Goal: Task Accomplishment & Management: Manage account settings

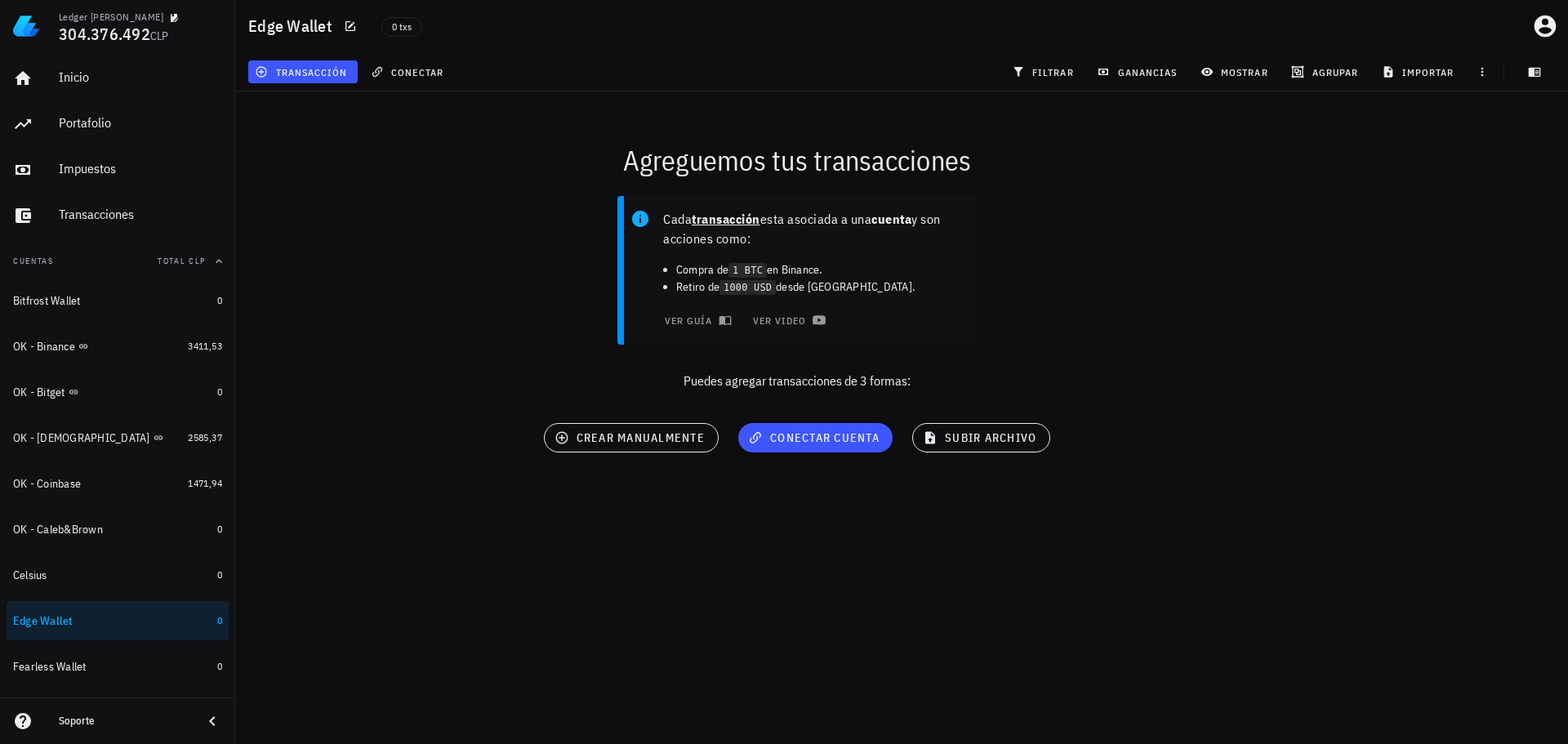
scroll to position [430, 0]
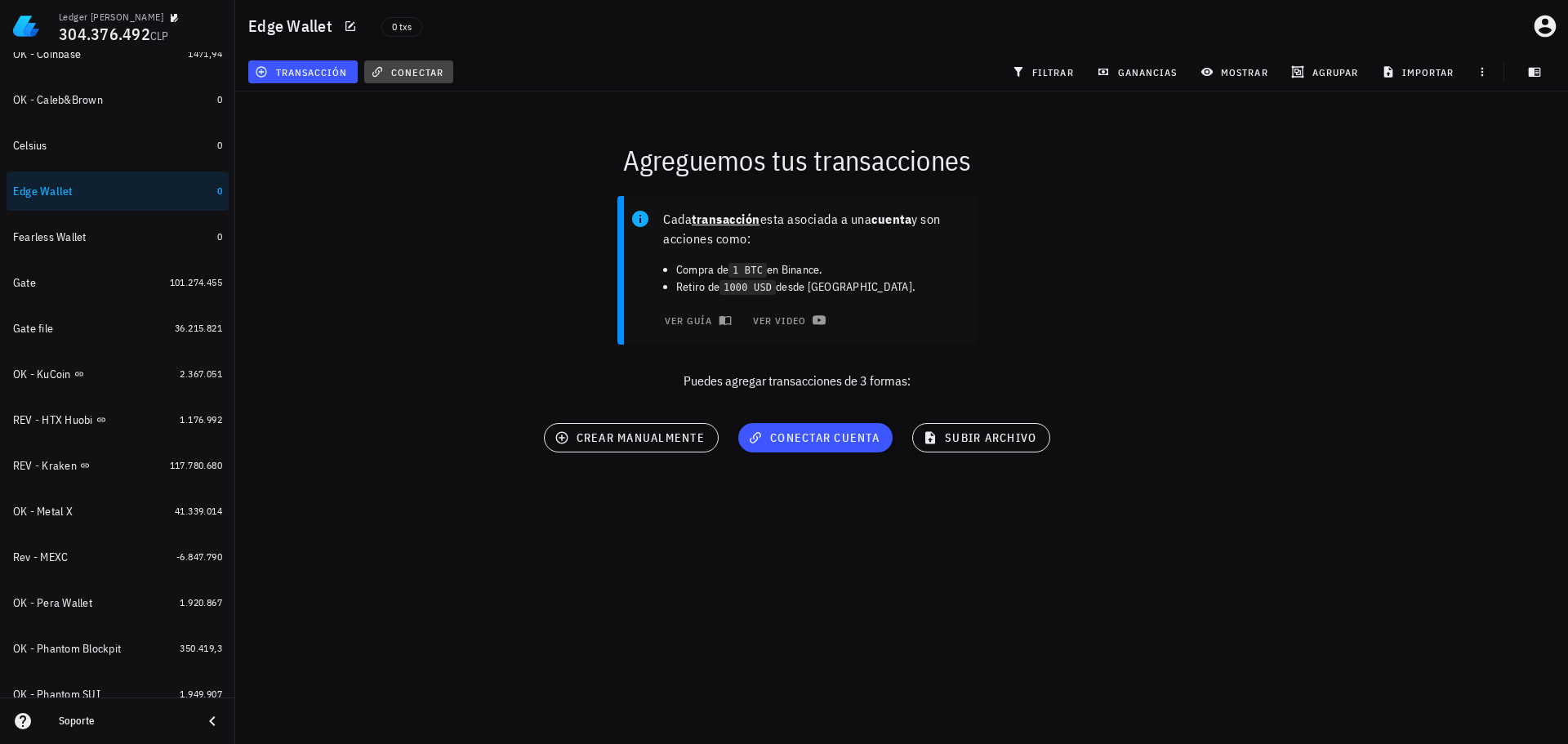
click at [399, 81] on button "conectar" at bounding box center [409, 72] width 90 height 23
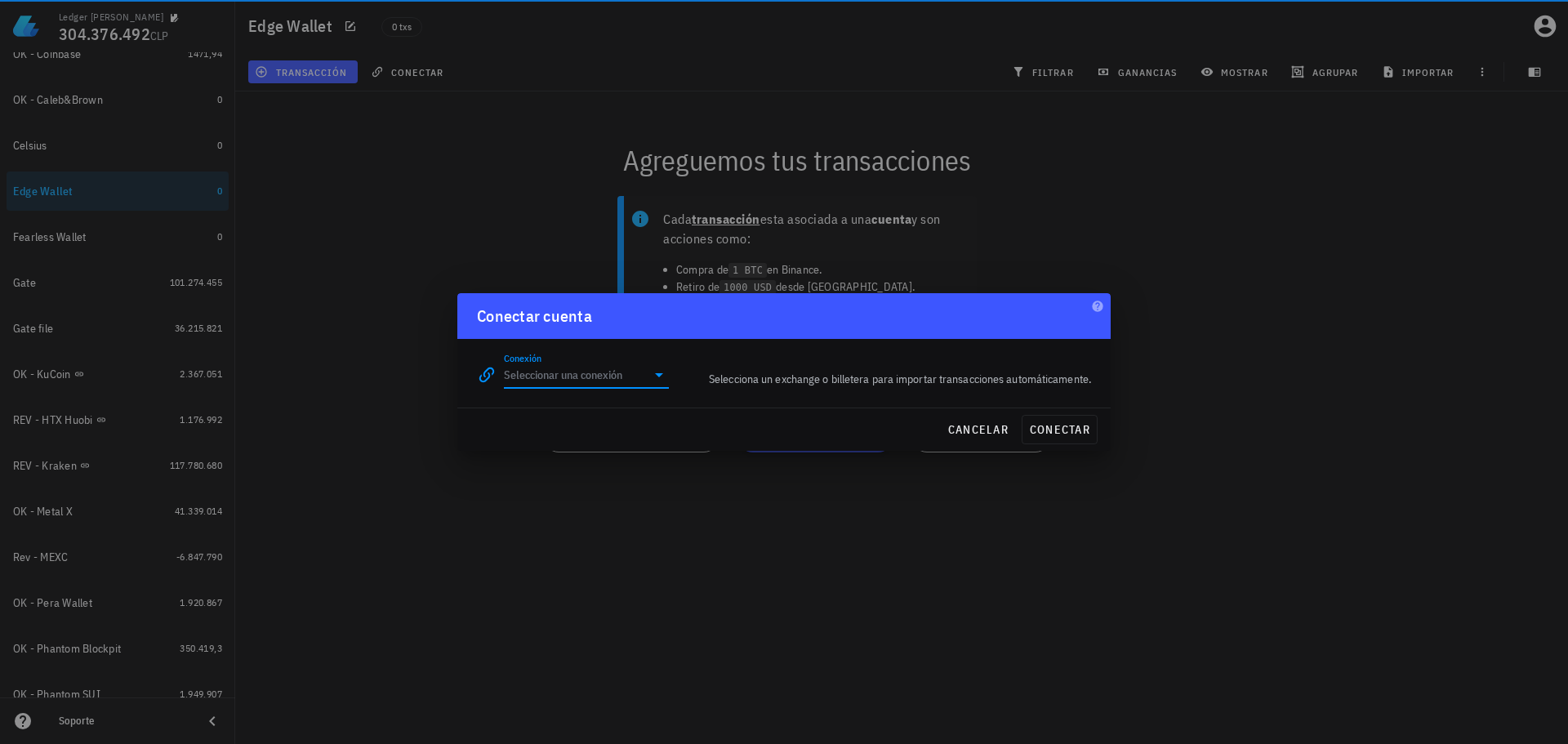
click at [611, 383] on input "Conexión" at bounding box center [575, 374] width 142 height 26
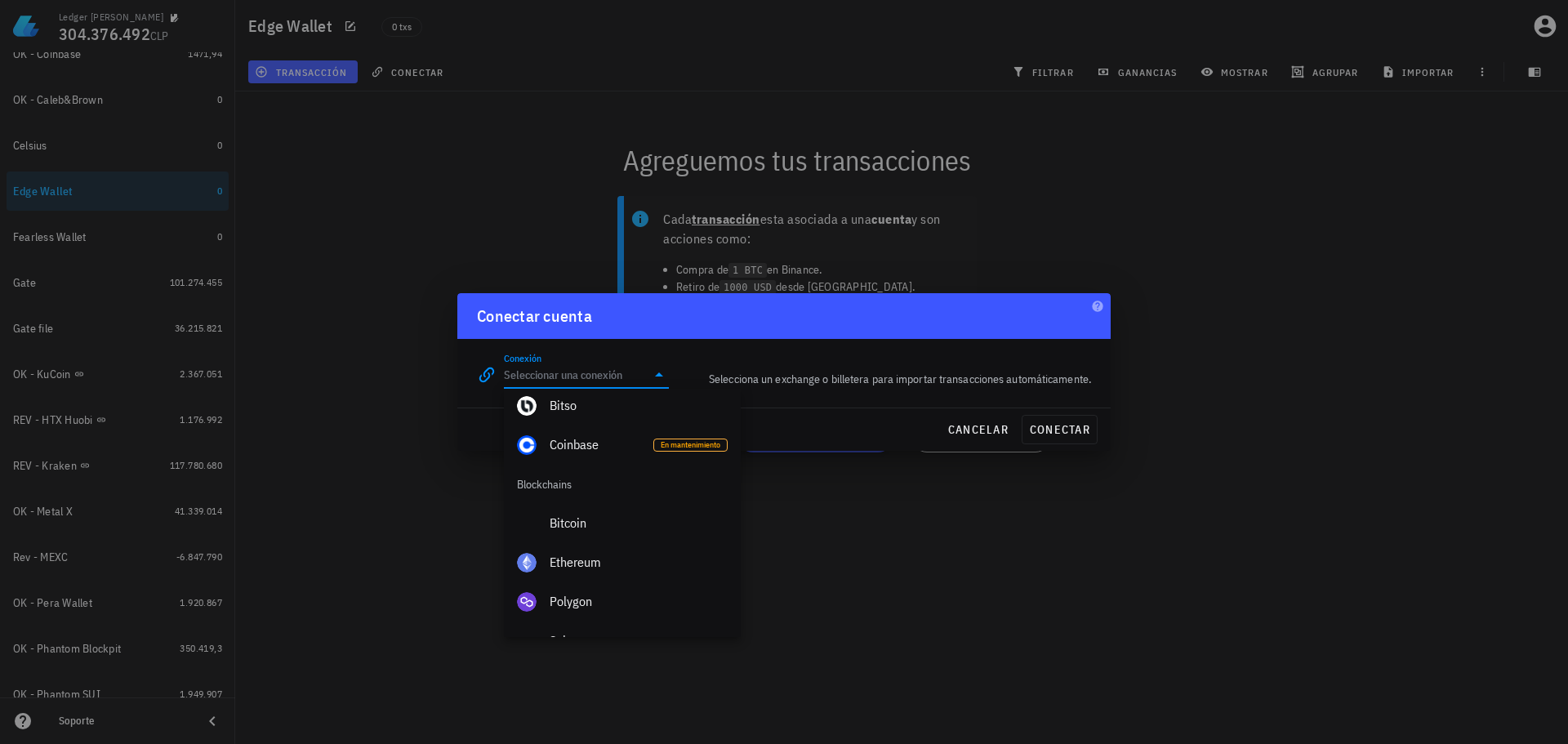
scroll to position [474, 0]
click at [579, 558] on div "Ethereum" at bounding box center [639, 568] width 178 height 35
type input "Ethereum"
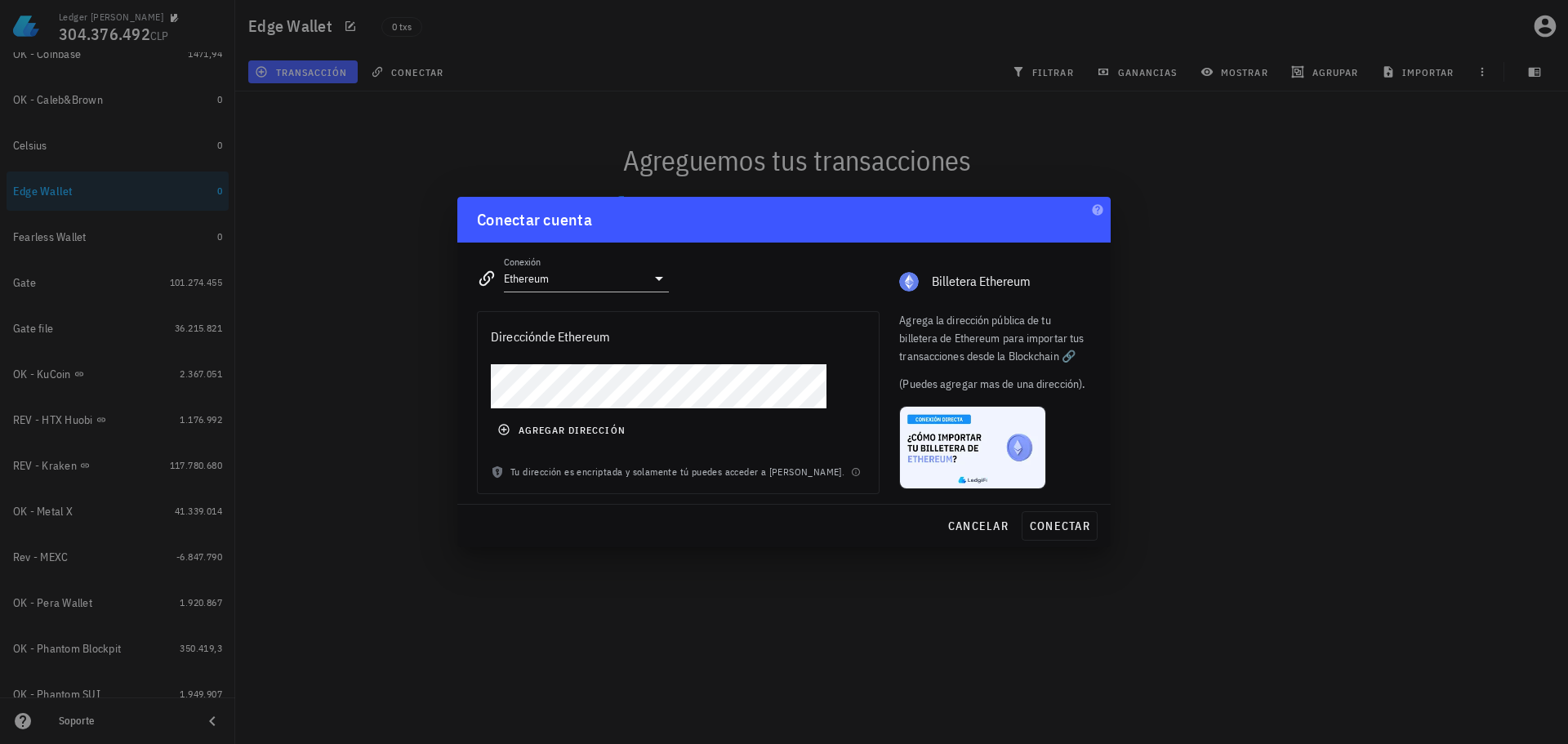
click at [315, 337] on div "Ledger [PERSON_NAME] 304.376.492 CLP Inicio [GEOGRAPHIC_DATA] Impuestos [GEOGRA…" at bounding box center [784, 372] width 1568 height 744
click at [1051, 524] on span "conectar" at bounding box center [1059, 526] width 61 height 15
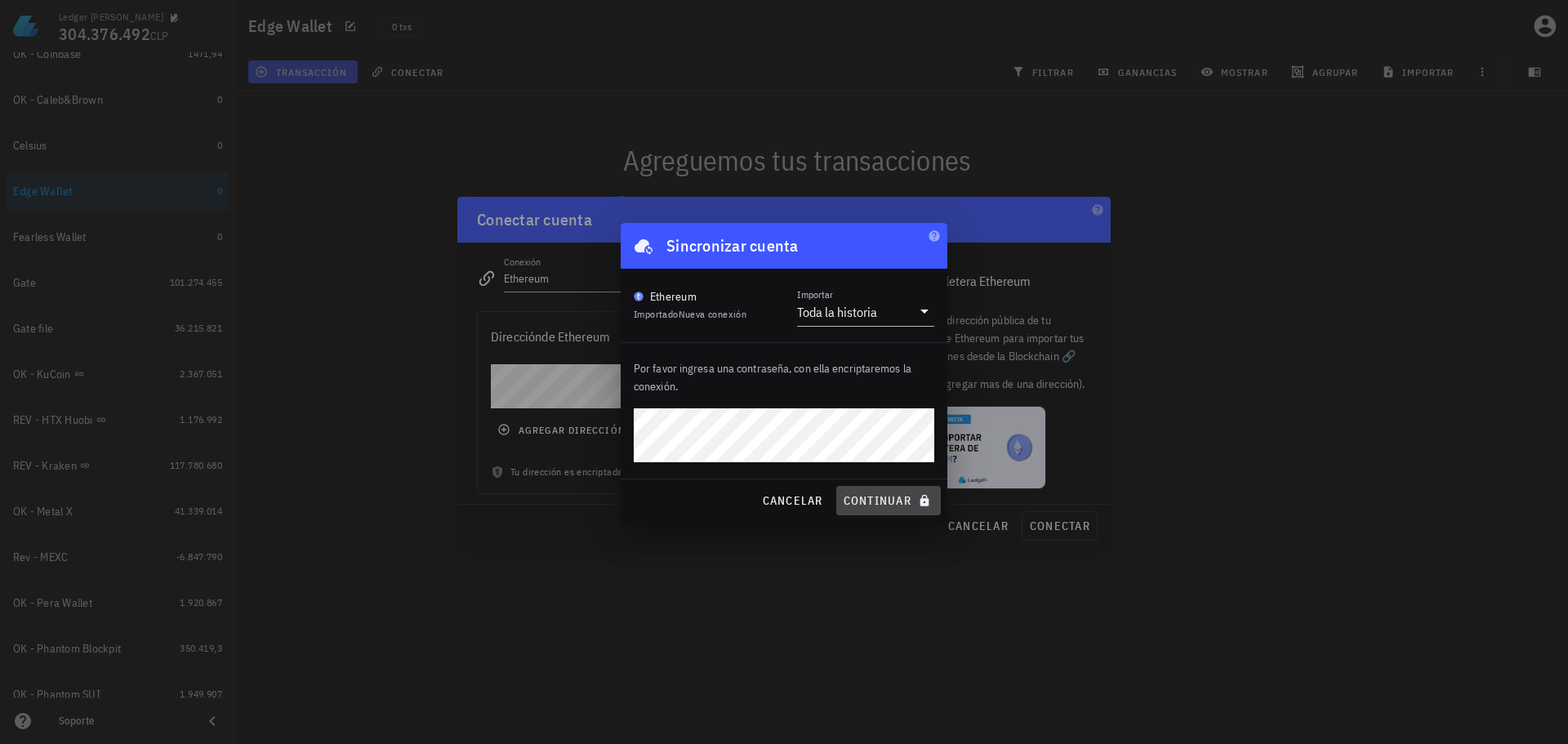
click at [867, 500] on span "continuar" at bounding box center [888, 501] width 92 height 15
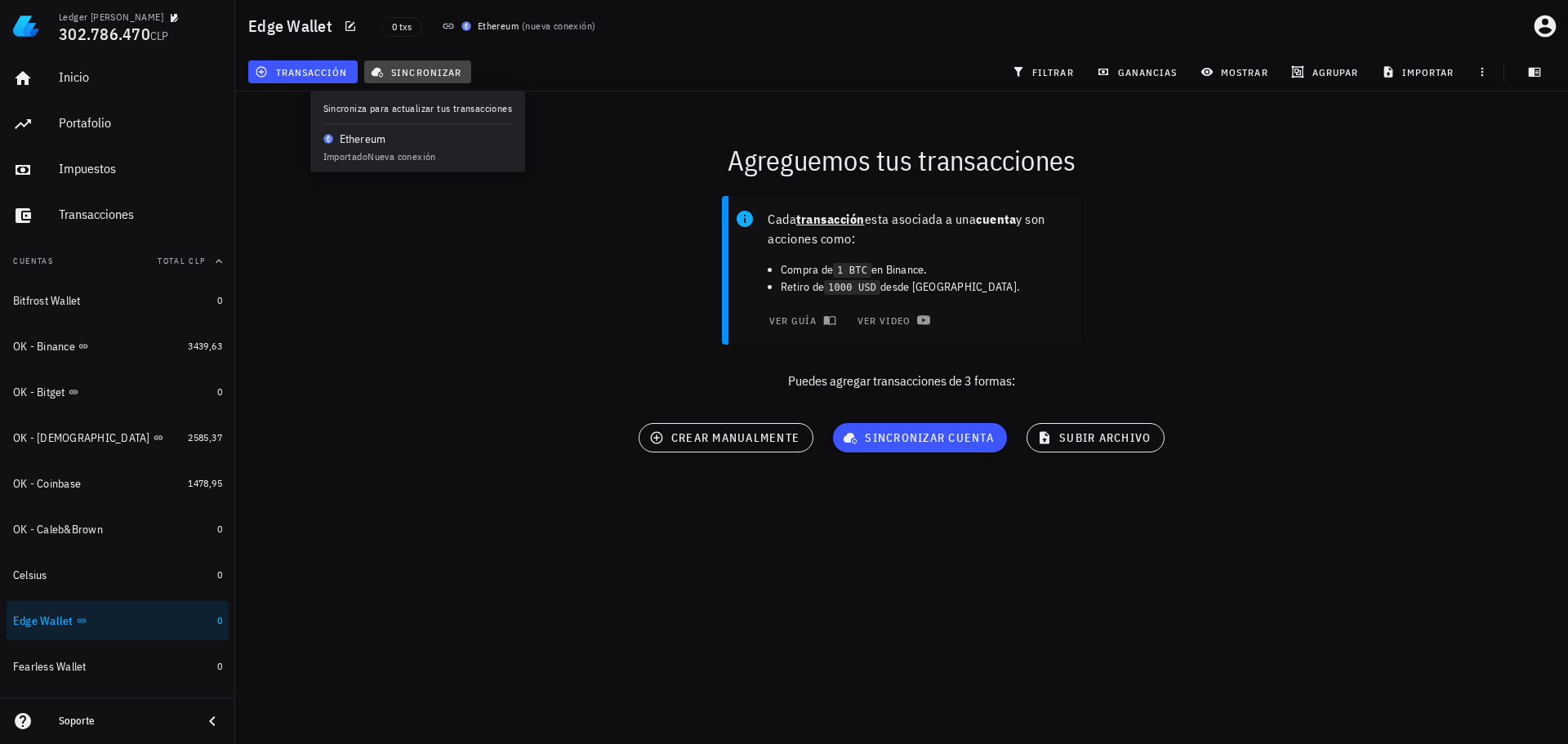
click at [409, 74] on span "sincronizar" at bounding box center [418, 72] width 87 height 13
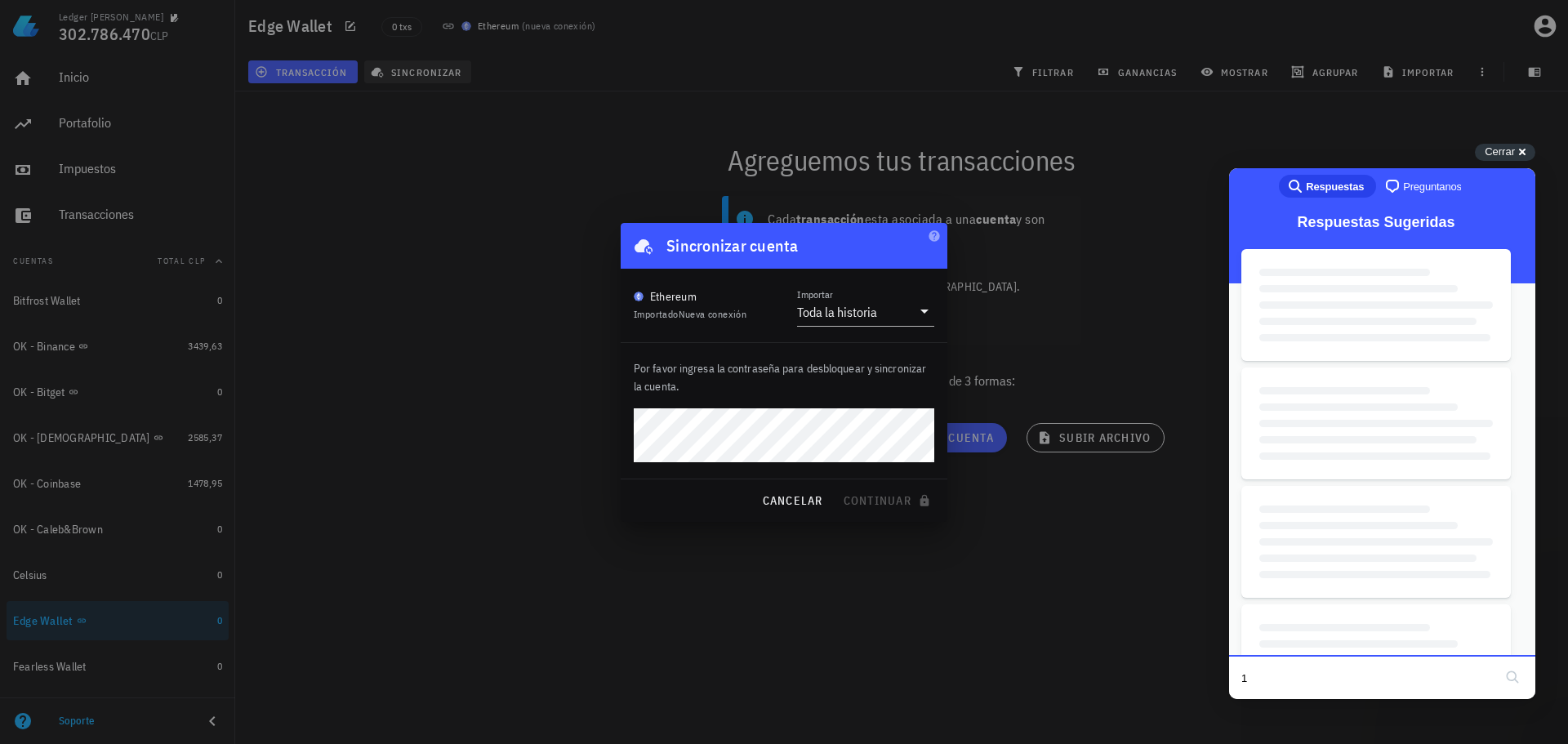
type input "12"
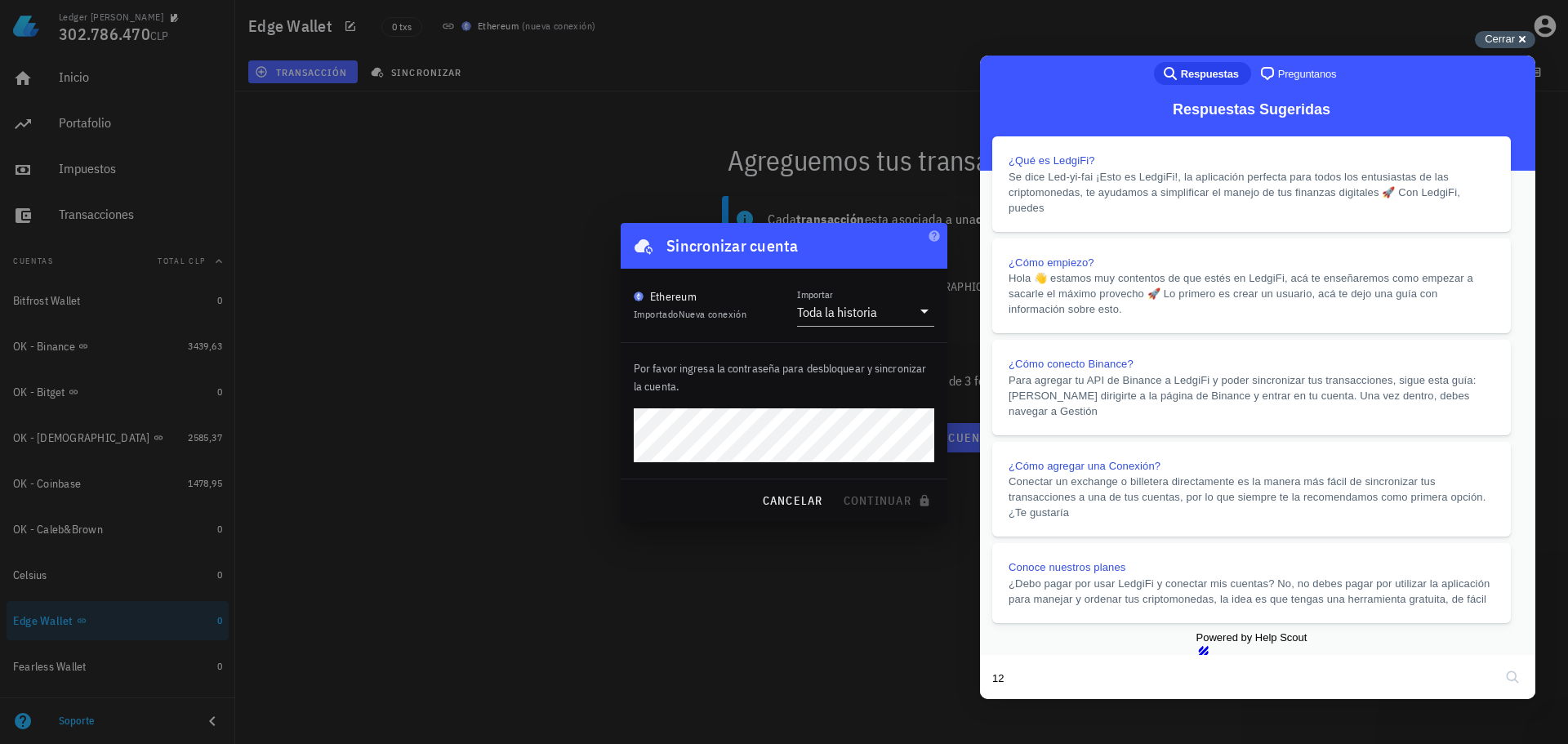
click at [1488, 35] on span "Cerrar" at bounding box center [1500, 38] width 30 height 12
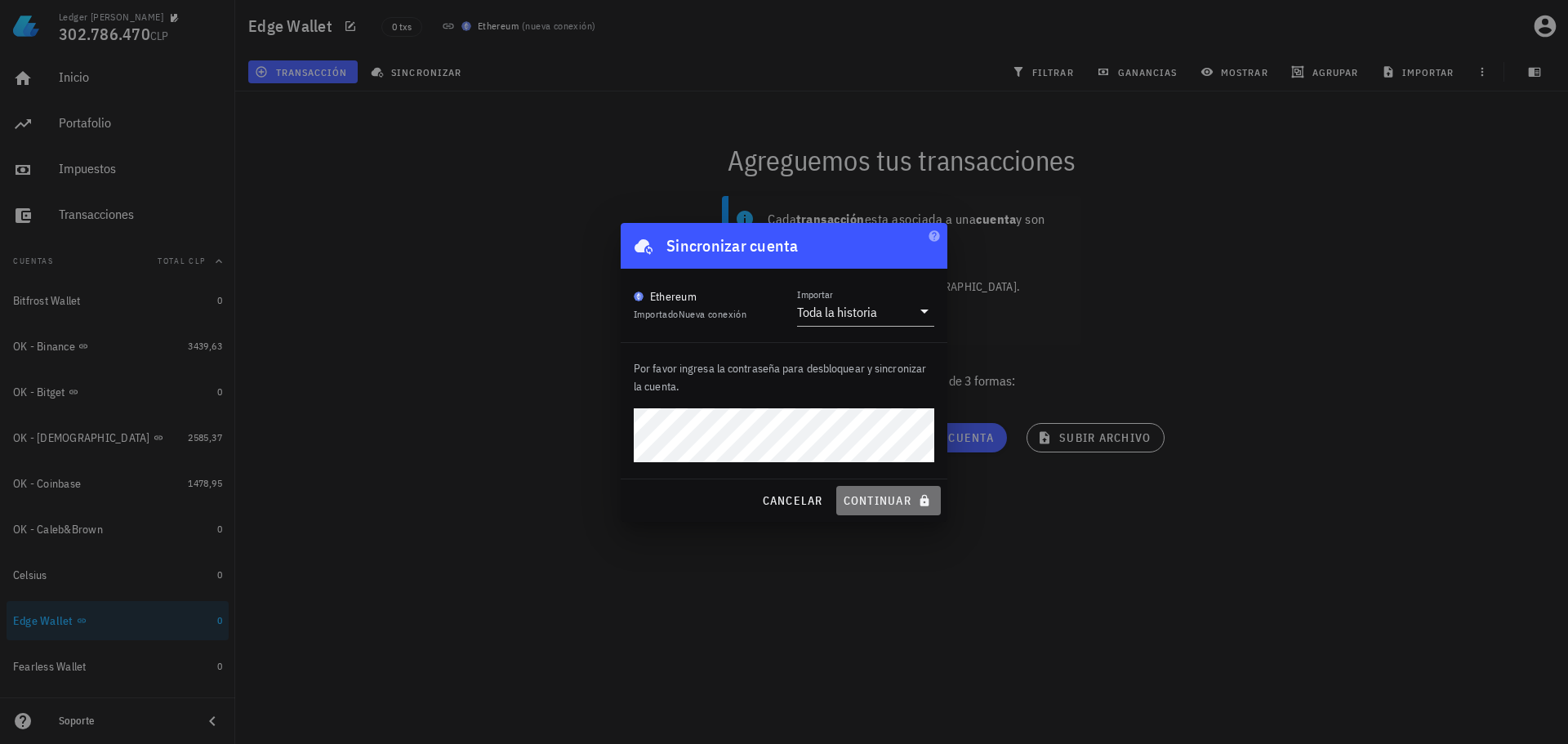
click at [868, 506] on span "continuar" at bounding box center [888, 501] width 92 height 15
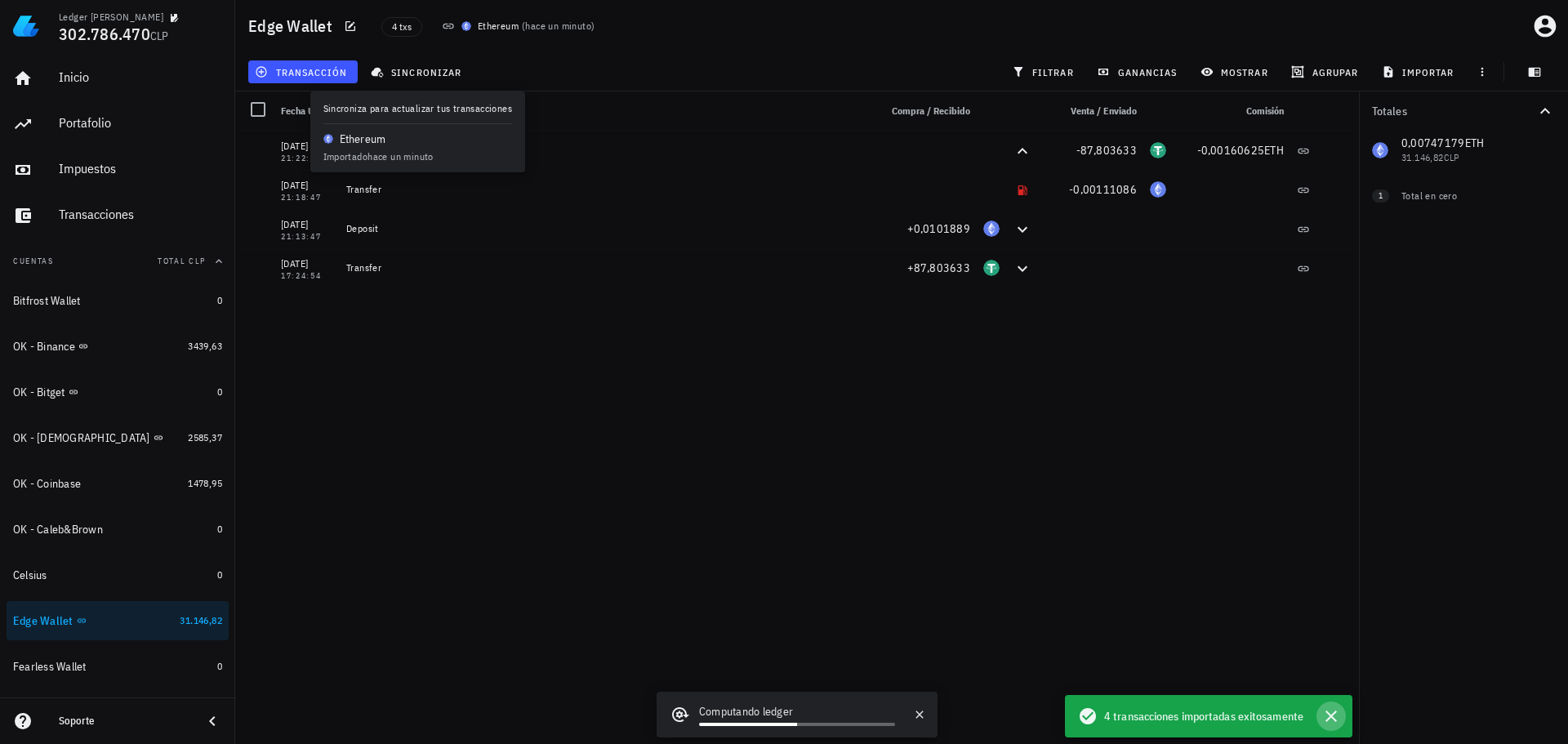
click at [1331, 709] on icon "button" at bounding box center [1332, 717] width 20 height 20
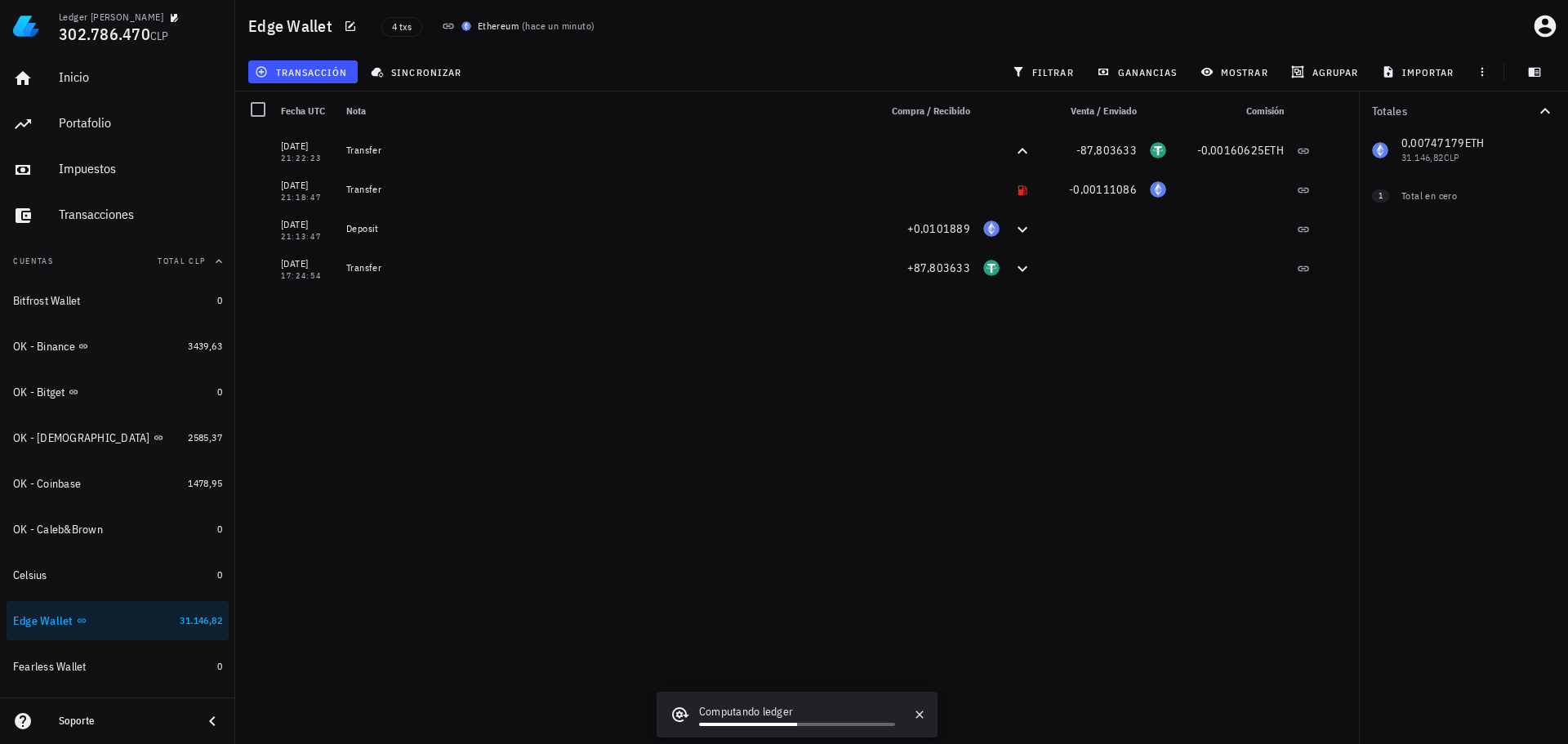
click at [1214, 584] on div "02/11/2023 21:22:23 Transfer -87,803633 -0,00160625 ETH 02/11/2023 21:18:47 Tra…" at bounding box center [797, 431] width 1124 height 600
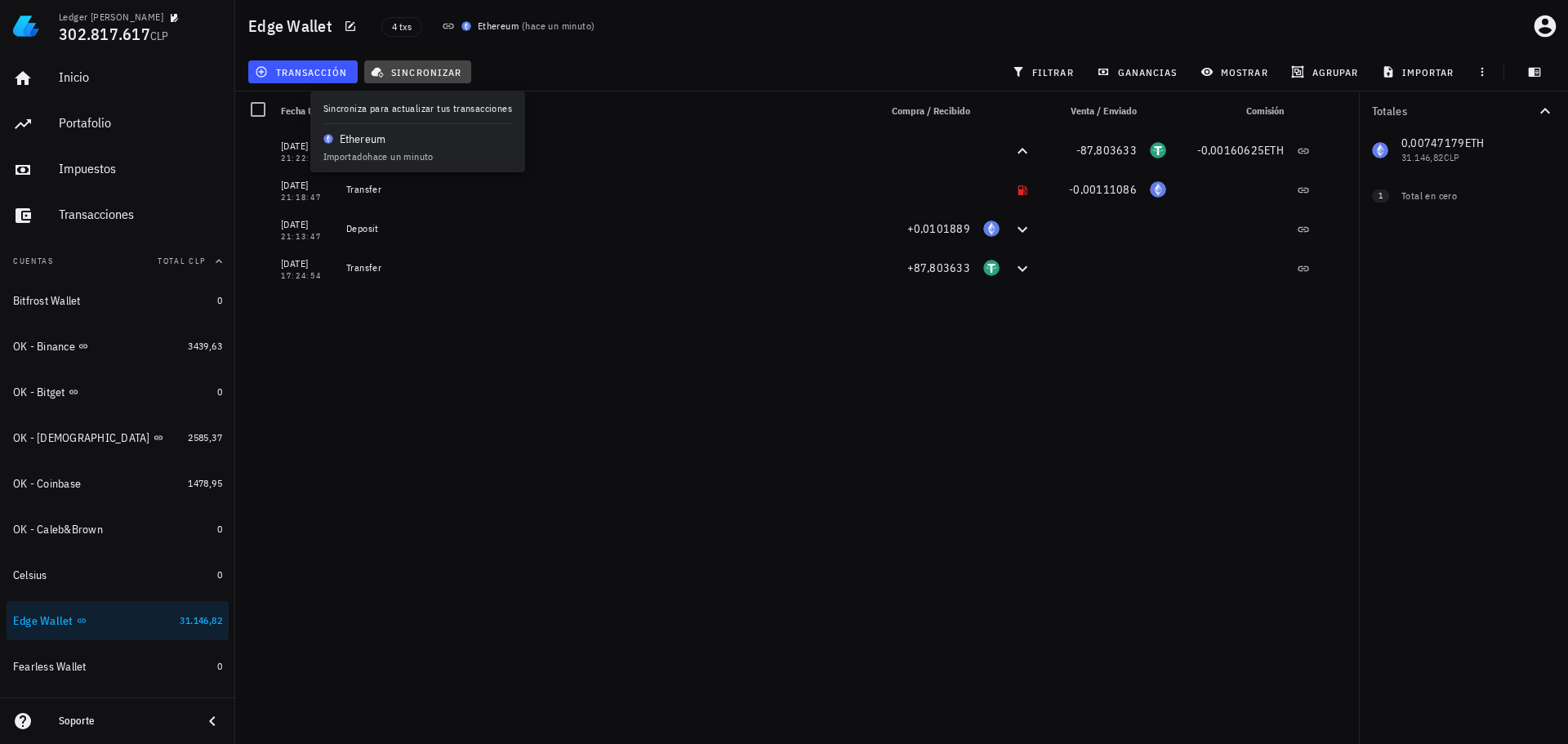
click at [417, 65] on span "sincronizar" at bounding box center [418, 72] width 87 height 13
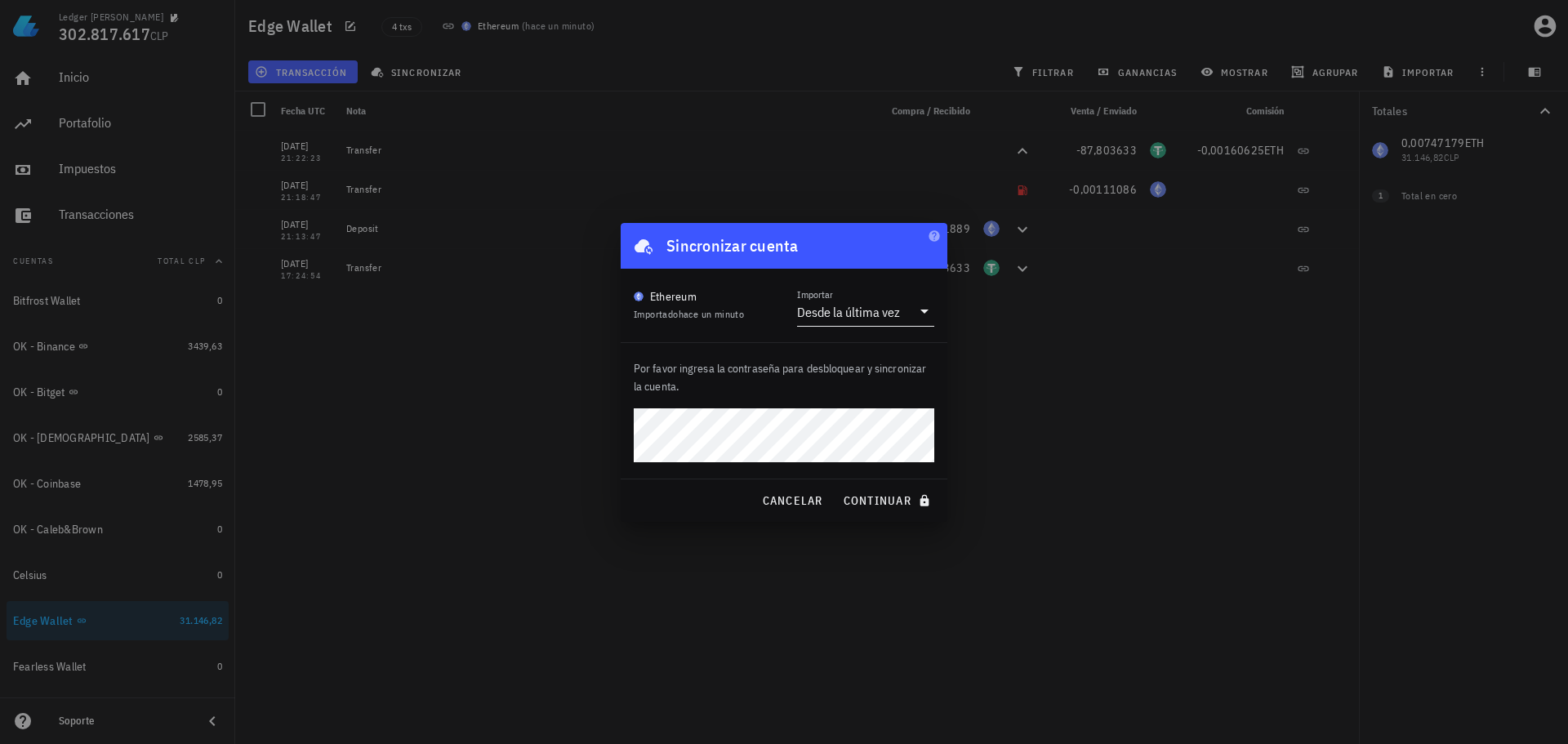
click at [863, 313] on div "Desde la última vez" at bounding box center [849, 312] width 103 height 16
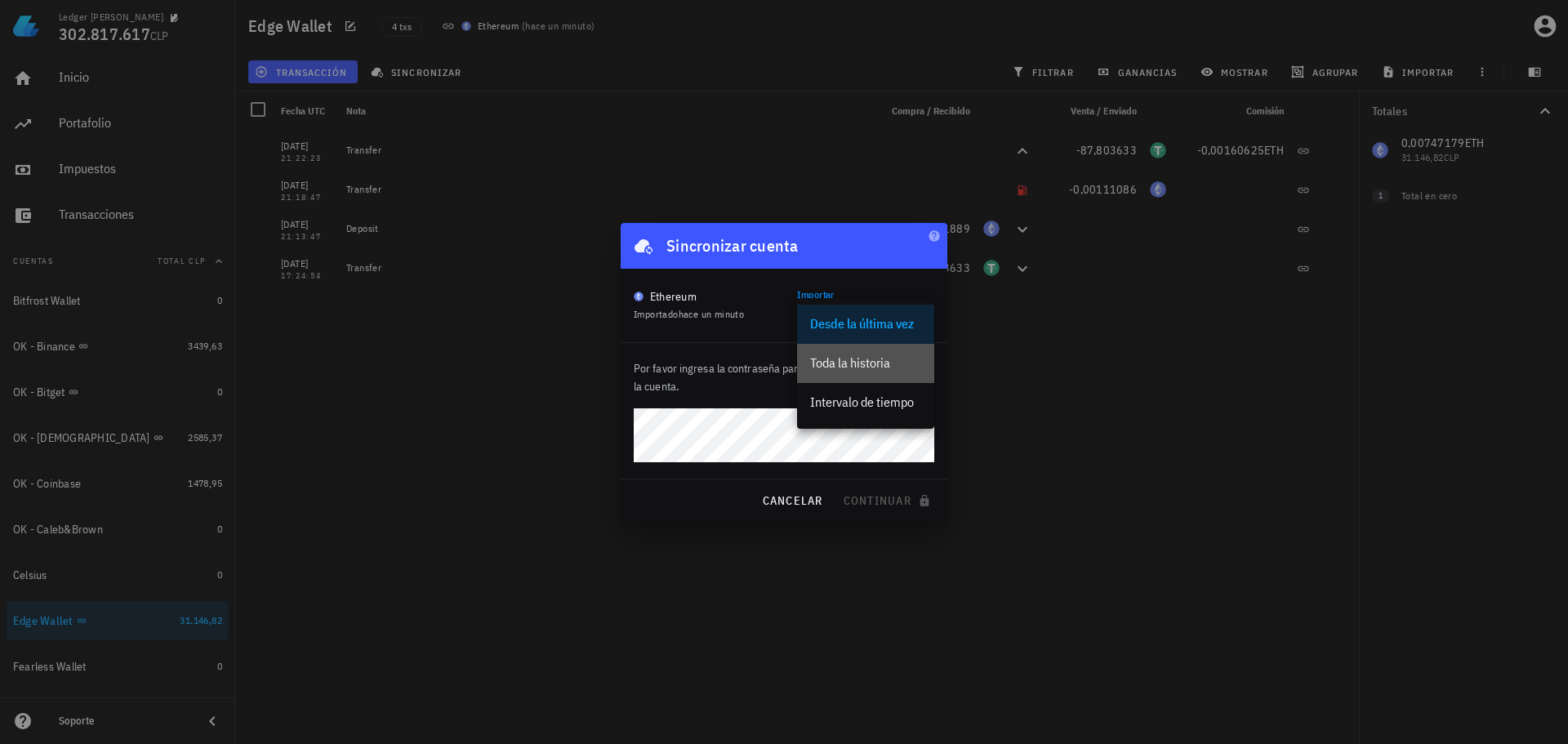
click at [863, 361] on div "Toda la historia" at bounding box center [866, 362] width 111 height 15
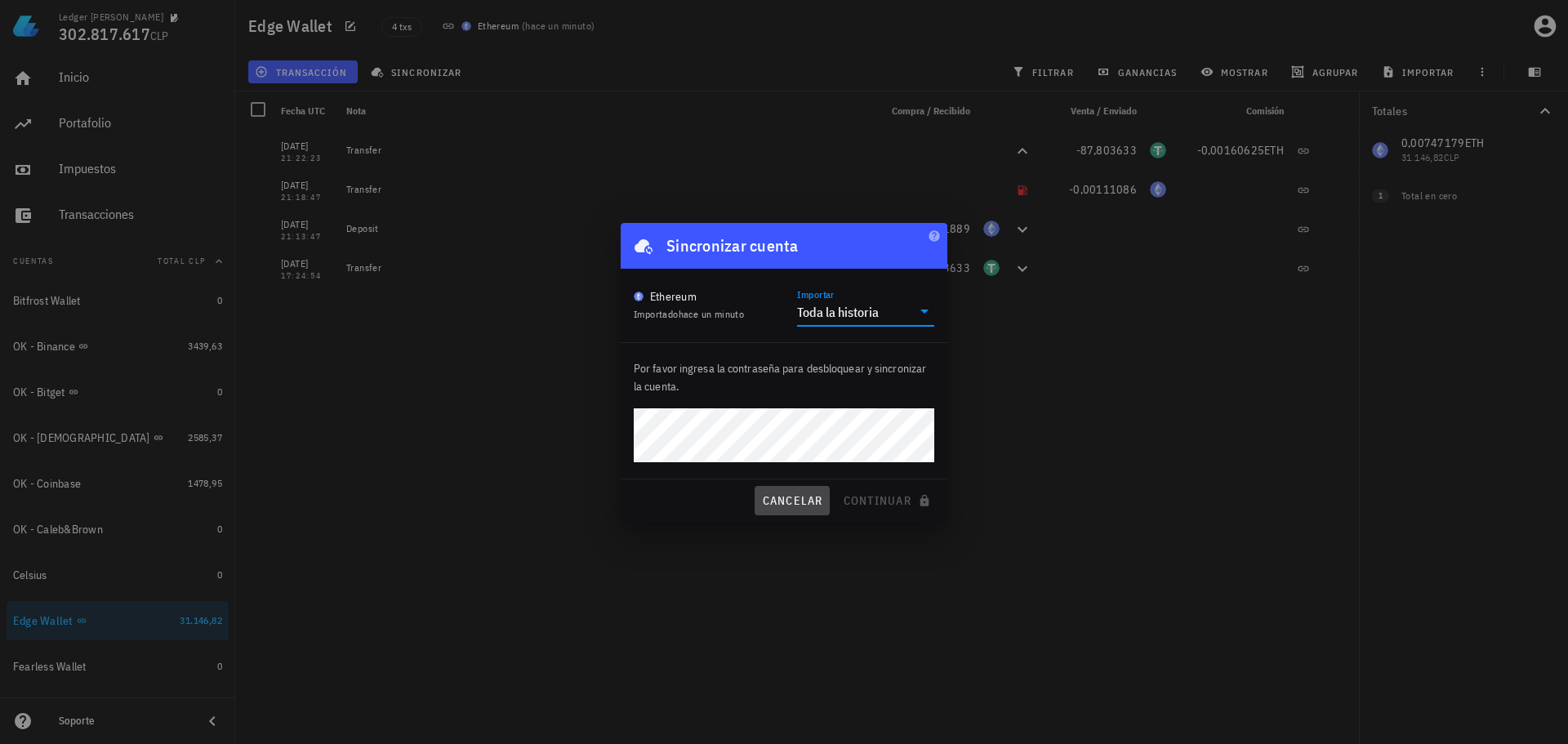
click at [787, 501] on span "cancelar" at bounding box center [791, 501] width 61 height 15
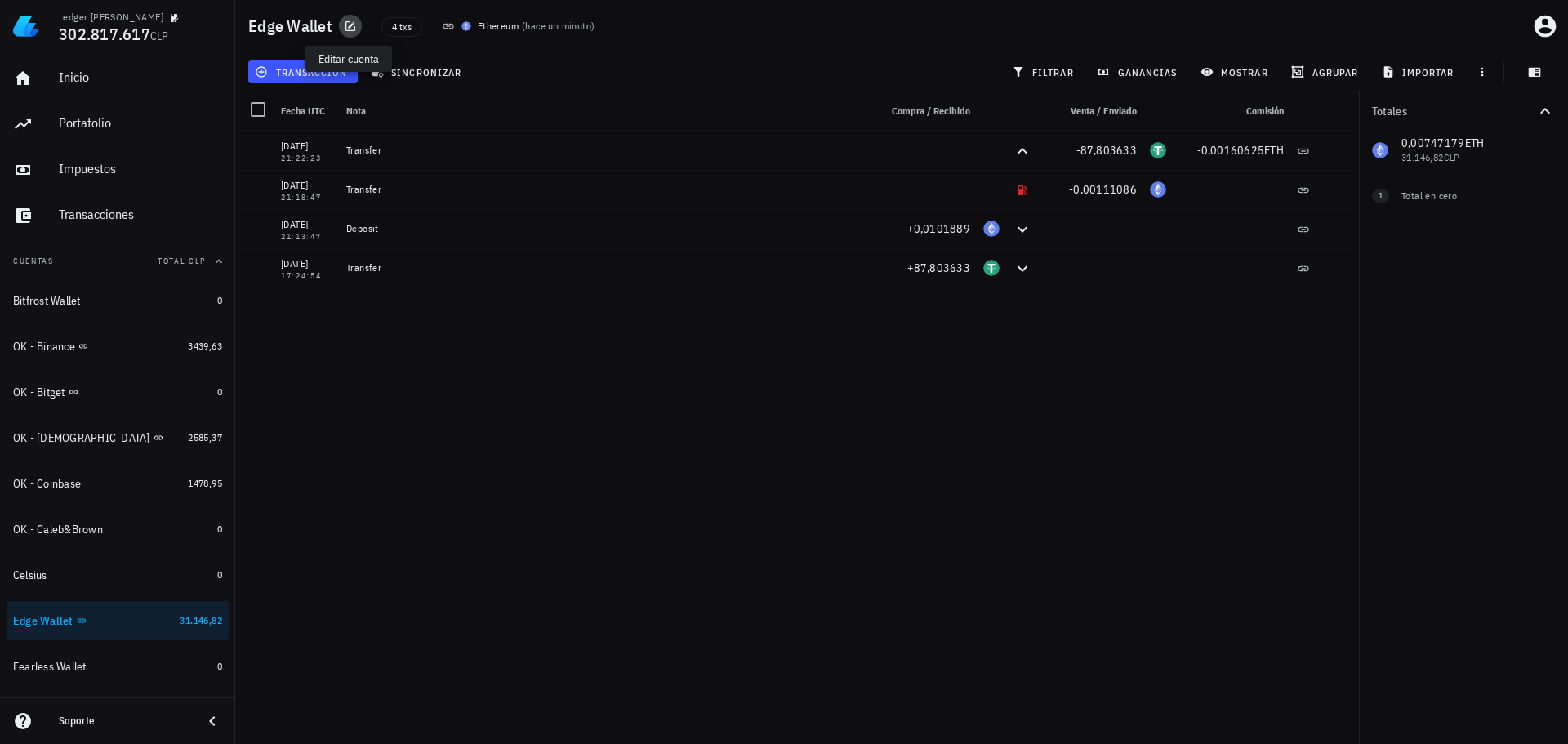
click at [346, 31] on icon "button" at bounding box center [350, 25] width 10 height 10
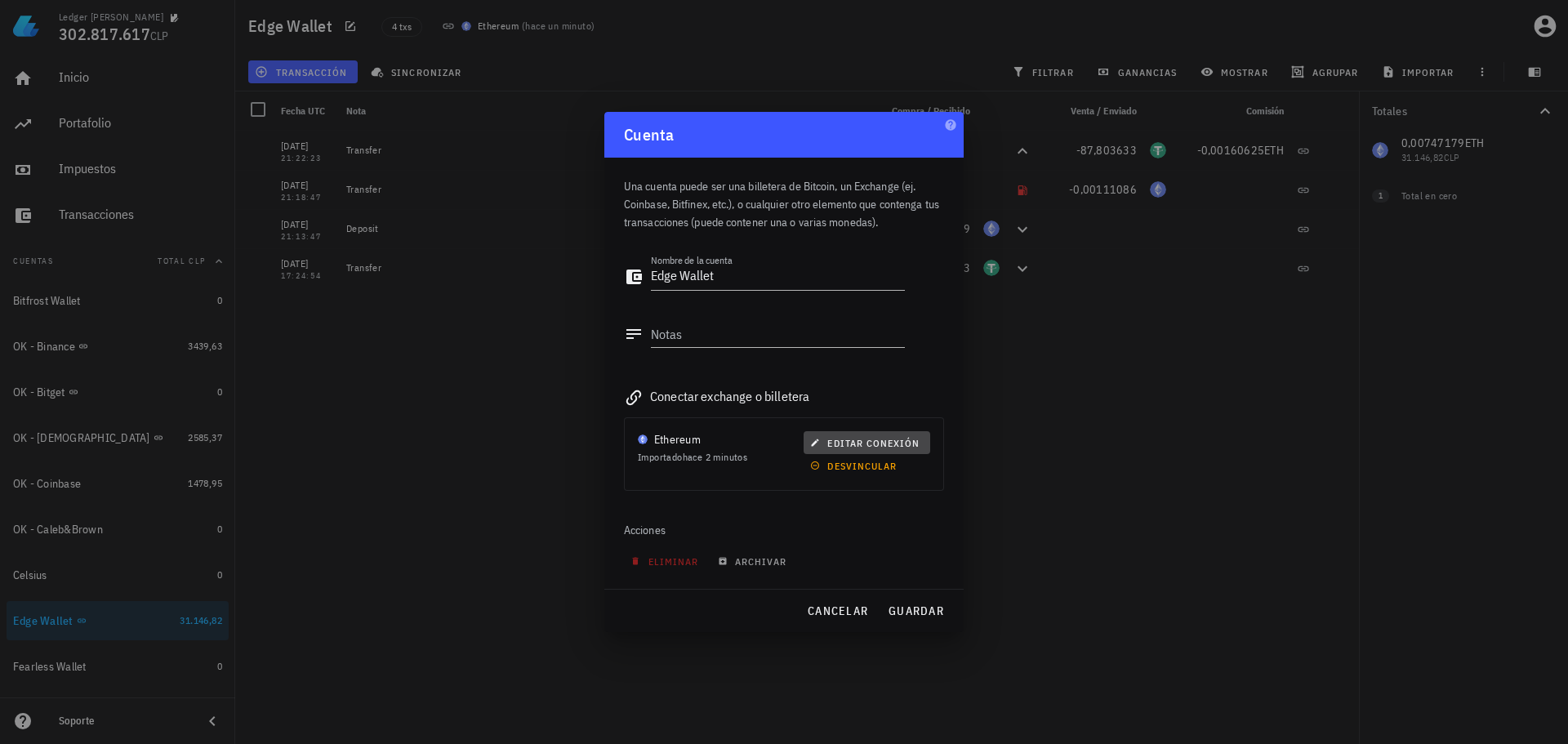
click at [864, 448] on span "editar conexión" at bounding box center [867, 442] width 106 height 12
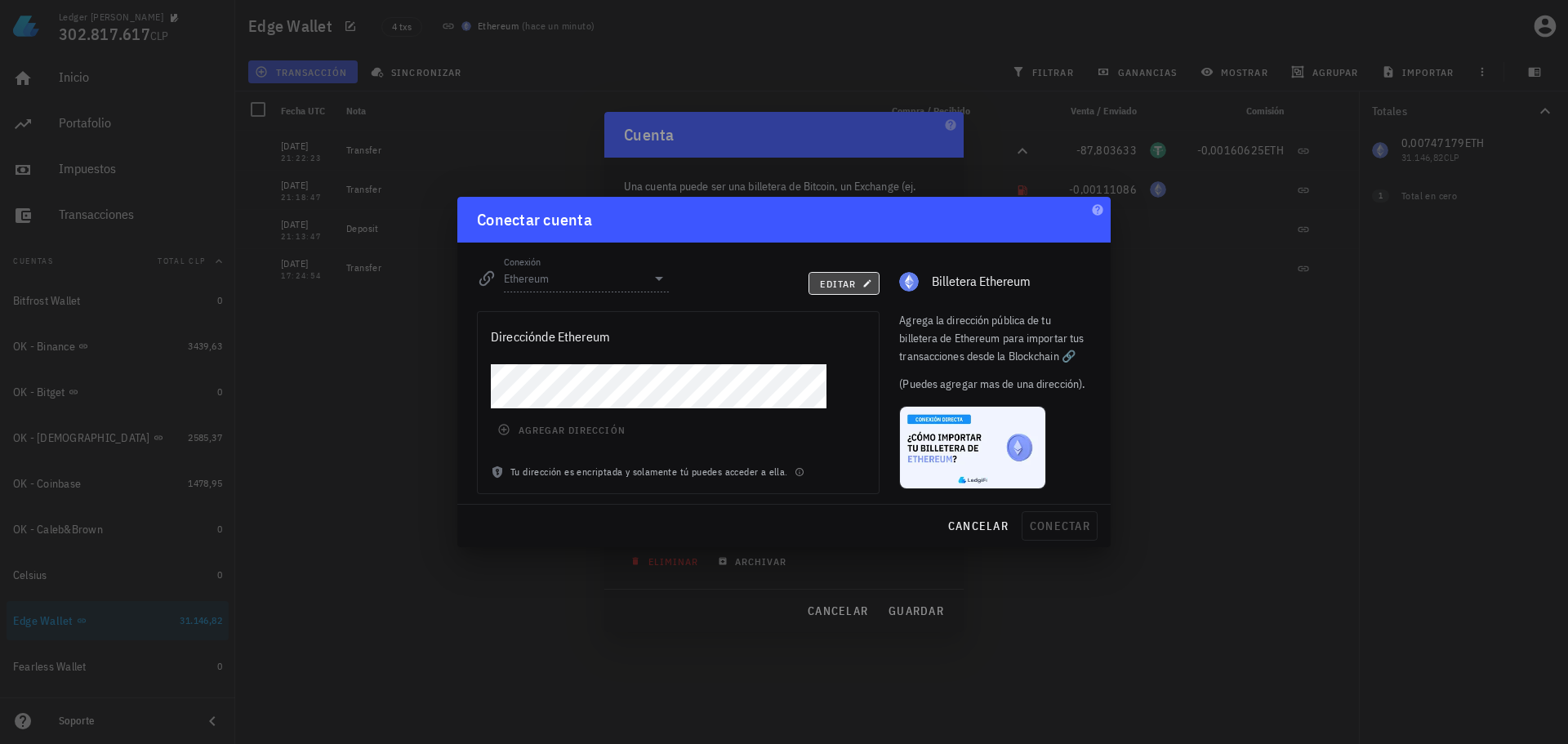
click at [820, 287] on span "editar" at bounding box center [844, 283] width 50 height 12
click at [608, 282] on input "Ethereum" at bounding box center [575, 278] width 142 height 26
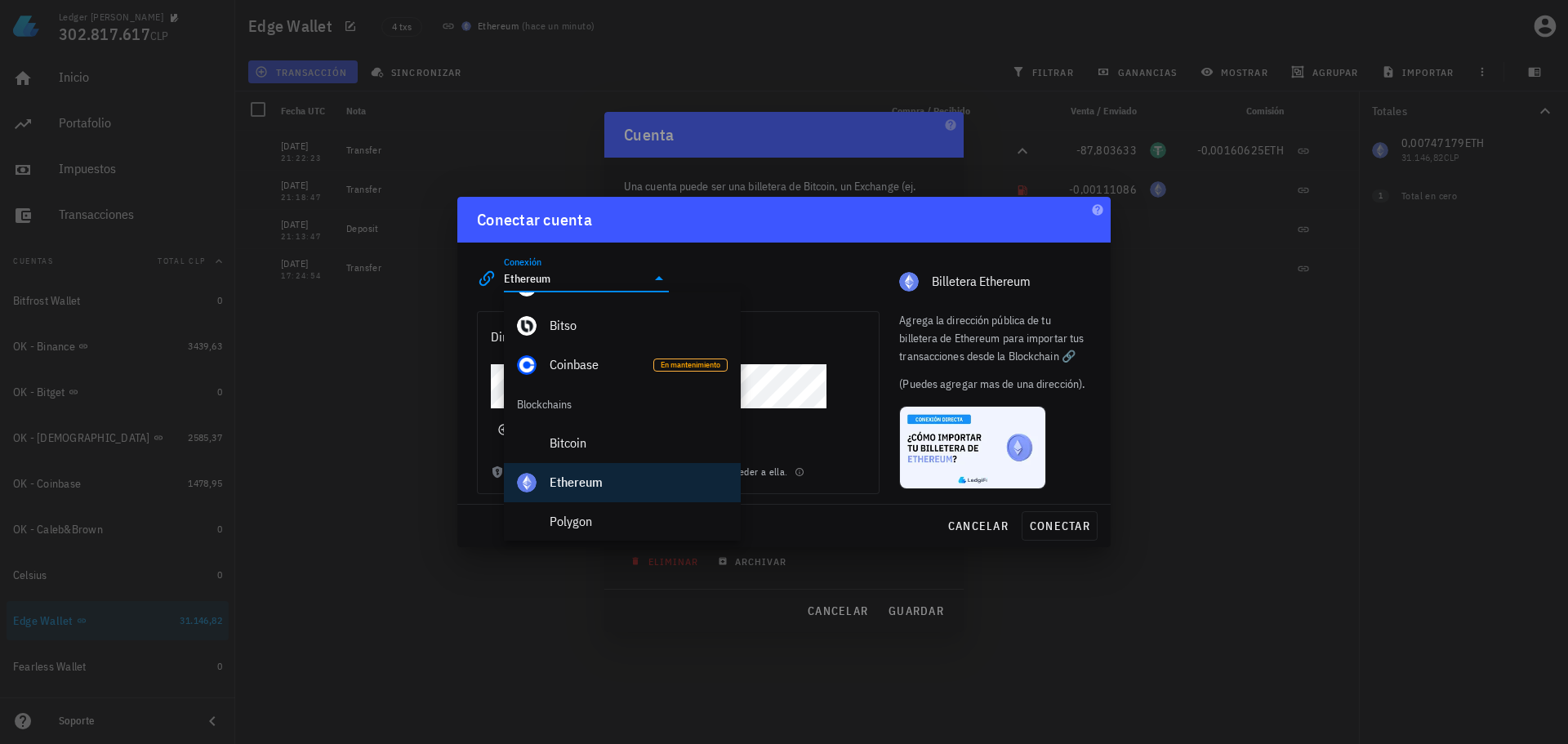
scroll to position [464, 0]
click at [598, 436] on div "Bitcoin" at bounding box center [639, 441] width 178 height 15
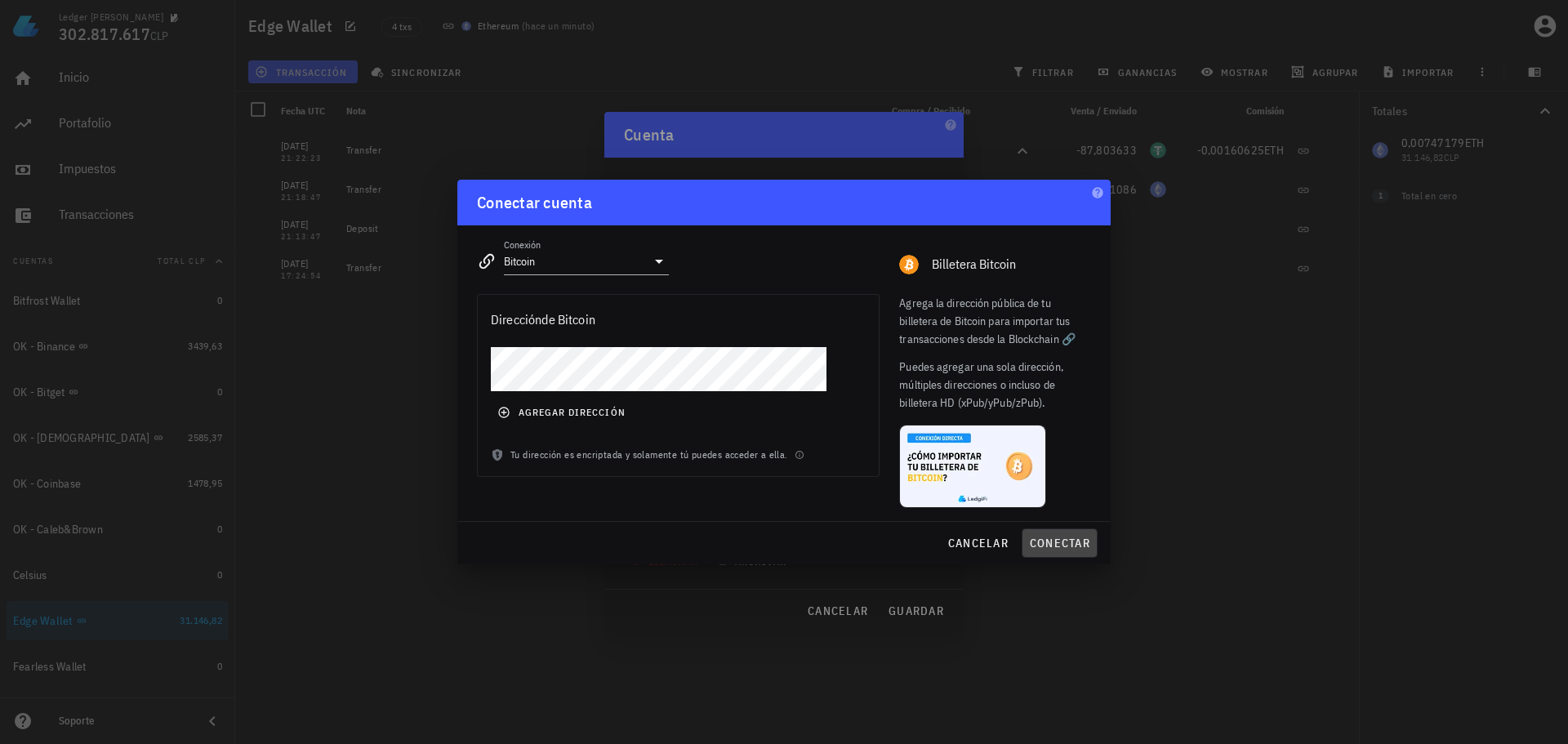
click at [1073, 546] on span "conectar" at bounding box center [1059, 543] width 61 height 15
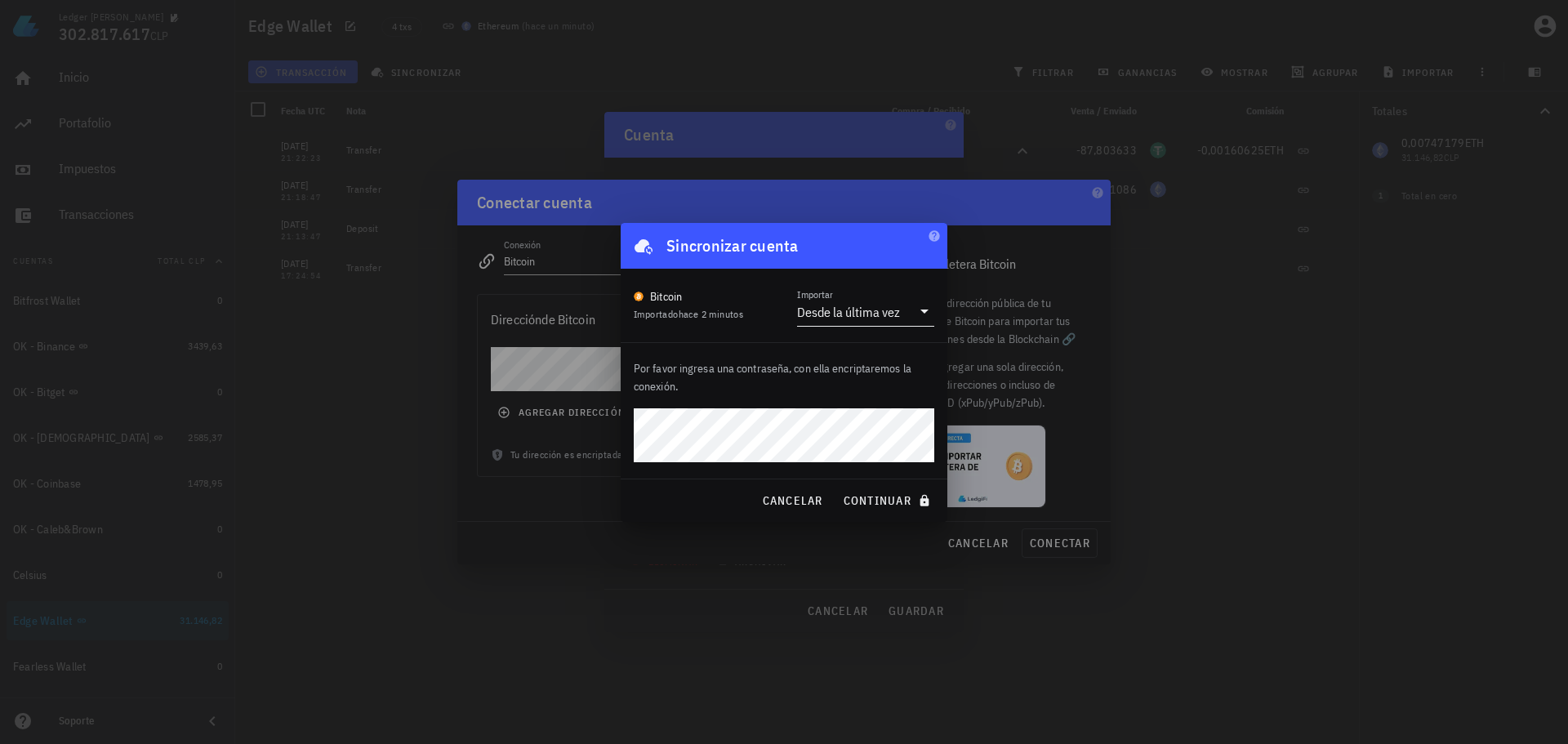
click at [867, 302] on div "Desde la última vez" at bounding box center [855, 312] width 114 height 28
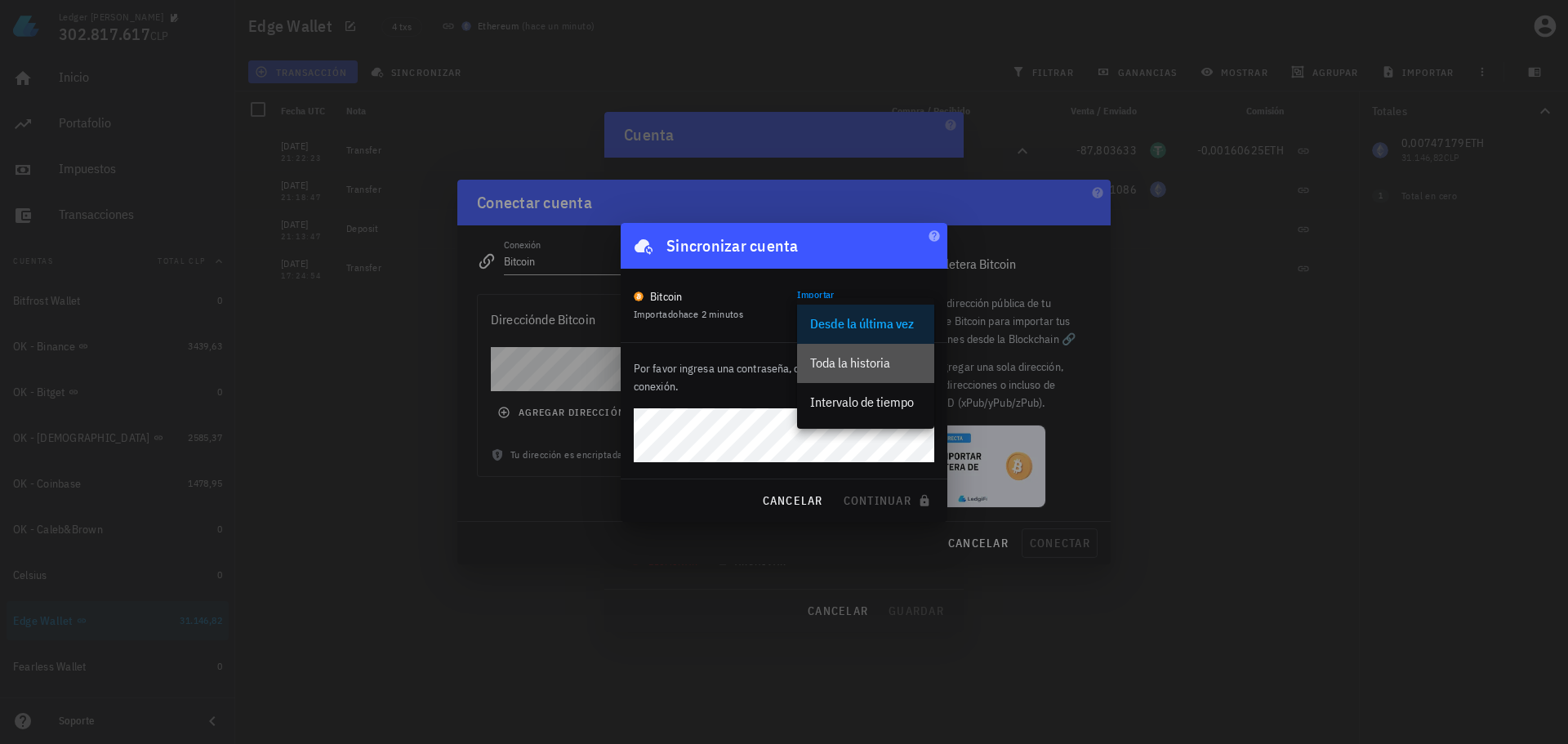
click at [864, 366] on div "Toda la historia" at bounding box center [866, 362] width 111 height 15
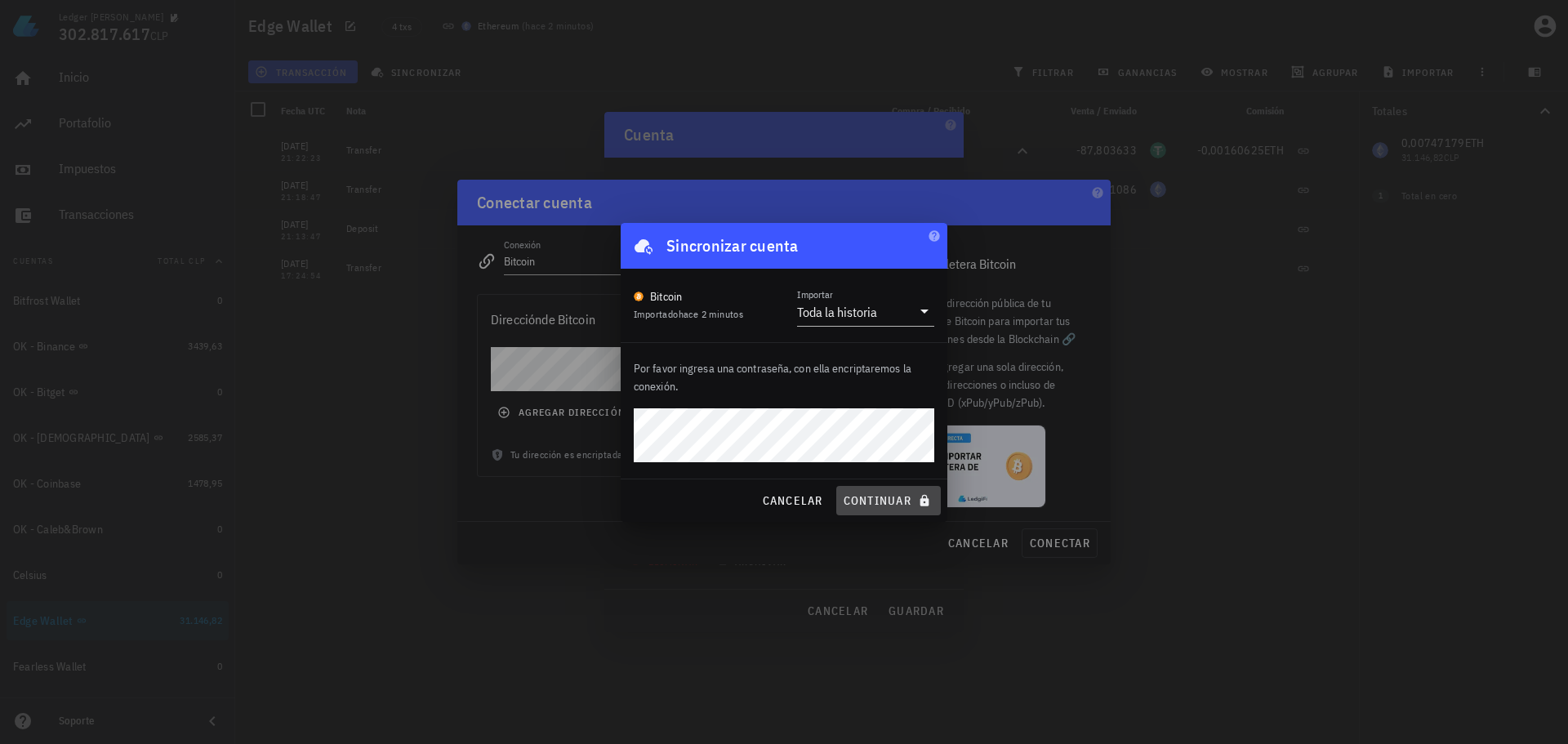
click at [897, 495] on span "continuar" at bounding box center [888, 501] width 92 height 15
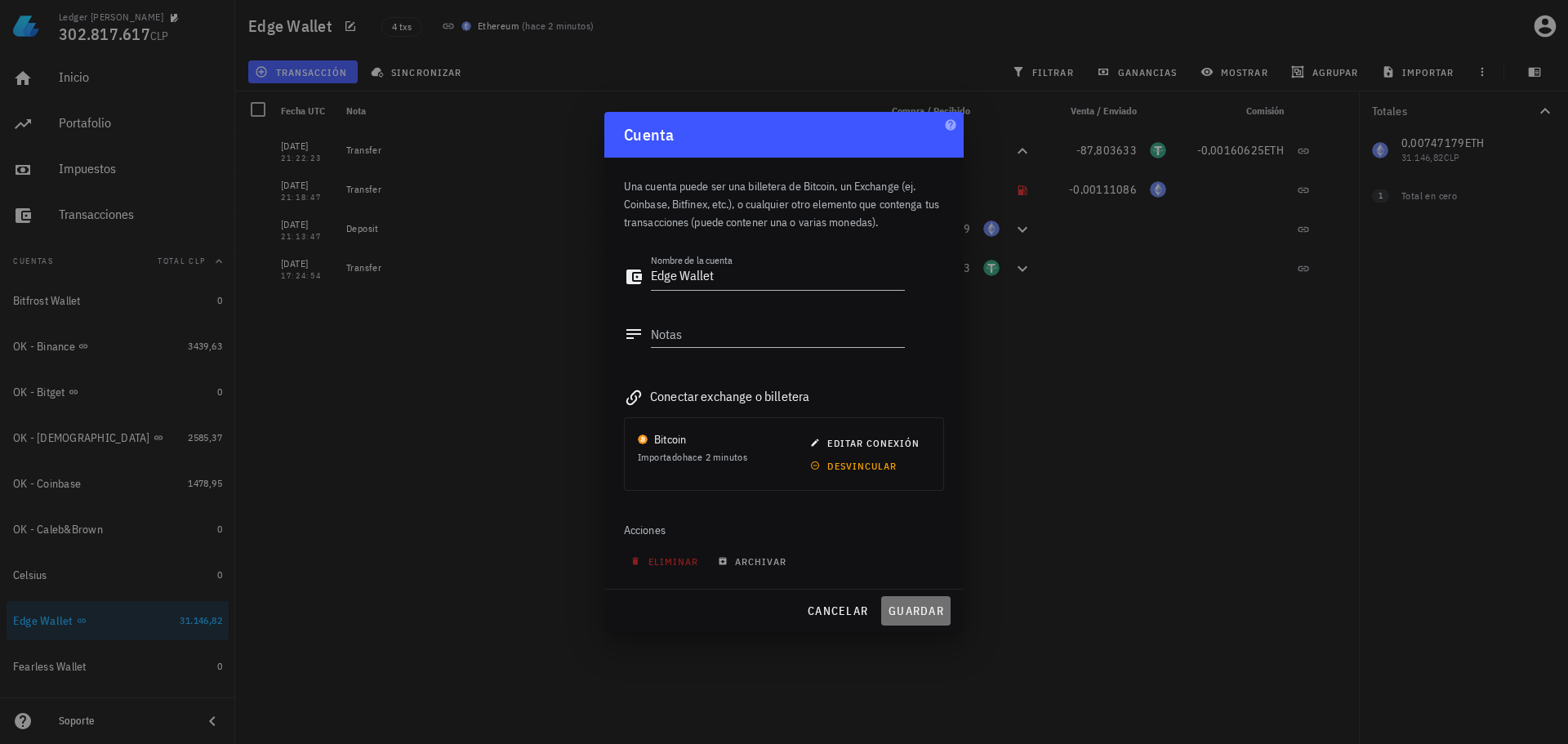
click at [914, 615] on span "guardar" at bounding box center [916, 610] width 56 height 15
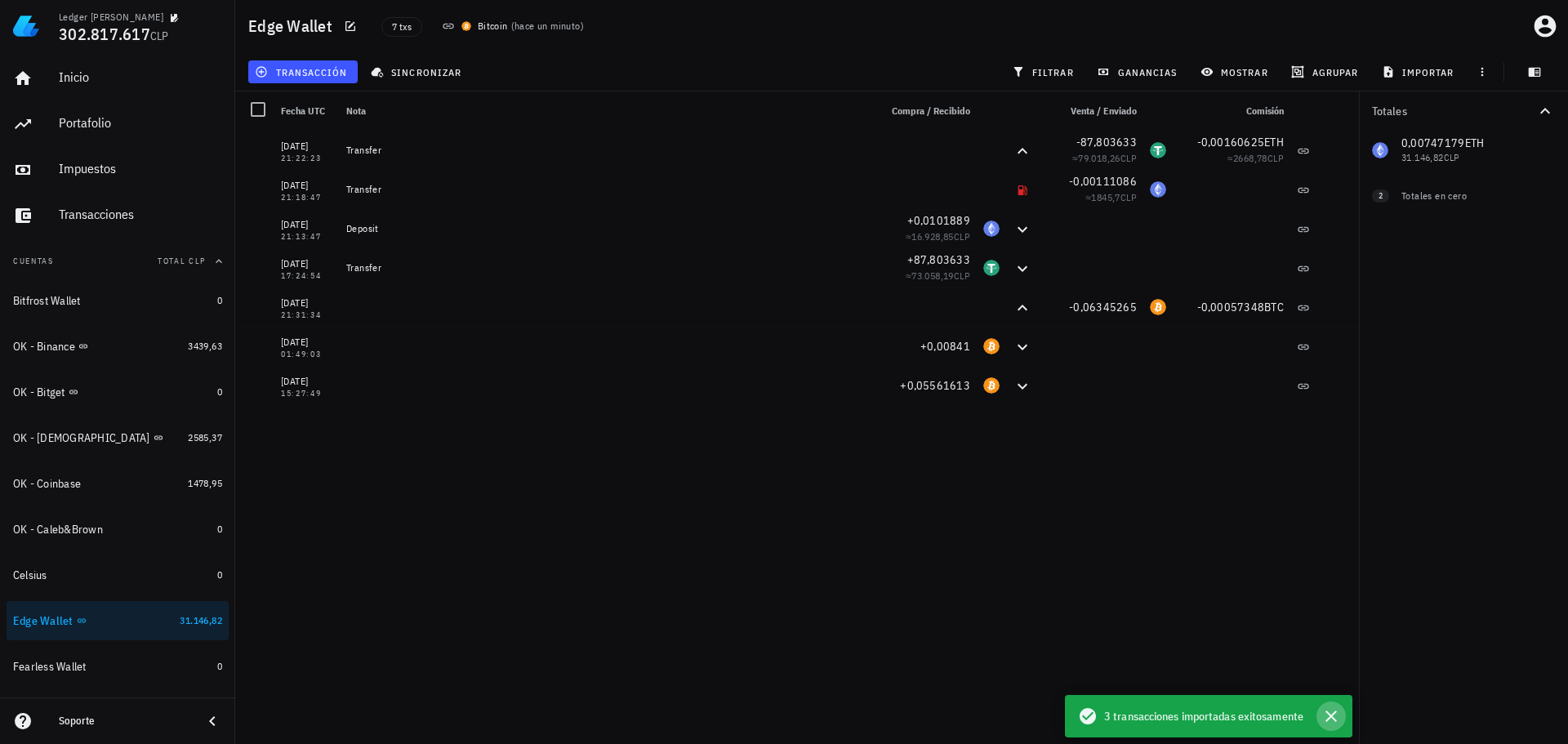
click at [1332, 710] on icon "button" at bounding box center [1332, 717] width 20 height 20
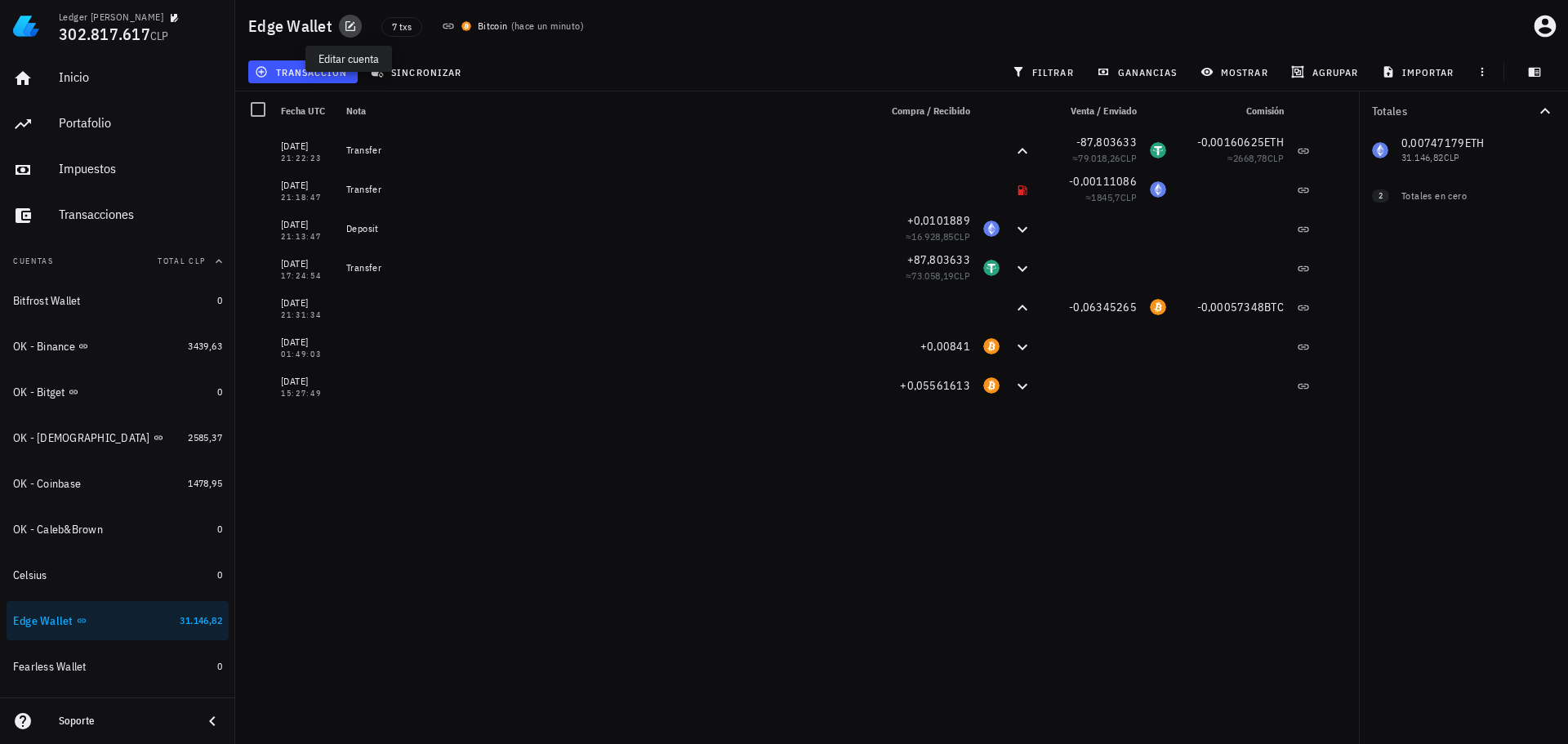
click at [350, 25] on icon "button" at bounding box center [350, 25] width 10 height 10
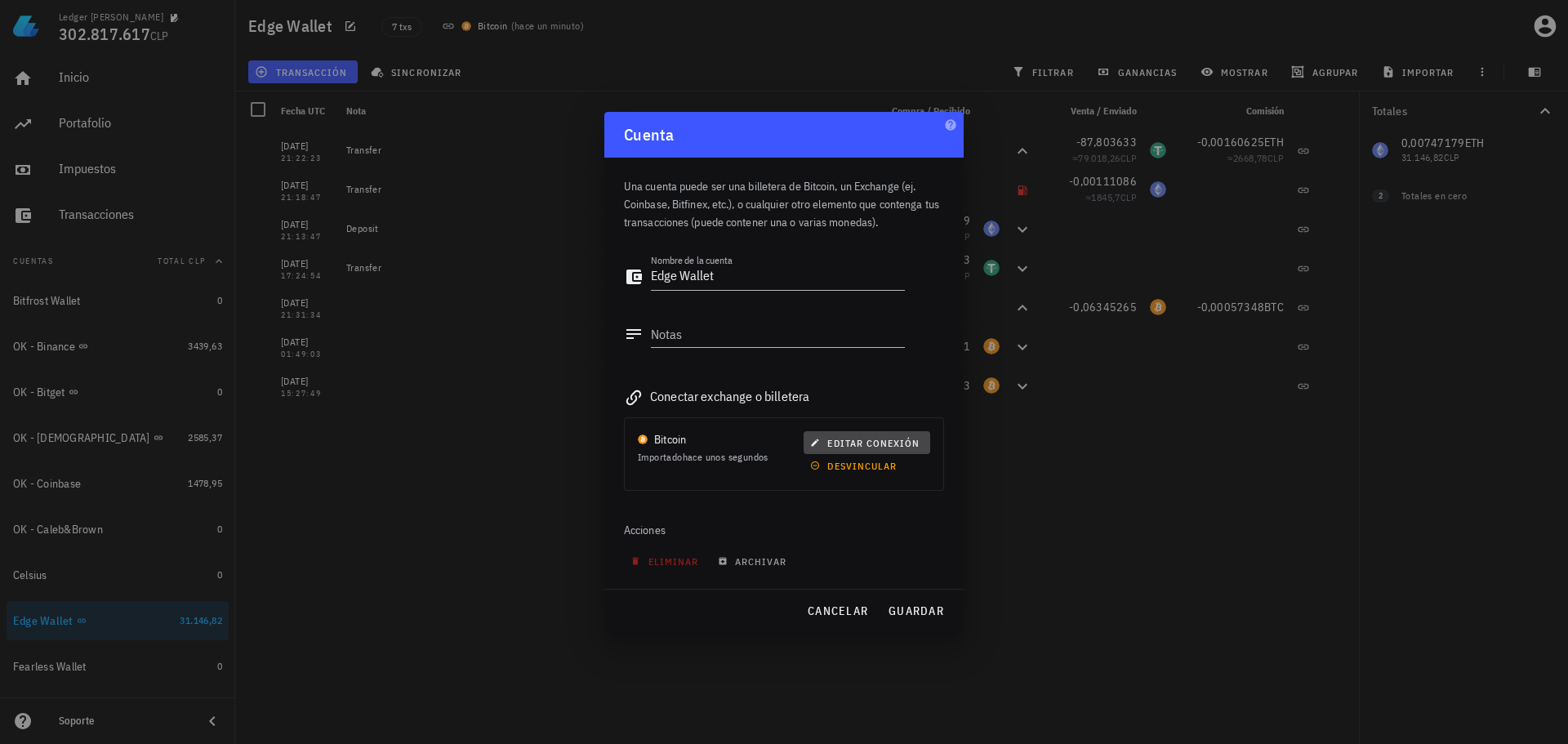
click at [877, 441] on span "editar conexión" at bounding box center [867, 442] width 106 height 12
type input "Bitcoin"
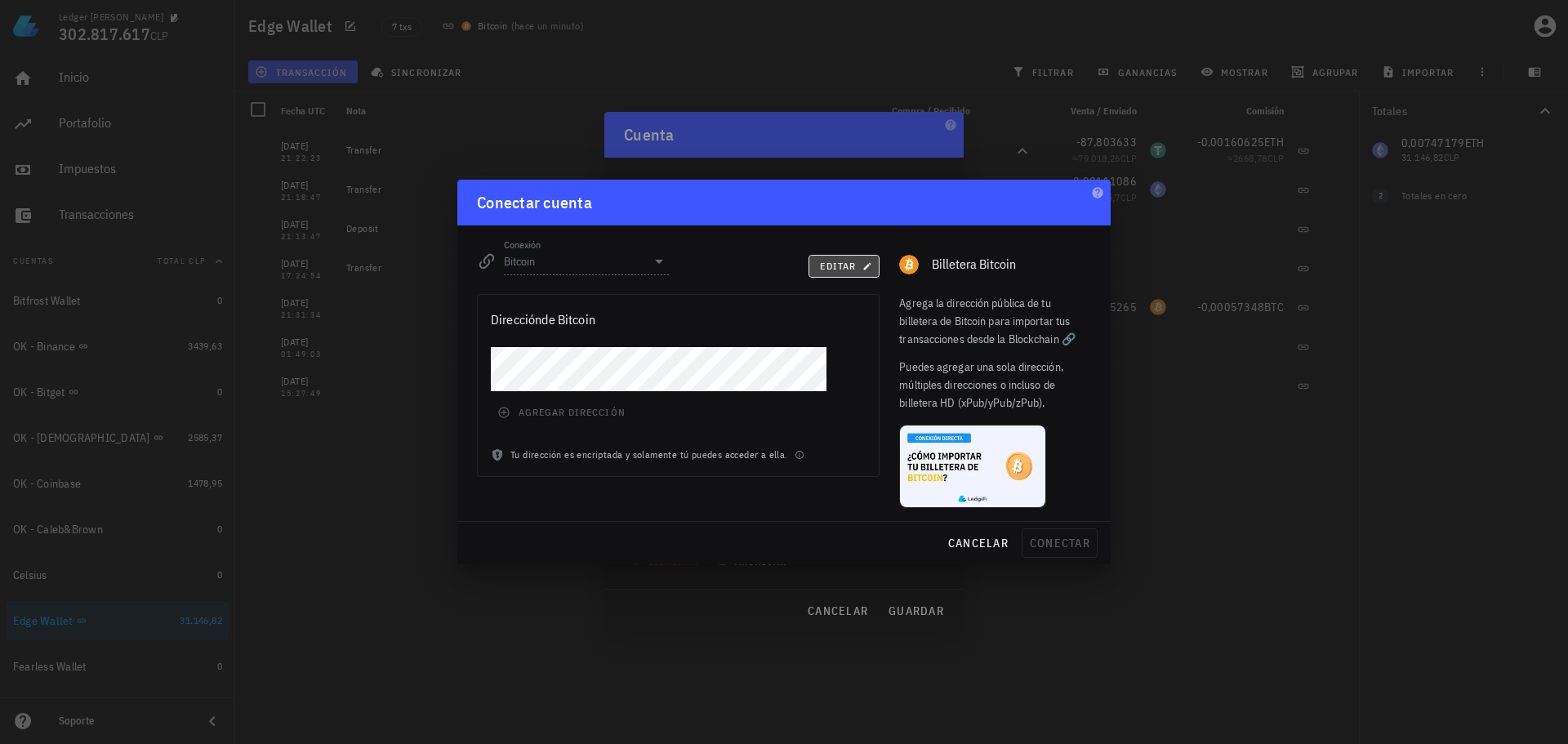
click at [839, 260] on span "editar" at bounding box center [844, 265] width 50 height 12
click at [587, 403] on button "agregar dirección" at bounding box center [562, 412] width 144 height 23
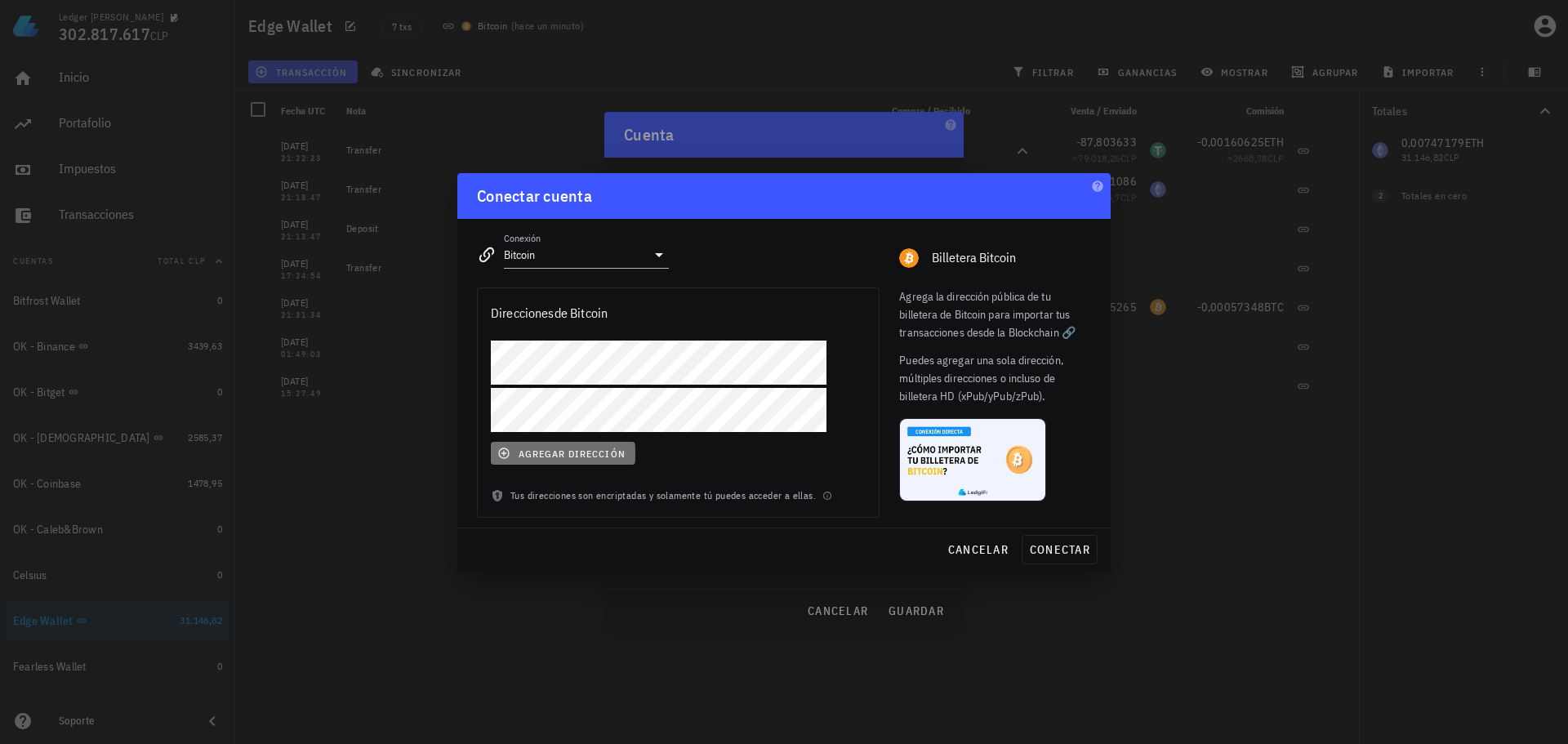
click at [557, 452] on span "agregar dirección" at bounding box center [562, 453] width 124 height 13
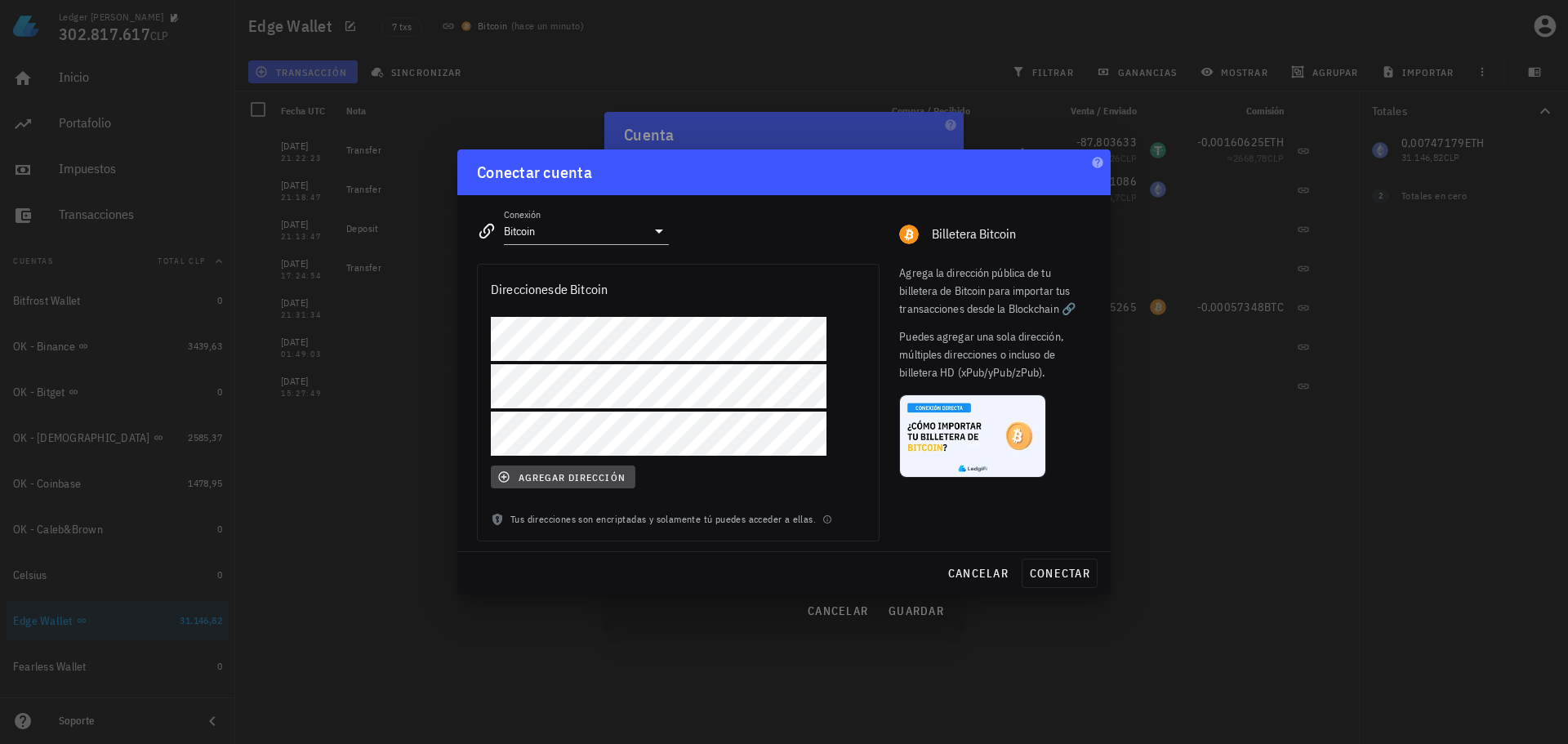
click at [579, 475] on span "agregar dirección" at bounding box center [562, 477] width 124 height 13
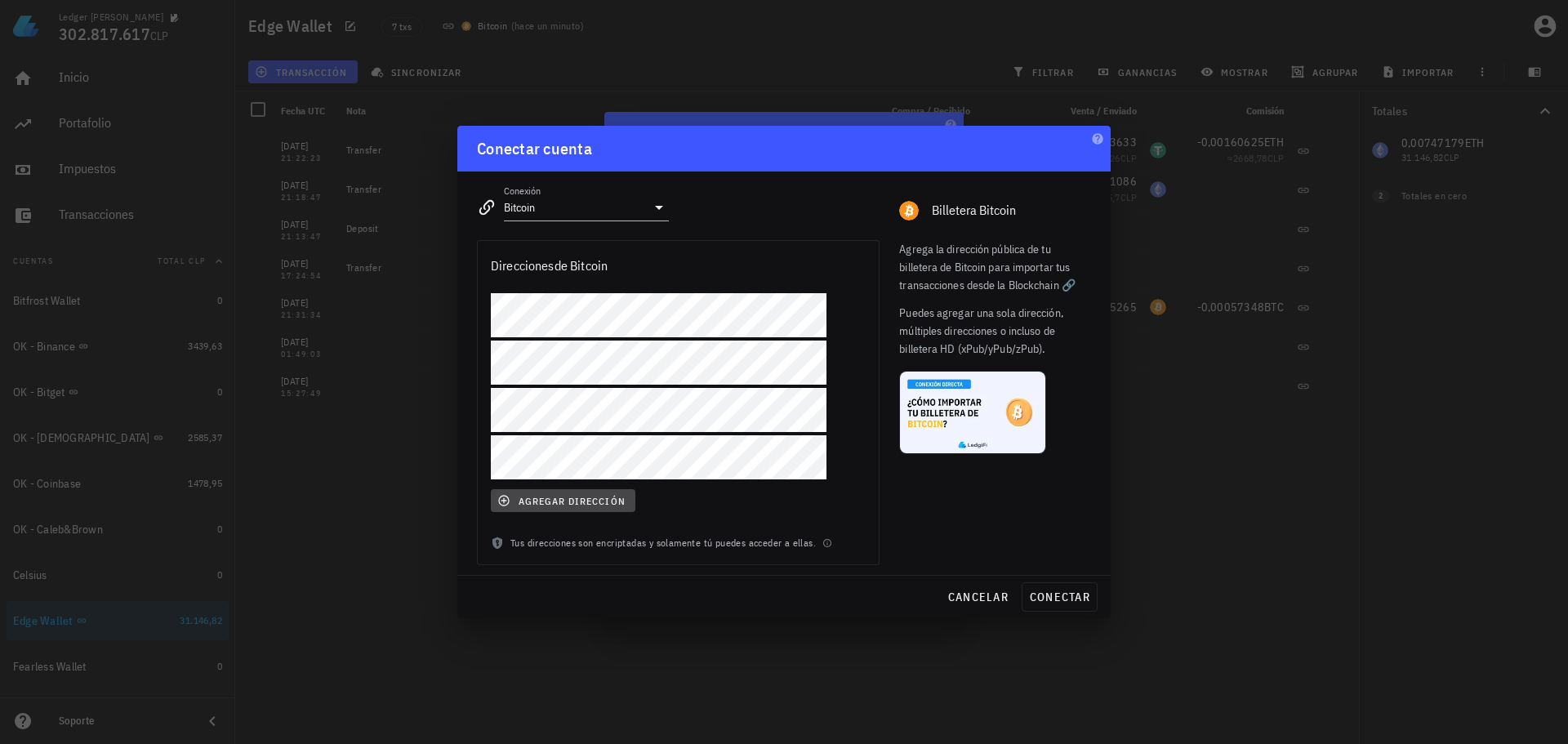
click at [561, 503] on span "agregar dirección" at bounding box center [562, 501] width 124 height 13
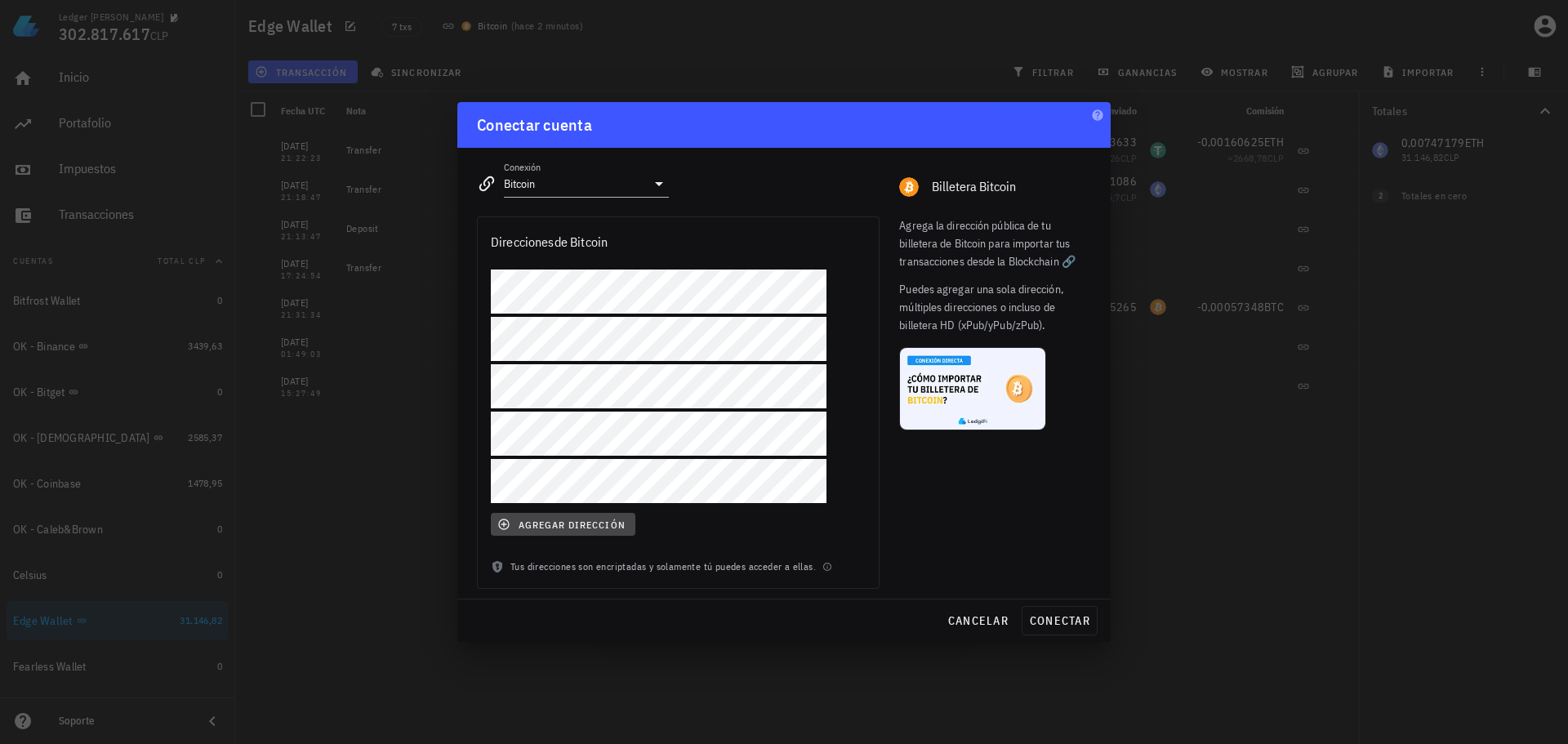
click at [571, 521] on span "agregar dirección" at bounding box center [562, 524] width 124 height 13
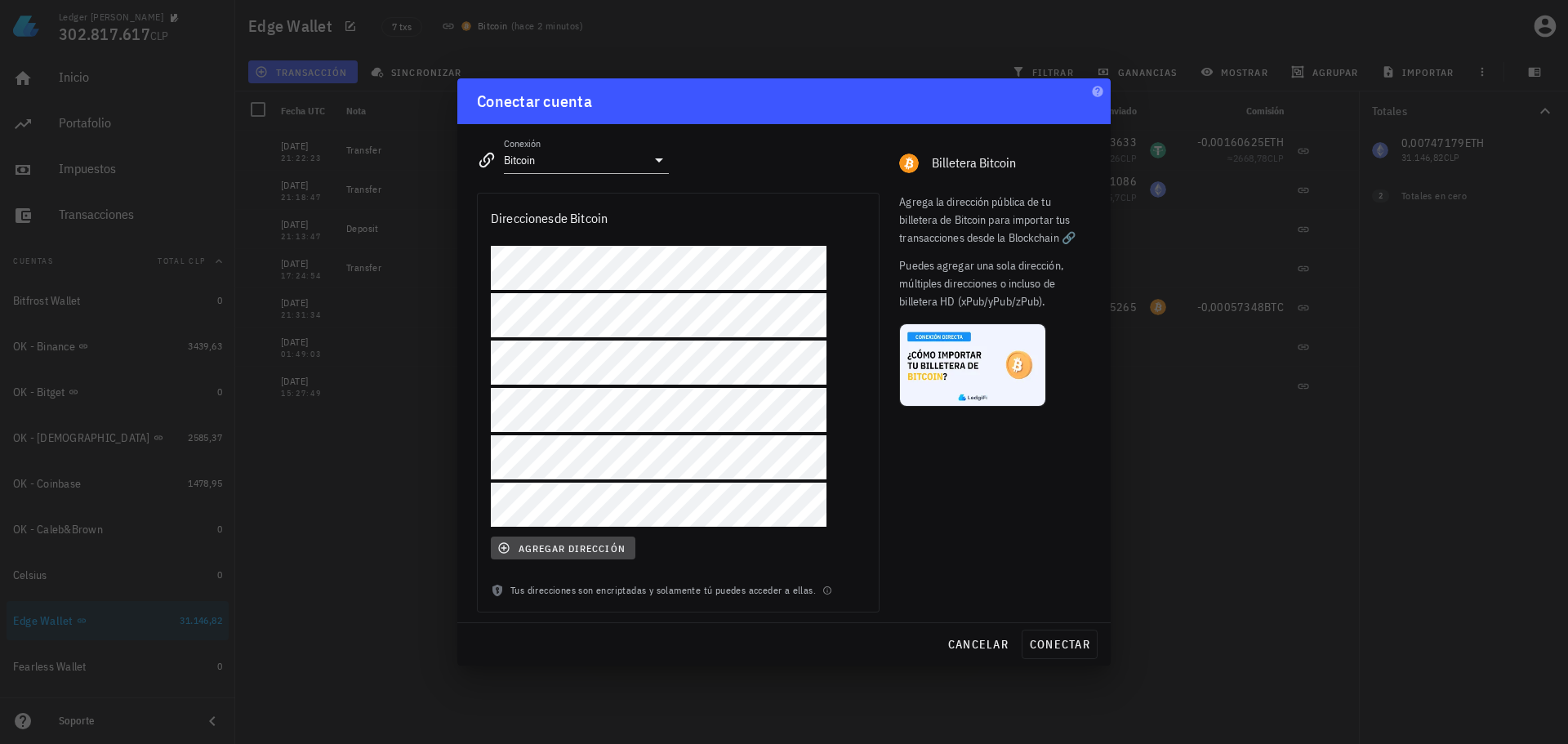
click at [542, 544] on span "agregar dirección" at bounding box center [562, 548] width 124 height 13
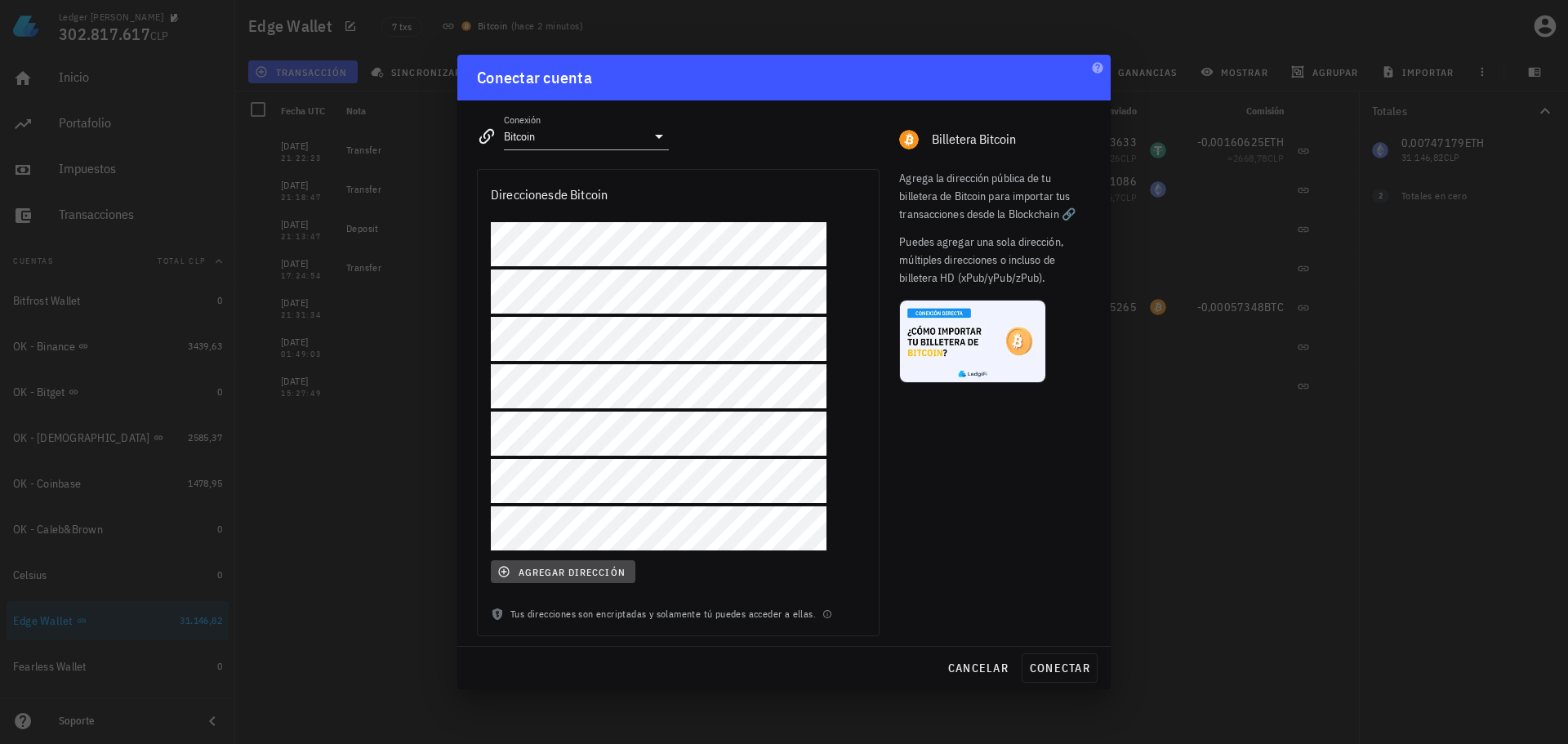
click at [572, 562] on button "agregar dirección" at bounding box center [562, 571] width 144 height 23
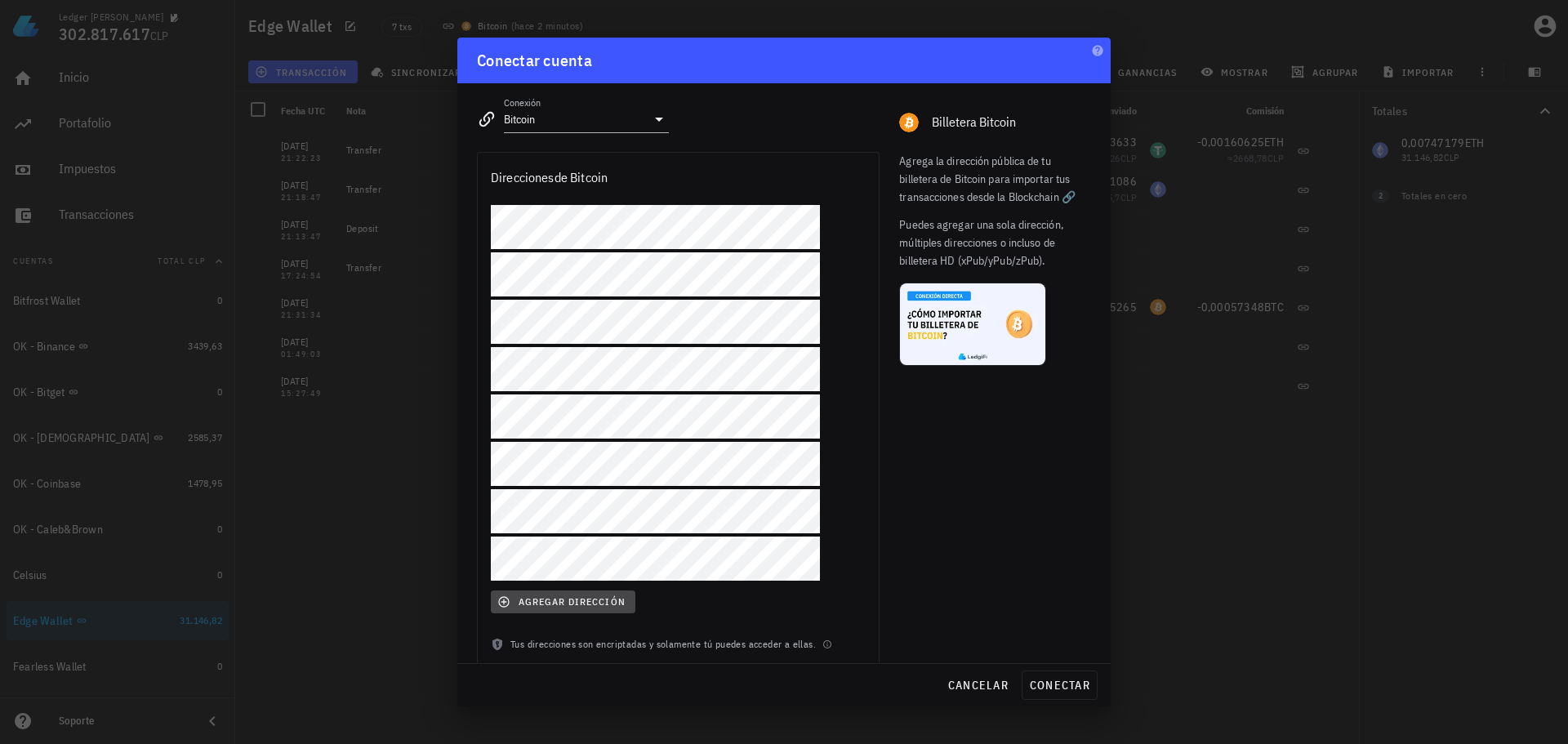
click at [550, 595] on span "agregar dirección" at bounding box center [562, 601] width 124 height 13
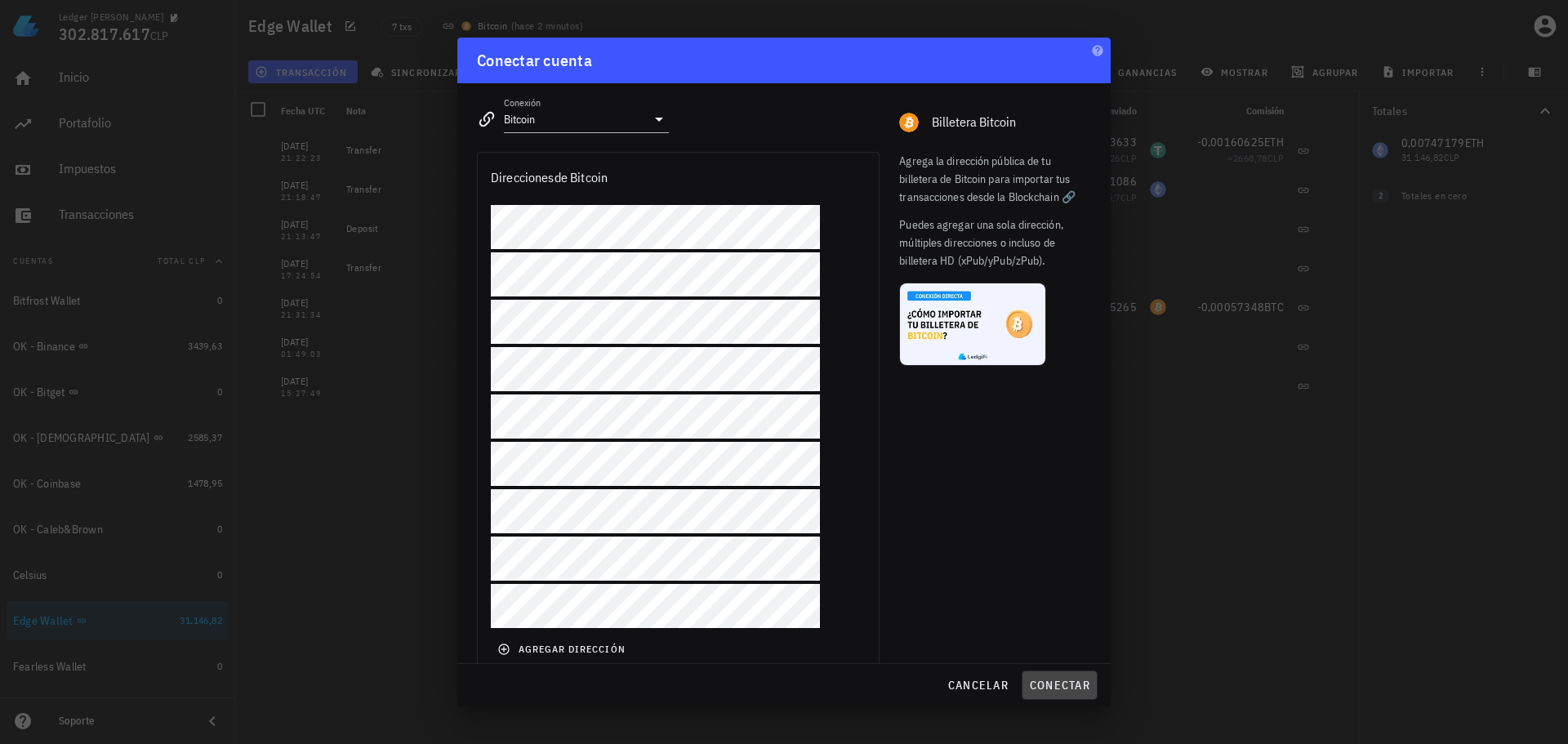
click at [1077, 687] on span "conectar" at bounding box center [1059, 685] width 61 height 15
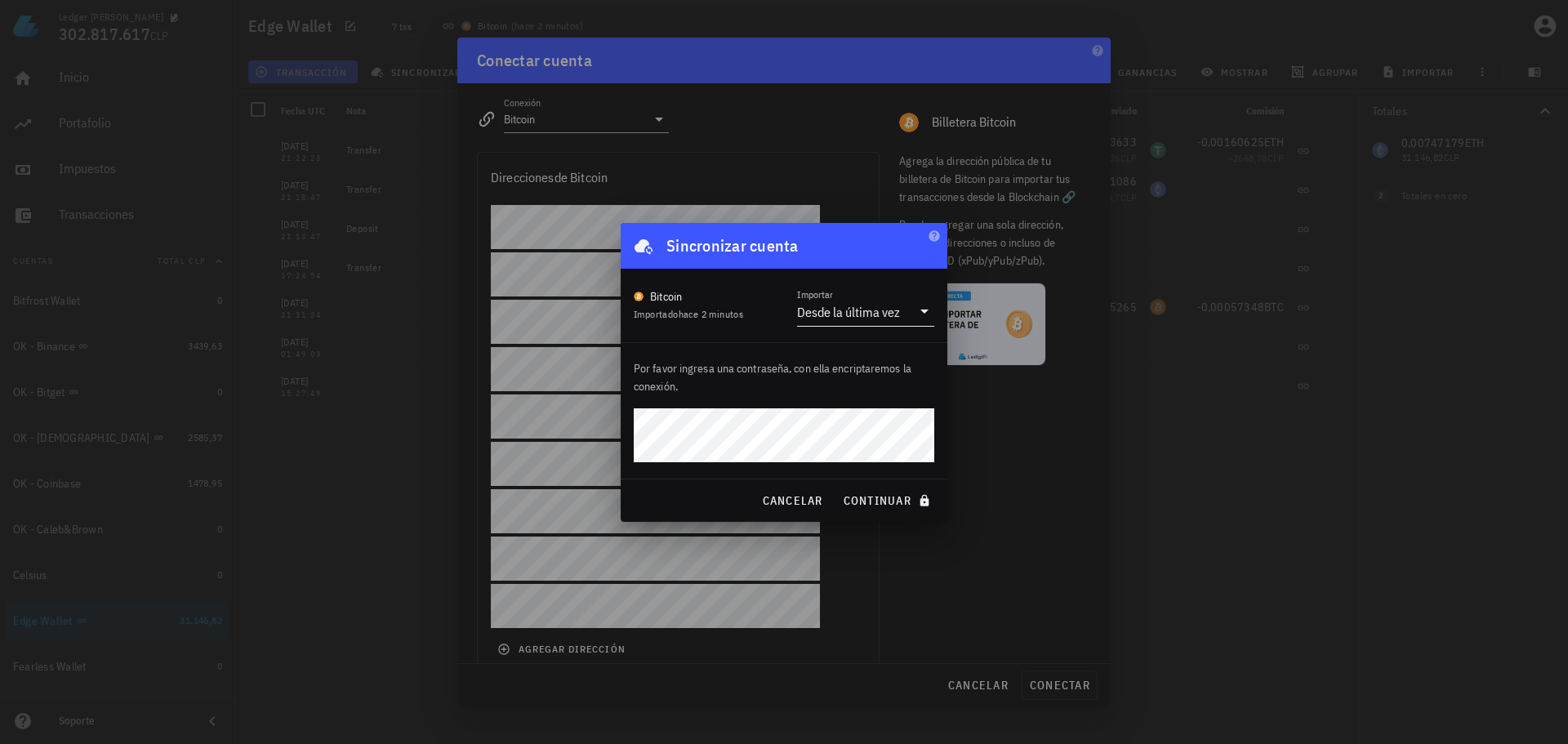
click at [892, 312] on div "Desde la última vez" at bounding box center [849, 312] width 103 height 16
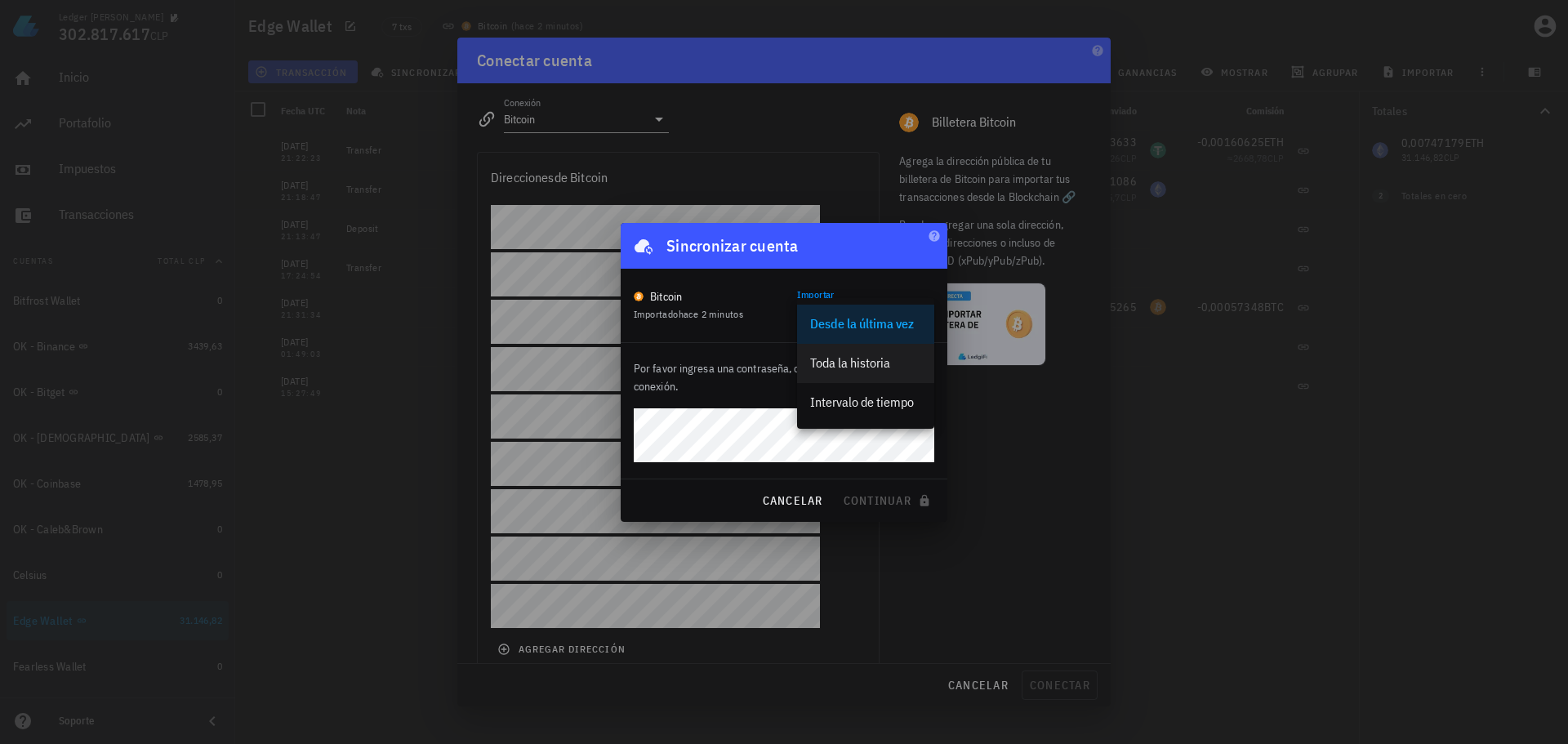
click at [864, 366] on div "Toda la historia" at bounding box center [866, 362] width 111 height 15
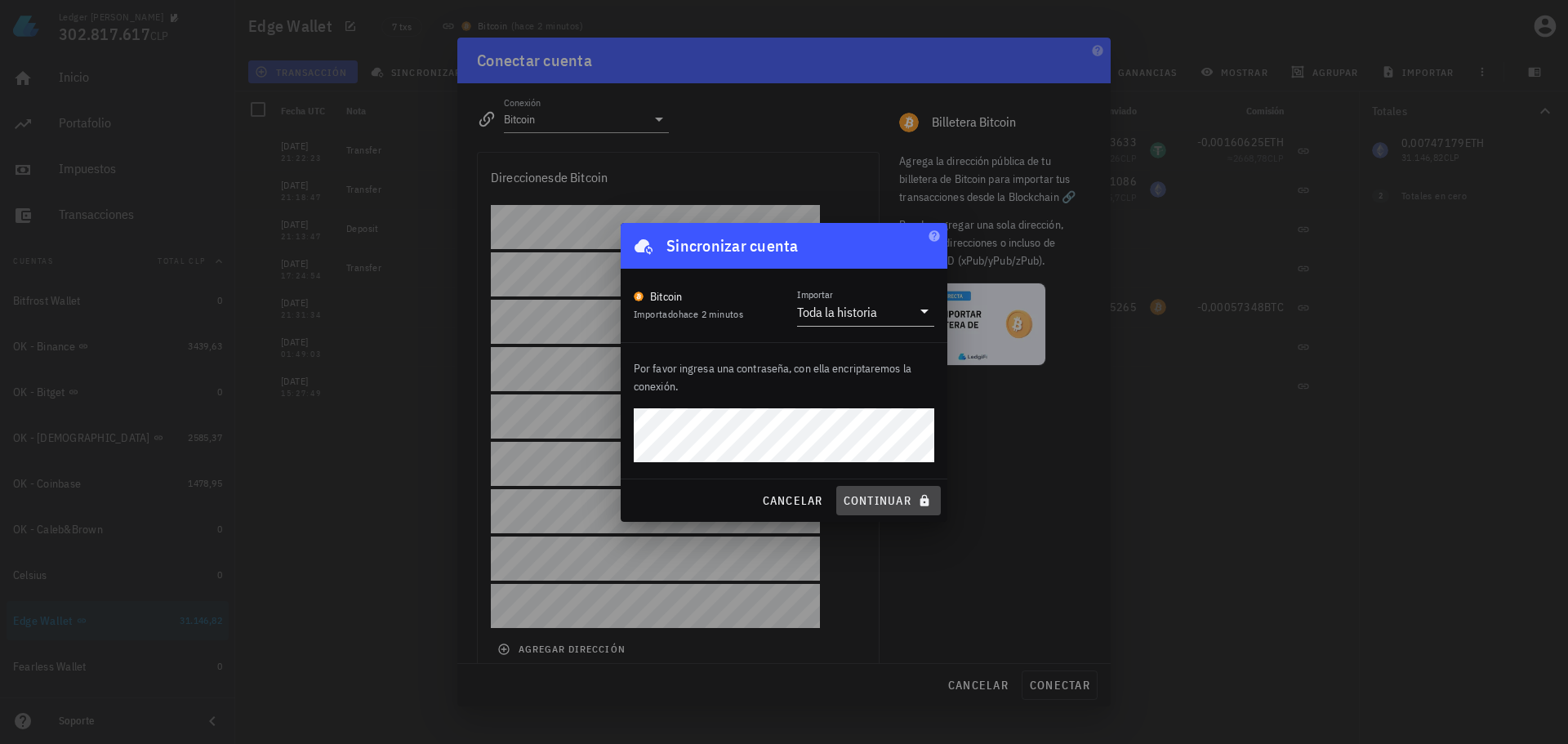
click at [881, 498] on span "continuar" at bounding box center [888, 501] width 92 height 15
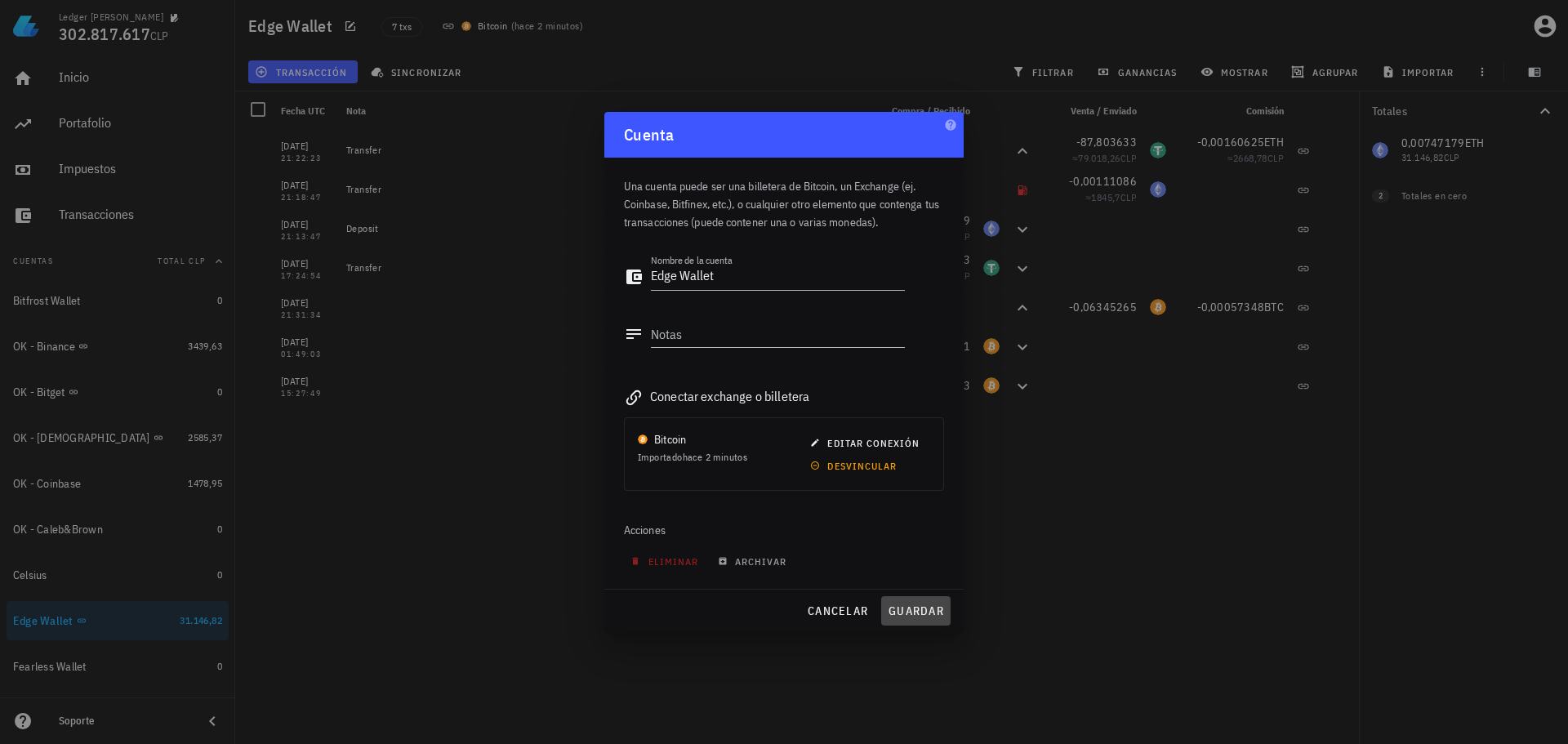
click at [918, 611] on span "guardar" at bounding box center [916, 610] width 56 height 15
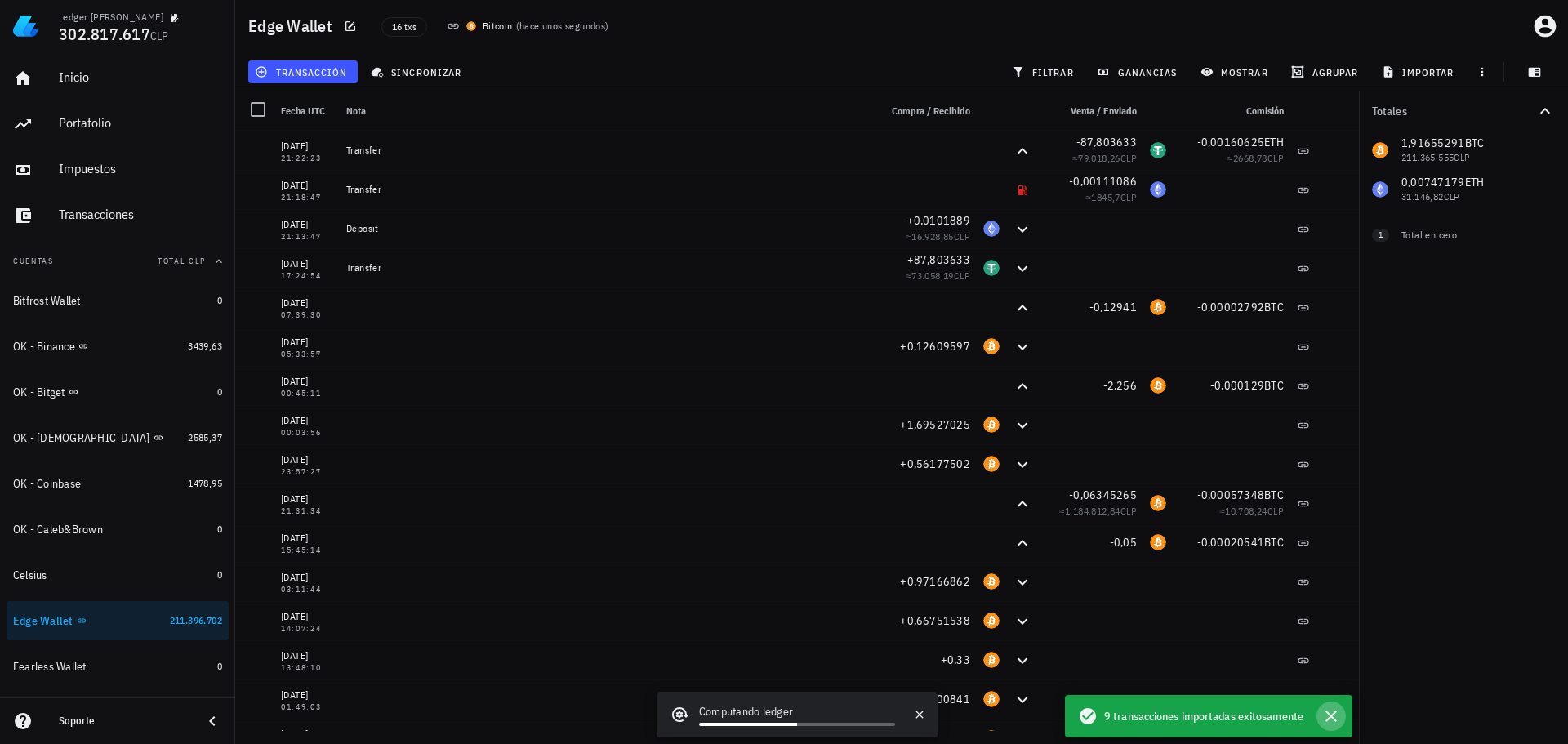
click at [1332, 715] on icon "button" at bounding box center [1332, 717] width 20 height 20
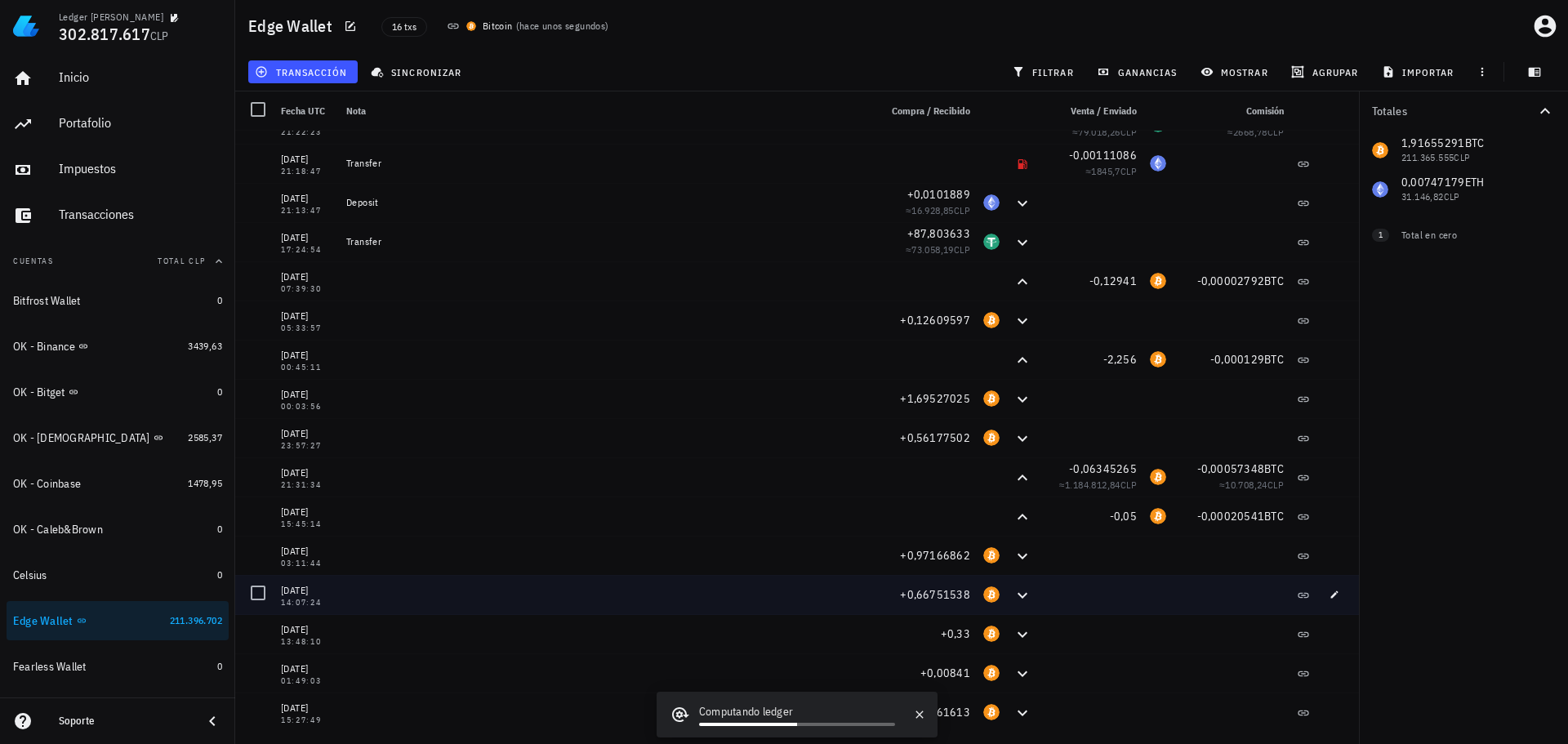
scroll to position [27, 0]
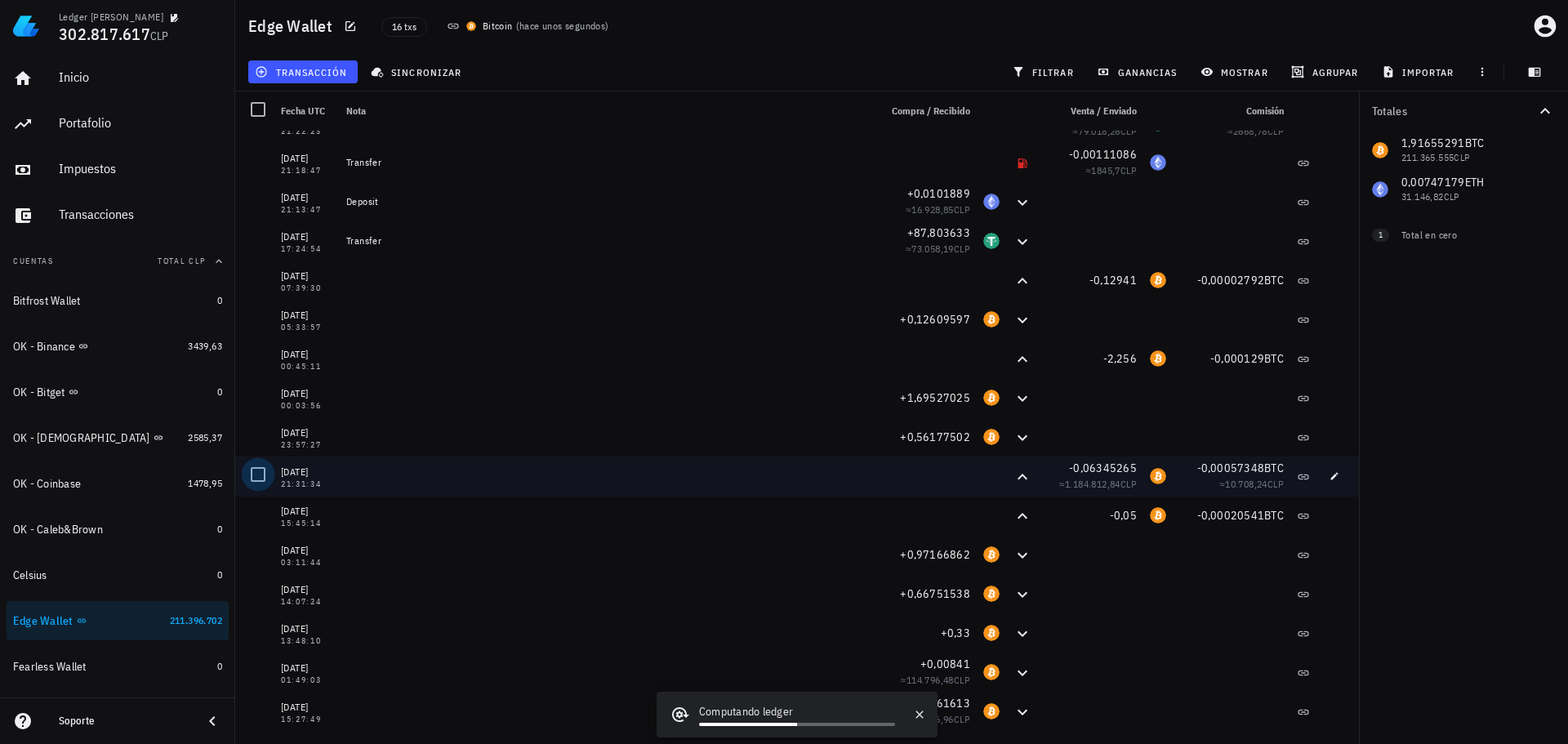
click at [257, 472] on div at bounding box center [258, 474] width 28 height 28
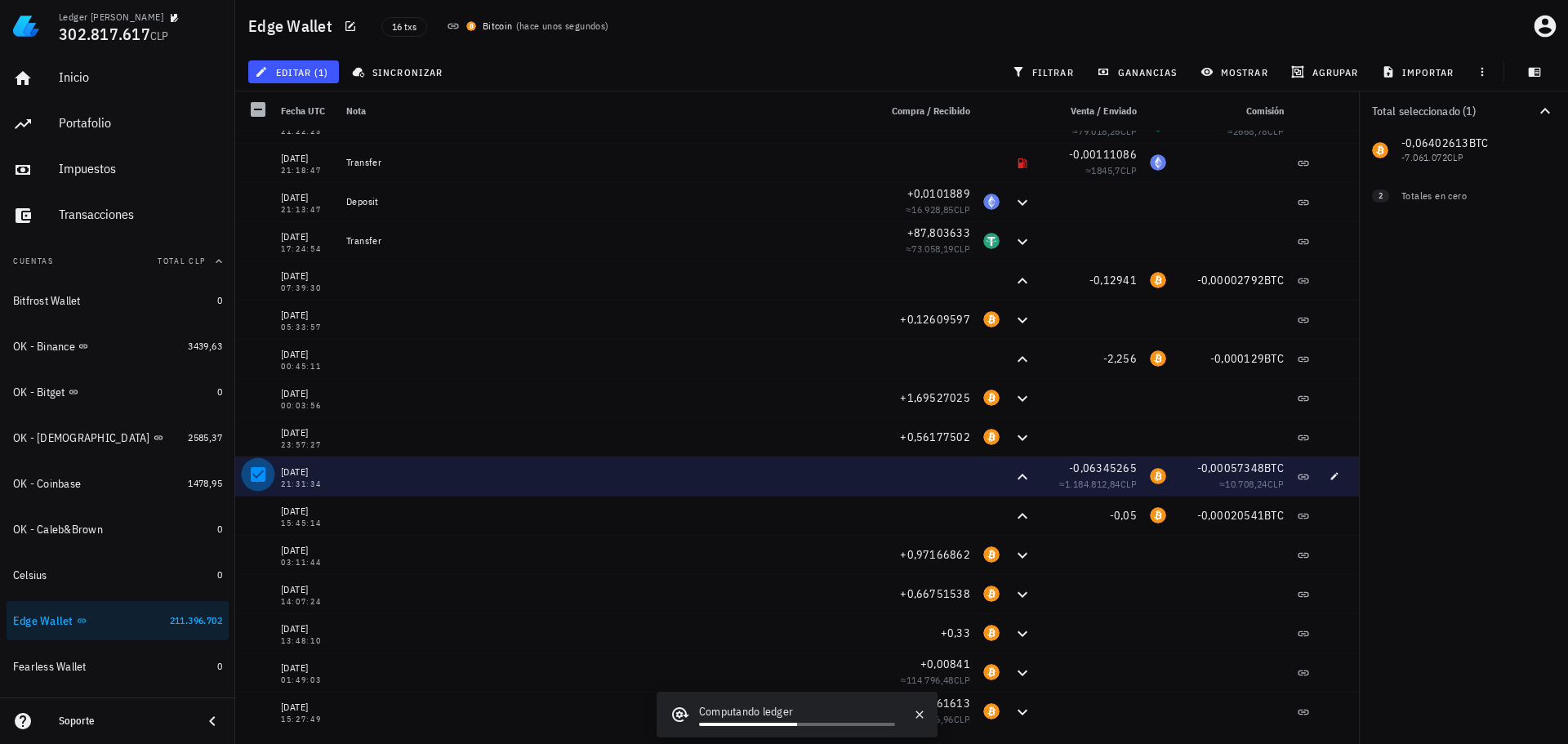
click at [257, 472] on div at bounding box center [258, 474] width 28 height 28
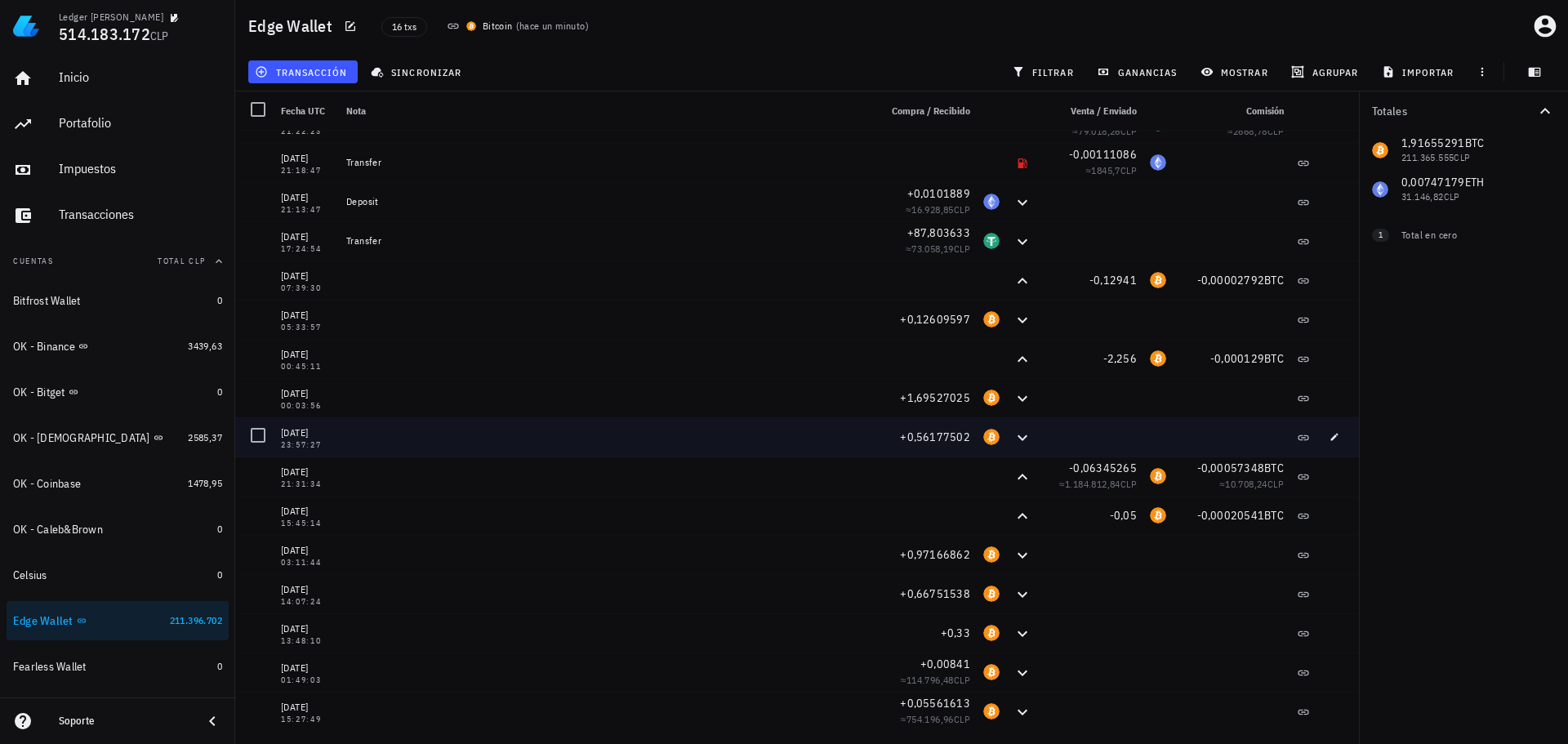
click at [798, 451] on div at bounding box center [606, 436] width 532 height 39
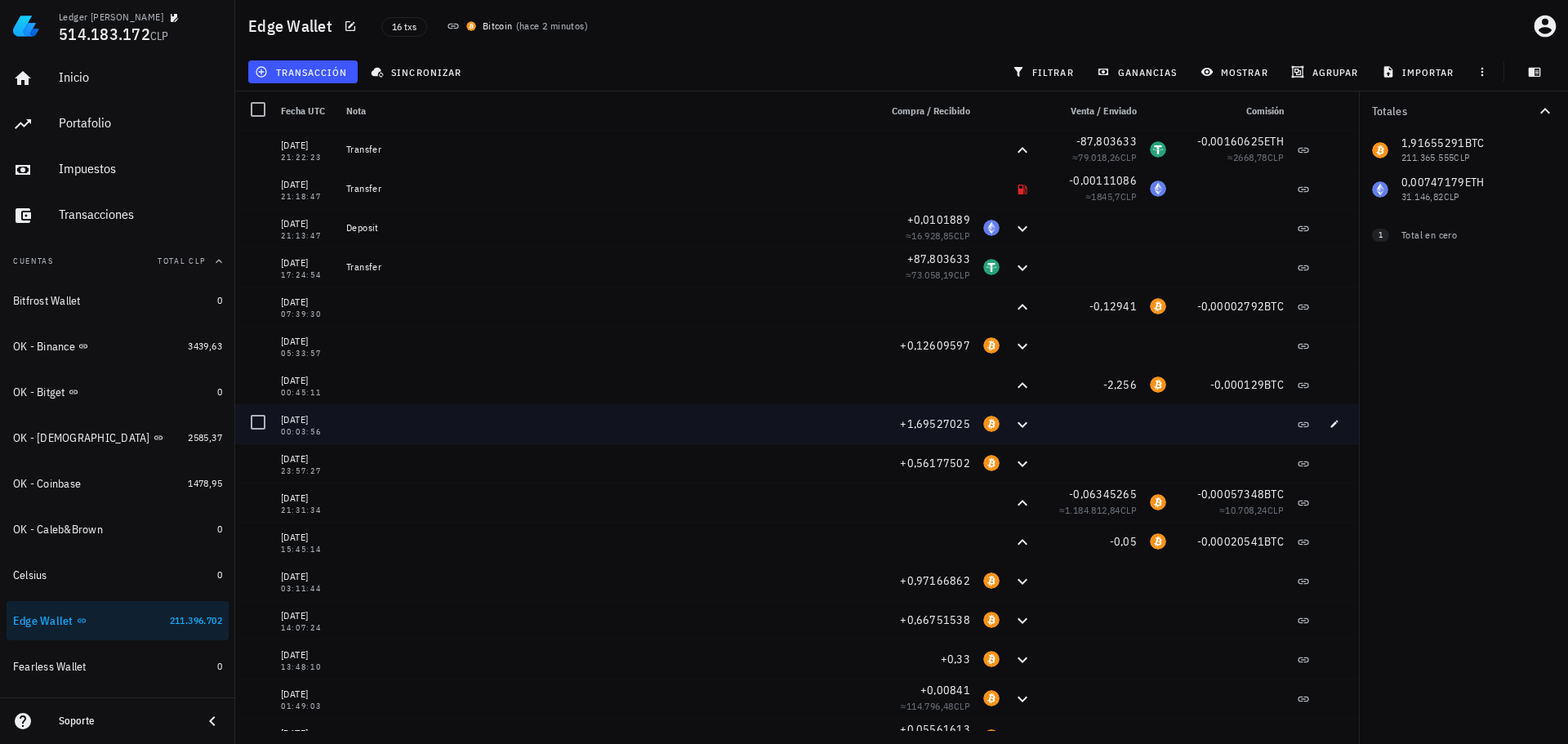
scroll to position [0, 0]
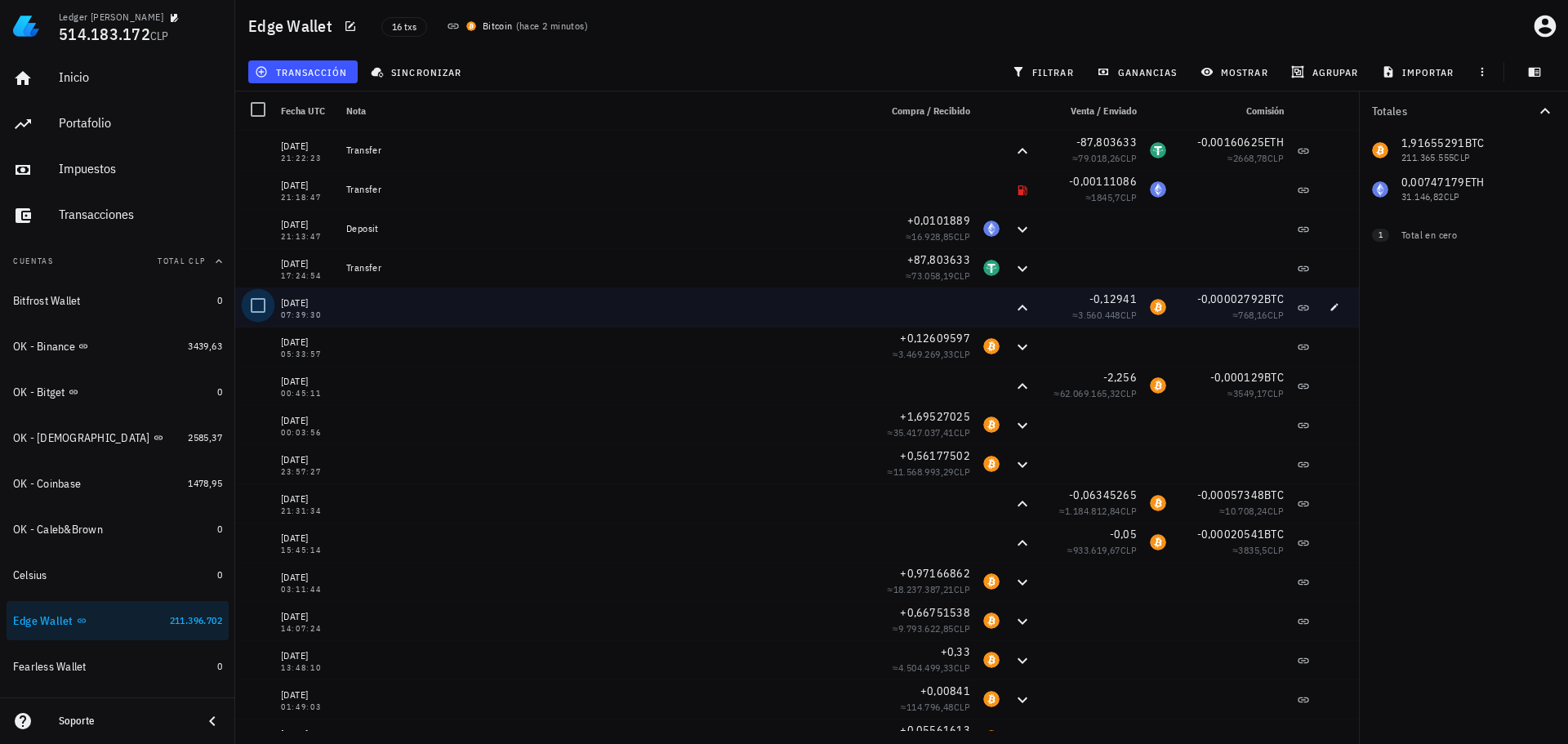
click at [260, 304] on div at bounding box center [258, 305] width 28 height 28
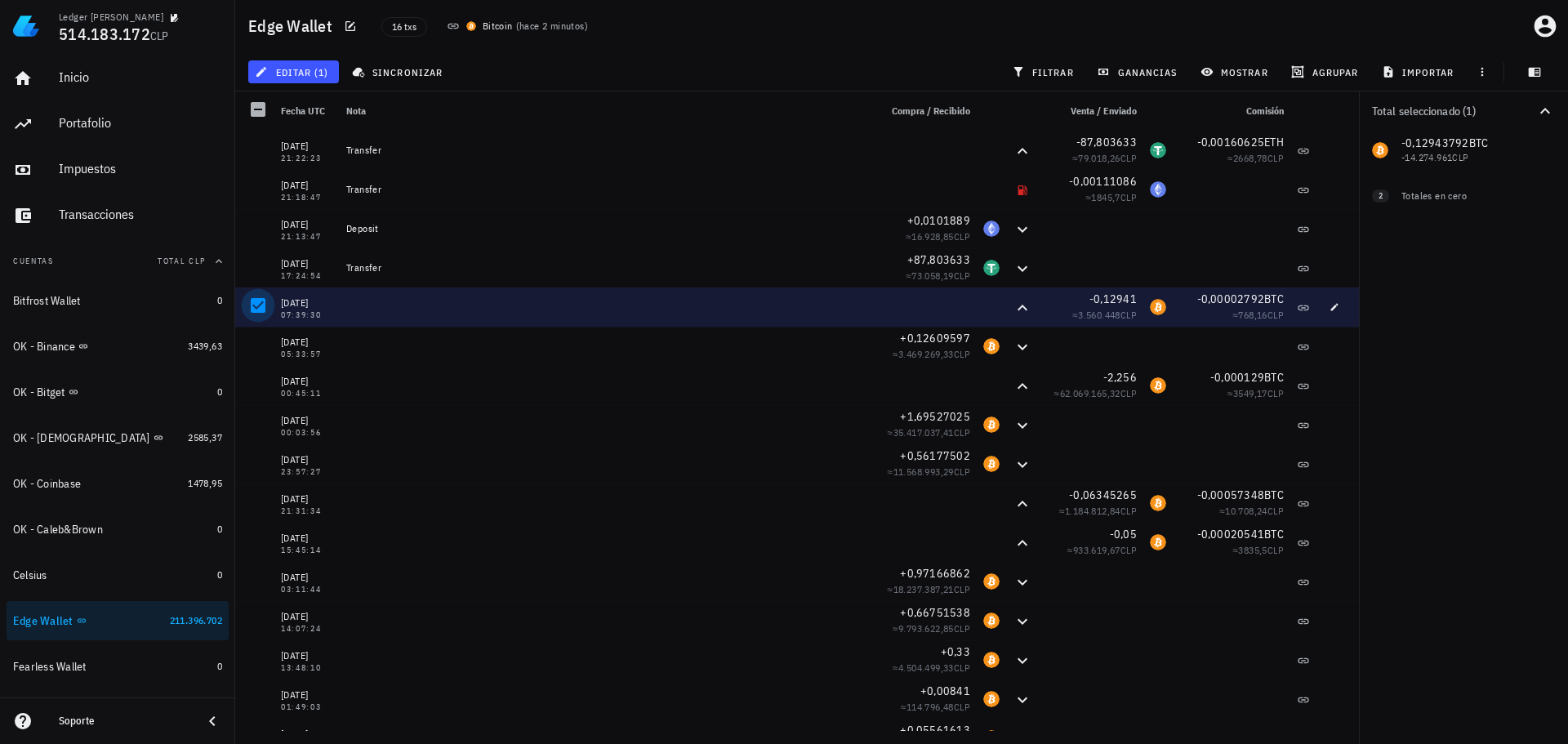
click at [260, 304] on div at bounding box center [258, 305] width 28 height 28
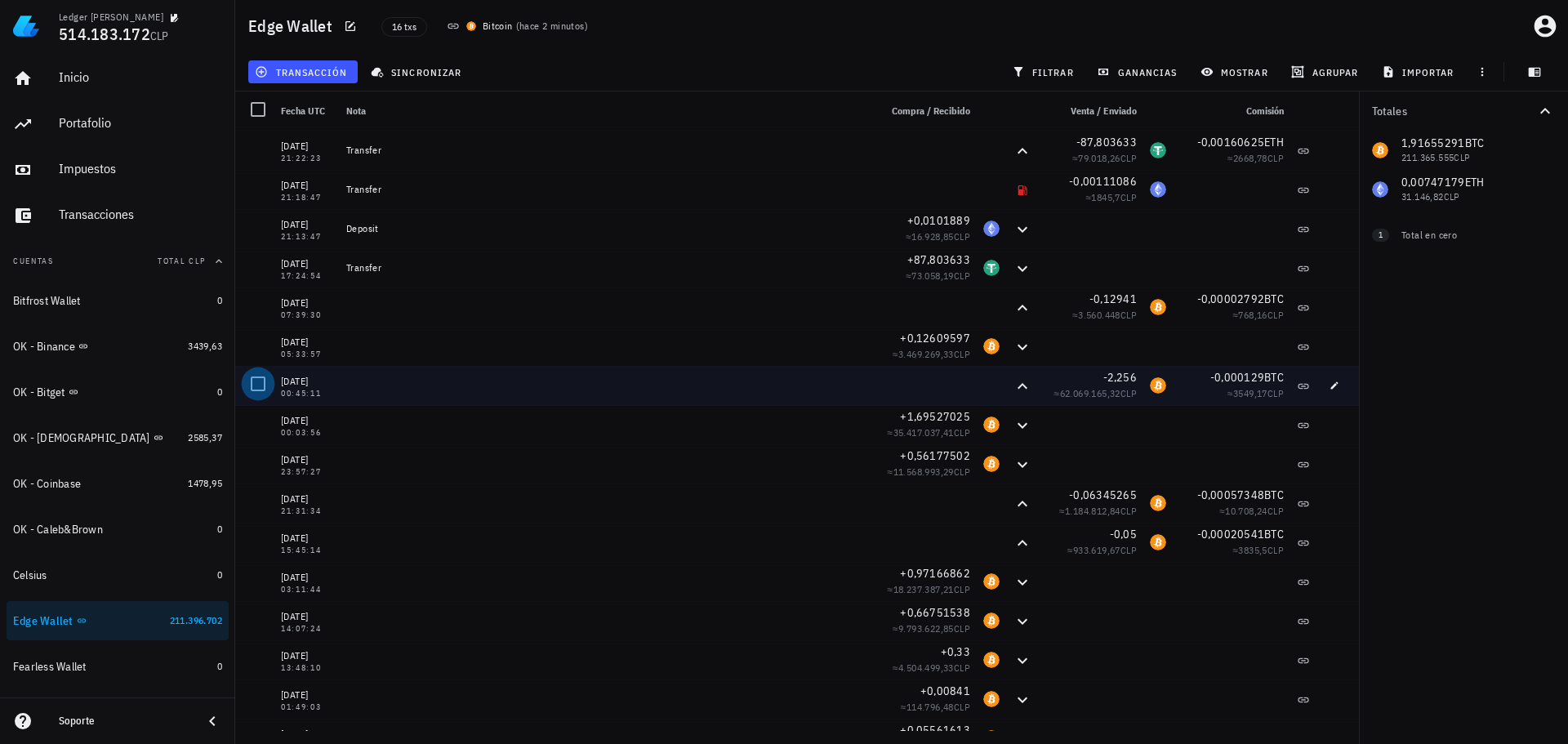
click at [259, 384] on div at bounding box center [258, 383] width 28 height 28
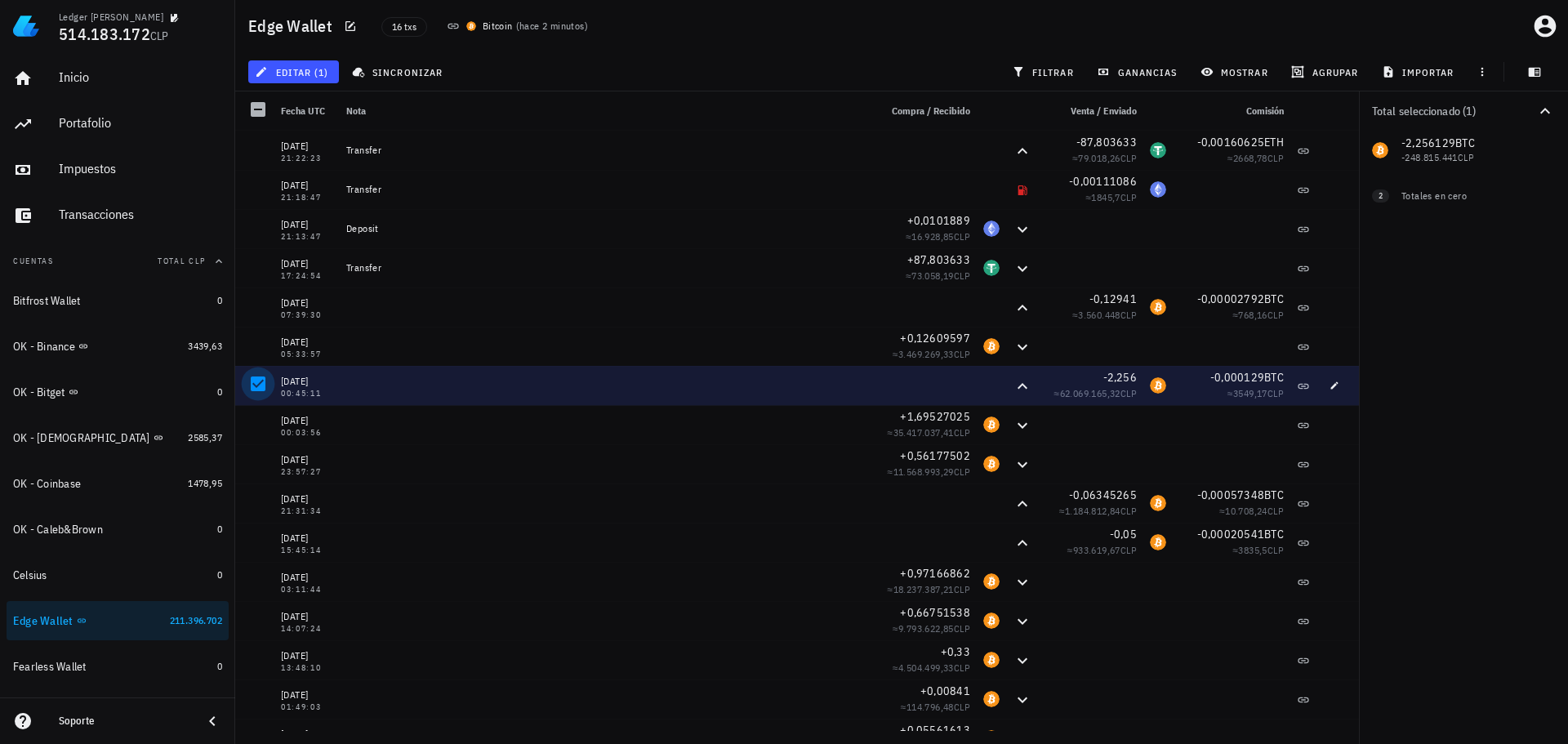
click at [259, 384] on div at bounding box center [258, 383] width 28 height 28
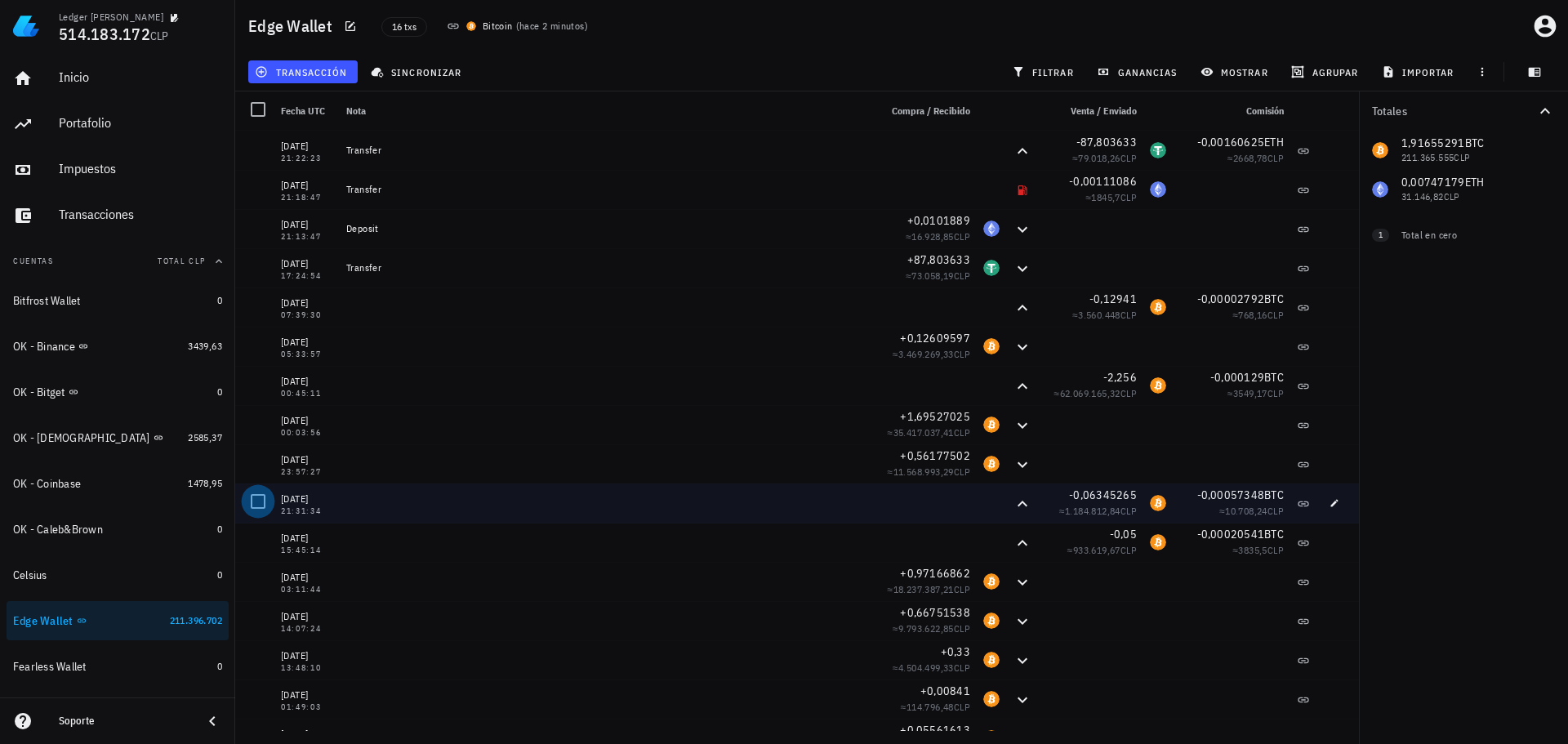
click at [257, 498] on div at bounding box center [258, 501] width 28 height 28
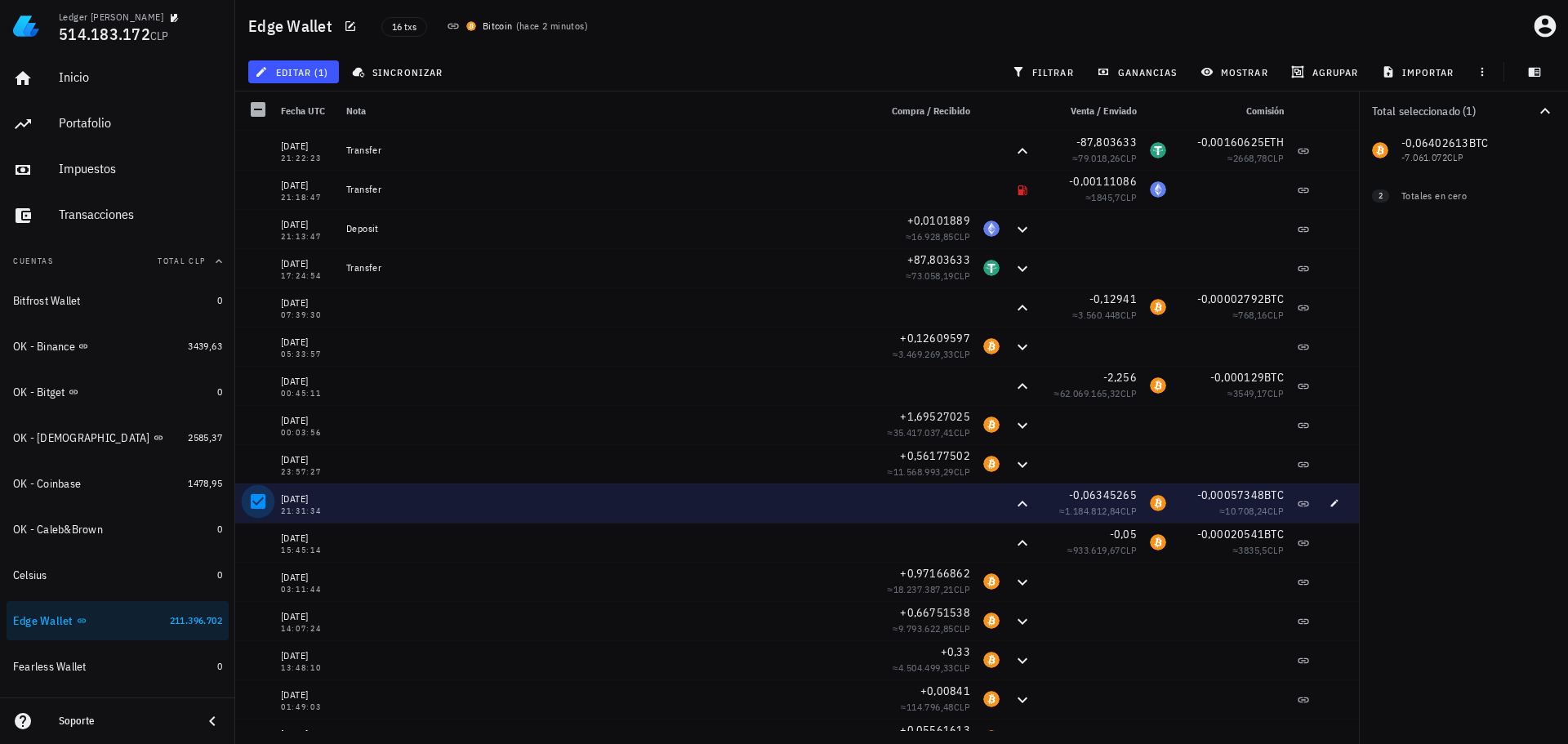
click at [263, 502] on div at bounding box center [258, 501] width 28 height 28
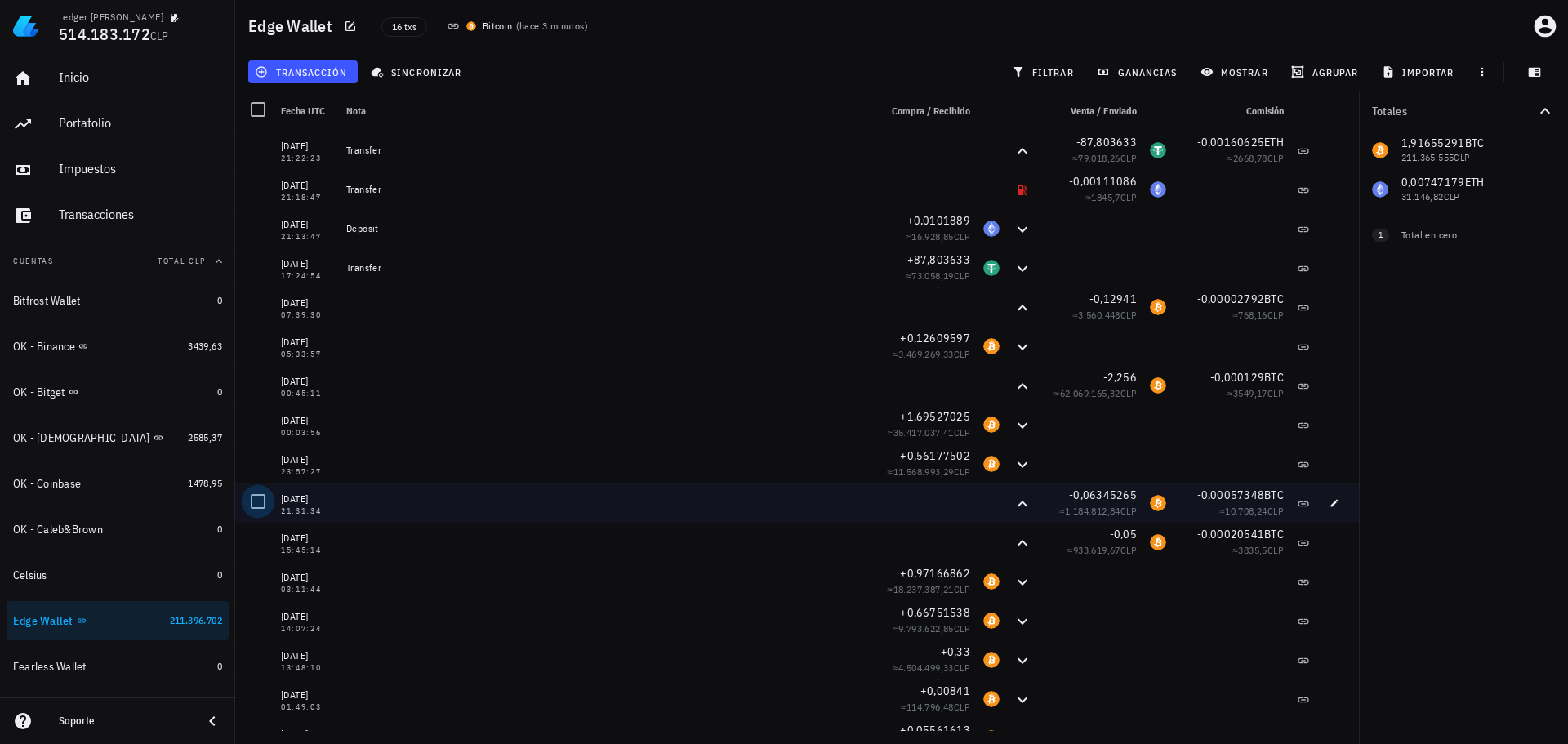
click at [263, 501] on div at bounding box center [258, 501] width 28 height 28
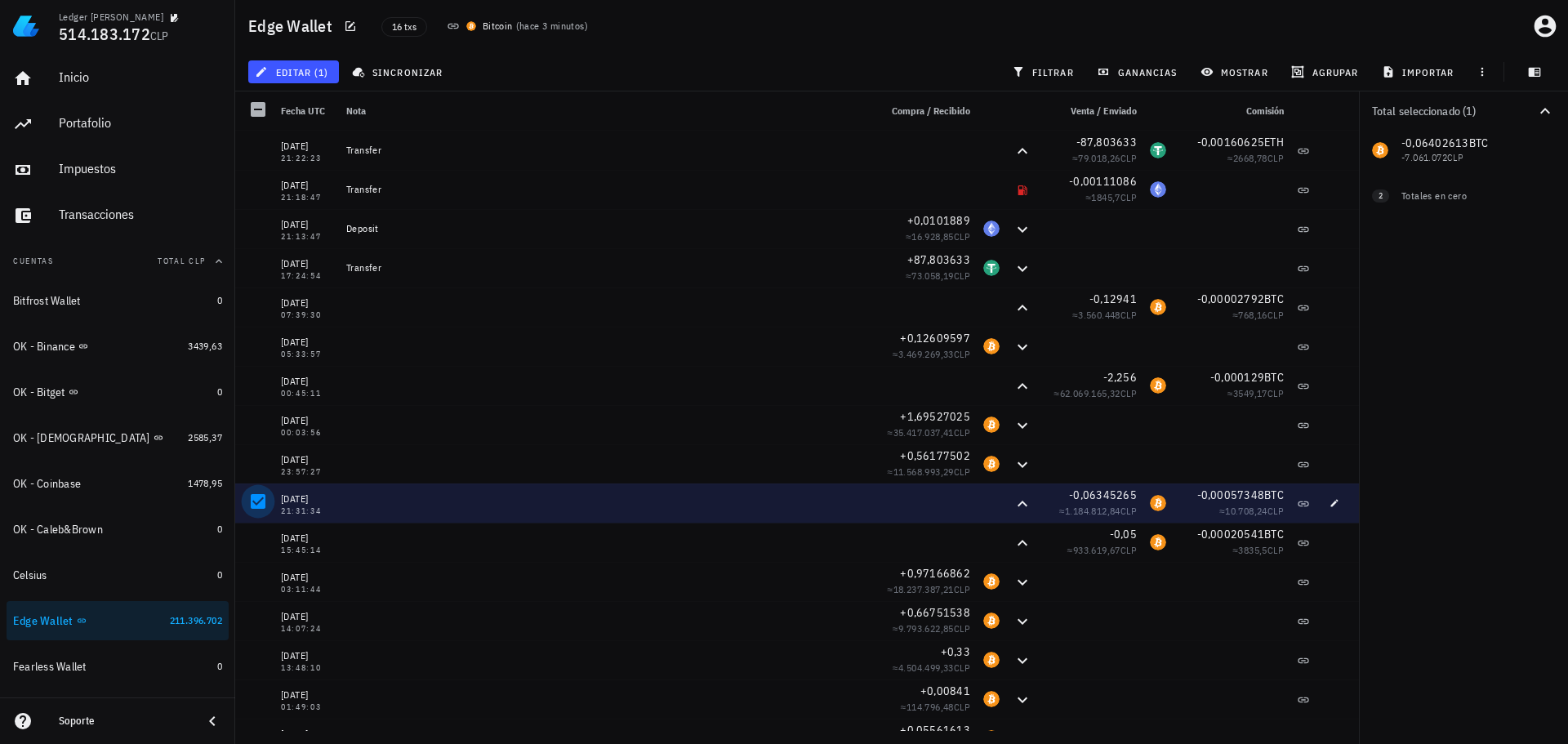
click at [266, 496] on div at bounding box center [258, 501] width 28 height 28
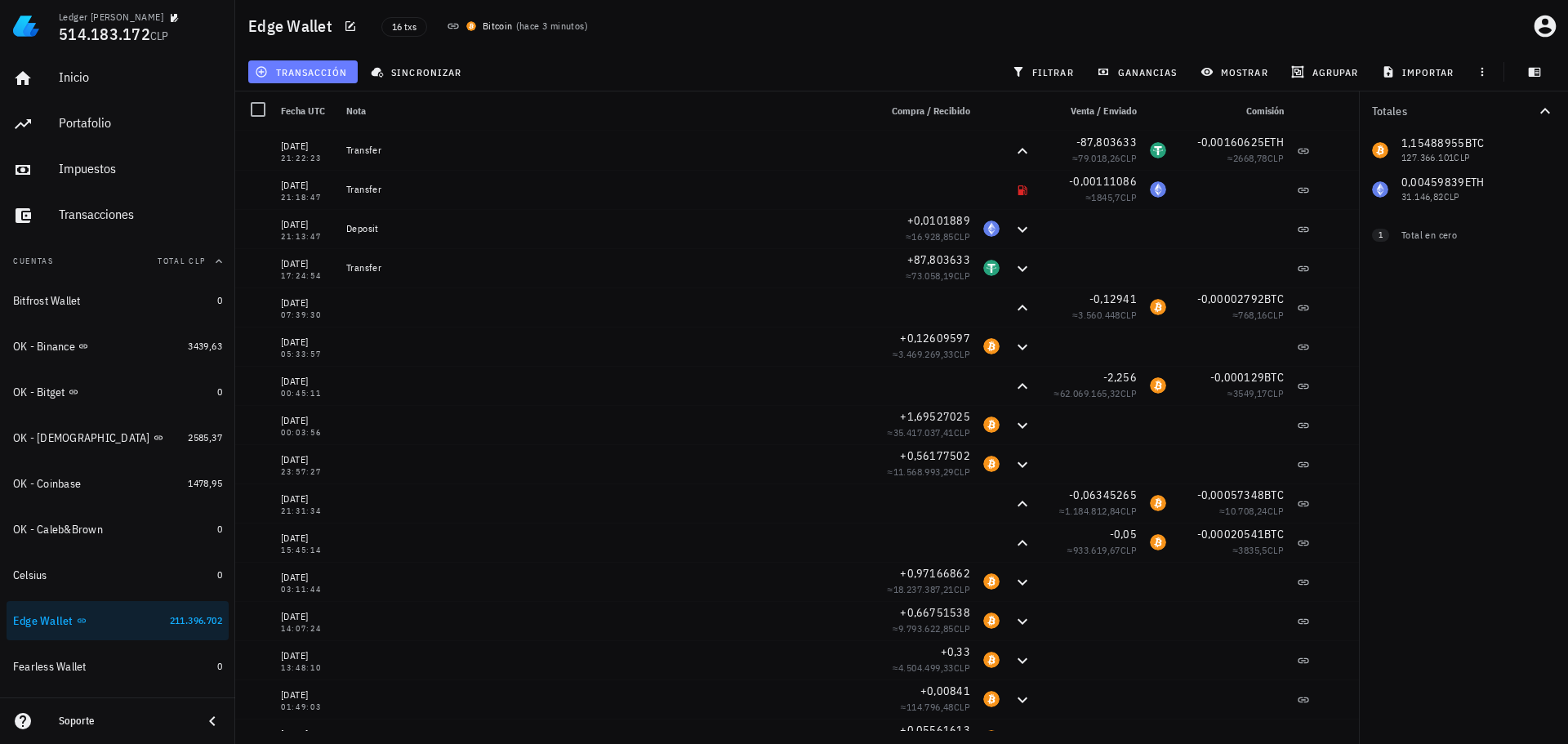
click at [301, 66] on span "transacción" at bounding box center [303, 72] width 89 height 13
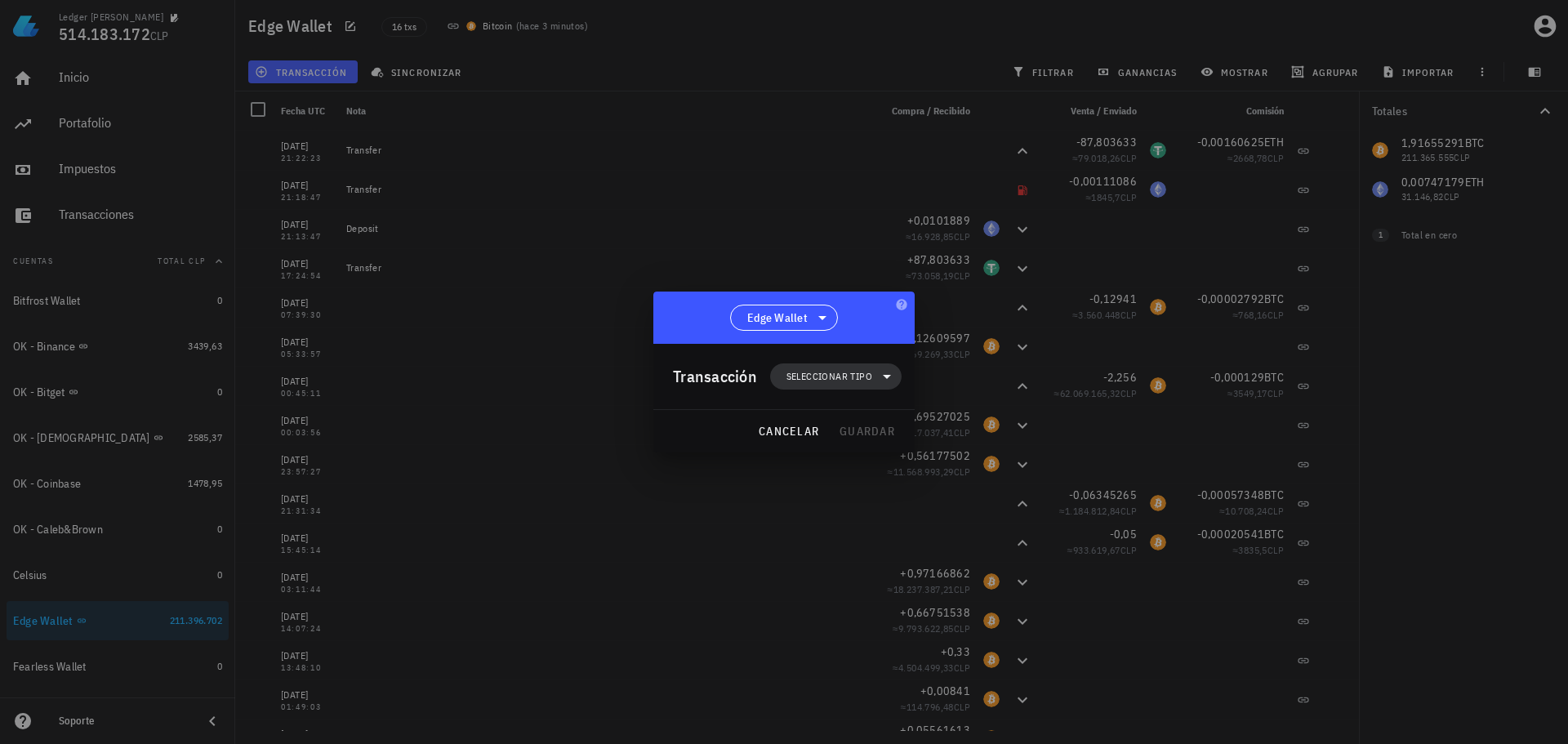
click at [868, 376] on span "Seleccionar tipo" at bounding box center [829, 377] width 85 height 16
click at [858, 511] on div "Transferencia" at bounding box center [845, 513] width 64 height 13
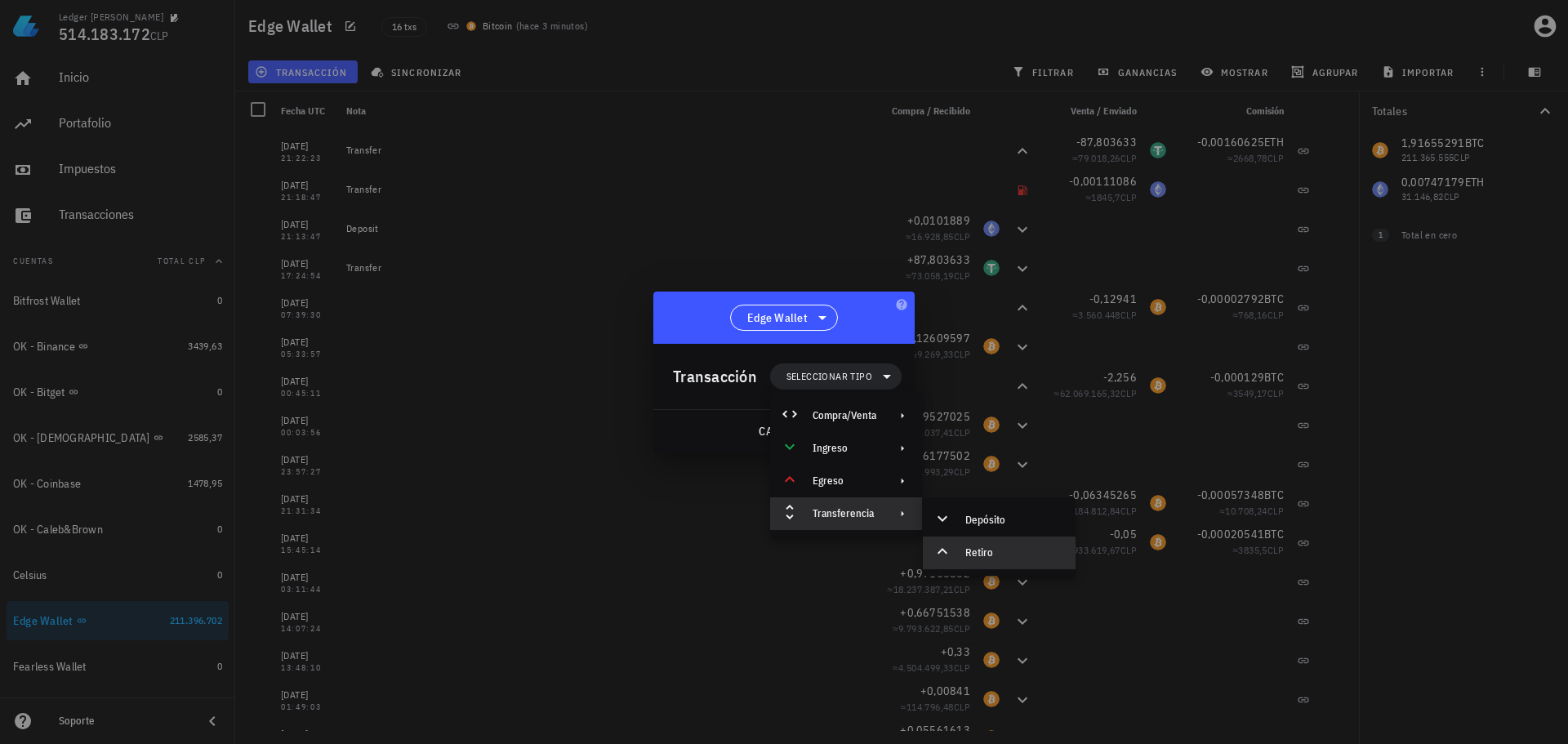
click at [980, 547] on div "Retiro" at bounding box center [1014, 553] width 97 height 13
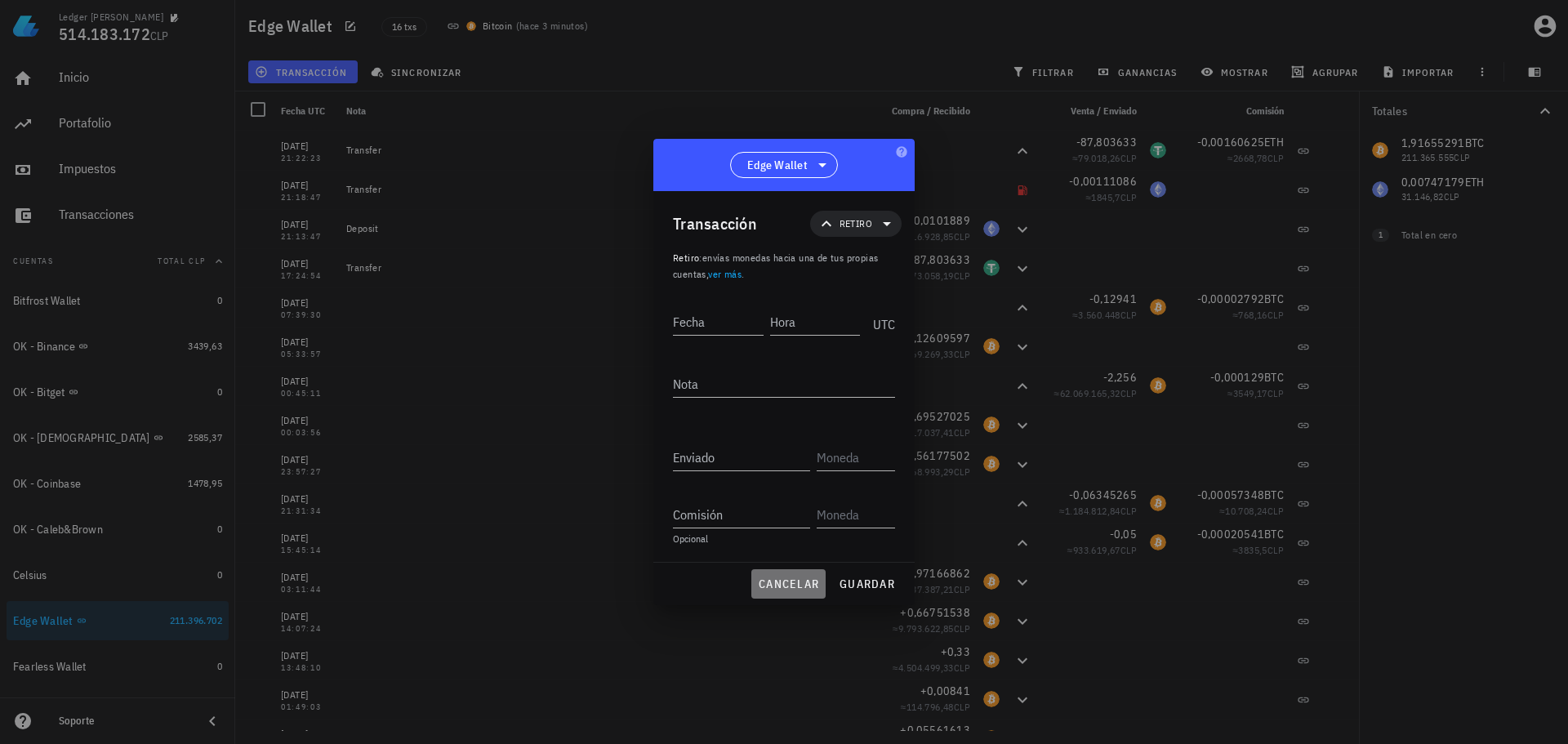
click at [785, 581] on span "cancelar" at bounding box center [788, 584] width 61 height 15
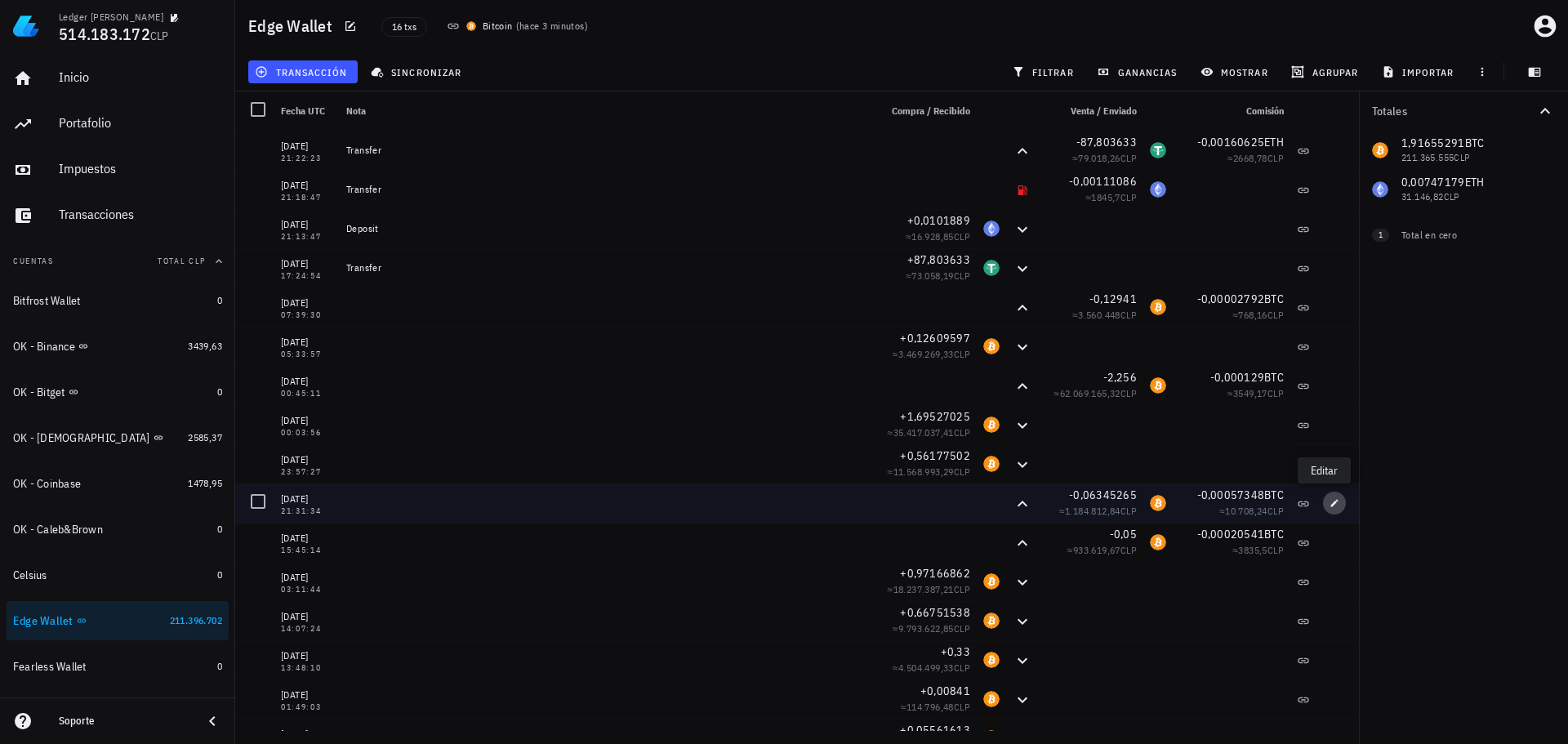
click at [1330, 504] on icon "button" at bounding box center [1335, 502] width 10 height 10
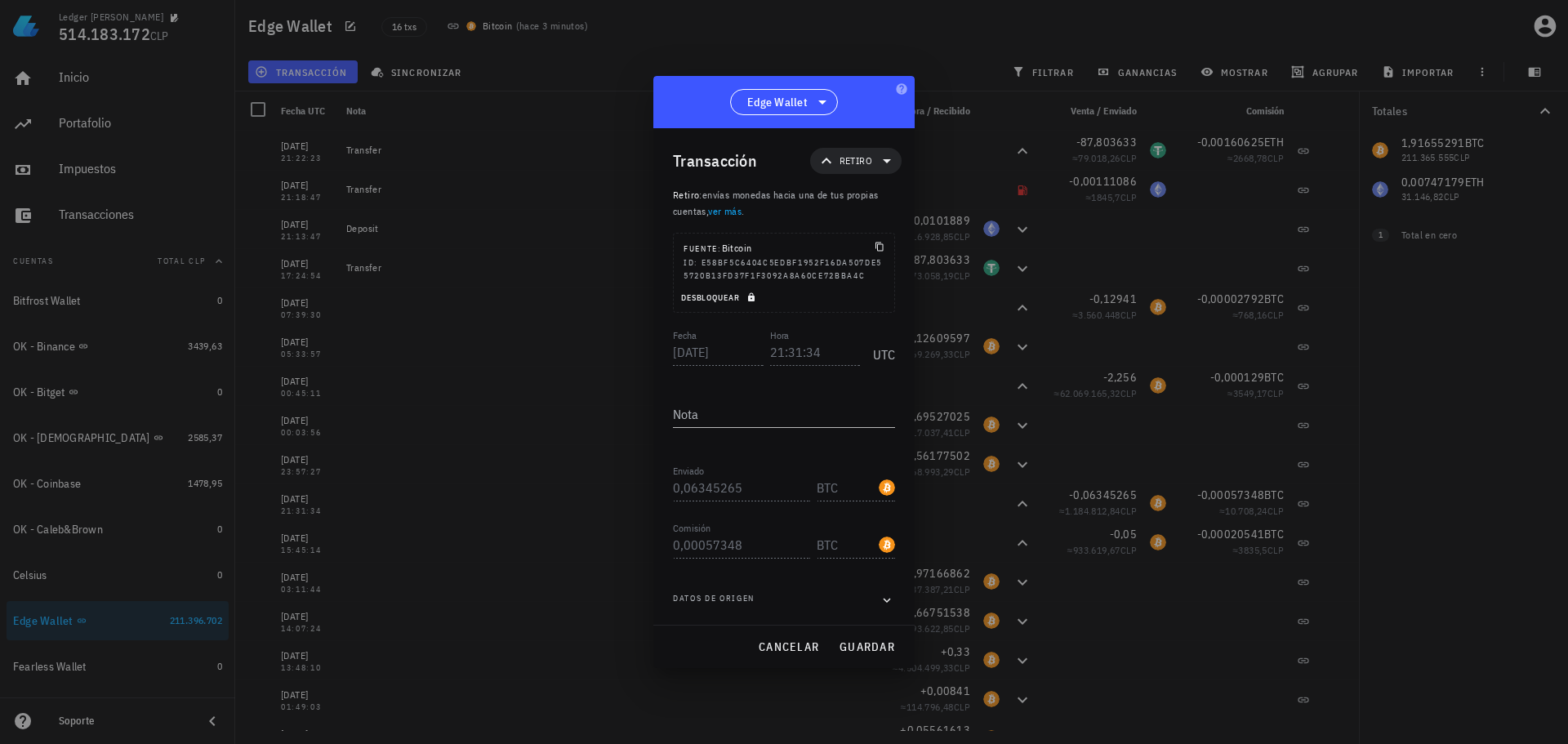
click at [737, 298] on span "Desbloquear" at bounding box center [719, 298] width 79 height 11
drag, startPoint x: 746, startPoint y: 489, endPoint x: 608, endPoint y: 482, distance: 138.2
click at [608, 482] on div "Ledger Francisco Arancibia 514.183.172 CLP Inicio Portafolio Impuestos Transacc…" at bounding box center [784, 372] width 1568 height 744
click at [882, 650] on span "guardar" at bounding box center [867, 647] width 56 height 15
type input "0,06345265"
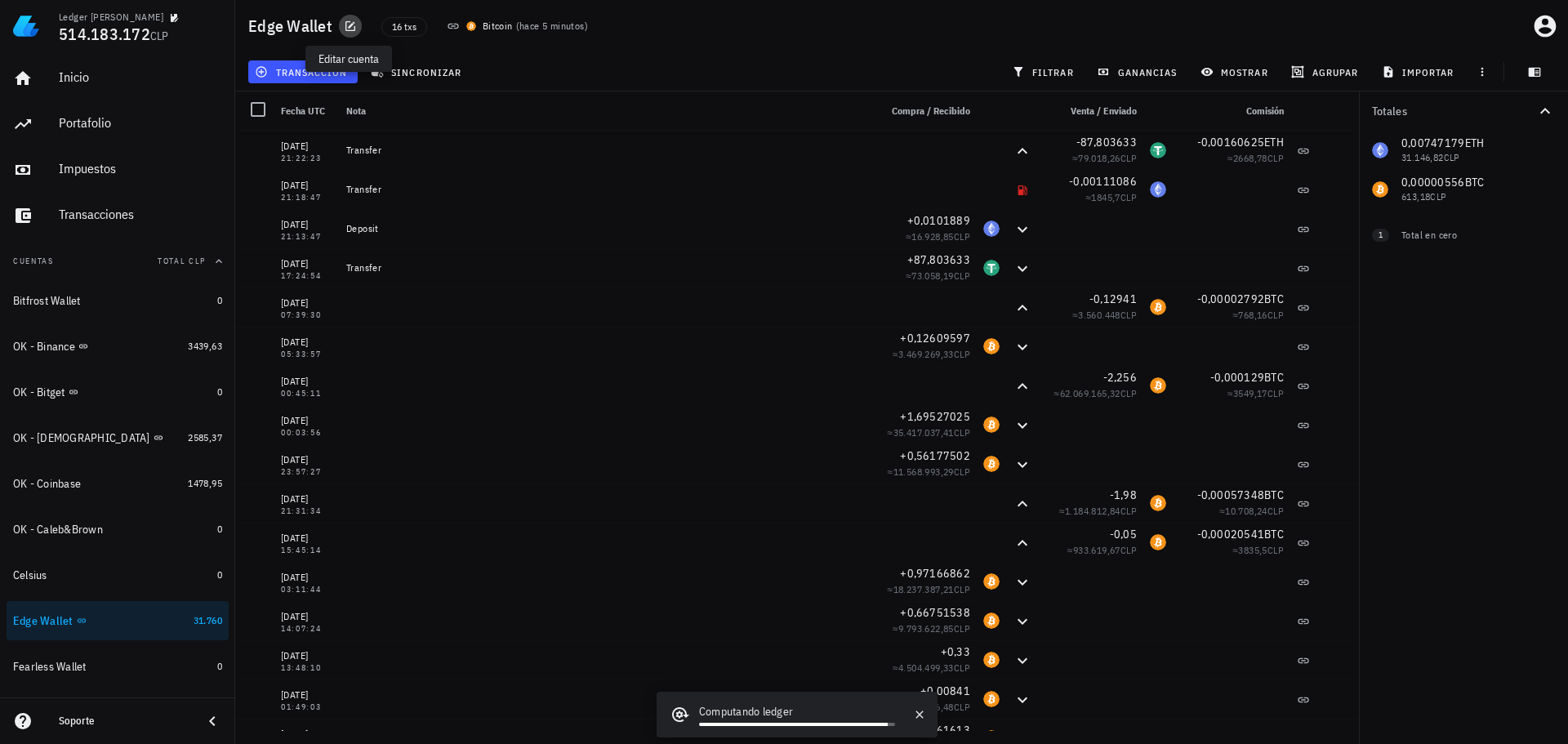
click at [352, 27] on icon "button" at bounding box center [351, 26] width 13 height 13
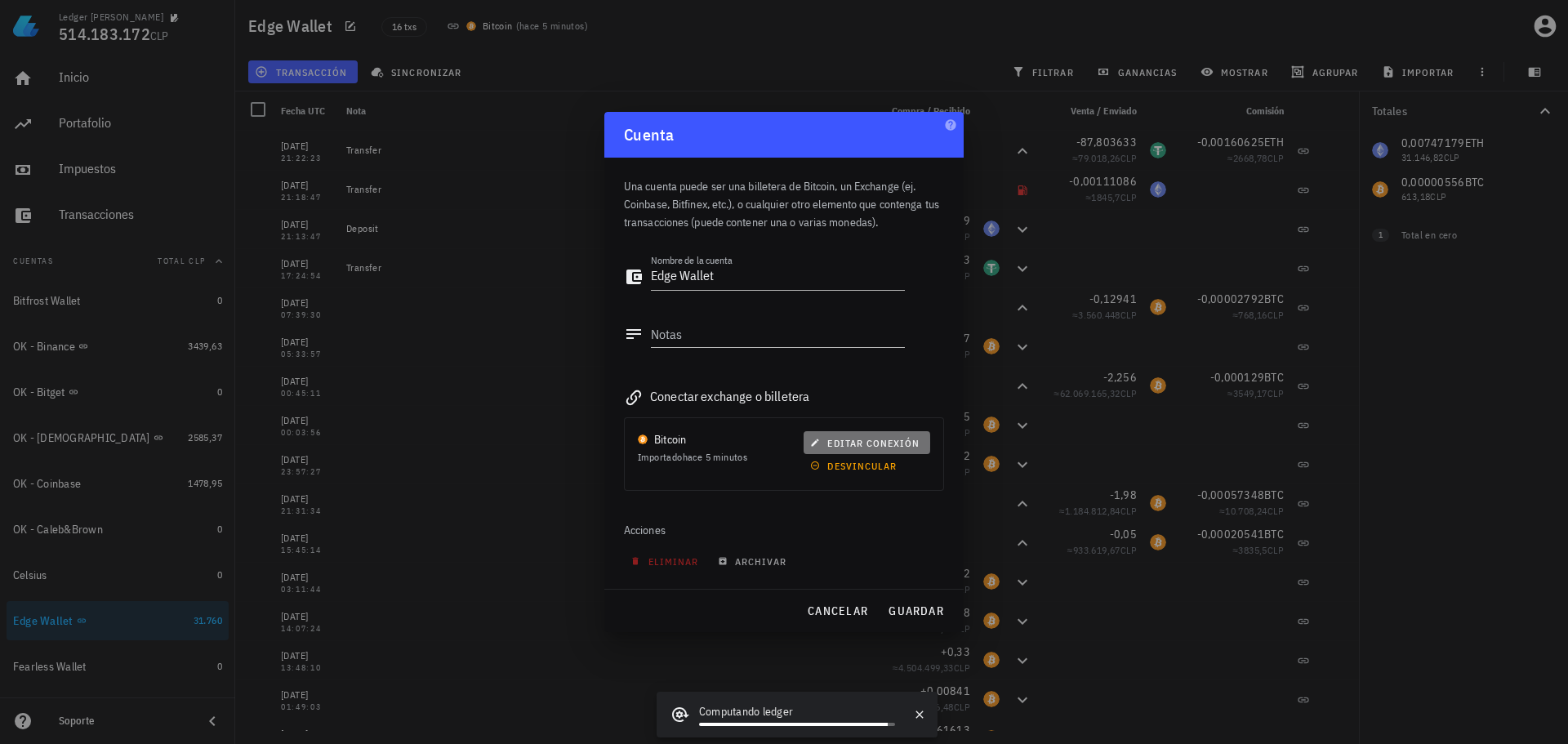
click at [857, 443] on span "editar conexión" at bounding box center [867, 442] width 106 height 12
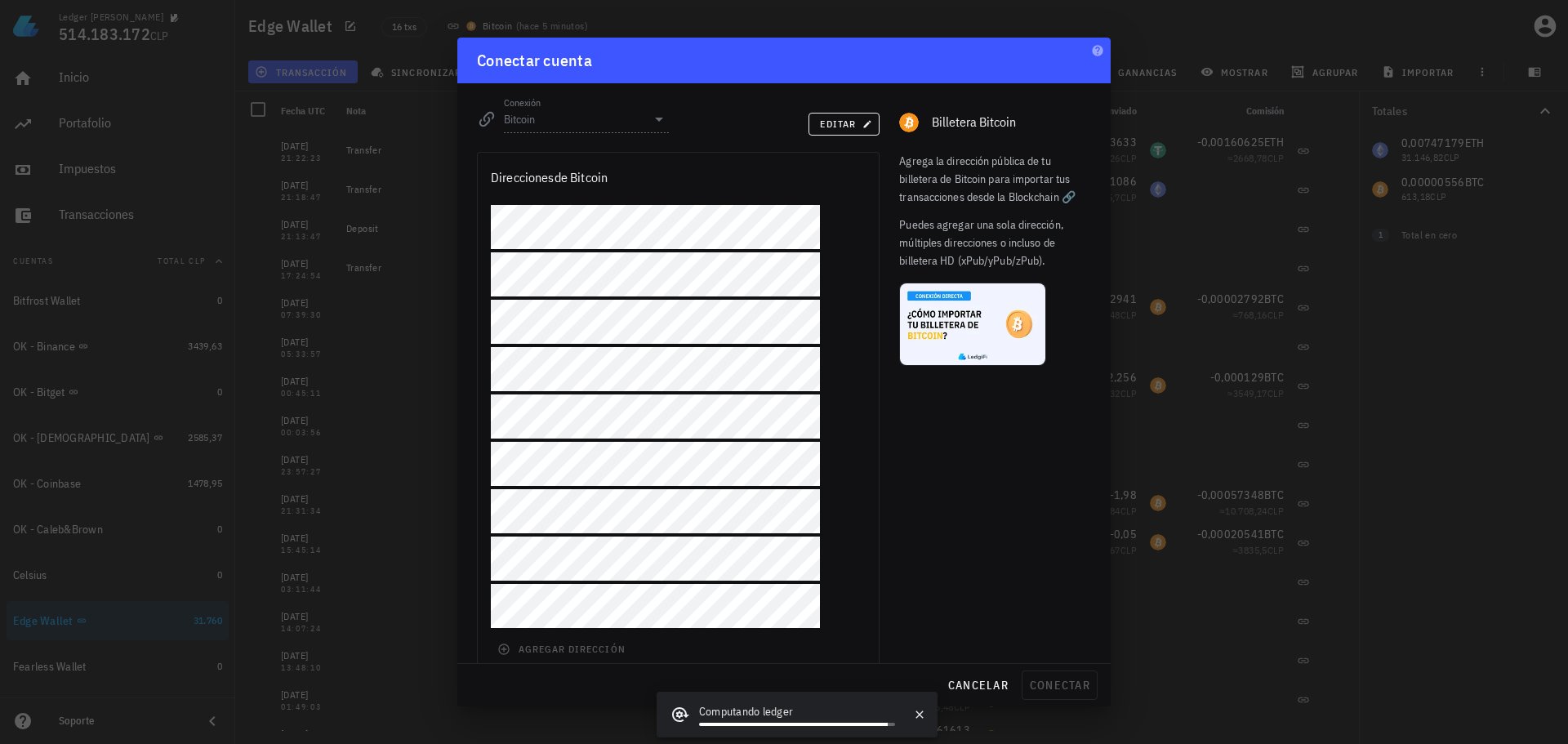
click at [798, 114] on div "editar" at bounding box center [784, 122] width 212 height 39
click at [828, 122] on span "editar" at bounding box center [844, 123] width 50 height 12
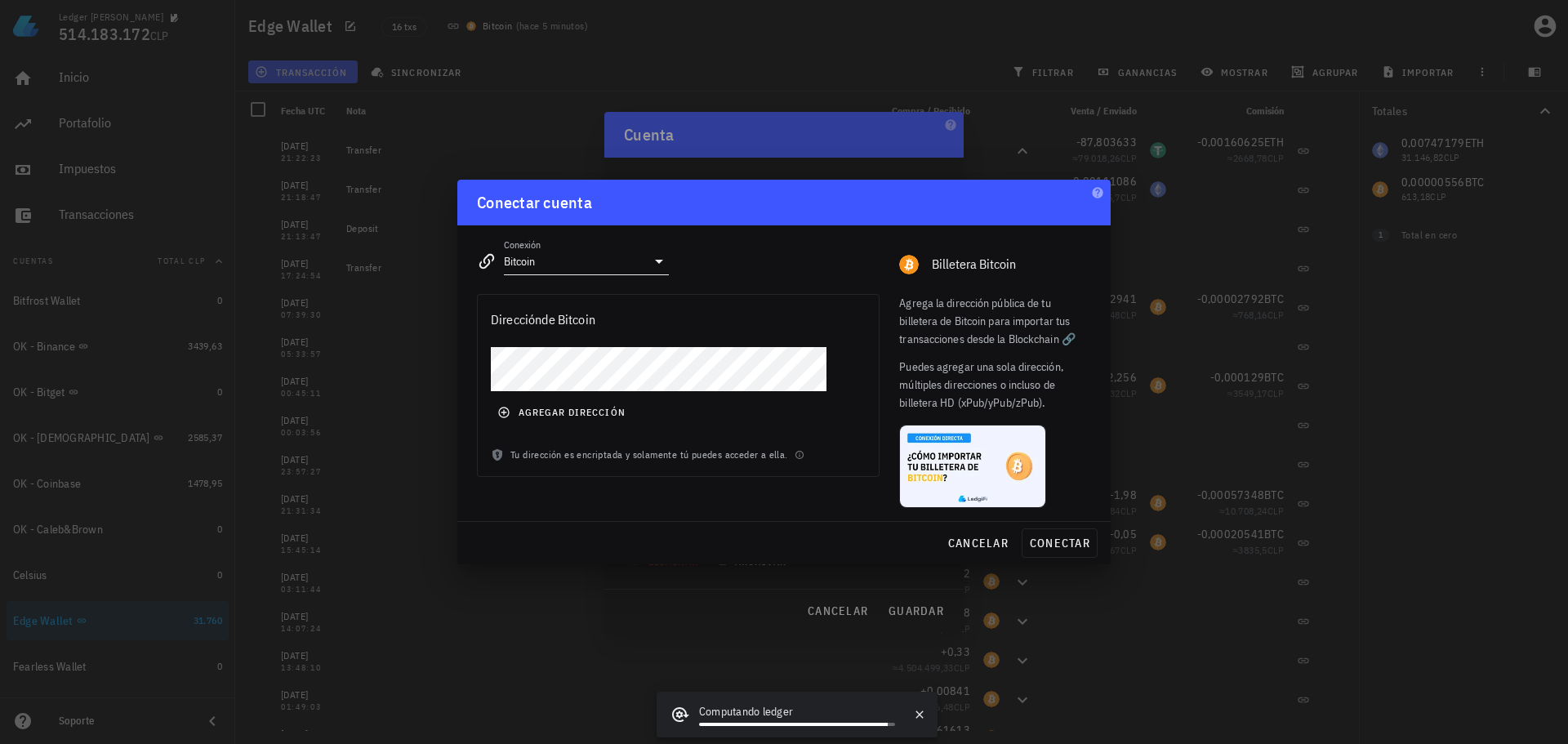
click at [646, 248] on div "Conexión Bitcoin" at bounding box center [587, 261] width 165 height 26
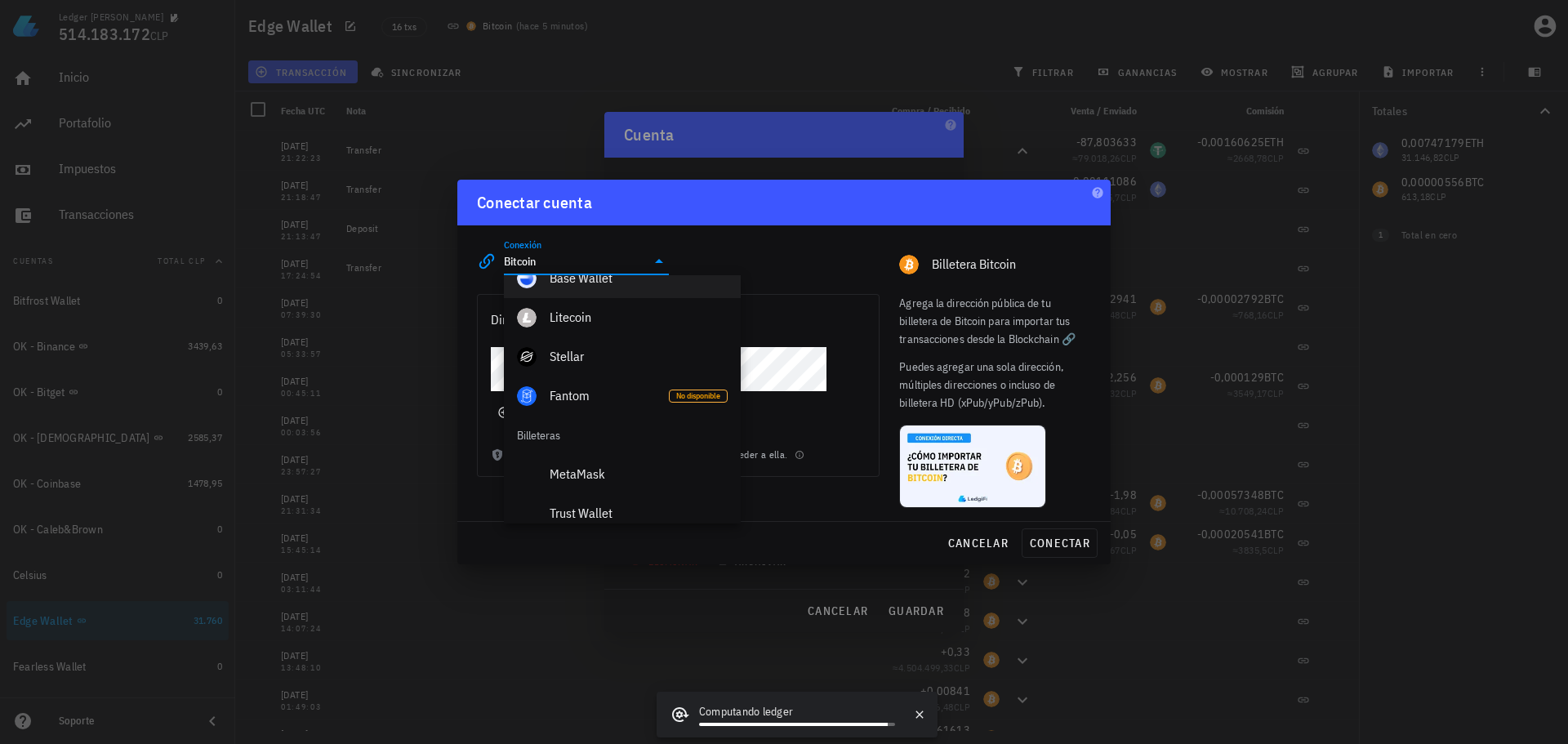
scroll to position [954, 0]
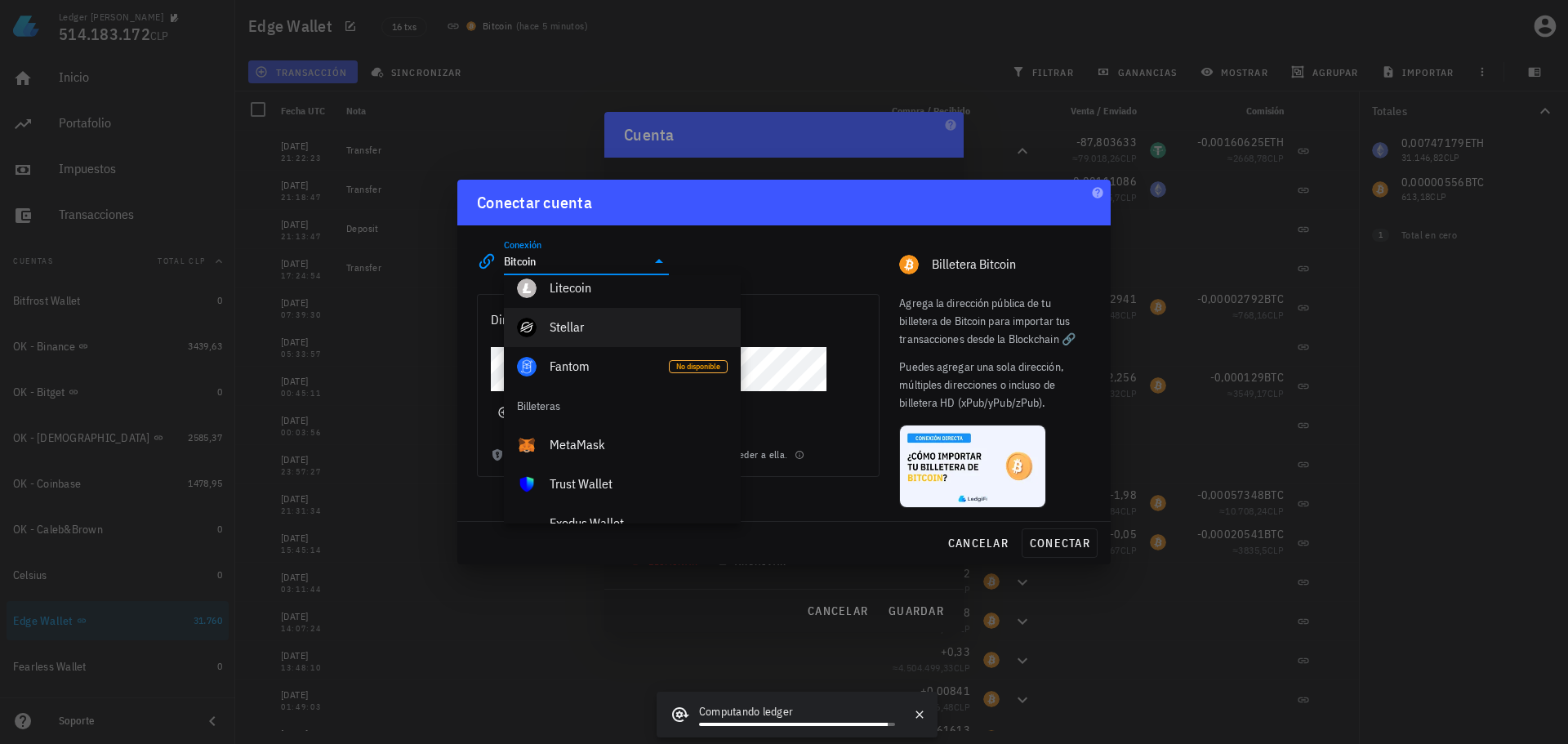
click at [603, 336] on div "Stellar" at bounding box center [639, 327] width 178 height 35
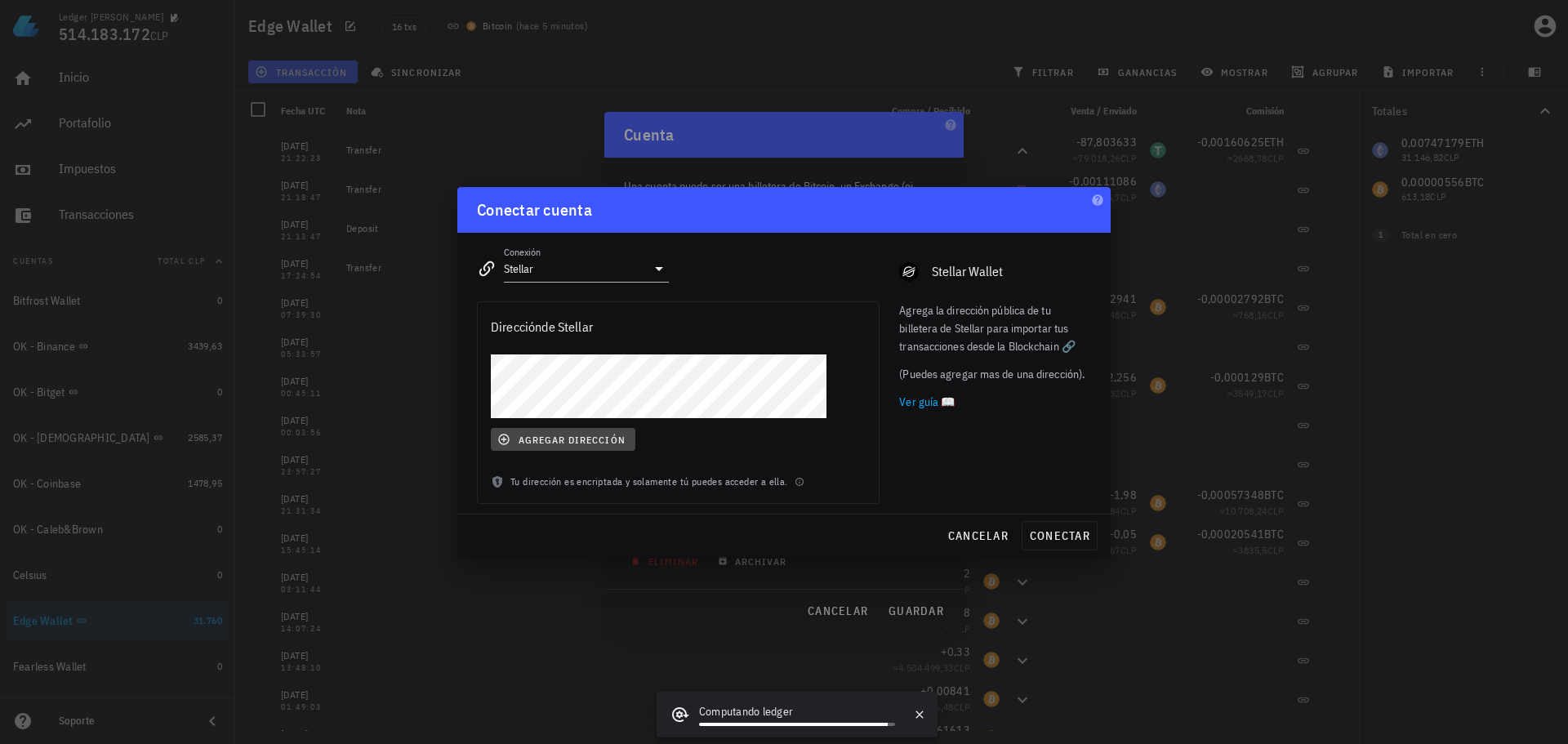
click at [560, 446] on button "agregar dirección" at bounding box center [562, 439] width 144 height 23
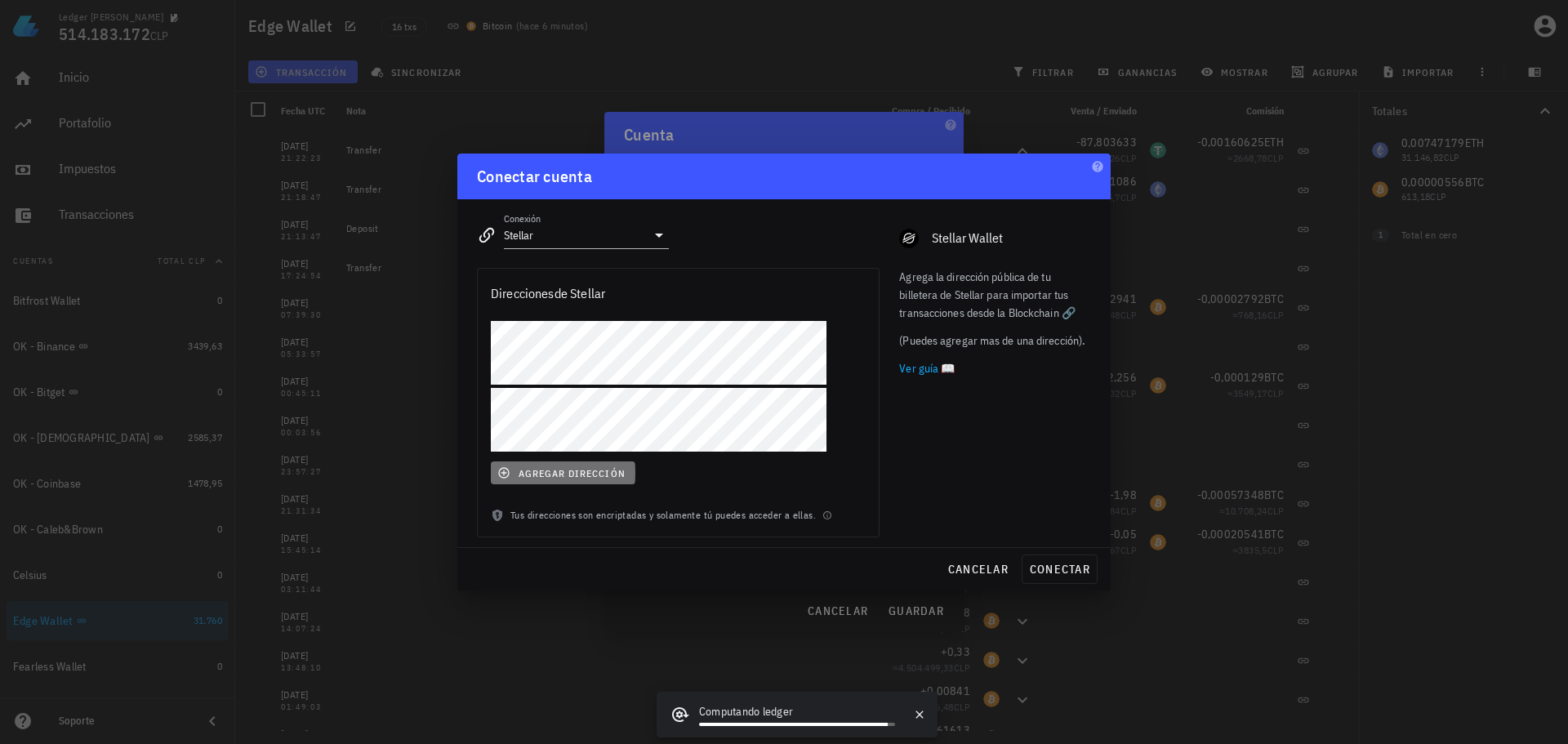
click at [571, 462] on button "agregar dirección" at bounding box center [562, 472] width 144 height 23
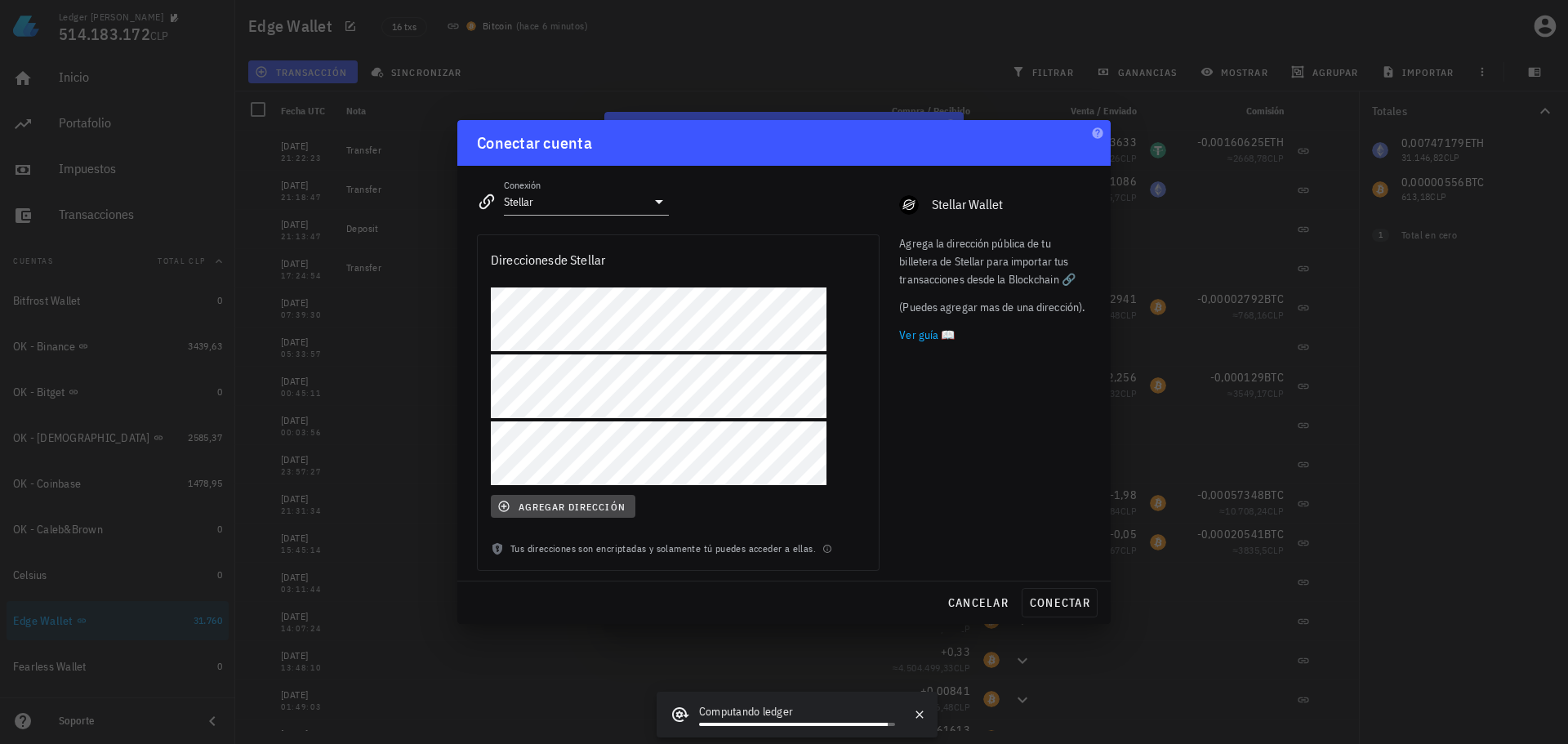
click at [584, 504] on span "agregar dirección" at bounding box center [562, 506] width 124 height 13
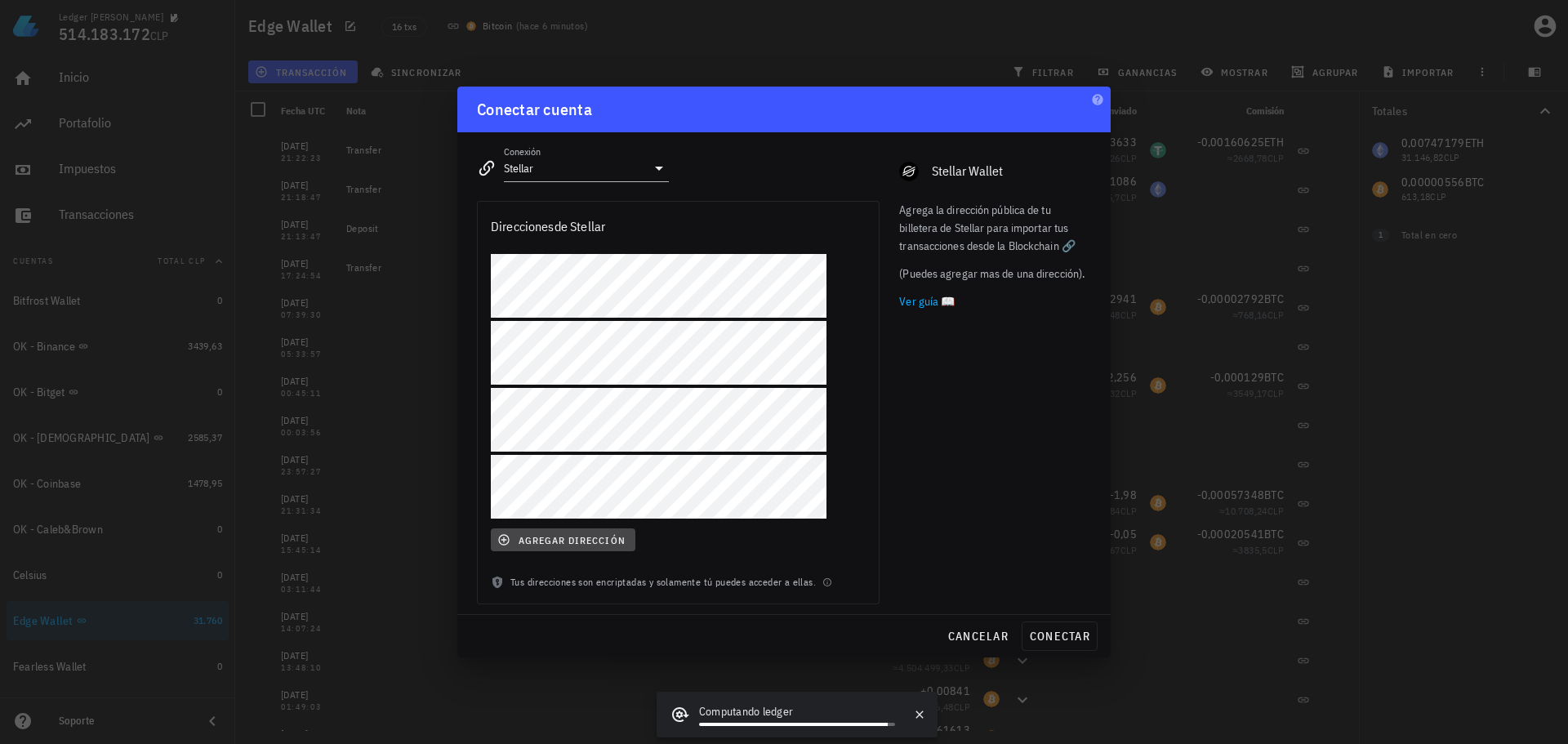
click at [564, 539] on span "agregar dirección" at bounding box center [562, 540] width 124 height 13
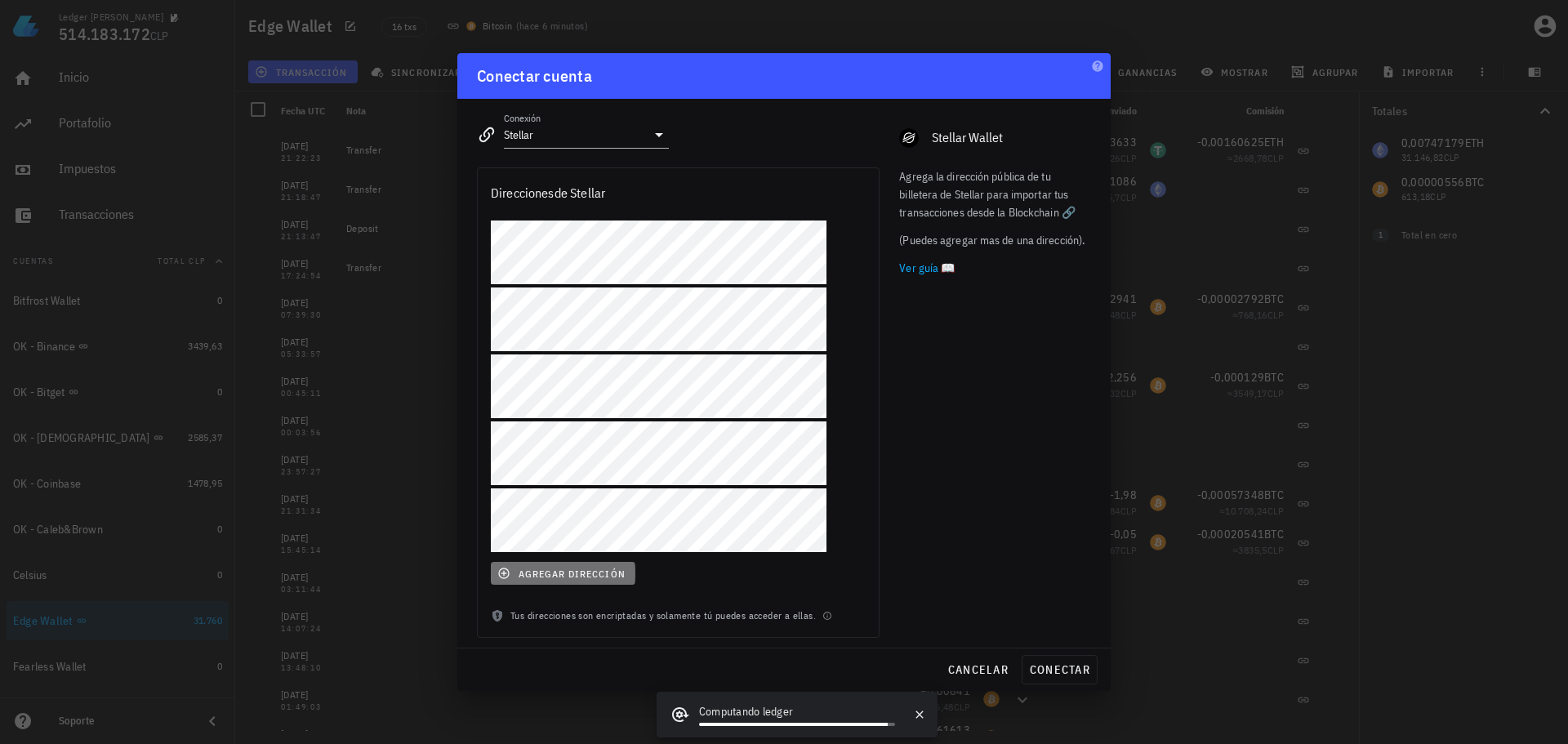
click at [546, 565] on button "agregar dirección" at bounding box center [562, 573] width 144 height 23
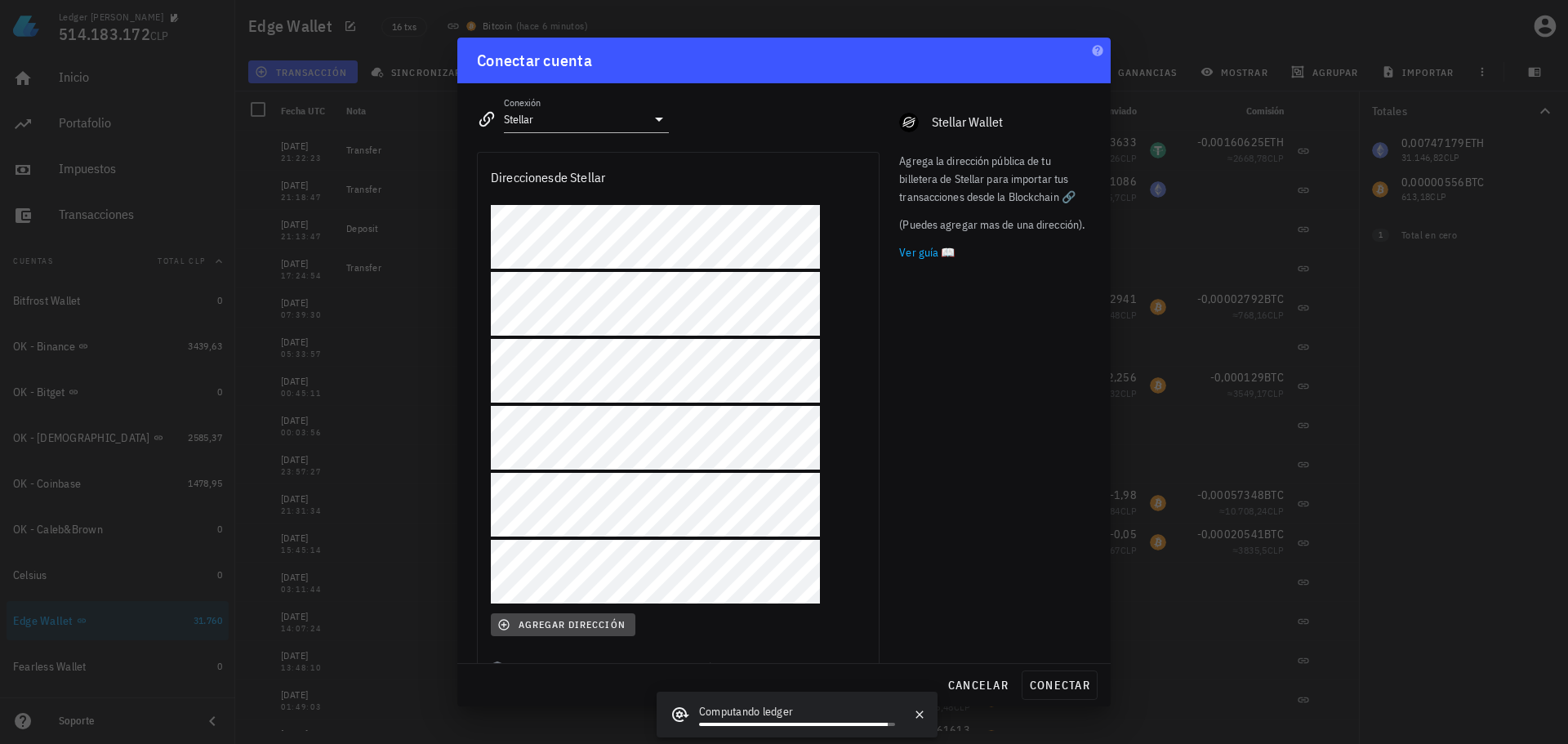
click at [571, 617] on button "agregar dirección" at bounding box center [562, 624] width 144 height 23
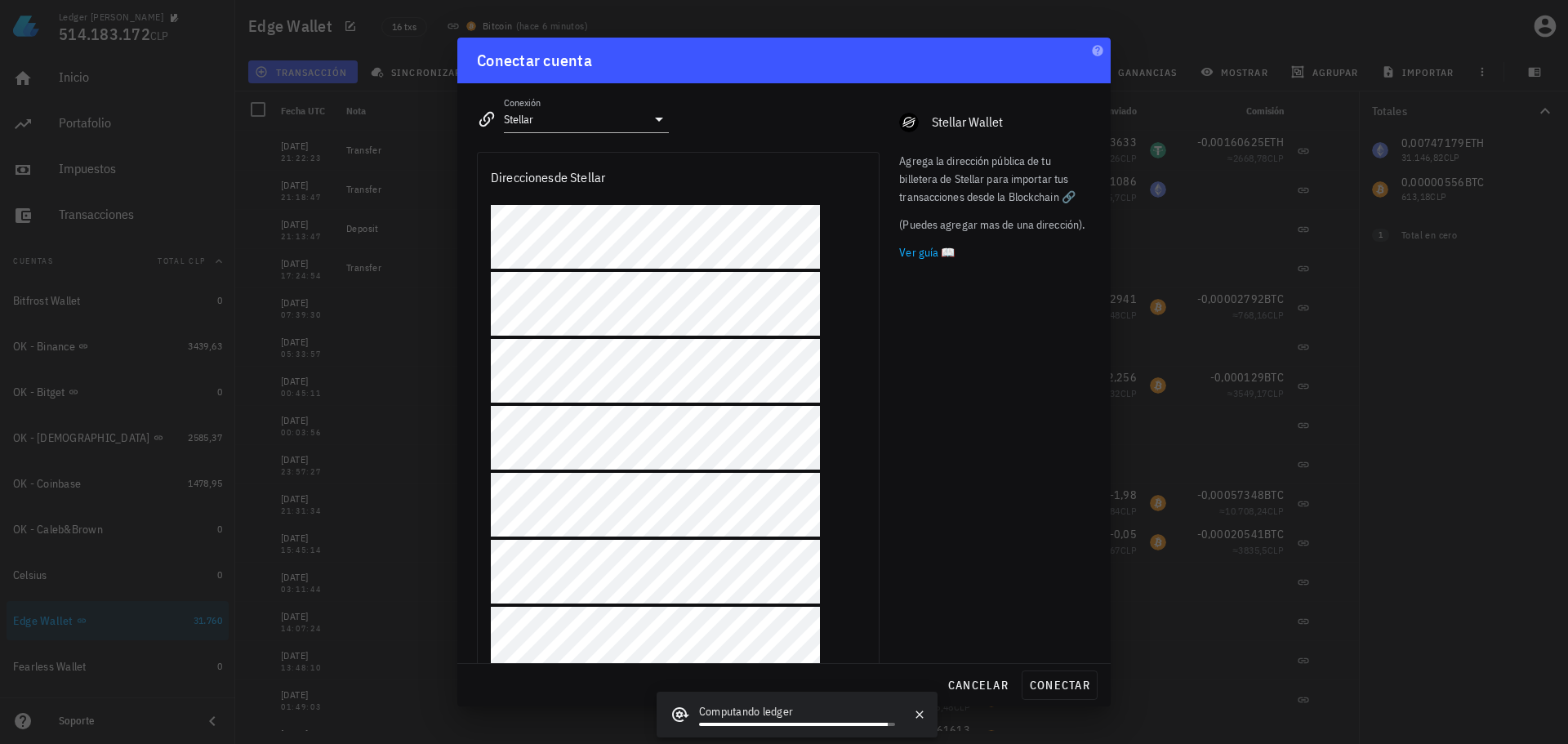
click at [1048, 617] on div "Agrega la dirección pública de tu billetera de Stellar para importar tus transa…" at bounding box center [995, 453] width 212 height 624
click at [1045, 691] on span "conectar" at bounding box center [1059, 685] width 61 height 15
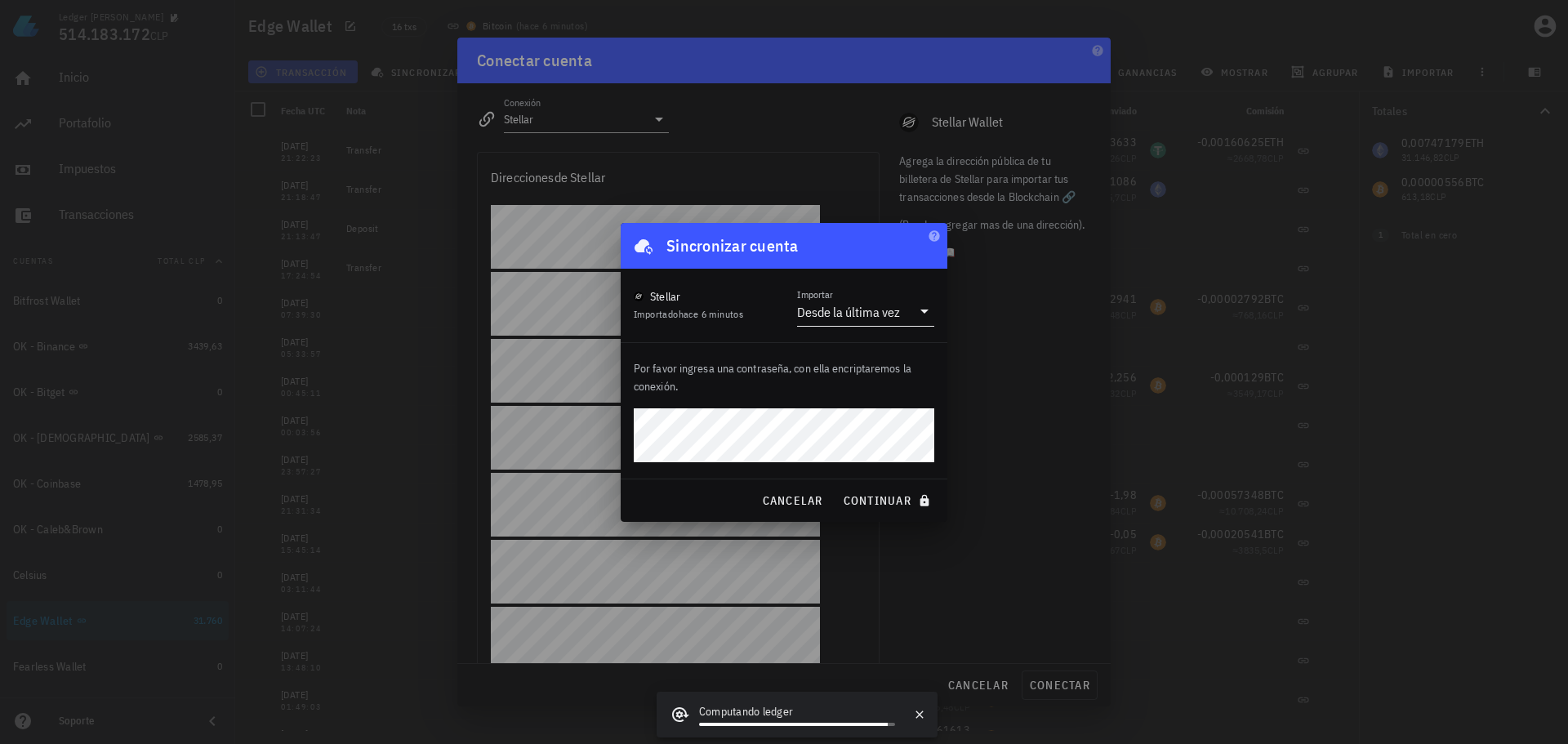
click at [888, 315] on div "Desde la última vez" at bounding box center [849, 312] width 103 height 16
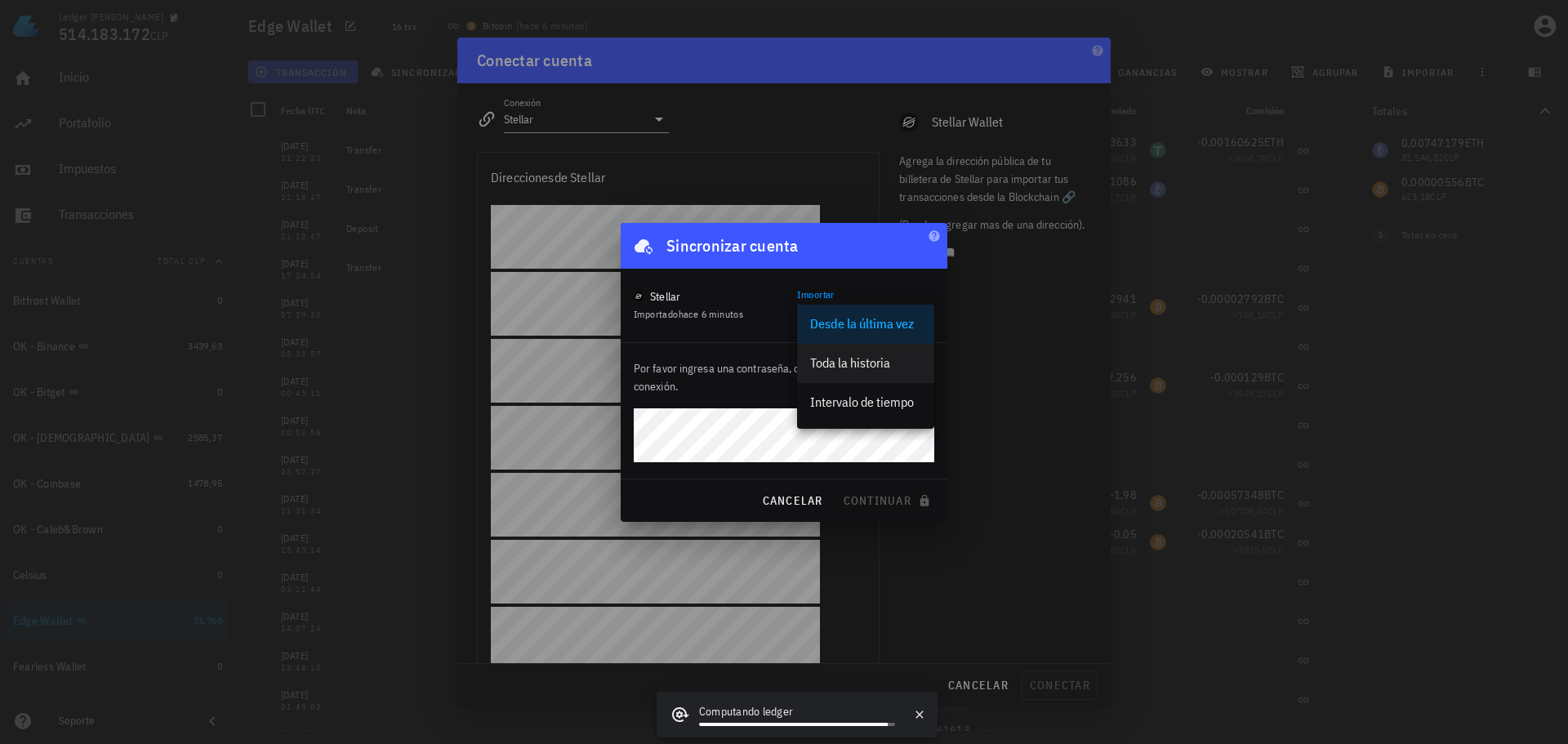
click at [858, 364] on div "Toda la historia" at bounding box center [866, 362] width 111 height 15
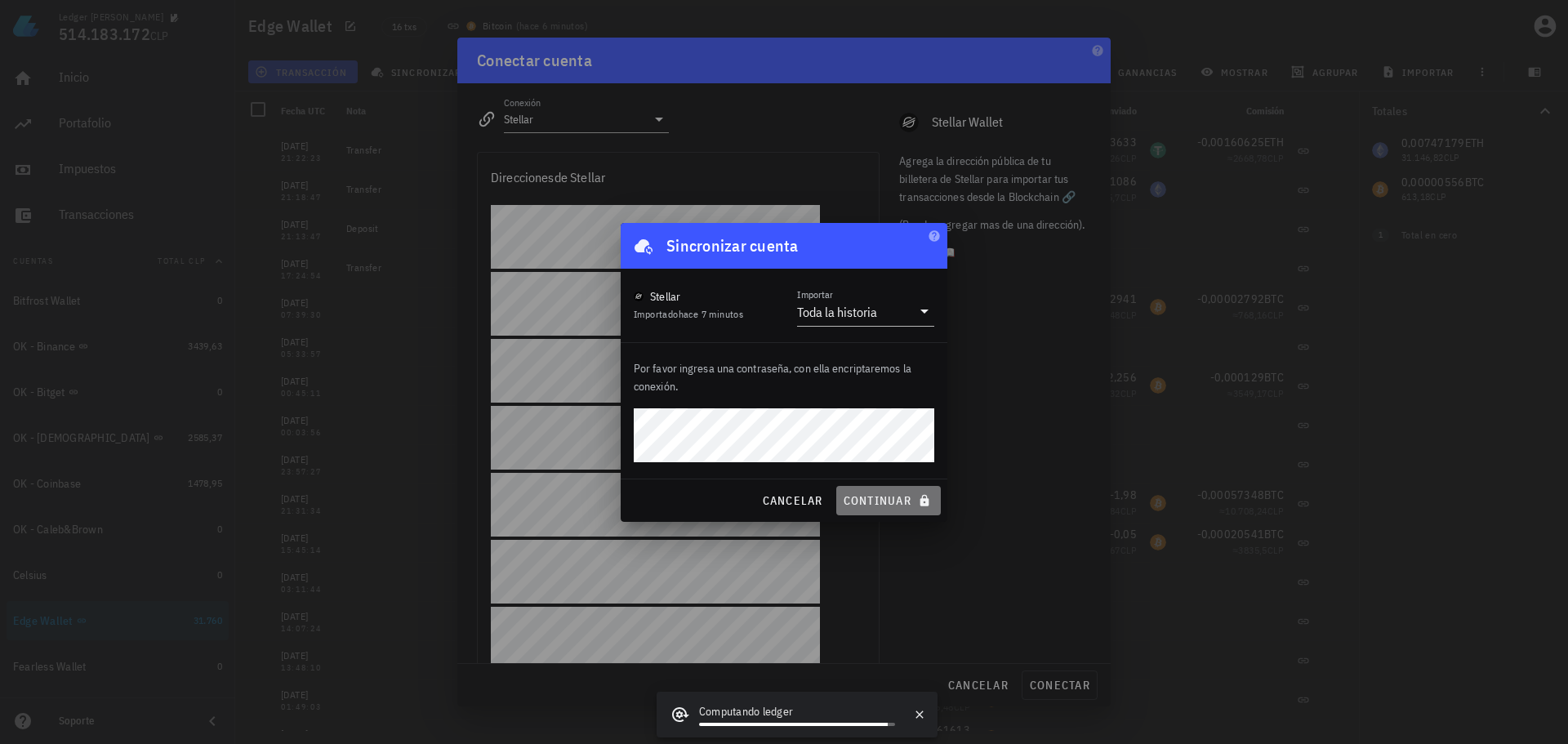
click at [906, 497] on span "continuar" at bounding box center [888, 501] width 92 height 15
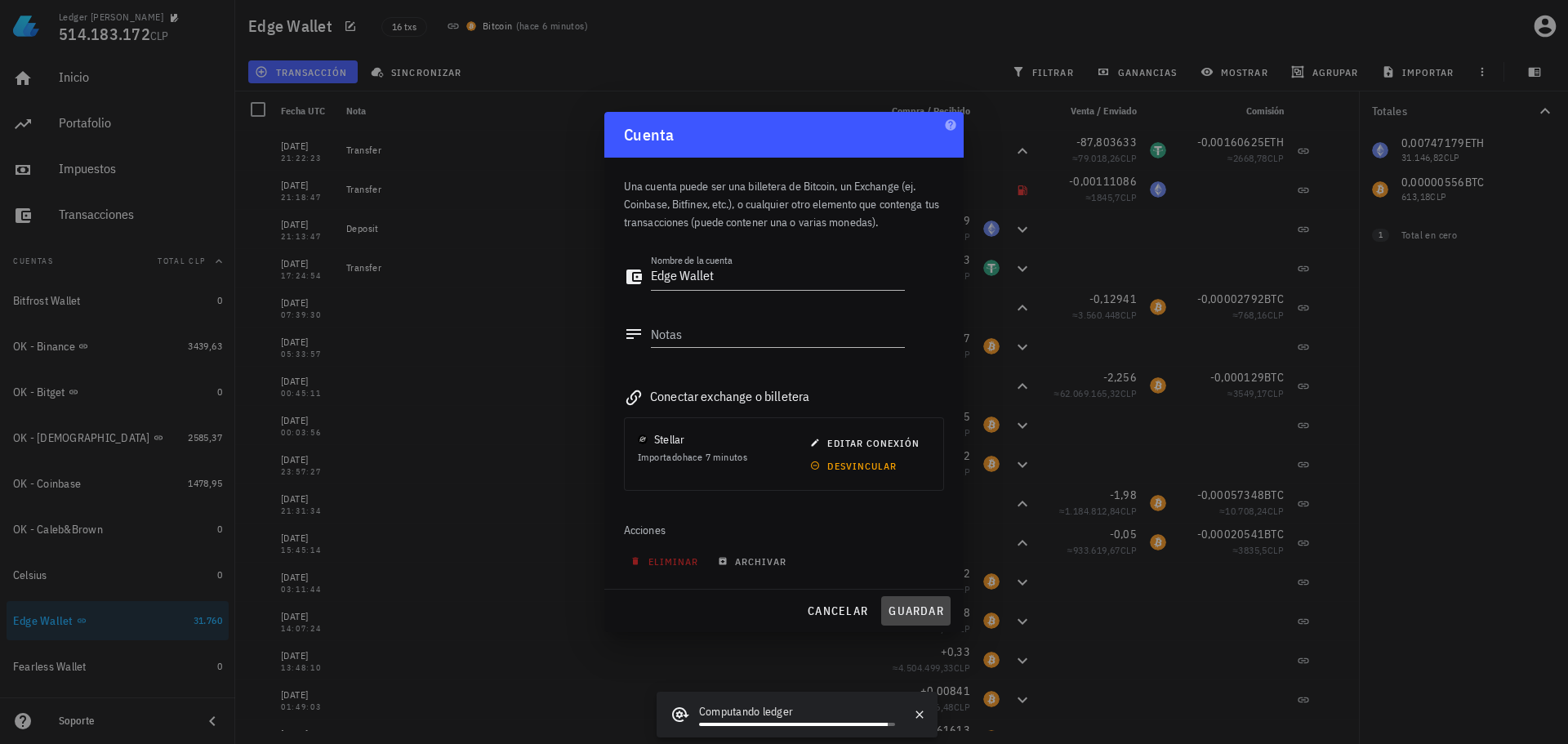
click at [906, 608] on span "guardar" at bounding box center [916, 610] width 56 height 15
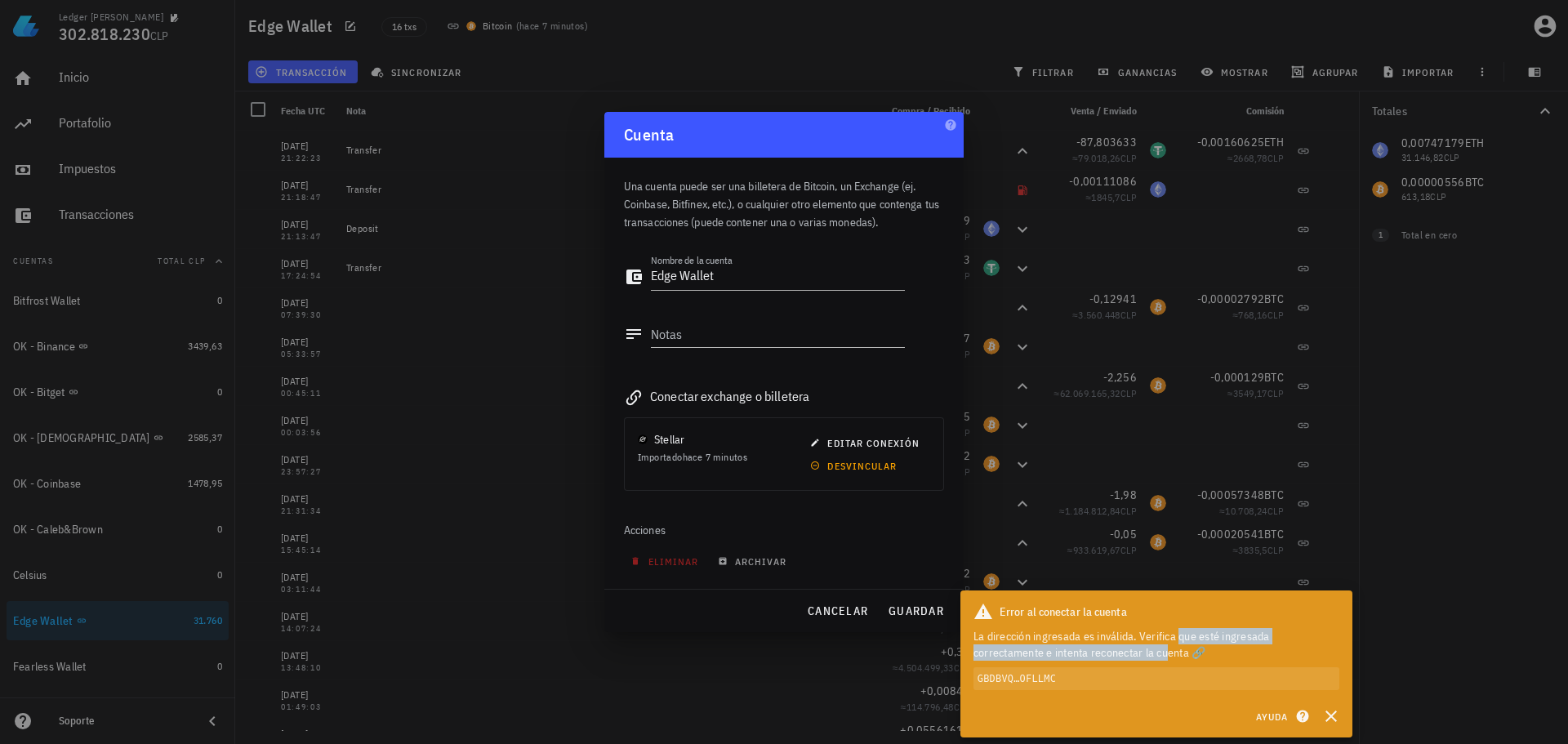
drag, startPoint x: 1155, startPoint y: 639, endPoint x: 1142, endPoint y: 654, distance: 19.8
click at [1142, 653] on div "La dirección ingresada es inválida. Verifica que esté ingresada correctamente e…" at bounding box center [1156, 644] width 366 height 33
click at [1342, 718] on button "button" at bounding box center [1331, 716] width 29 height 29
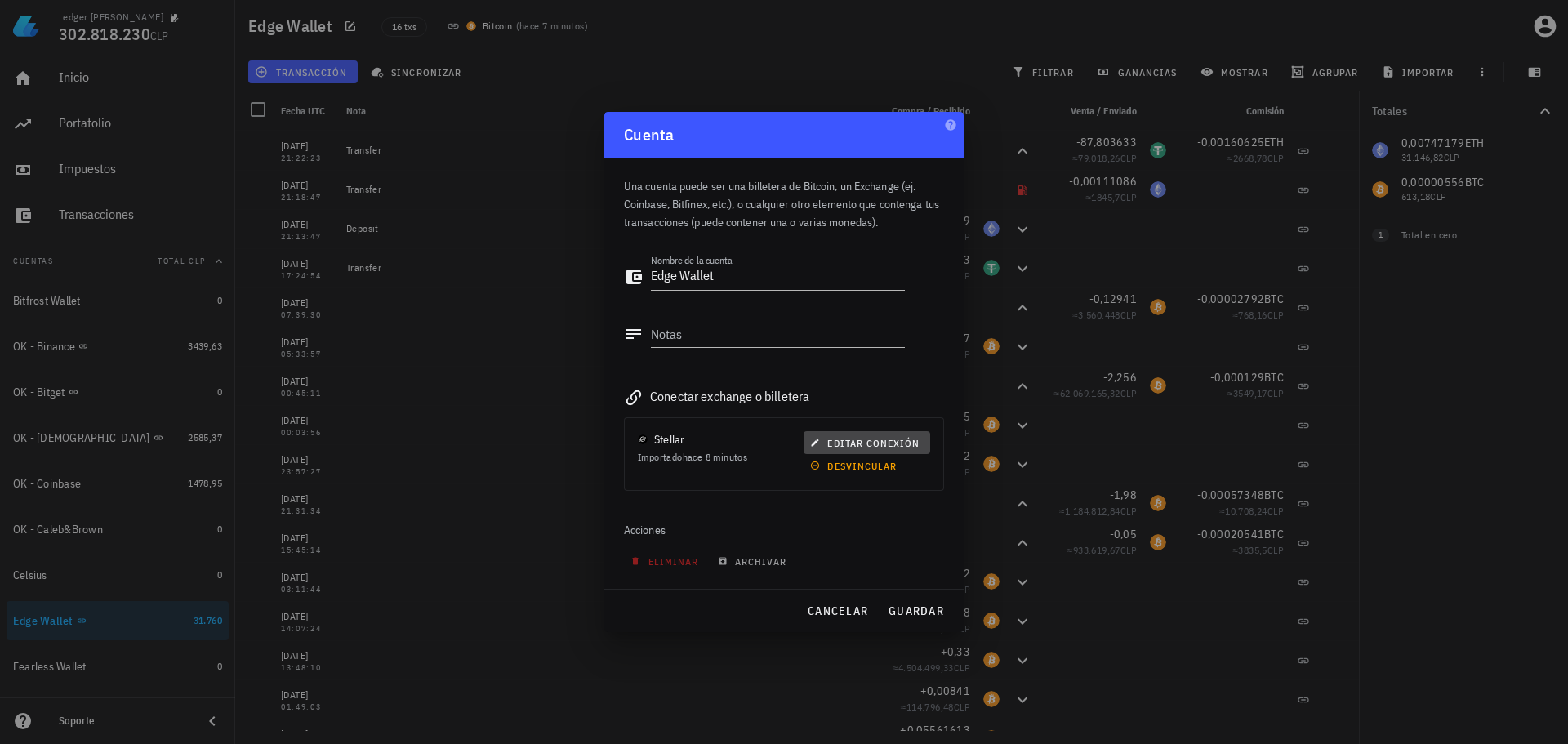
click at [843, 439] on span "editar conexión" at bounding box center [867, 442] width 106 height 12
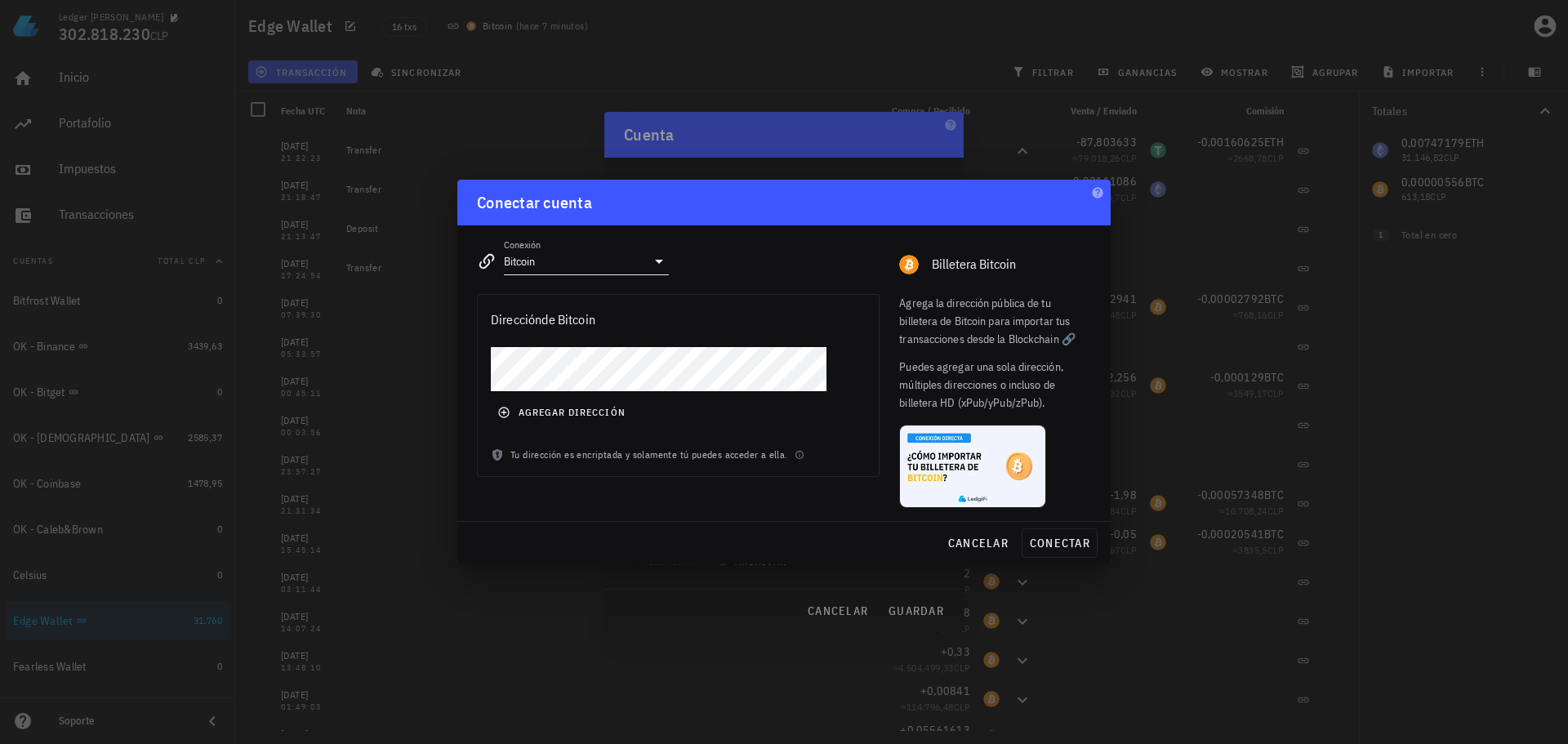
click at [629, 271] on input "Bitcoin" at bounding box center [575, 261] width 142 height 26
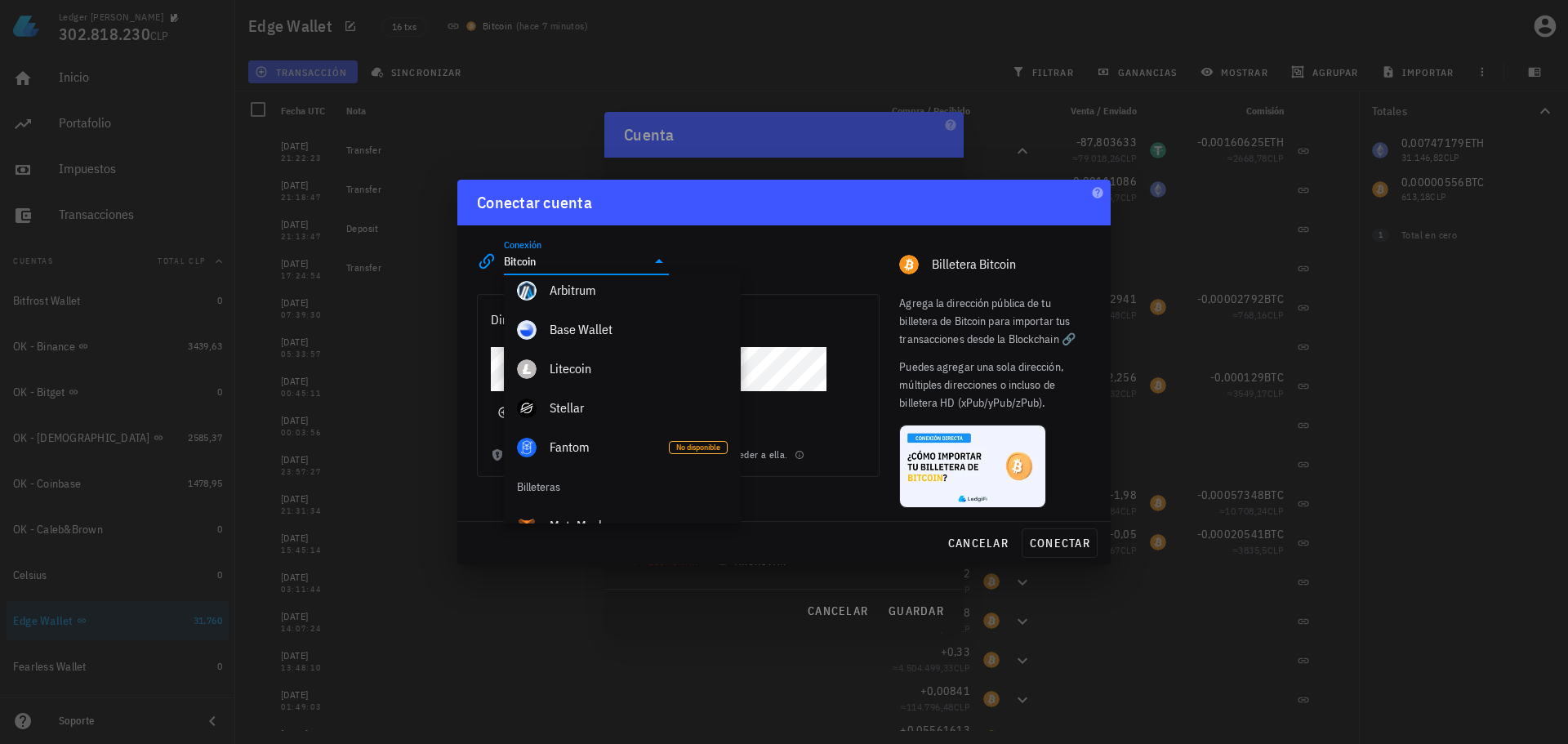
scroll to position [882, 0]
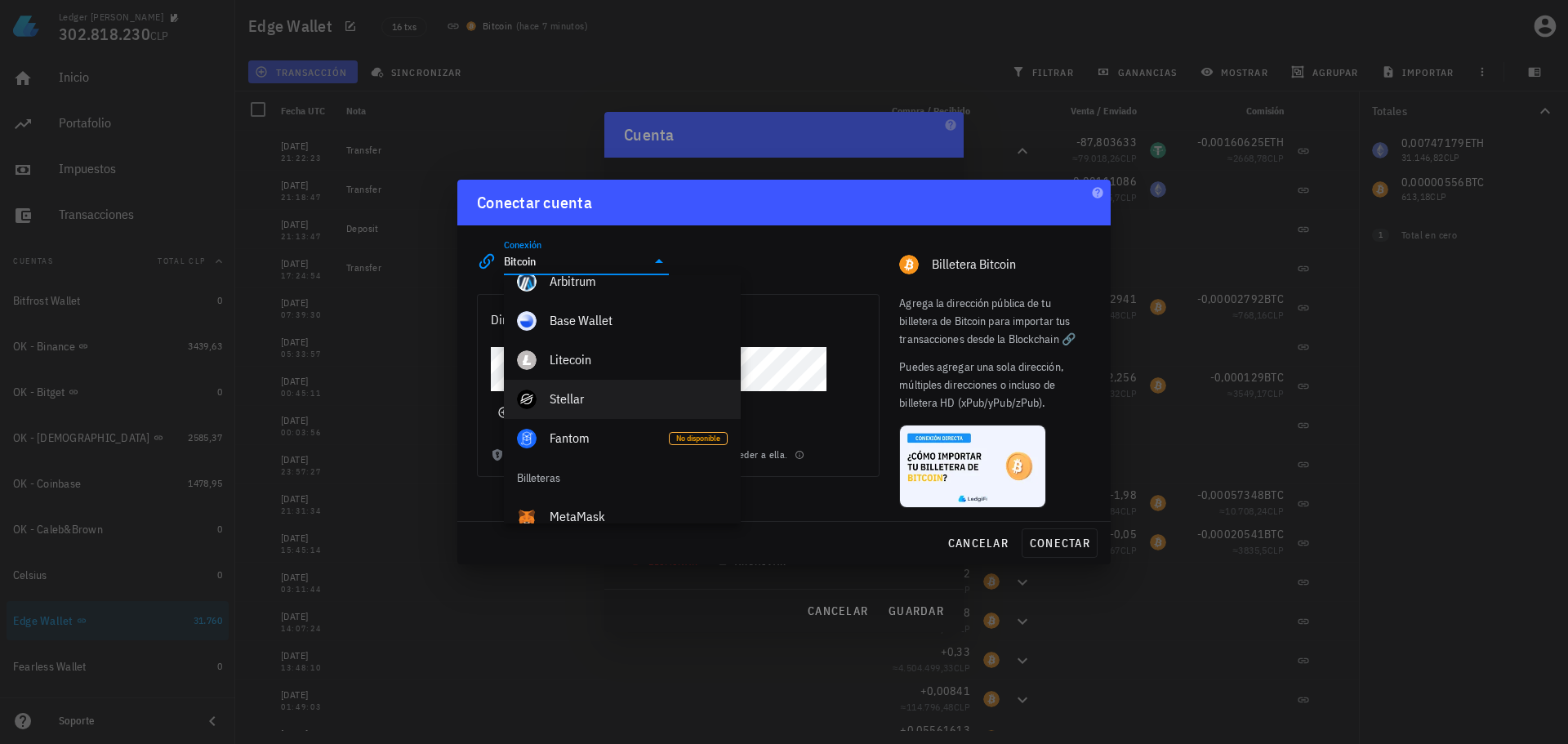
click at [599, 400] on div "Stellar" at bounding box center [639, 399] width 178 height 15
type input "Stellar"
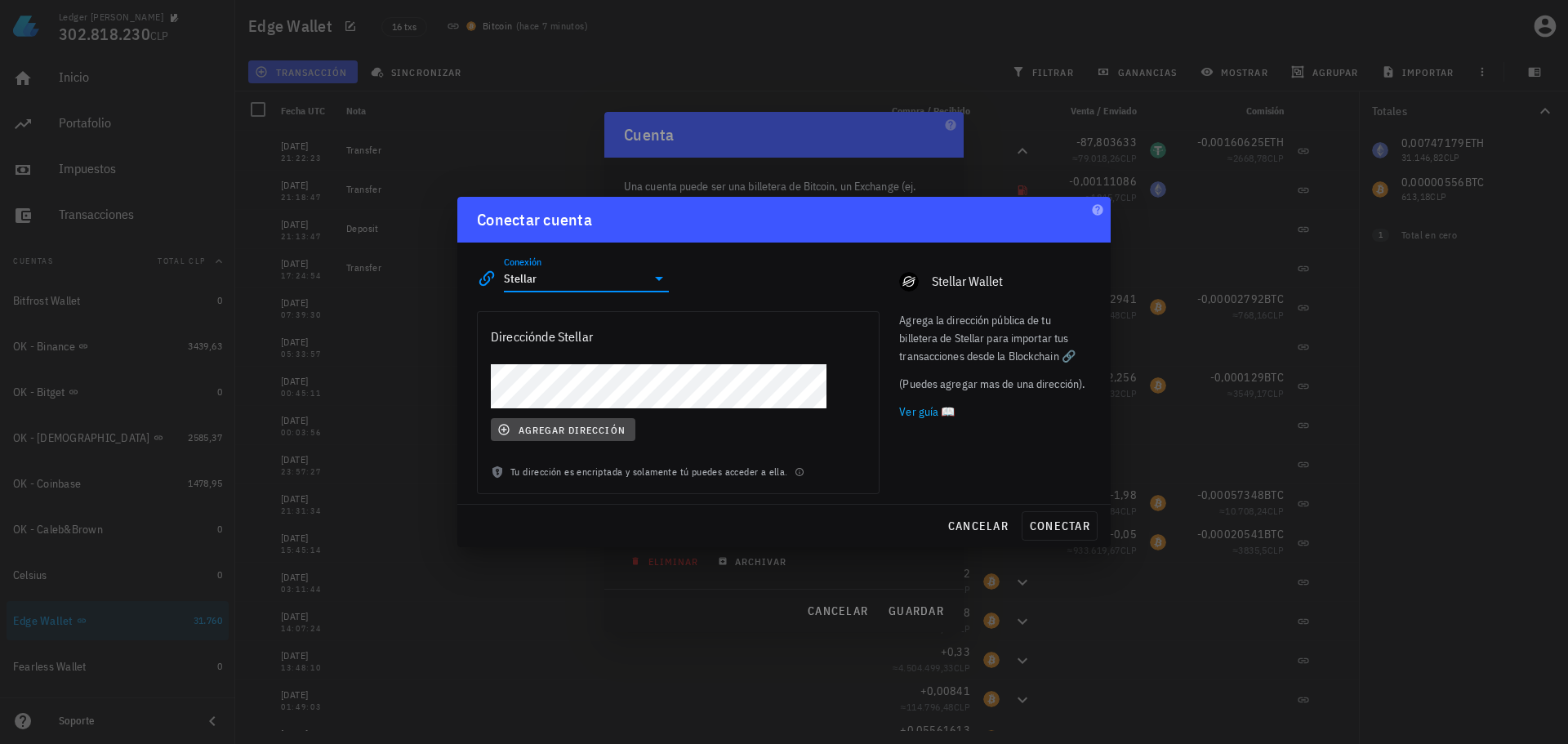
click at [592, 433] on span "agregar dirección" at bounding box center [562, 430] width 124 height 13
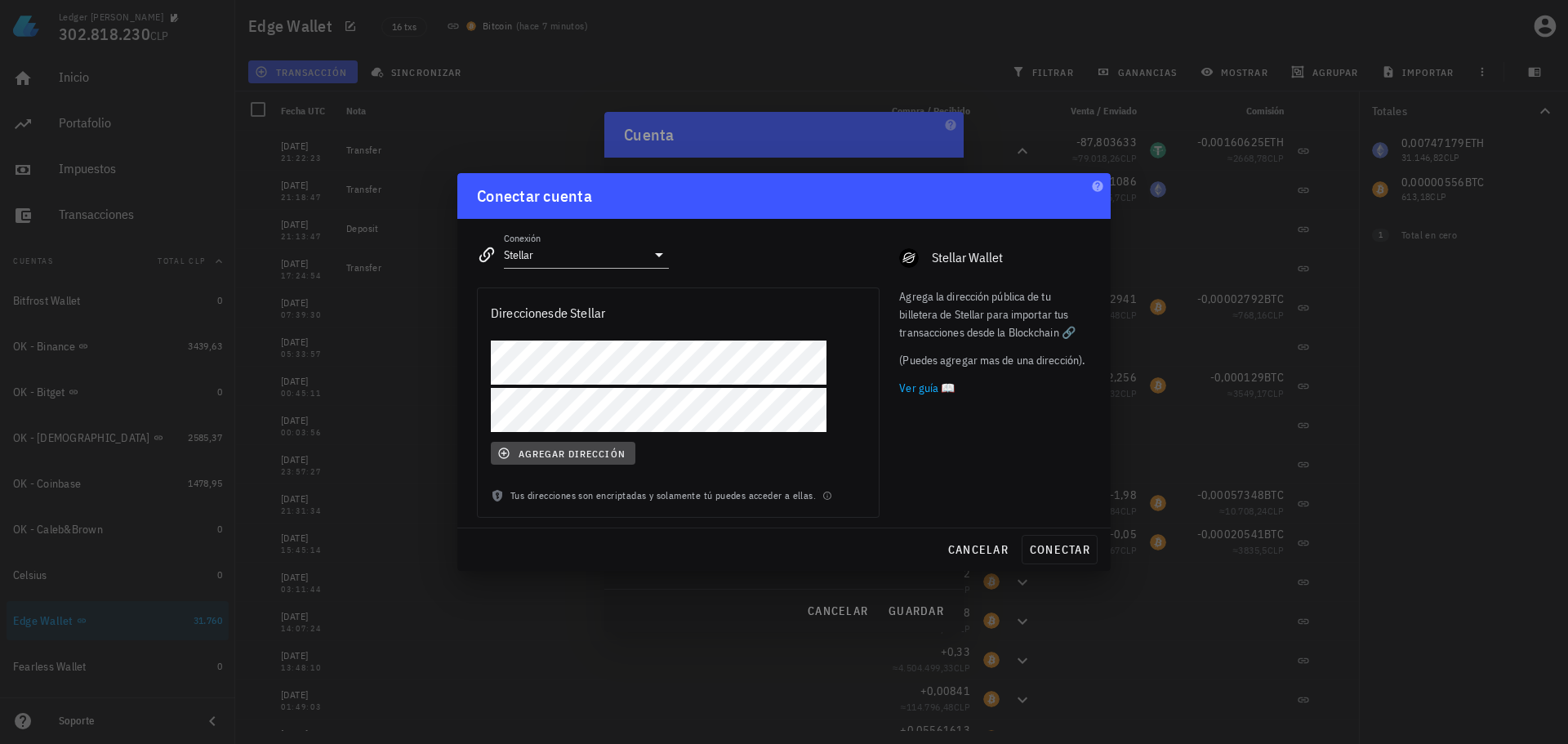
click at [561, 458] on span "agregar dirección" at bounding box center [562, 453] width 124 height 13
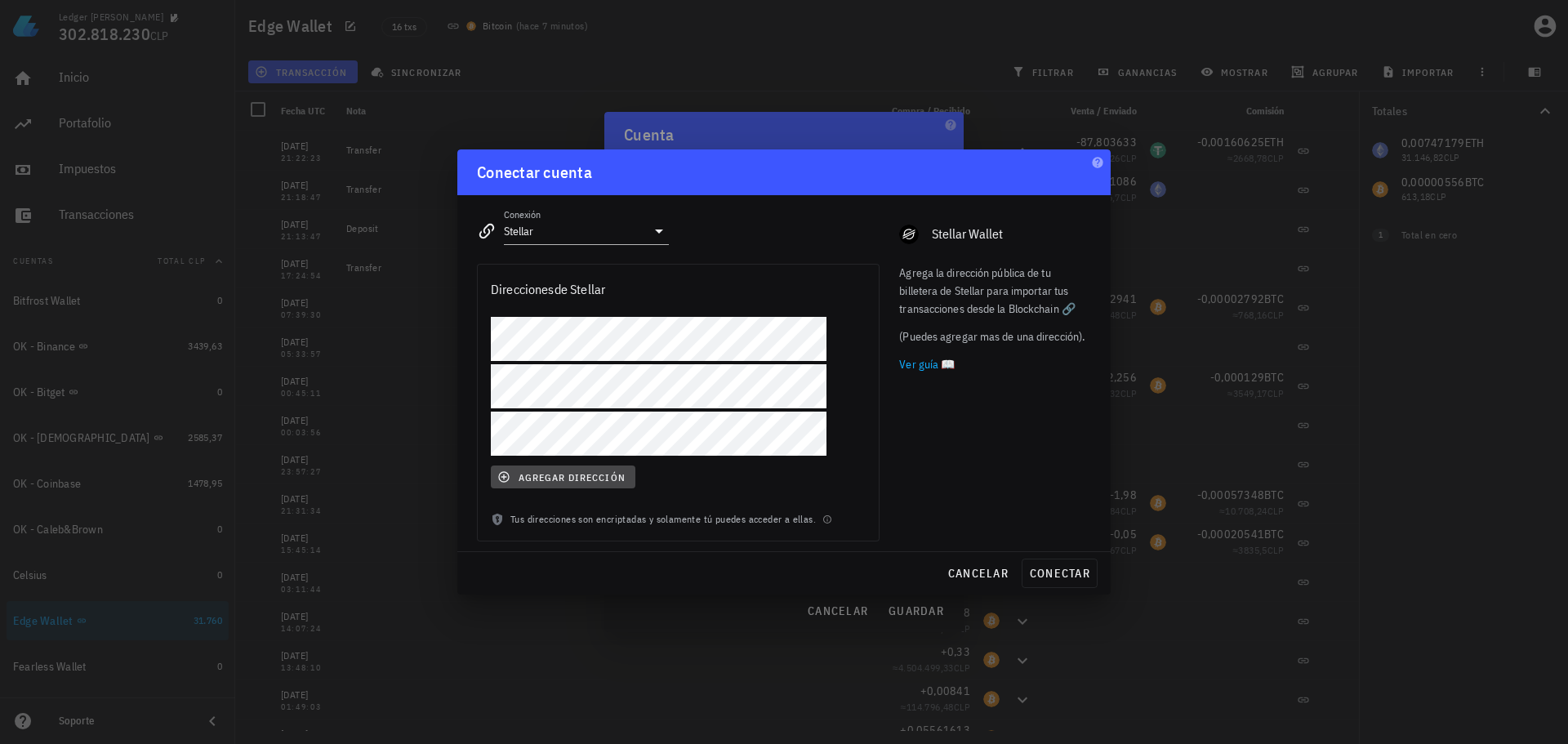
click at [569, 470] on button "agregar dirección" at bounding box center [562, 477] width 144 height 23
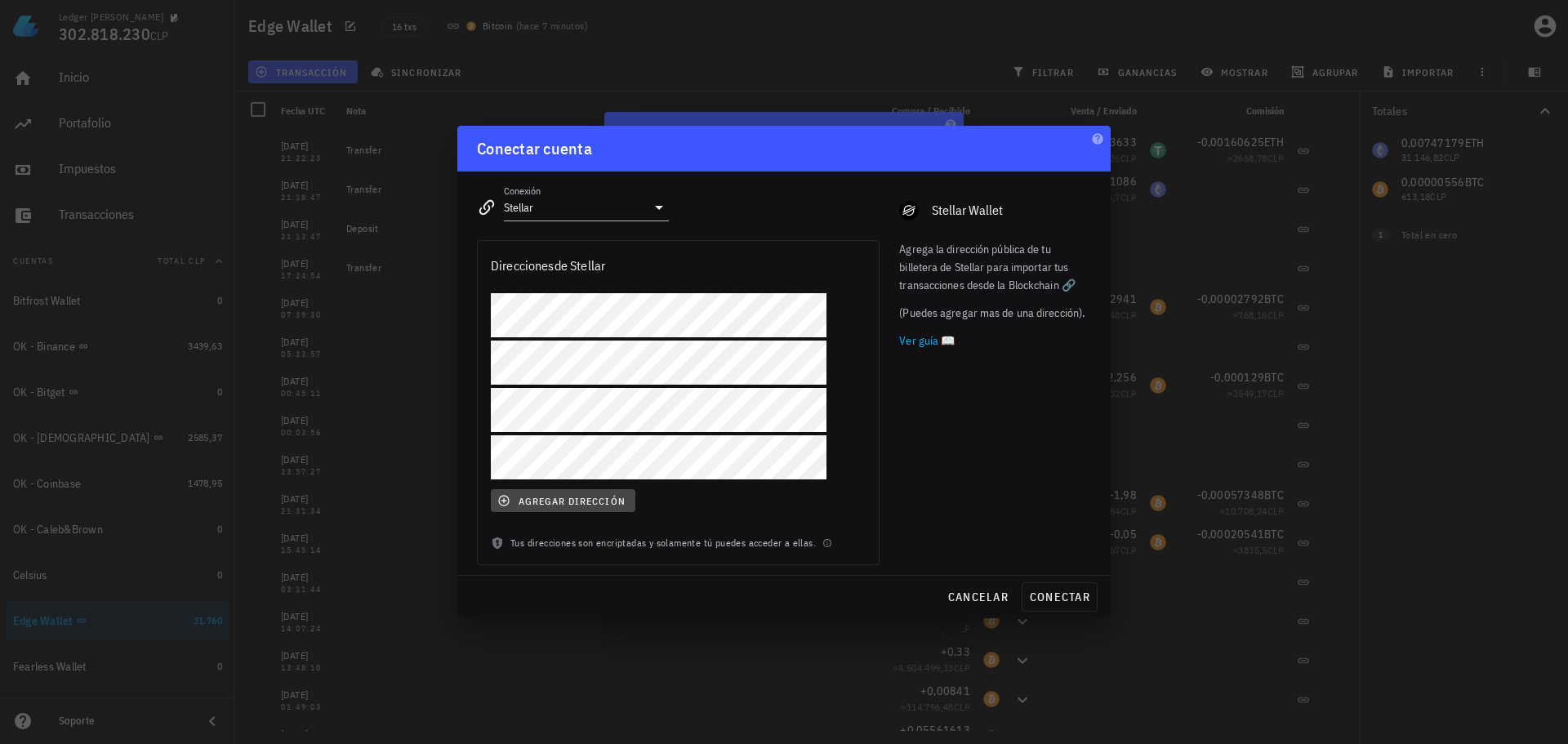
click at [562, 497] on span "agregar dirección" at bounding box center [562, 501] width 124 height 13
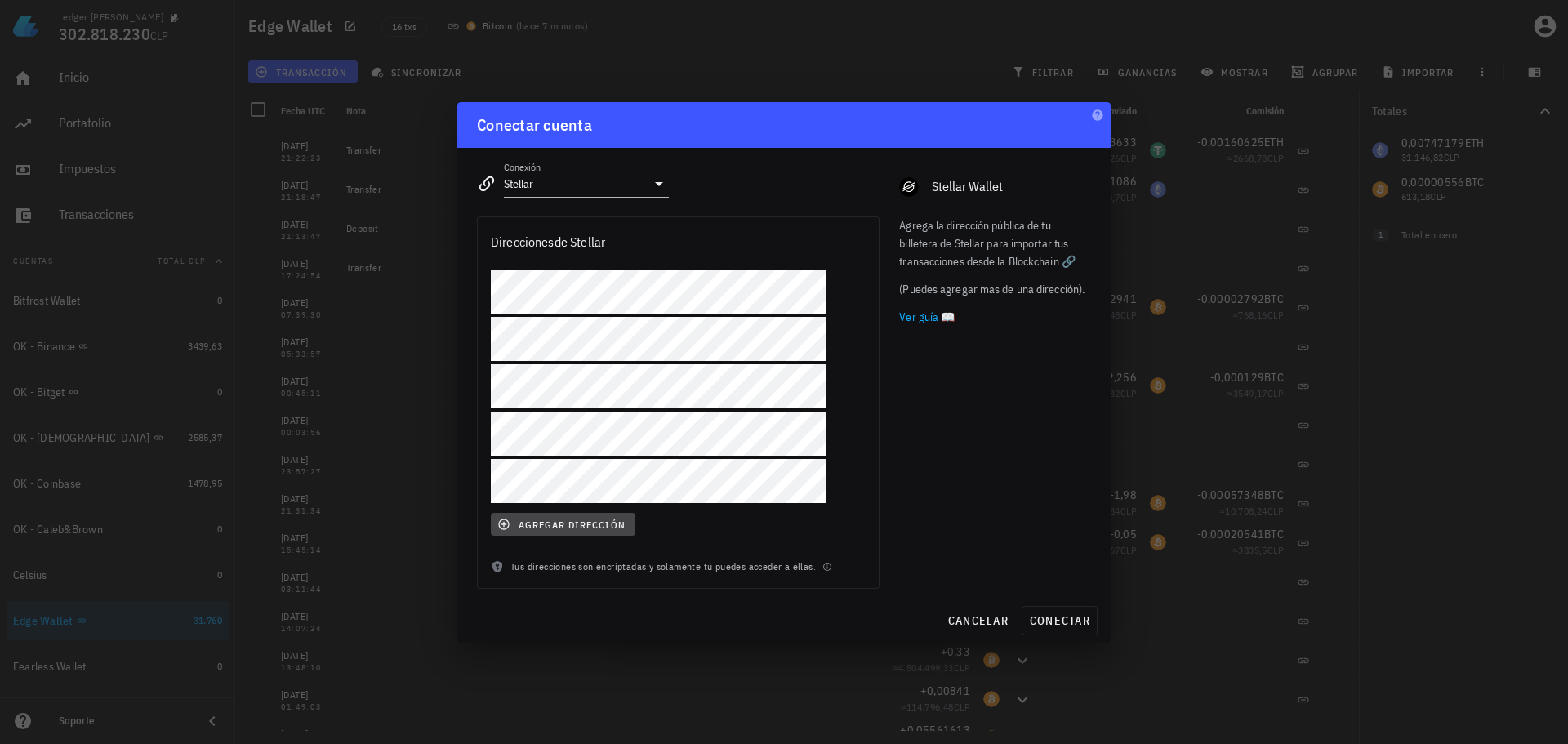
click at [564, 522] on span "agregar dirección" at bounding box center [562, 524] width 124 height 13
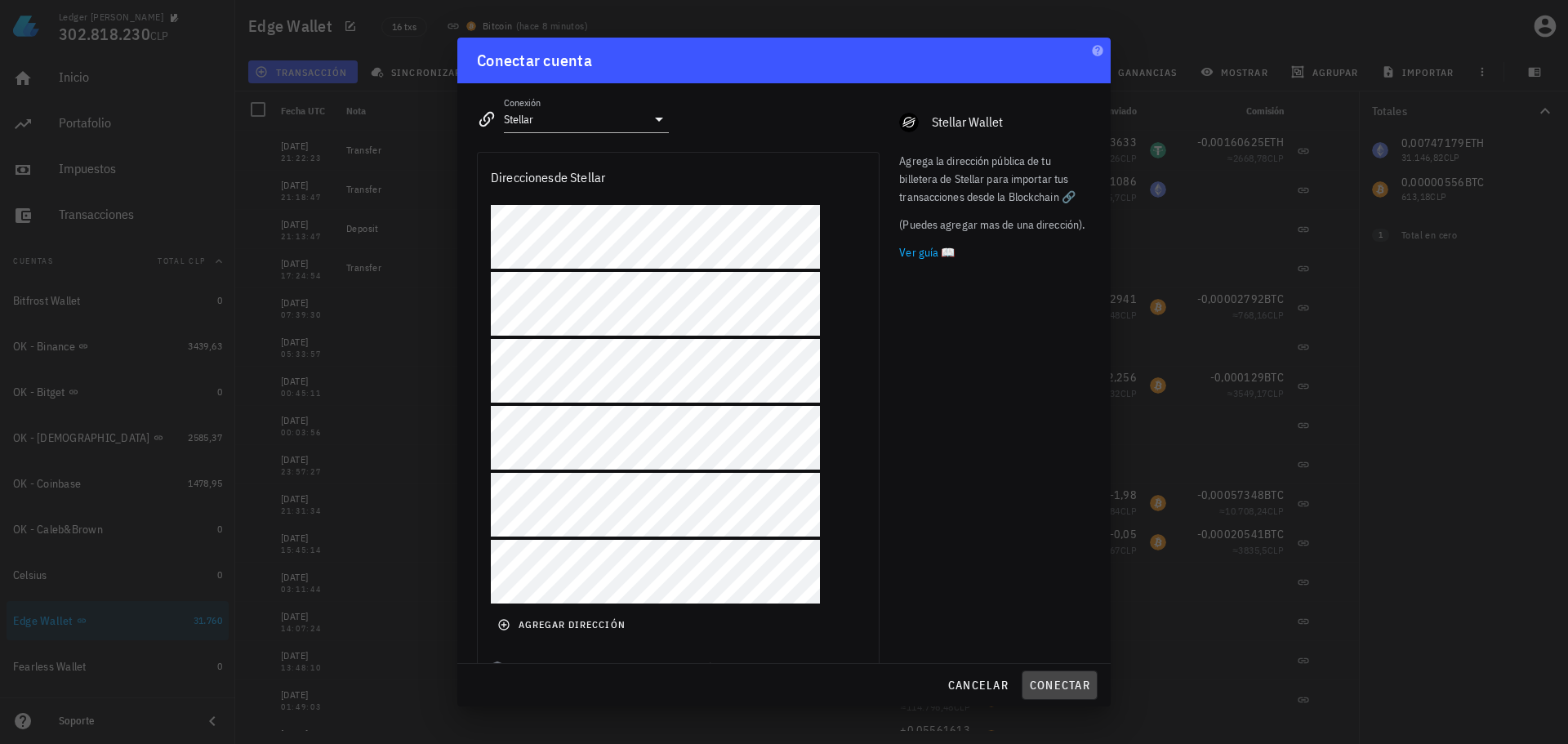
click at [1072, 683] on span "conectar" at bounding box center [1059, 685] width 61 height 15
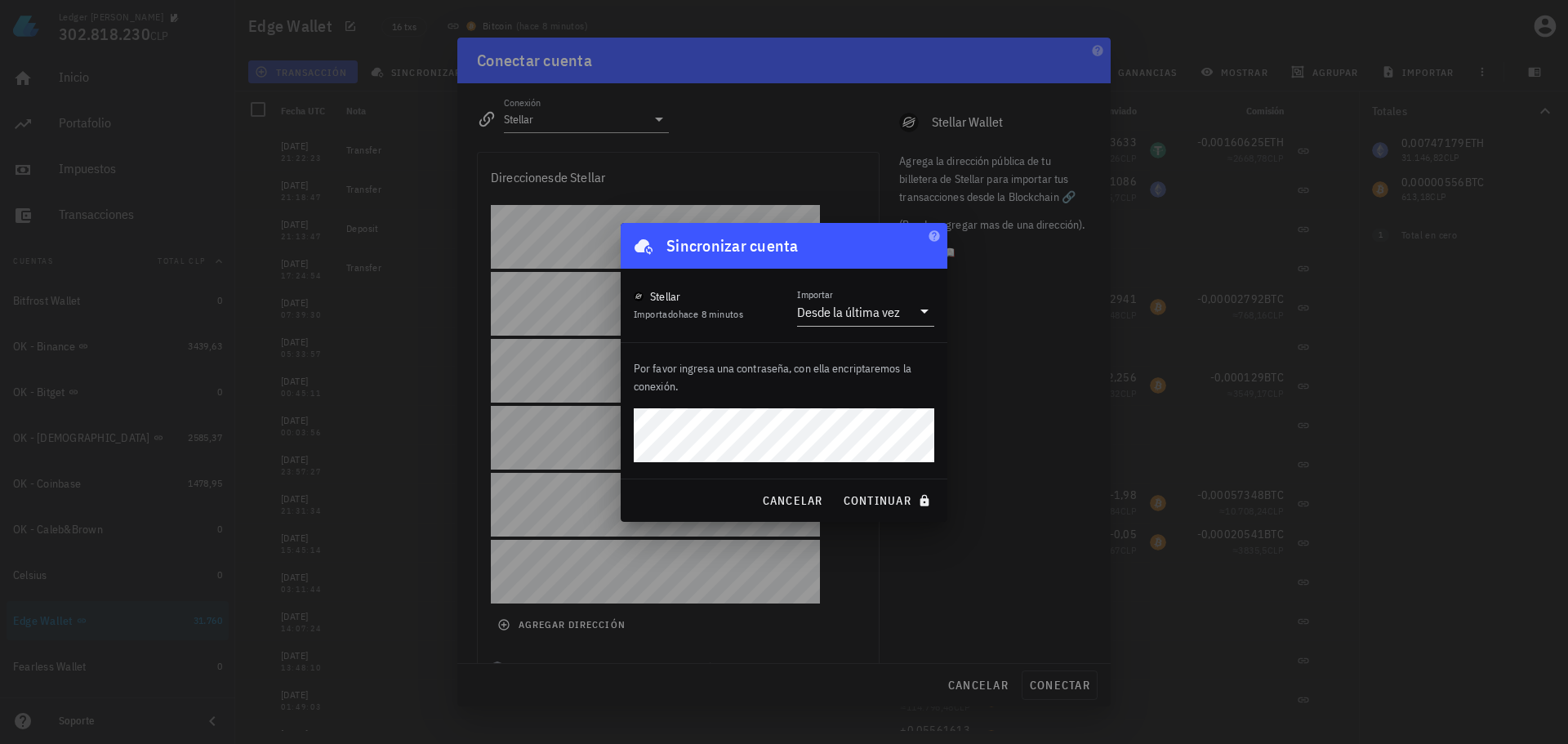
click at [864, 314] on div "Desde la última vez" at bounding box center [849, 312] width 103 height 16
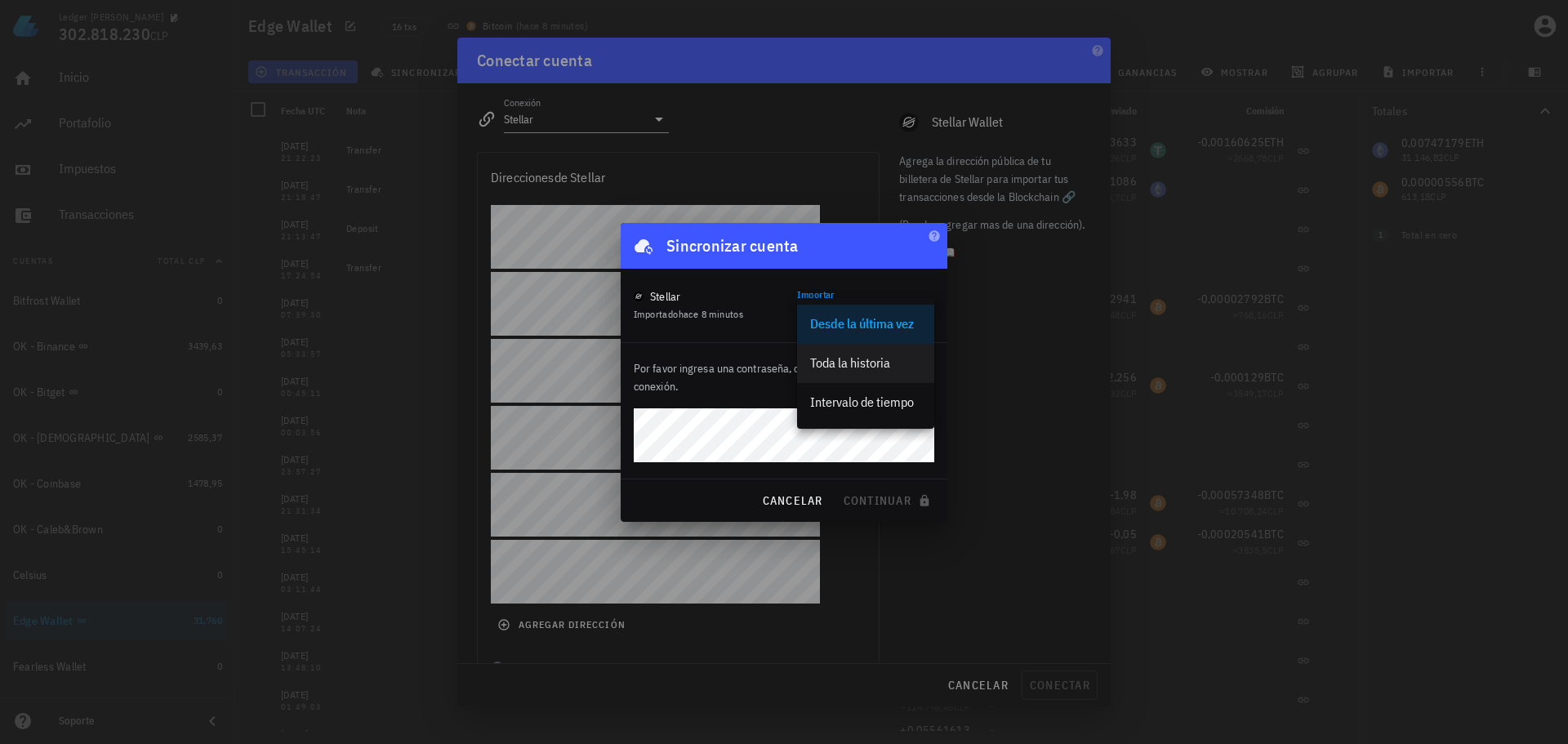
click at [854, 367] on div "Toda la historia" at bounding box center [866, 362] width 111 height 15
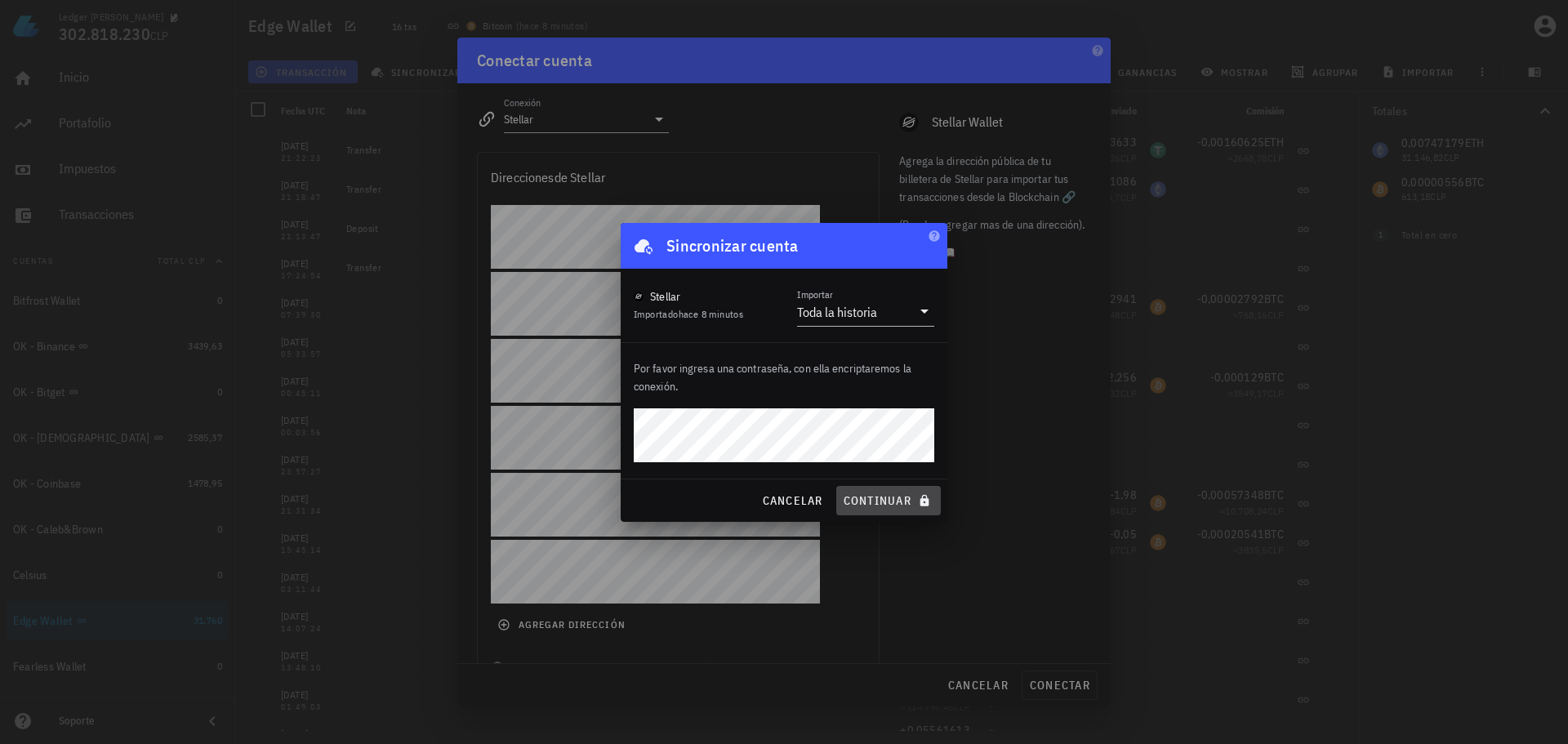
click at [884, 503] on span "continuar" at bounding box center [888, 501] width 92 height 15
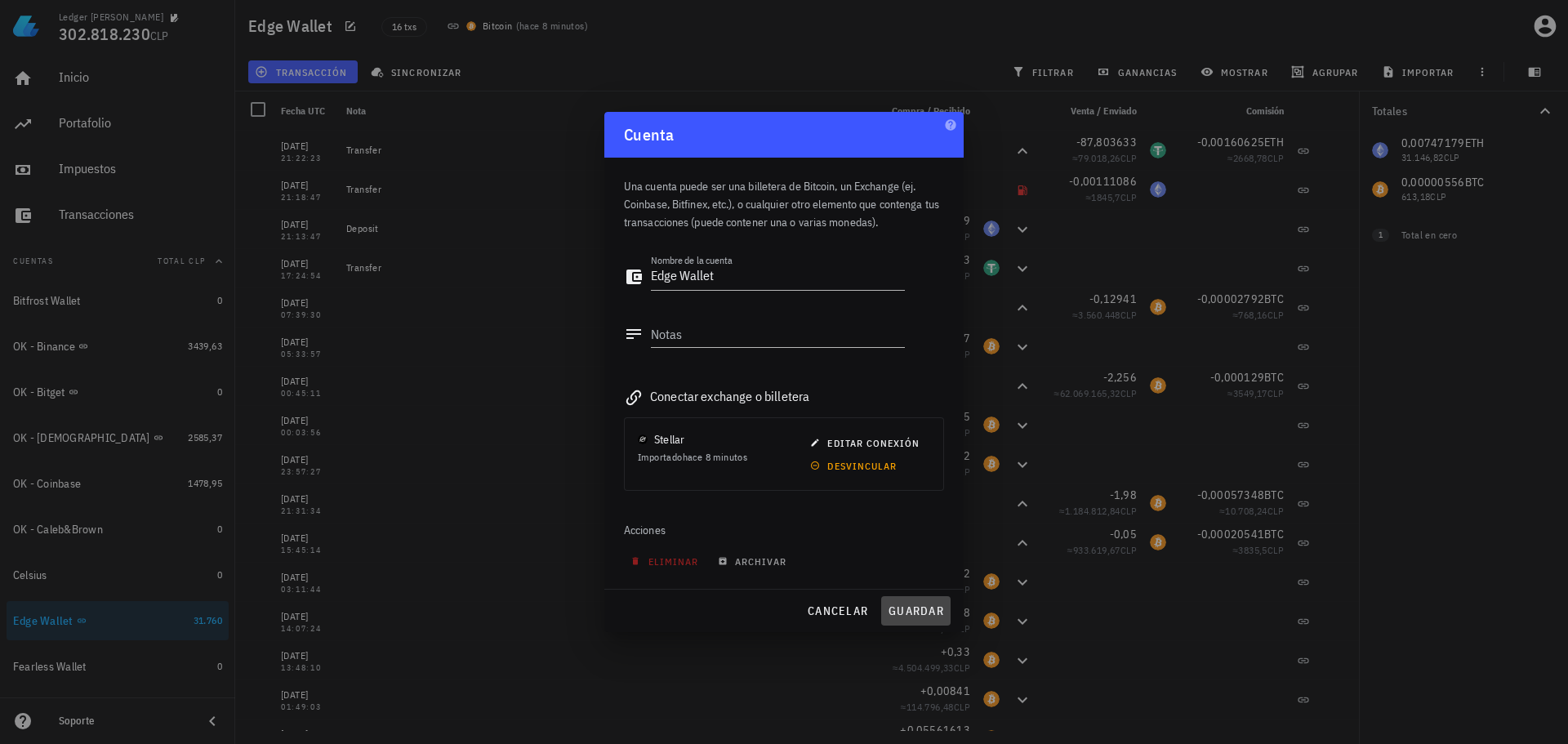
click at [910, 610] on span "guardar" at bounding box center [916, 610] width 56 height 15
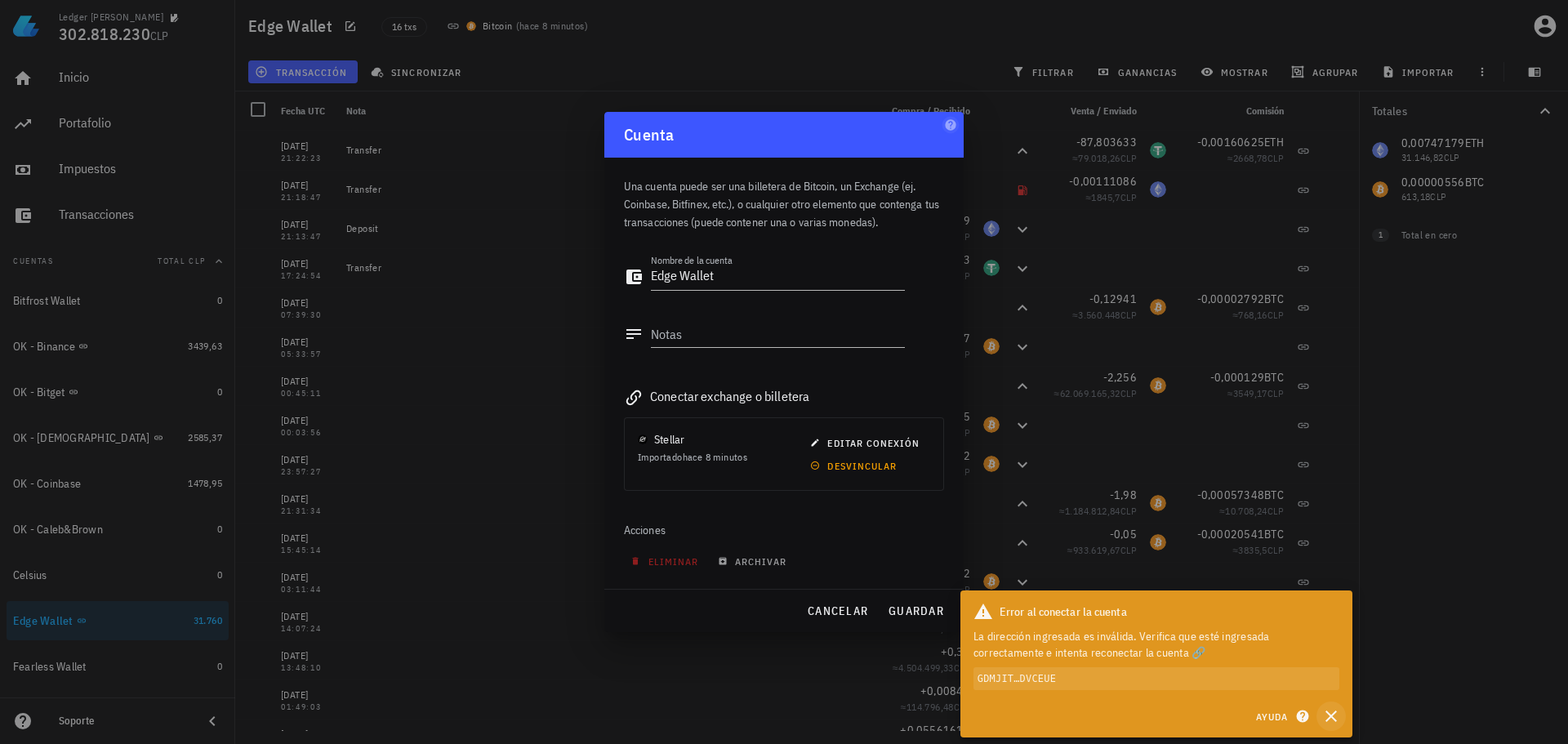
click at [1332, 717] on icon "button" at bounding box center [1331, 716] width 12 height 12
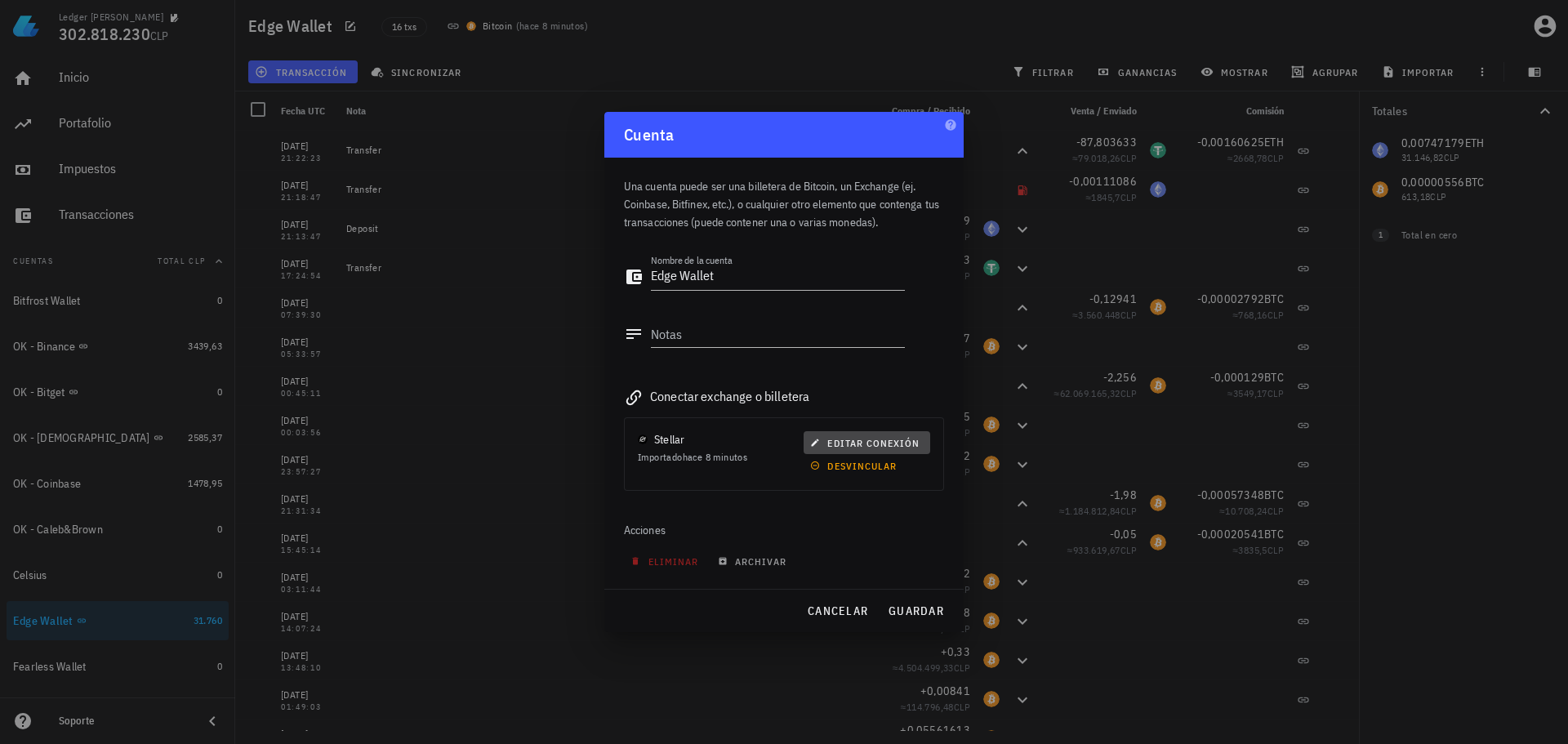
click at [882, 442] on span "editar conexión" at bounding box center [867, 442] width 106 height 12
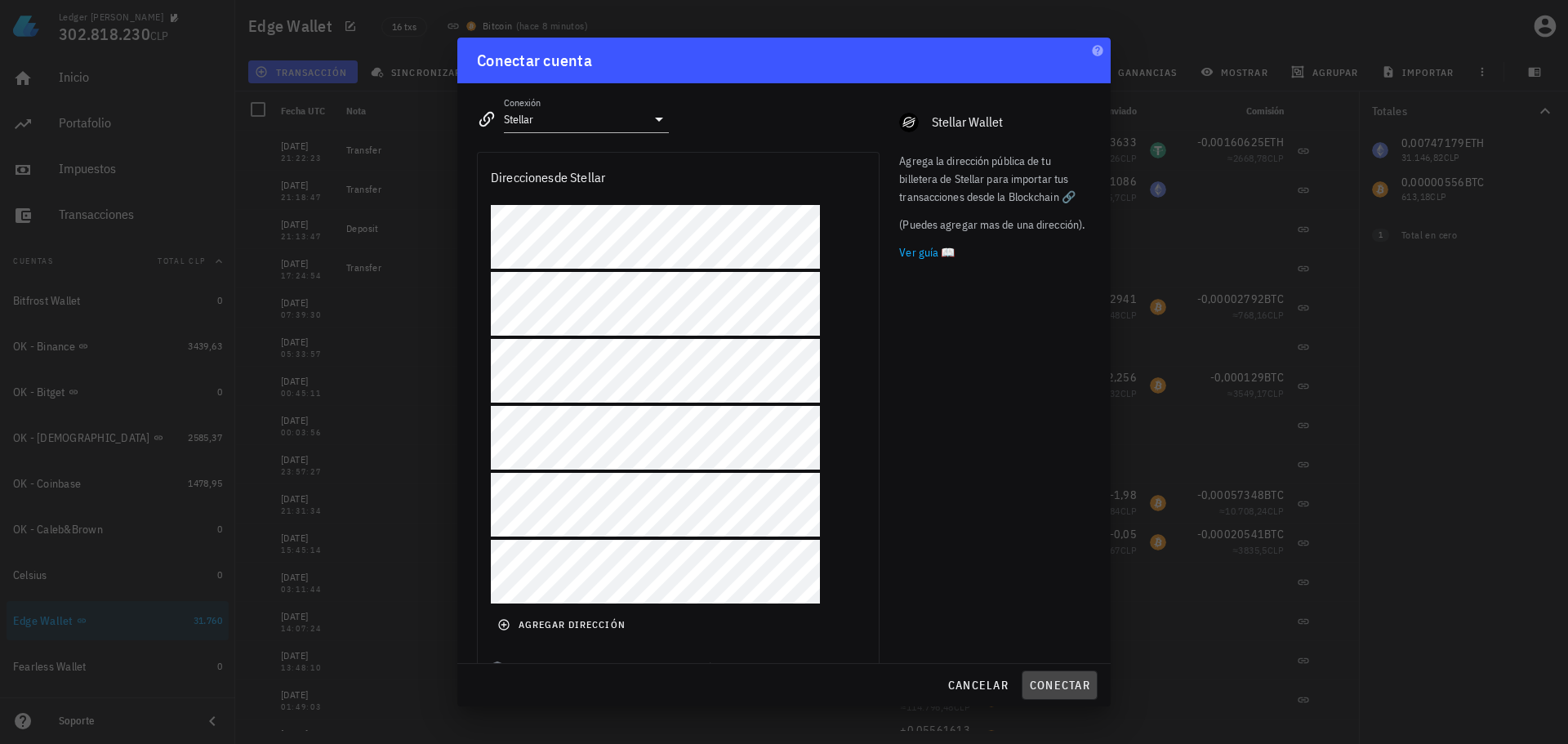
click at [1076, 681] on span "conectar" at bounding box center [1059, 685] width 61 height 15
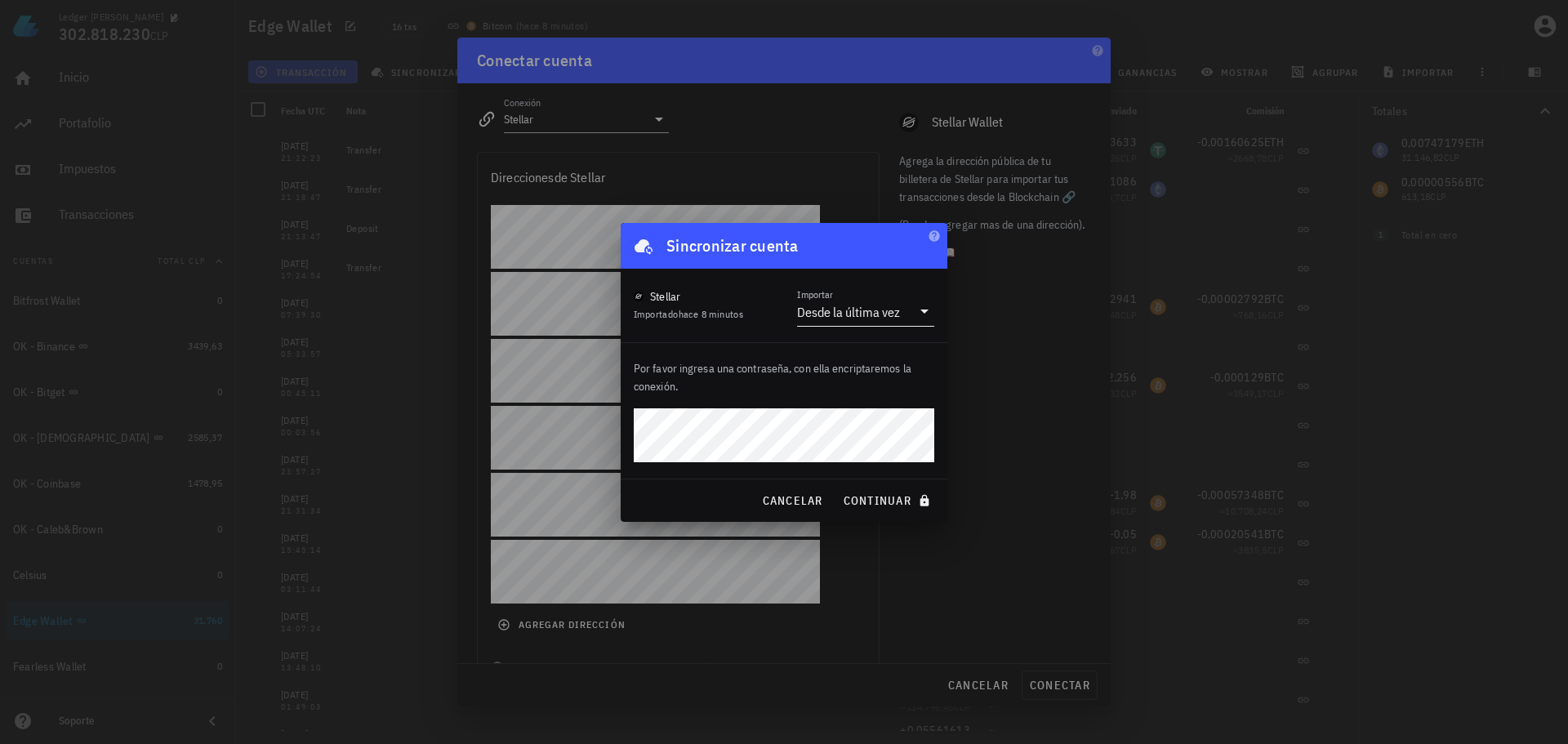
click at [892, 300] on div "Desde la última vez" at bounding box center [855, 312] width 114 height 28
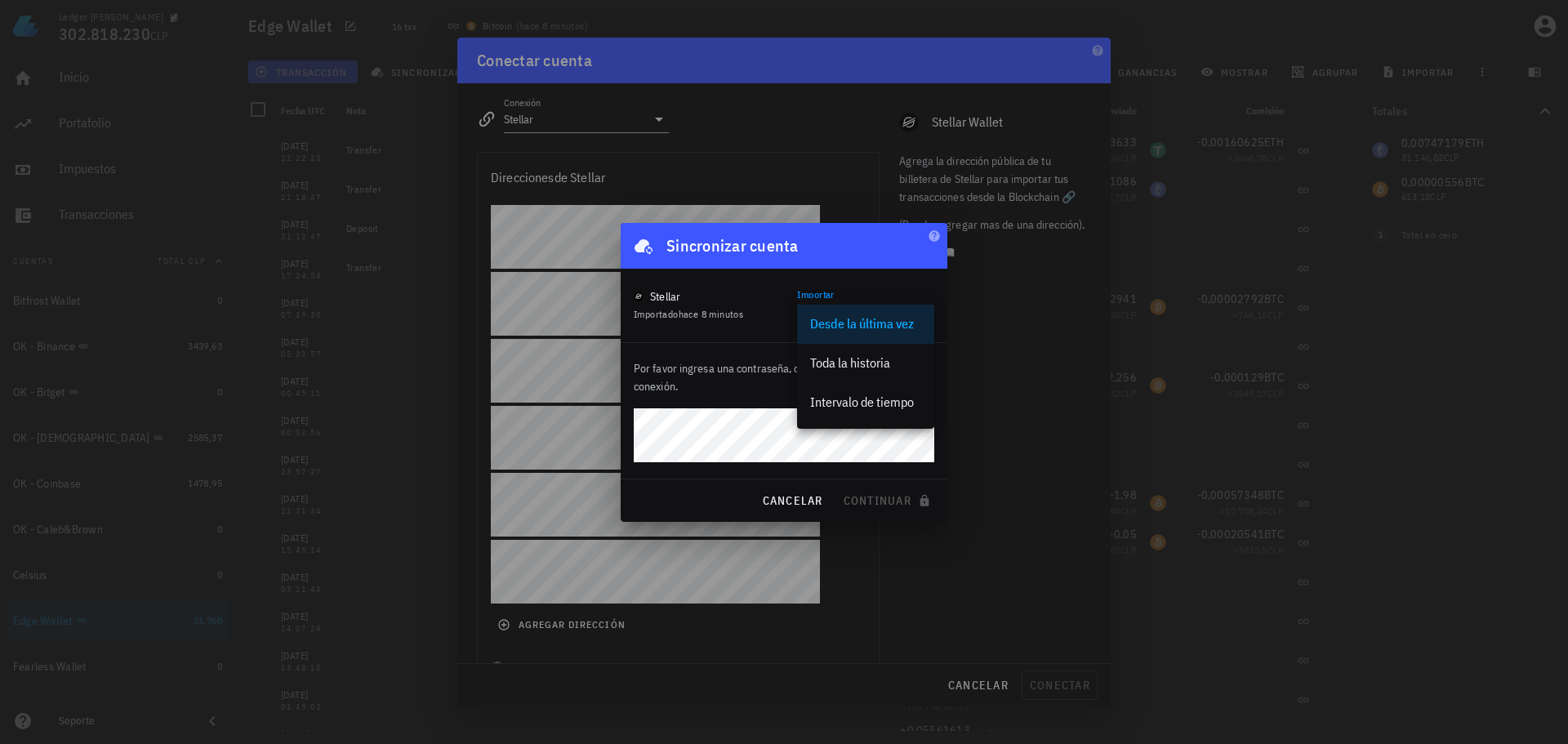
drag, startPoint x: 871, startPoint y: 359, endPoint x: 847, endPoint y: 370, distance: 26.4
click at [872, 359] on div "Toda la historia" at bounding box center [866, 362] width 111 height 15
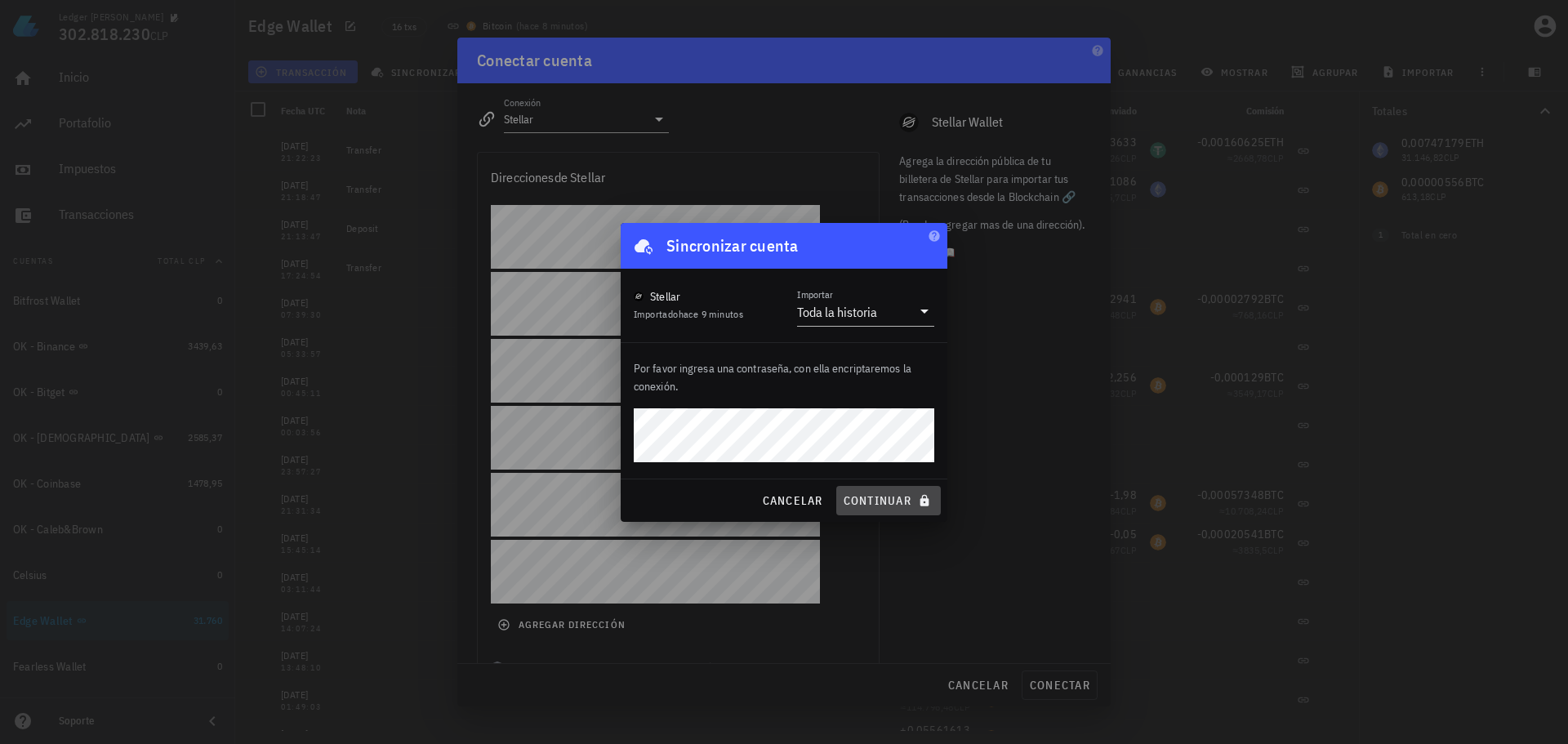
click at [890, 496] on span "continuar" at bounding box center [888, 501] width 92 height 15
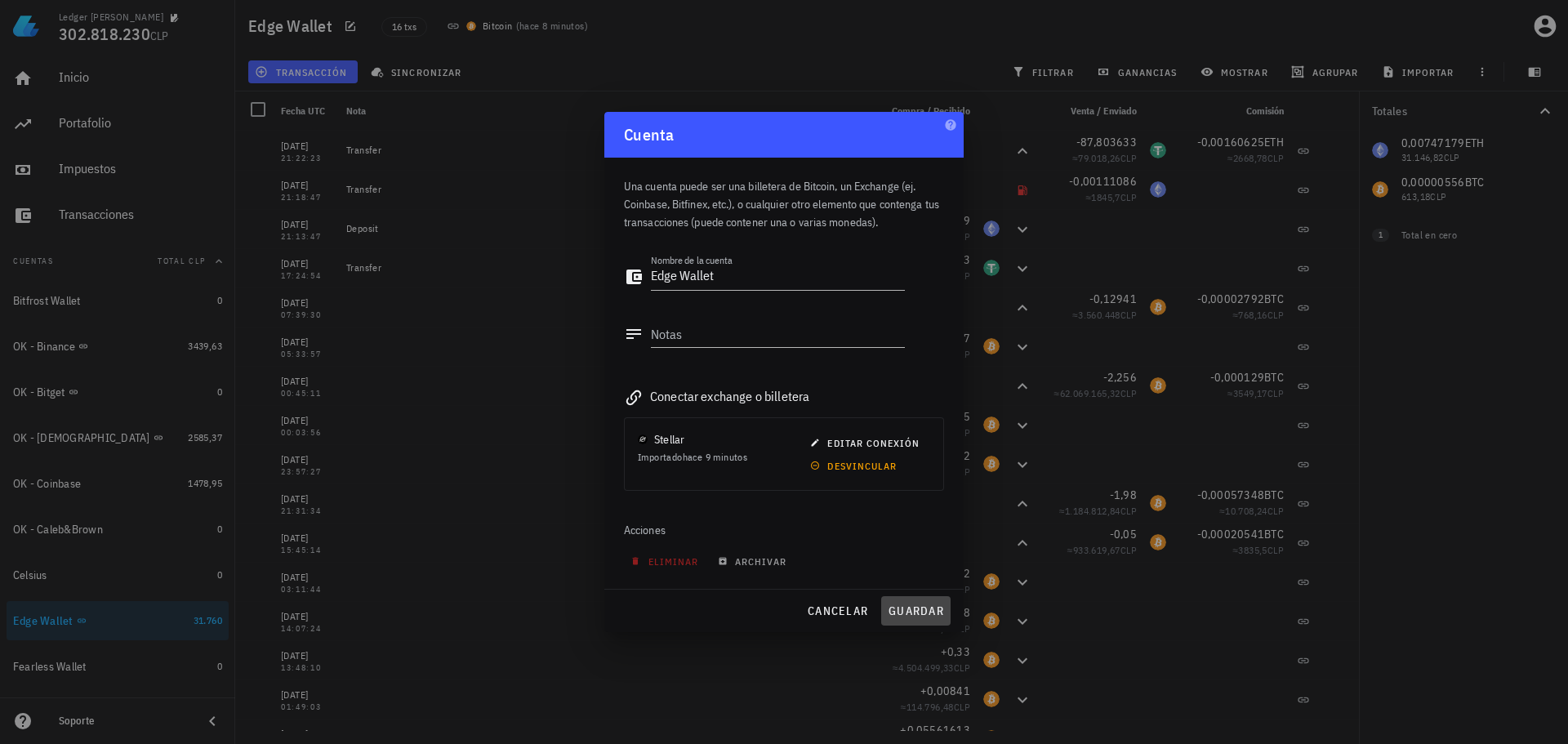
click at [918, 611] on span "guardar" at bounding box center [916, 610] width 56 height 15
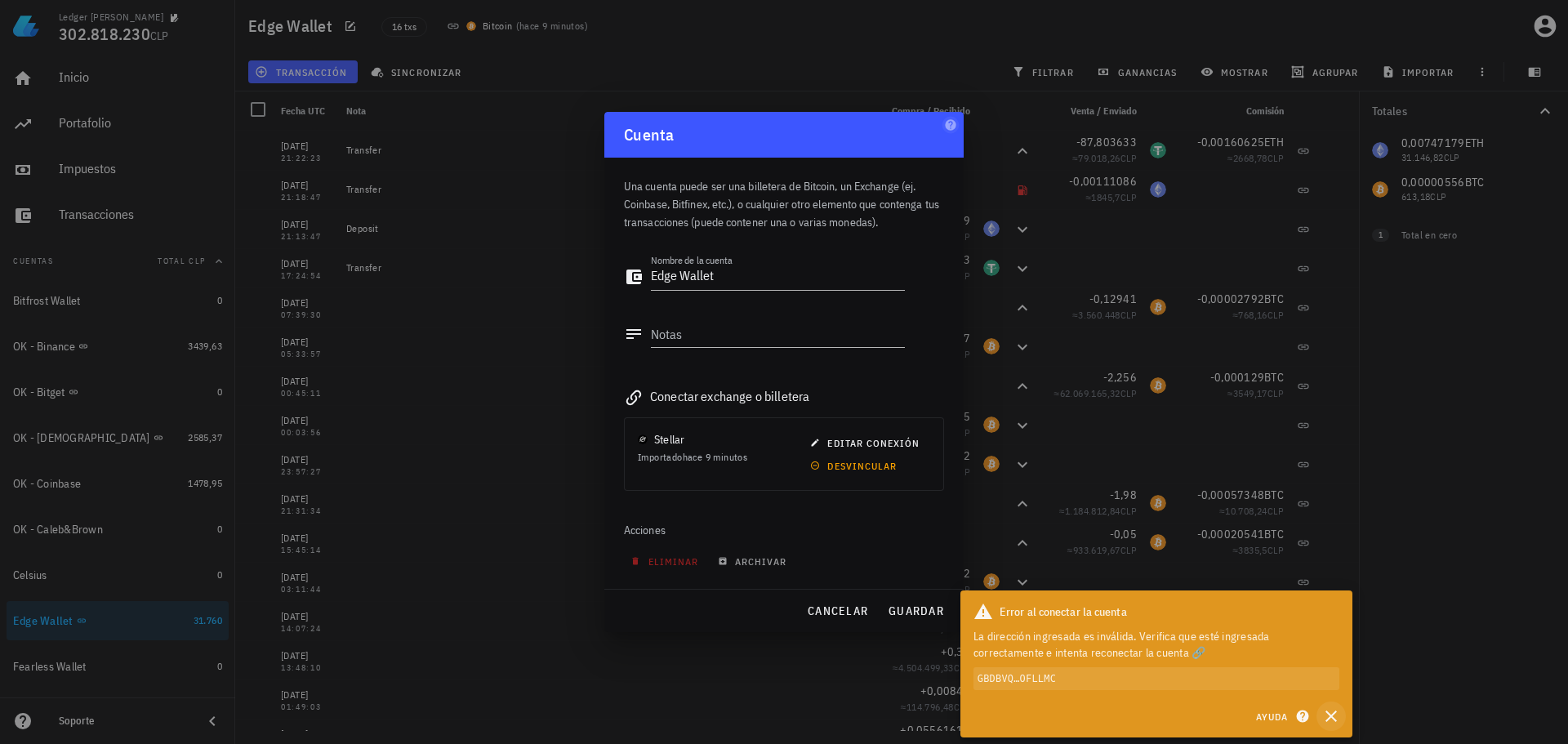
click at [1342, 709] on button "button" at bounding box center [1331, 716] width 29 height 29
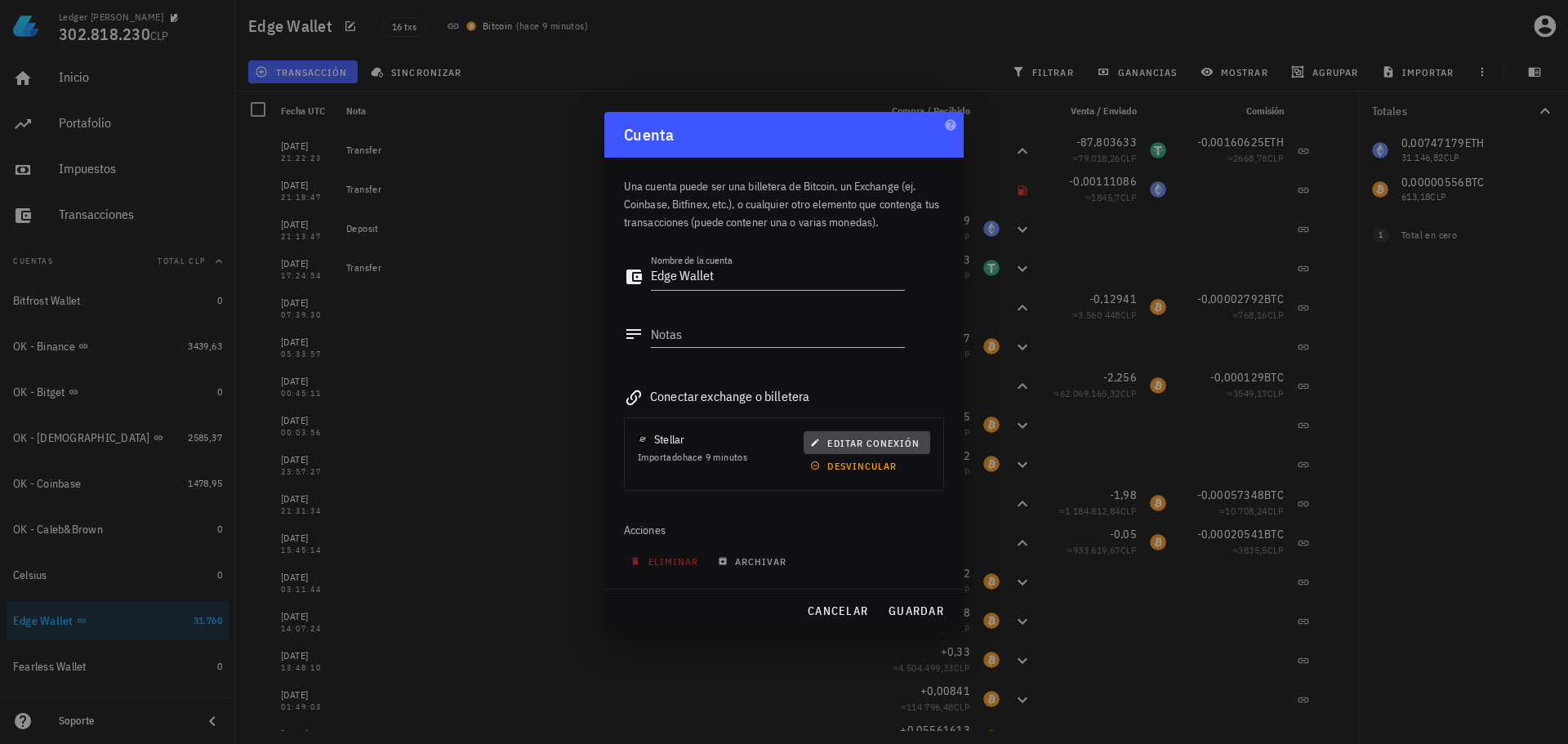
click at [853, 441] on span "editar conexión" at bounding box center [867, 442] width 106 height 12
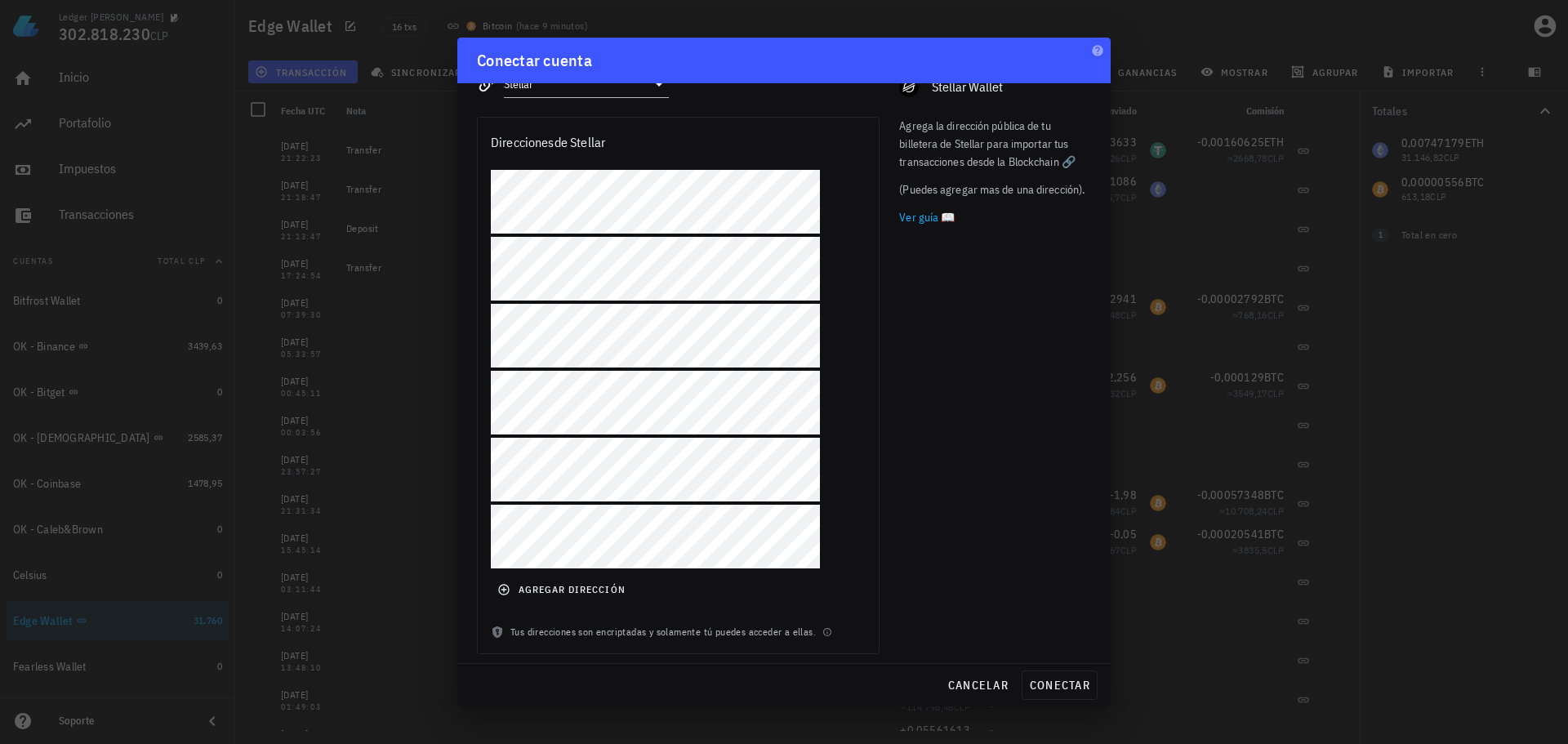
scroll to position [0, 0]
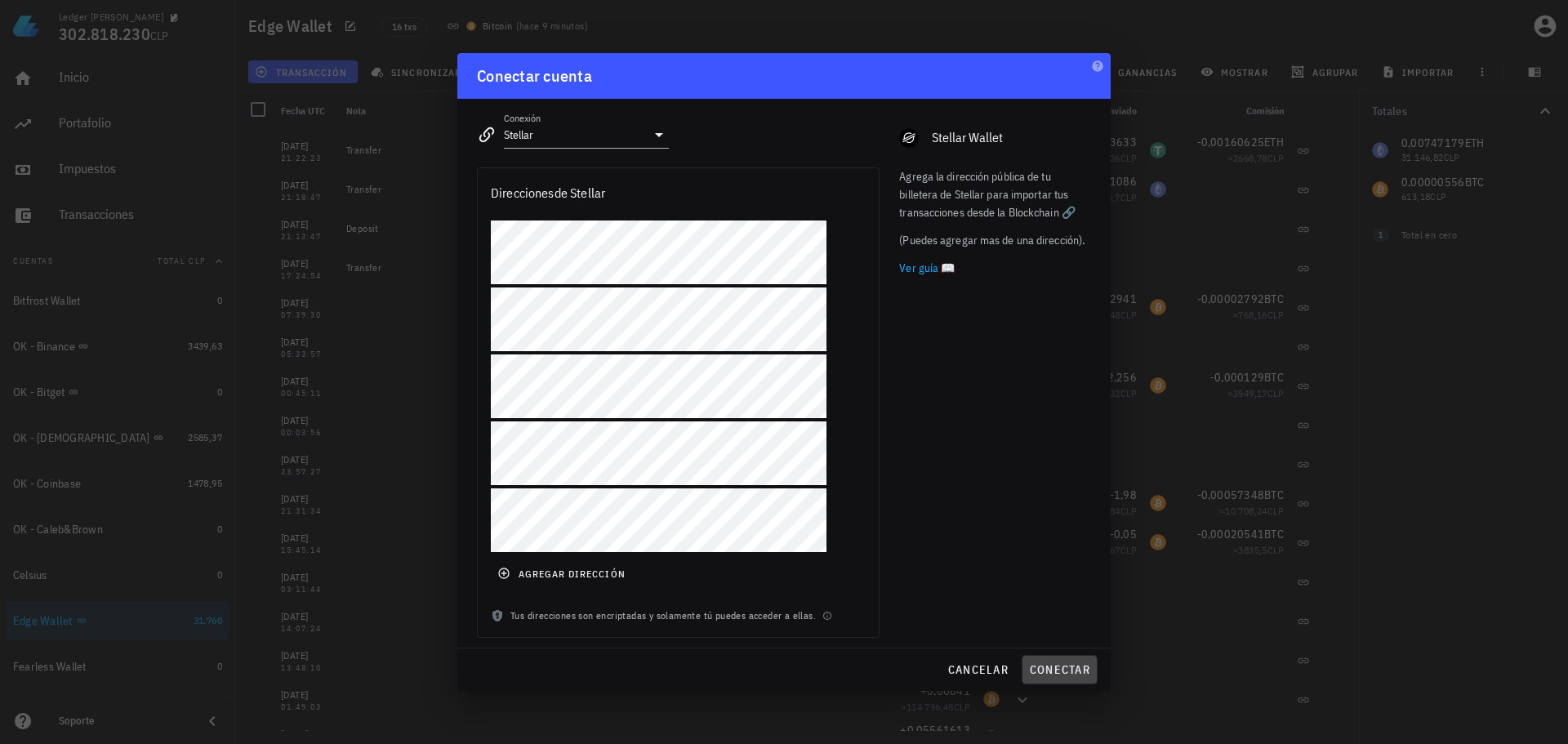
click at [1061, 677] on span "conectar" at bounding box center [1059, 670] width 61 height 15
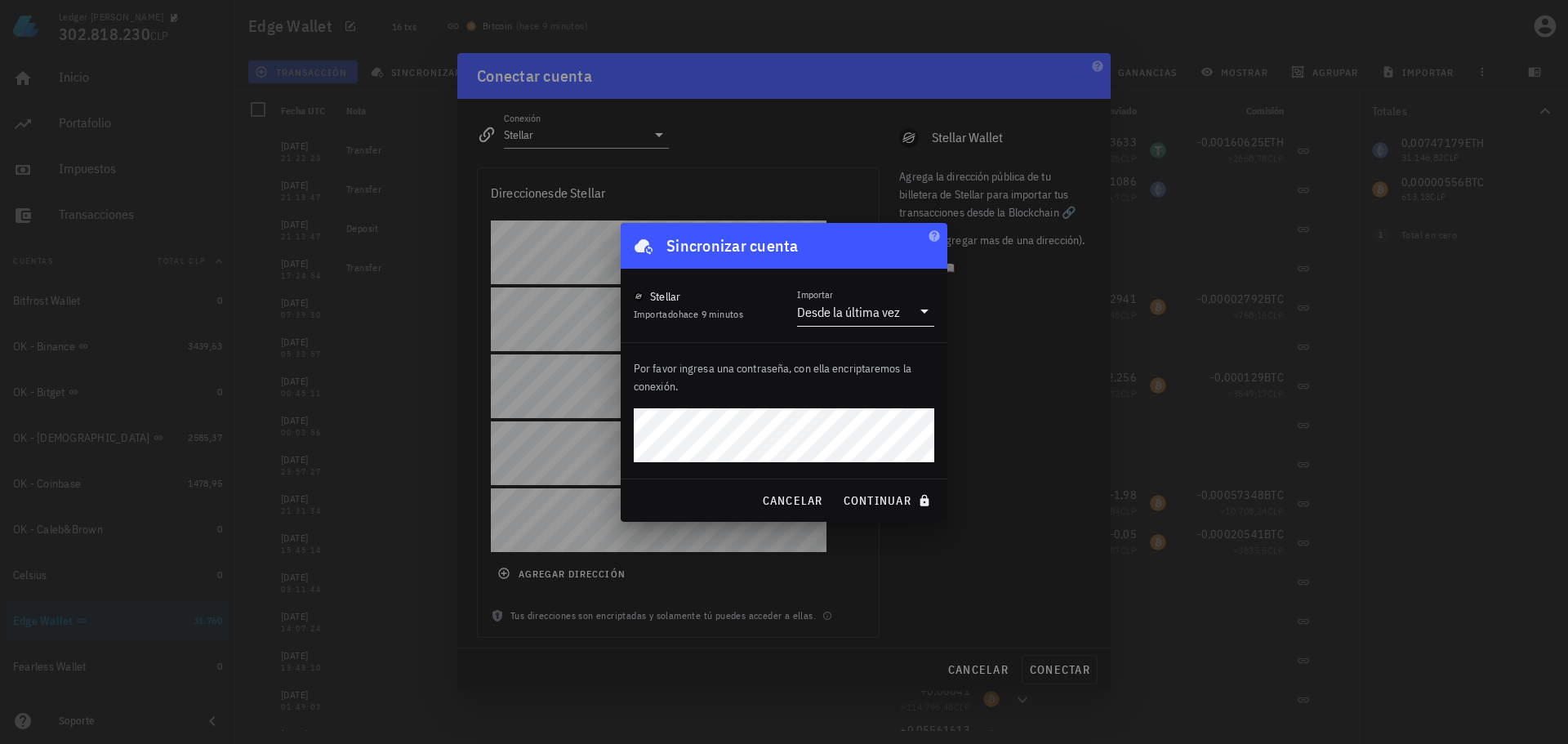
click at [824, 312] on div "Desde la última vez" at bounding box center [849, 312] width 103 height 16
click at [821, 369] on div "Toda la historia" at bounding box center [866, 362] width 111 height 15
click at [880, 505] on span "continuar" at bounding box center [888, 501] width 92 height 15
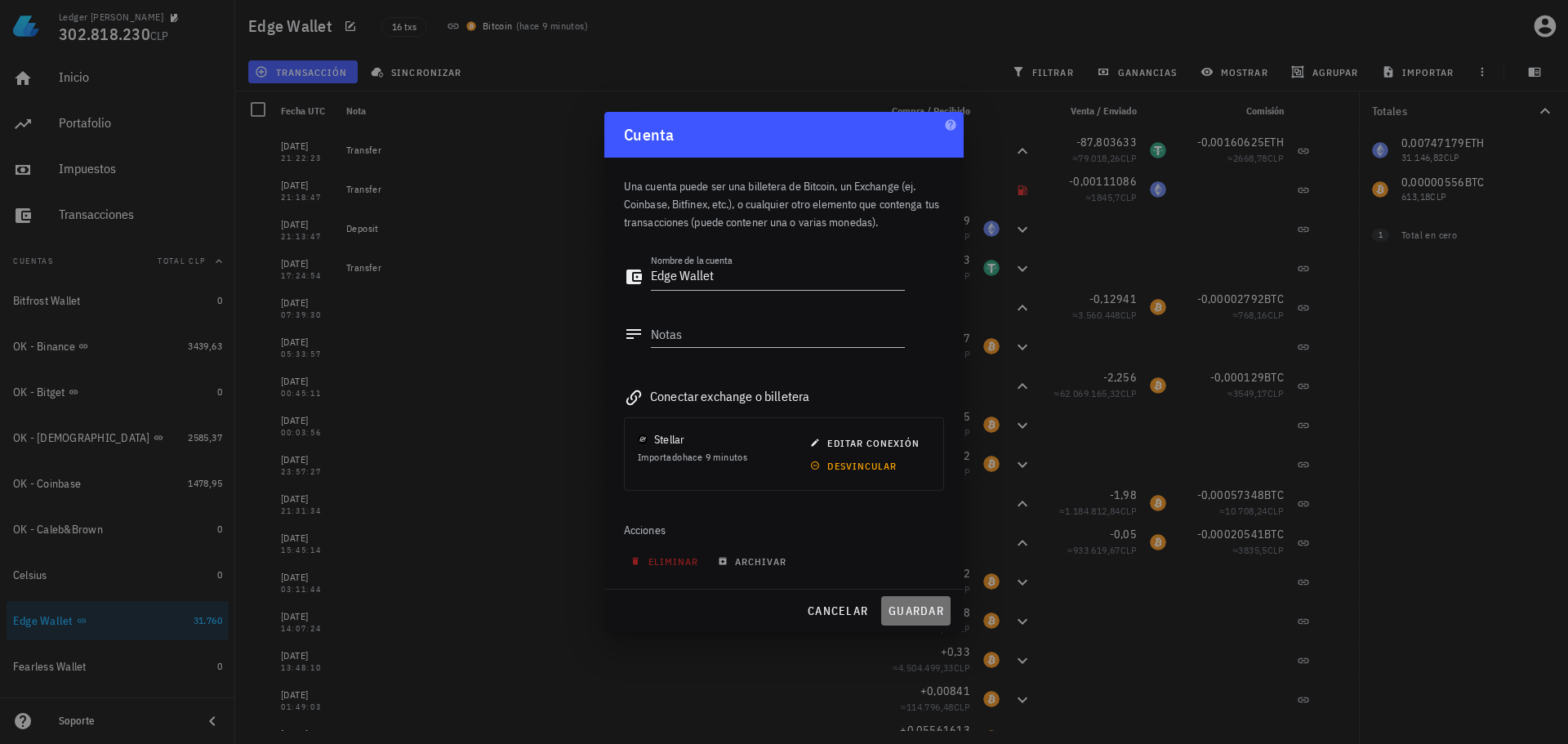
click at [910, 606] on span "guardar" at bounding box center [916, 610] width 56 height 15
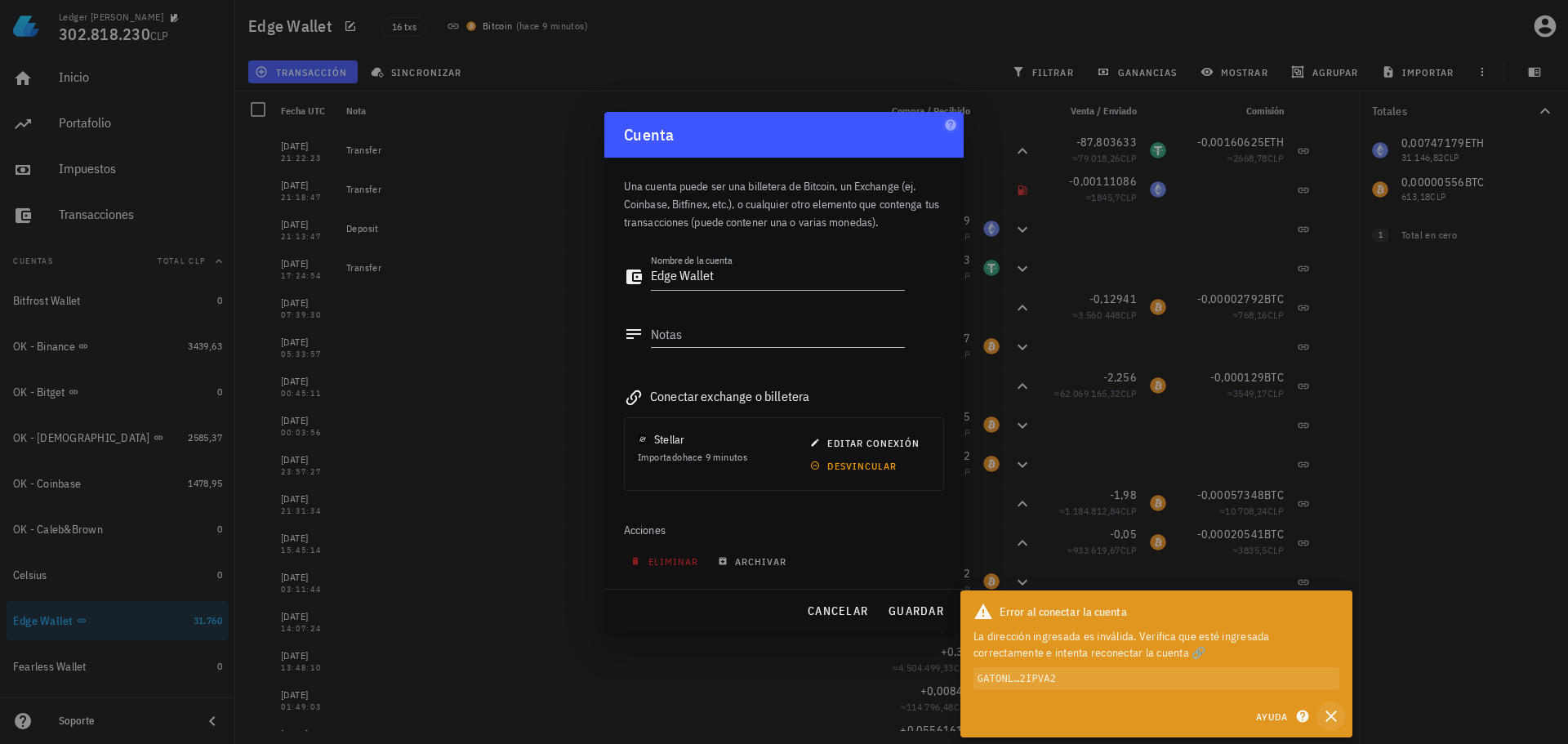
click at [1325, 711] on icon "button" at bounding box center [1332, 717] width 20 height 20
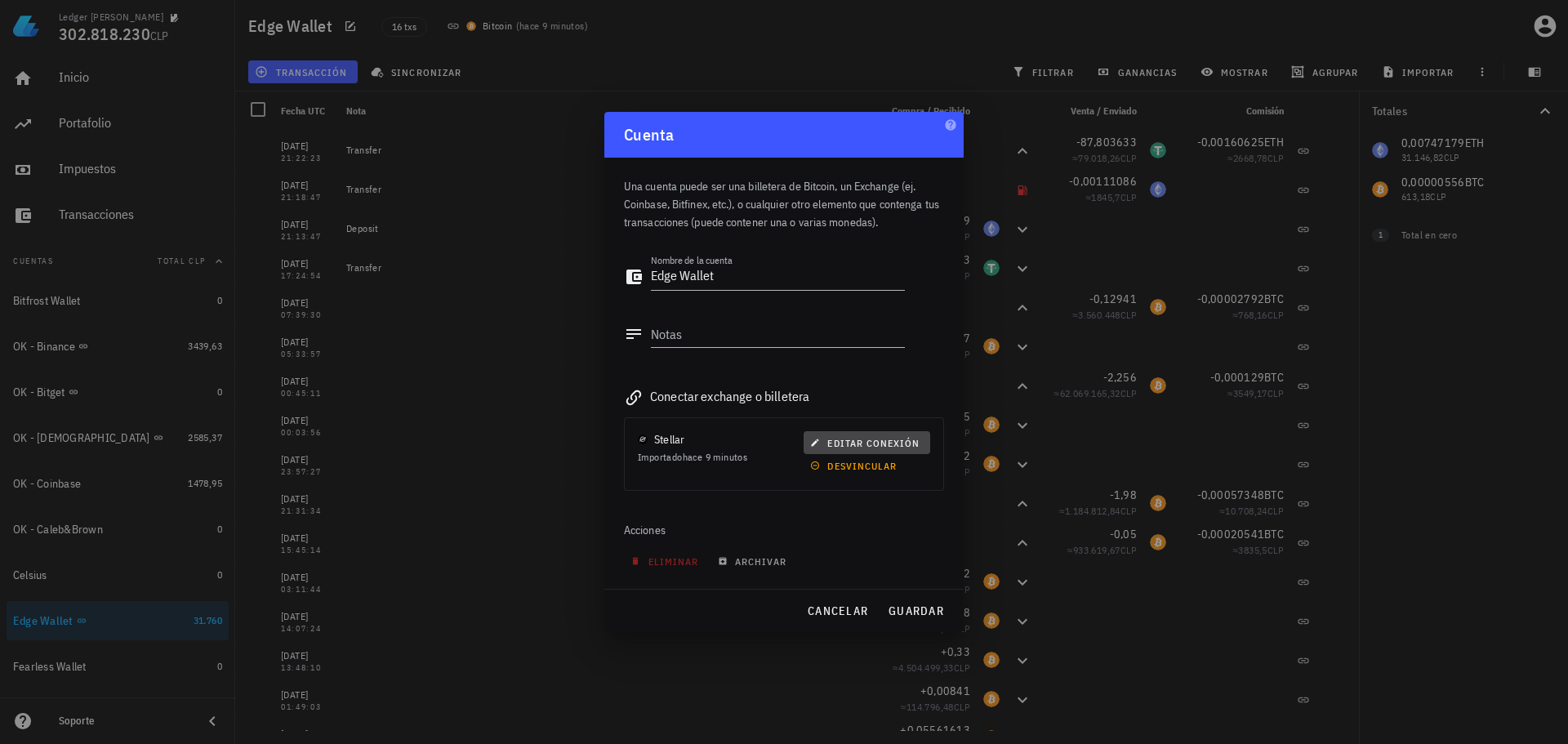
click at [888, 443] on span "editar conexión" at bounding box center [867, 442] width 106 height 12
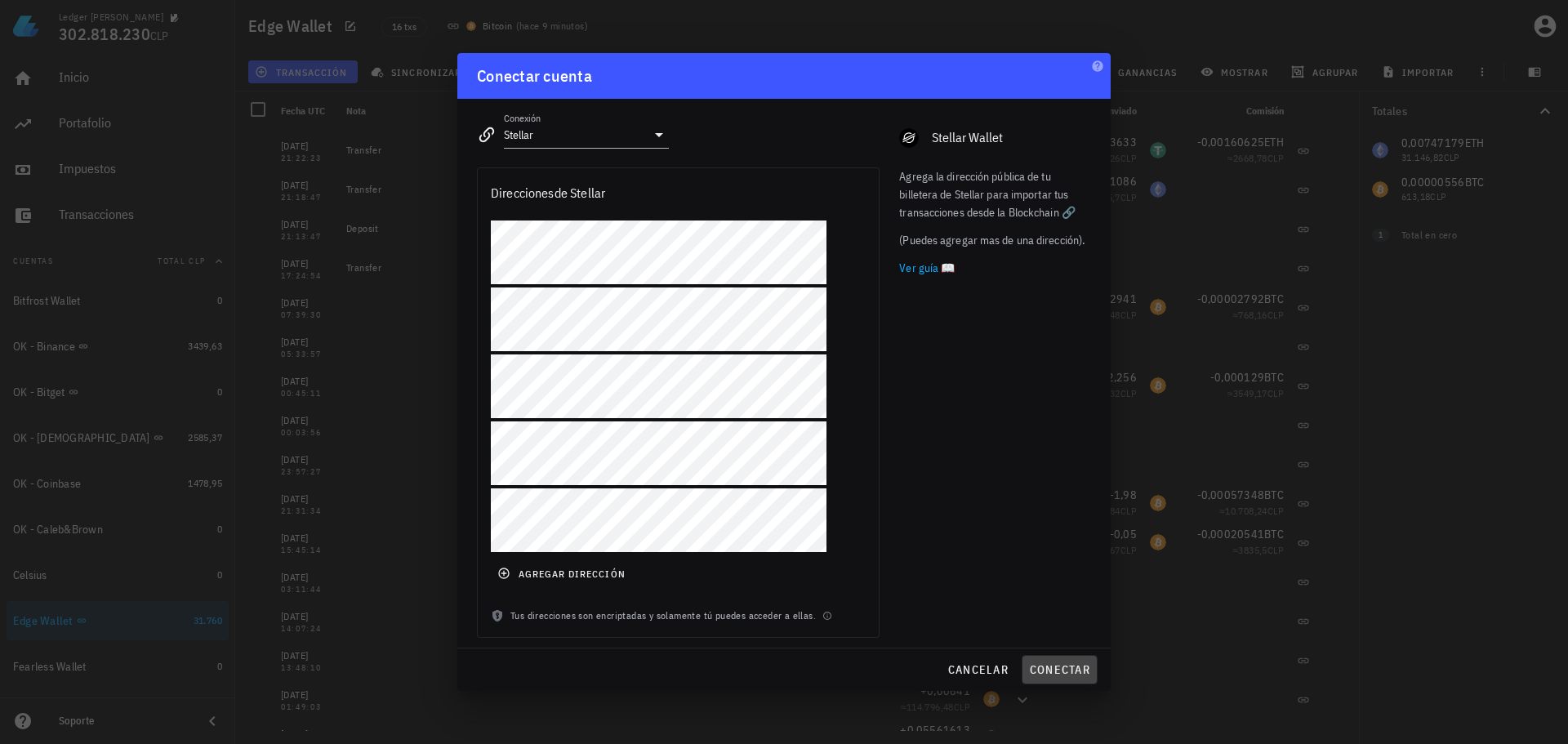
click at [1059, 665] on span "conectar" at bounding box center [1059, 670] width 61 height 15
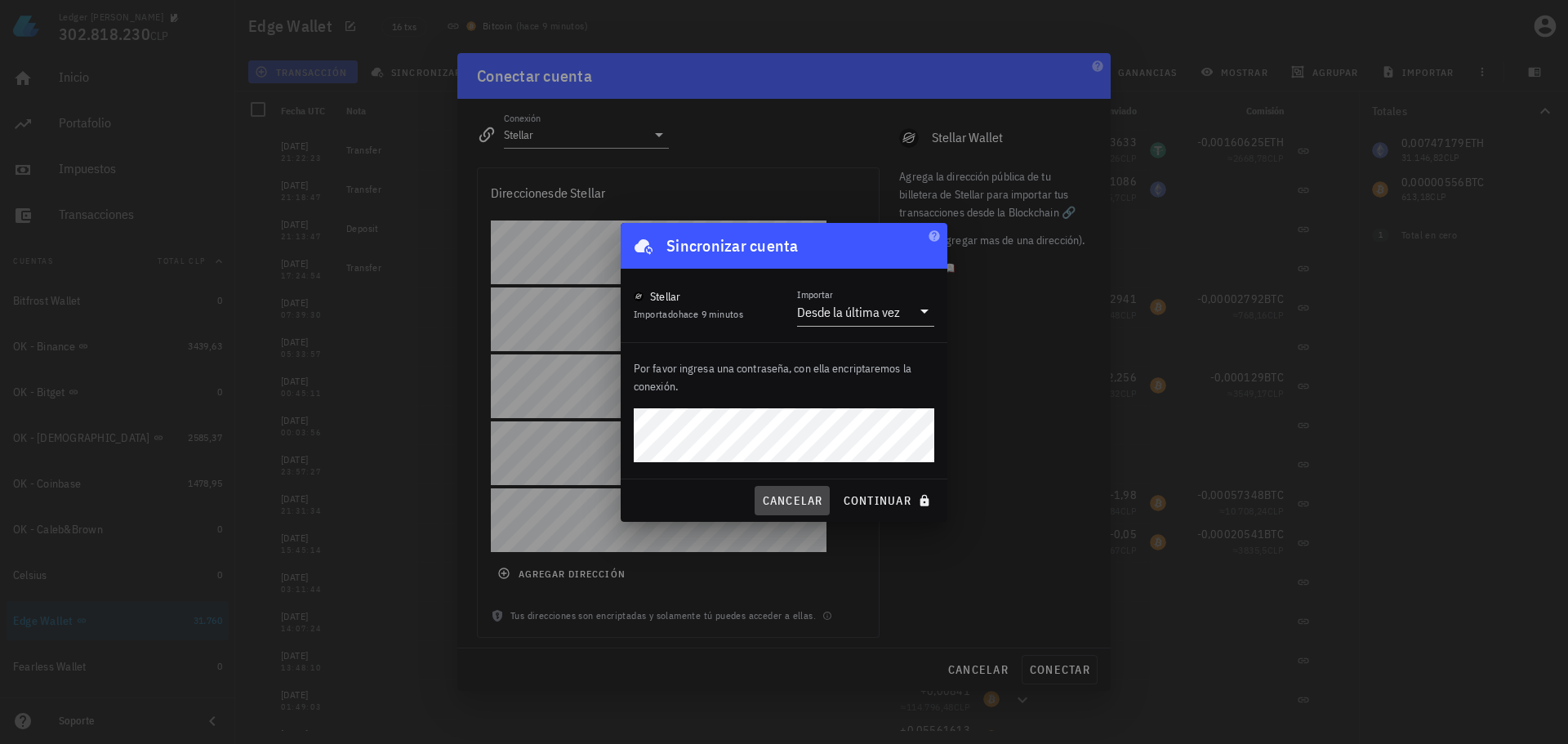
click at [779, 500] on span "cancelar" at bounding box center [791, 501] width 61 height 15
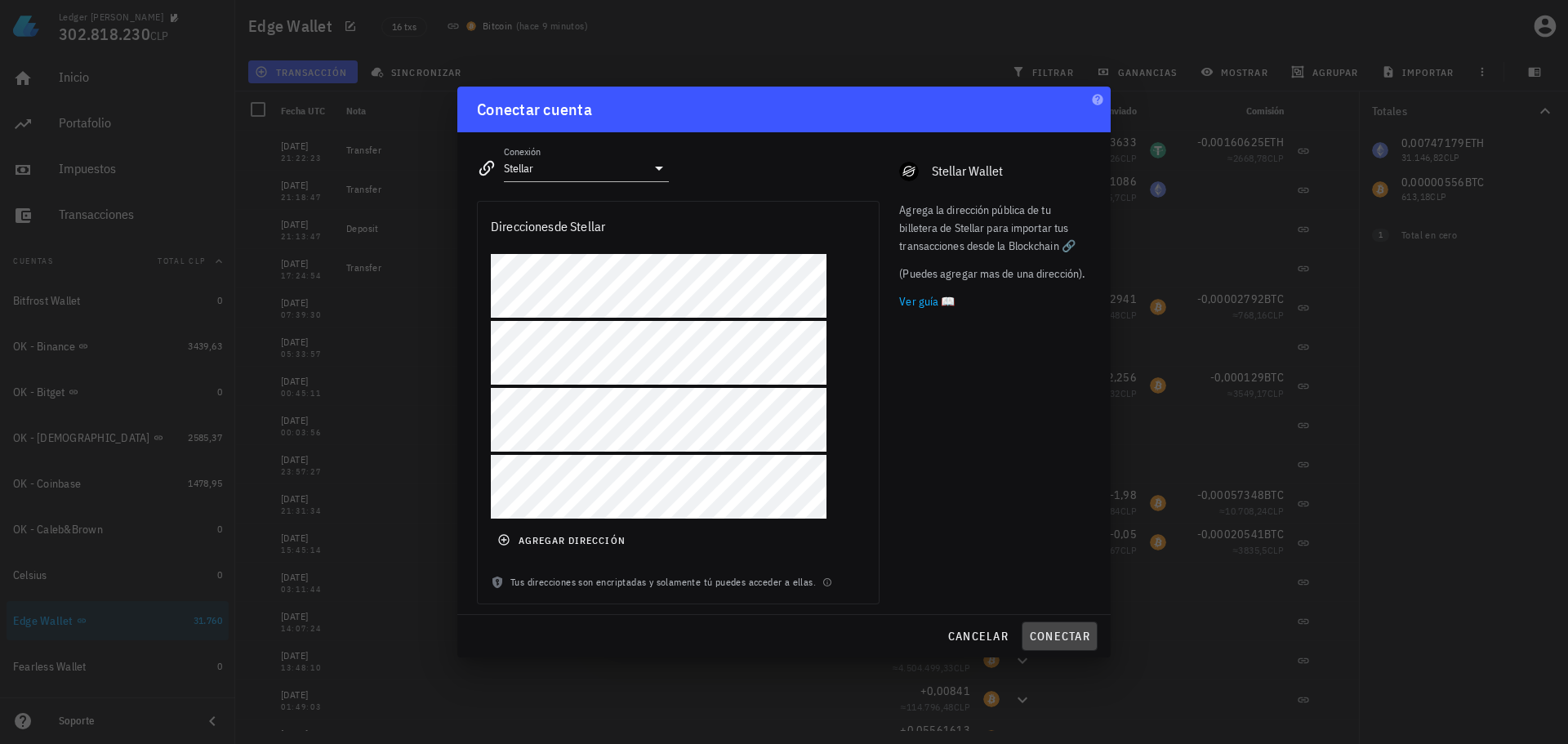
click at [1074, 636] on span "conectar" at bounding box center [1059, 636] width 61 height 15
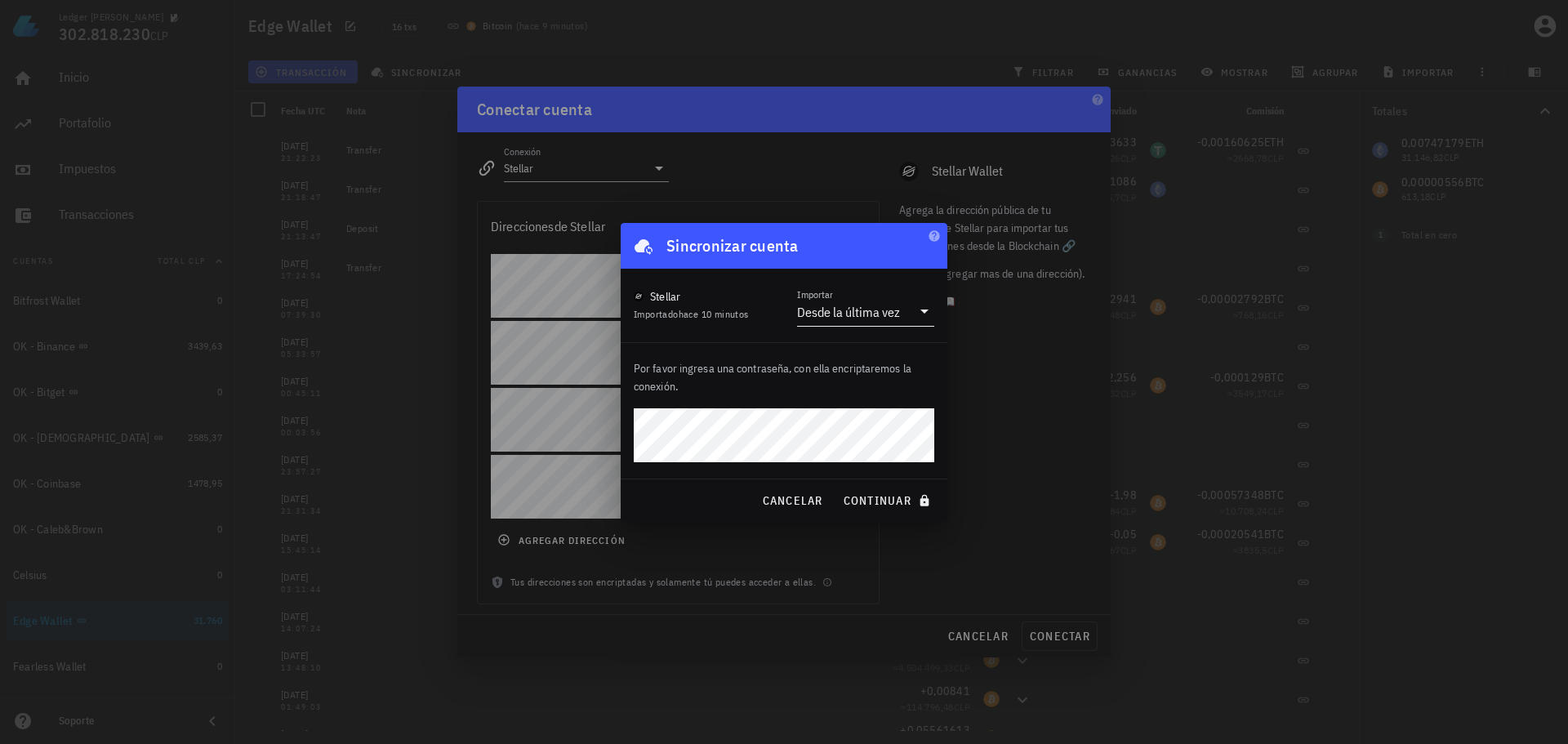
click at [878, 313] on div "Desde la última vez" at bounding box center [849, 312] width 103 height 16
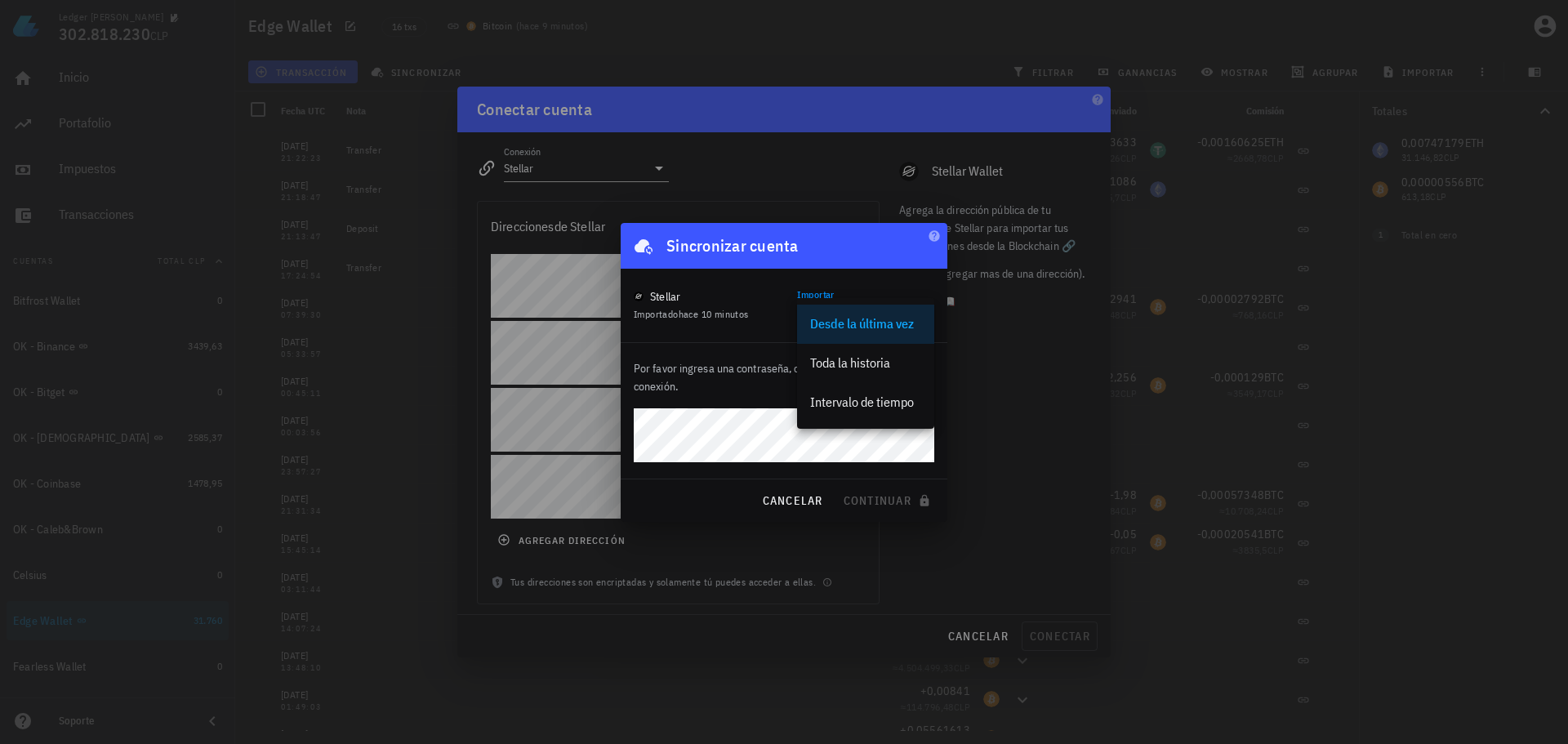
click at [872, 366] on div "Toda la historia" at bounding box center [866, 362] width 111 height 15
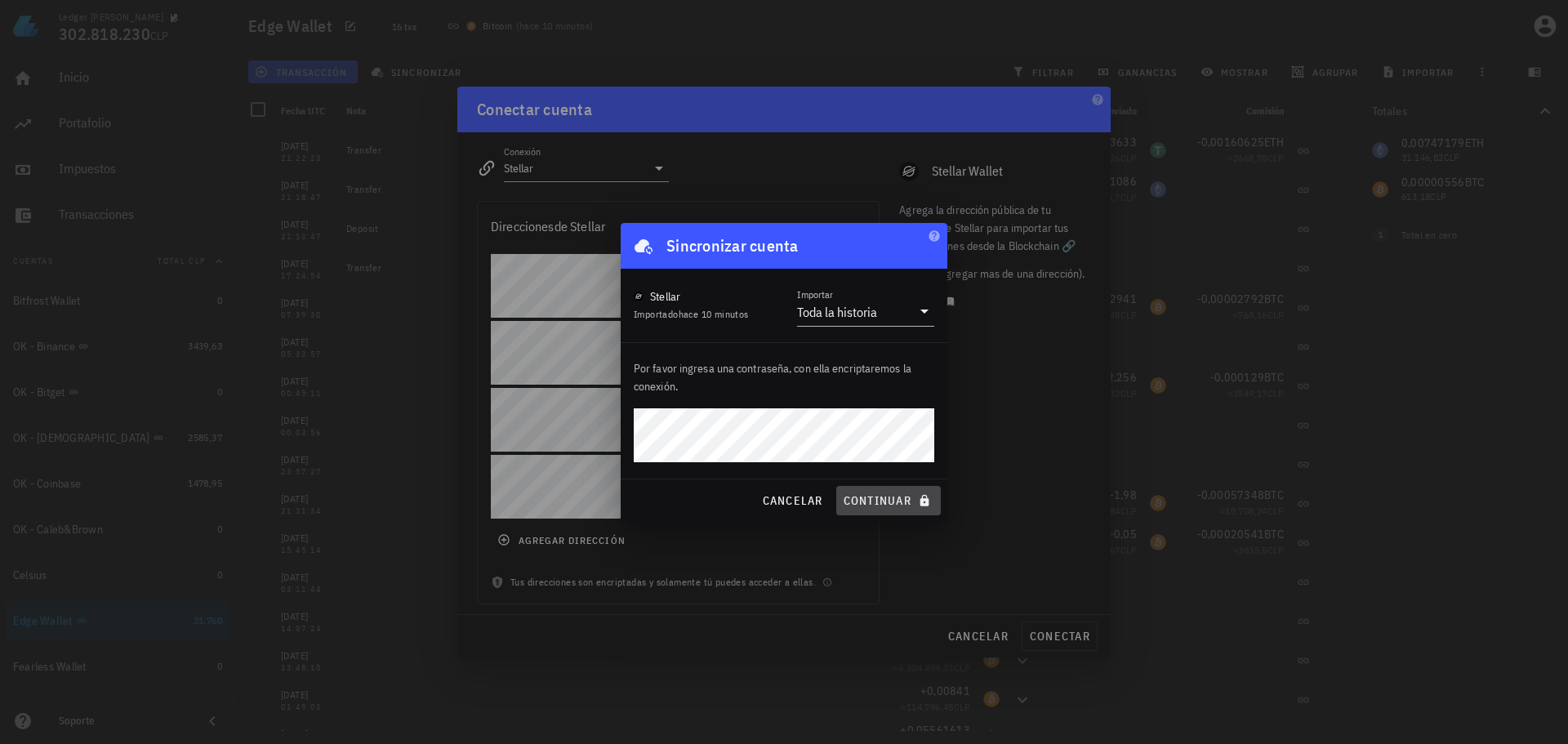
click at [904, 501] on span "continuar" at bounding box center [888, 501] width 92 height 15
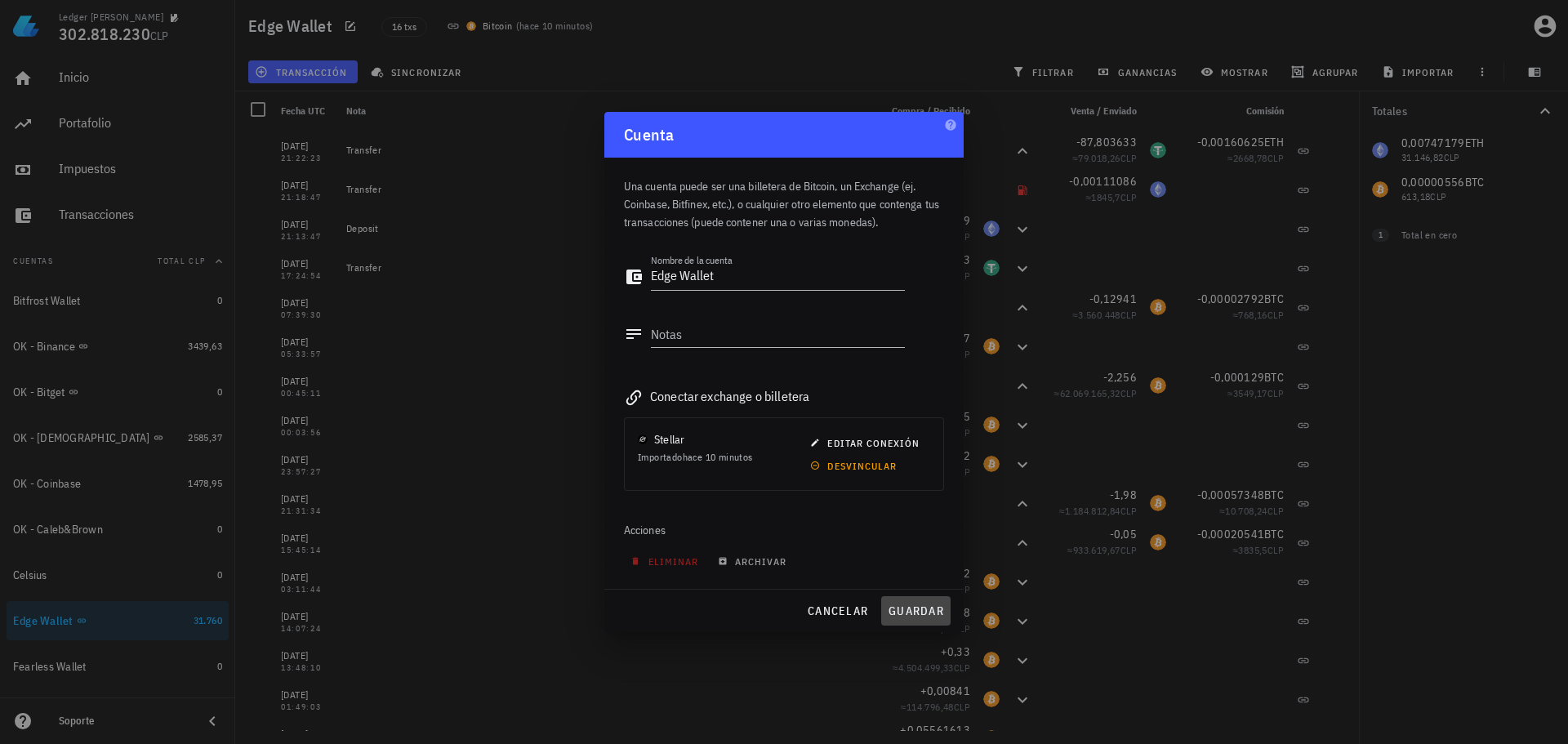
drag, startPoint x: 938, startPoint y: 603, endPoint x: 951, endPoint y: 595, distance: 15.3
click at [938, 603] on span "guardar" at bounding box center [916, 610] width 56 height 15
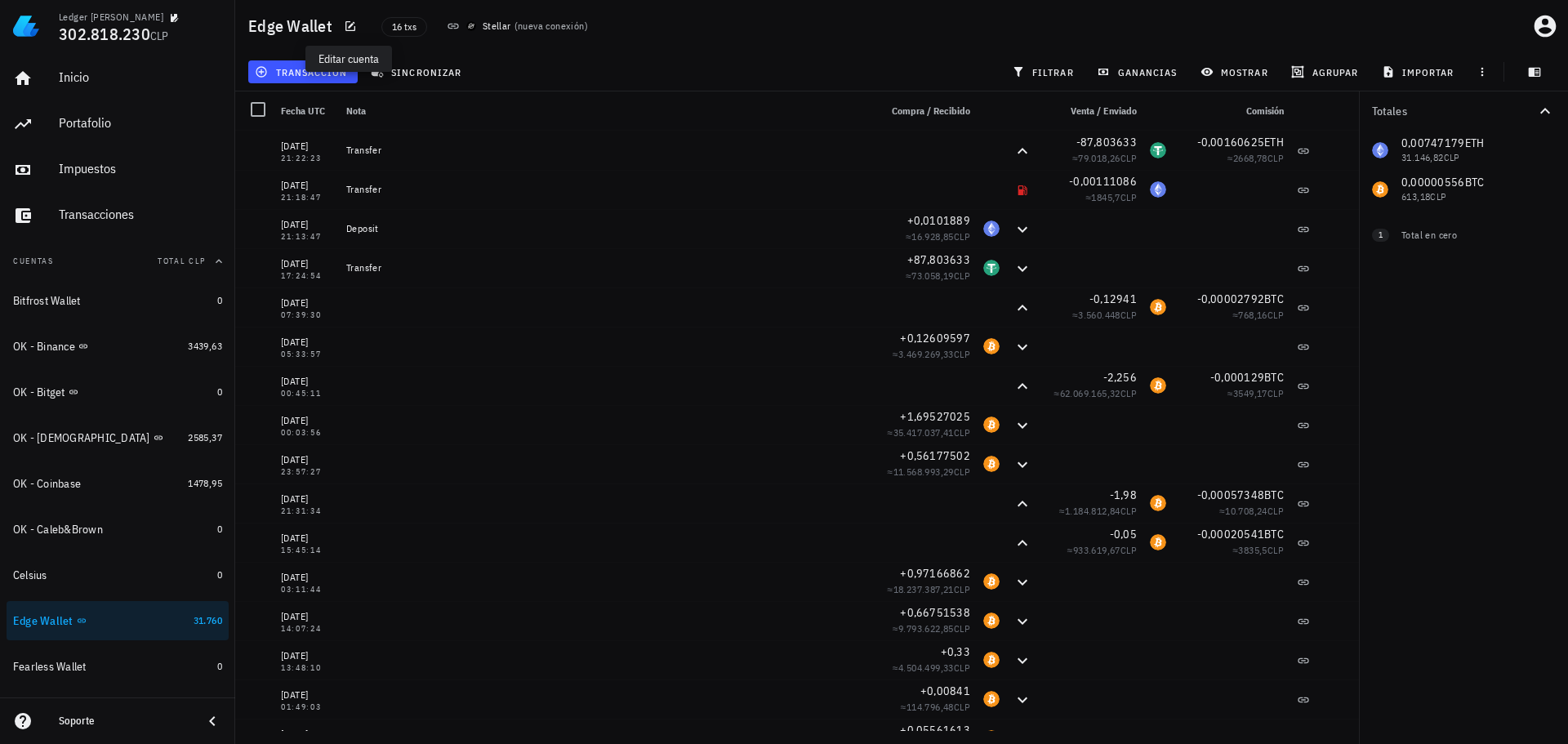
click at [677, 68] on div "transacción sincronizar filtrar ganancias mostrar agrupar importar" at bounding box center [902, 72] width 1314 height 39
click at [1468, 374] on div "Totales 0,00747179 ETH 31.146,82 CLP 0,00000556 BTC 613,18 CLP 0 USDT 0 CLP 1 T…" at bounding box center [1464, 418] width 209 height 652
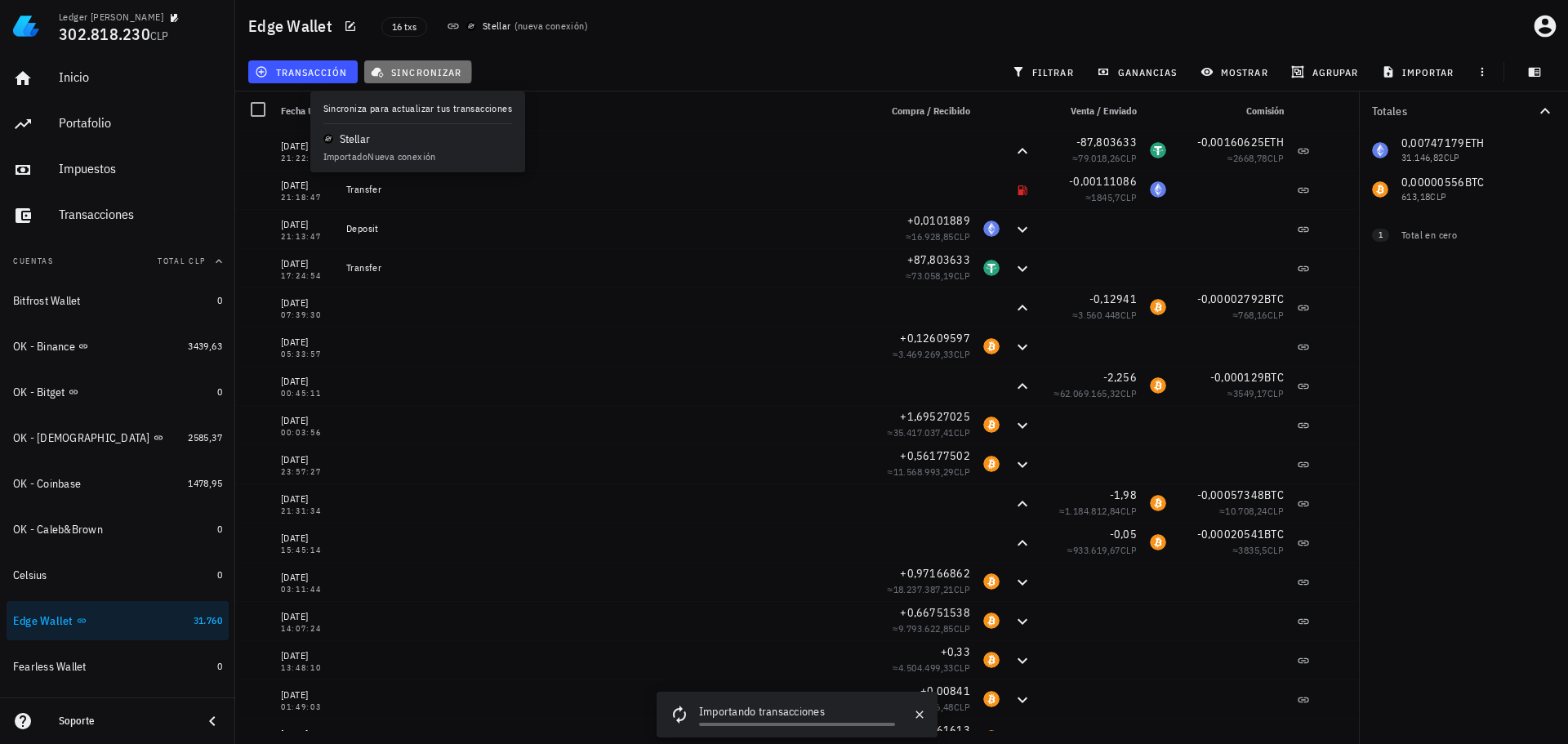
click at [396, 73] on span "sincronizar" at bounding box center [418, 72] width 87 height 13
click at [442, 70] on span "sincronizar" at bounding box center [418, 72] width 87 height 13
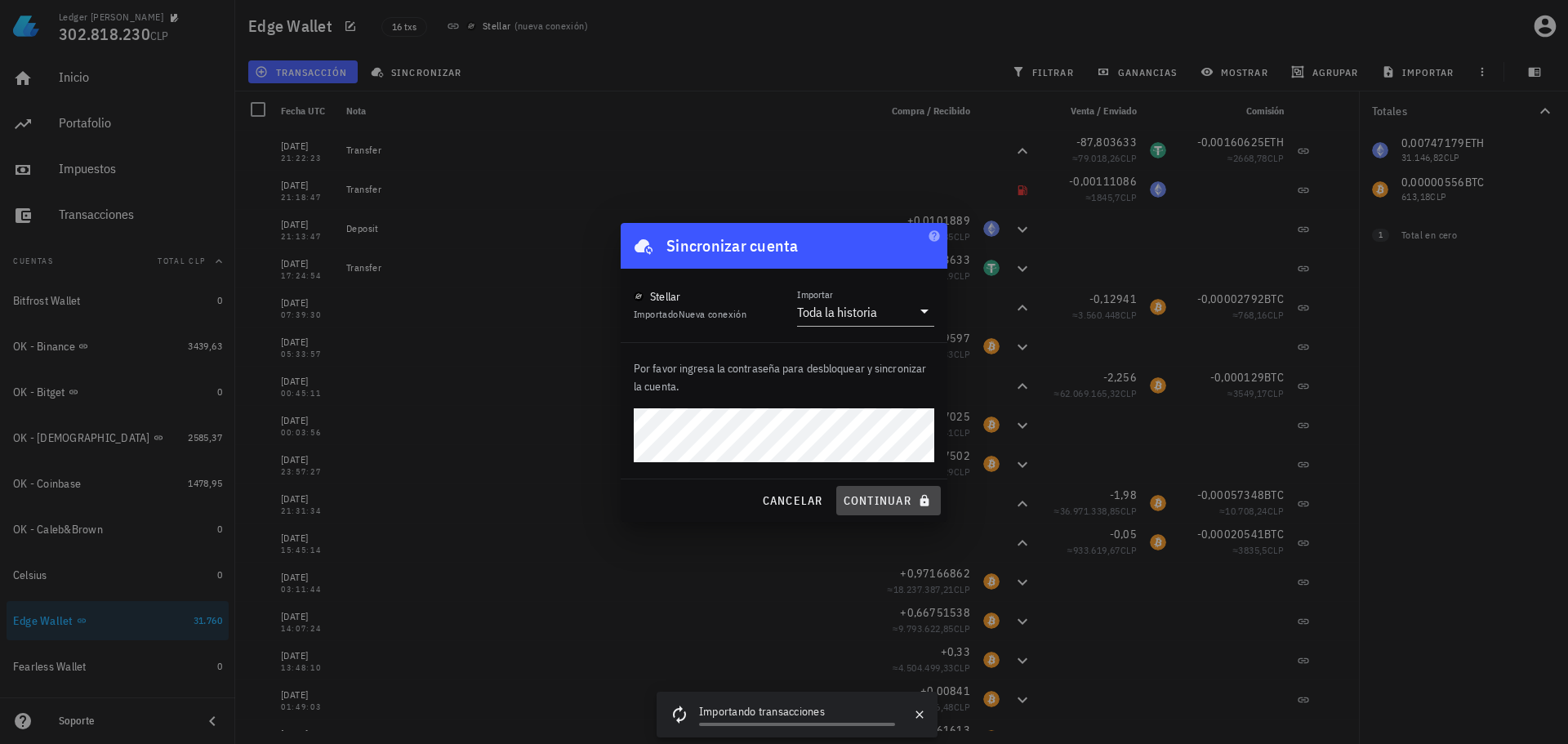
click at [887, 505] on span "continuar" at bounding box center [888, 501] width 92 height 15
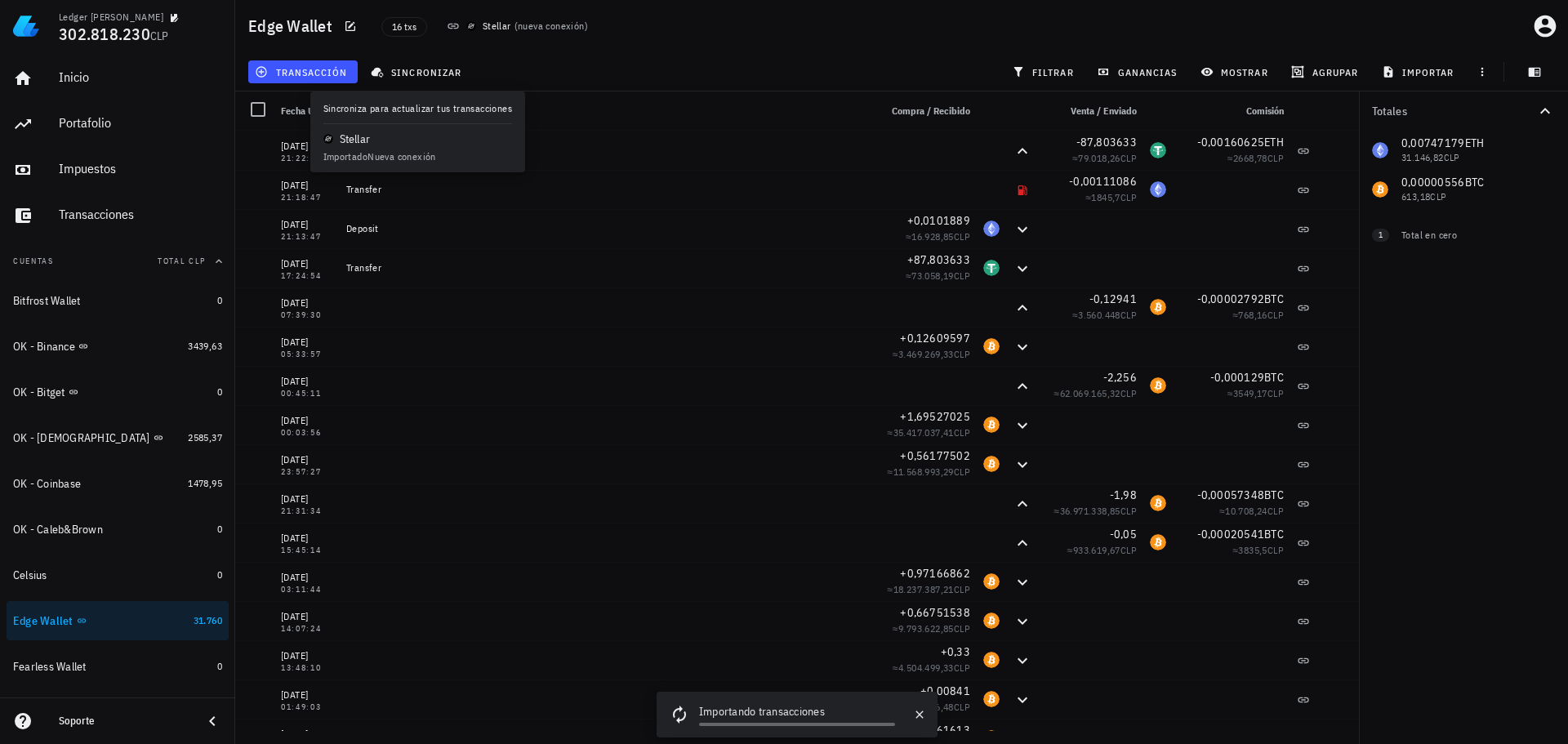
click at [623, 44] on div "16 txs Stellar ( nueva conexión )" at bounding box center [719, 25] width 695 height 41
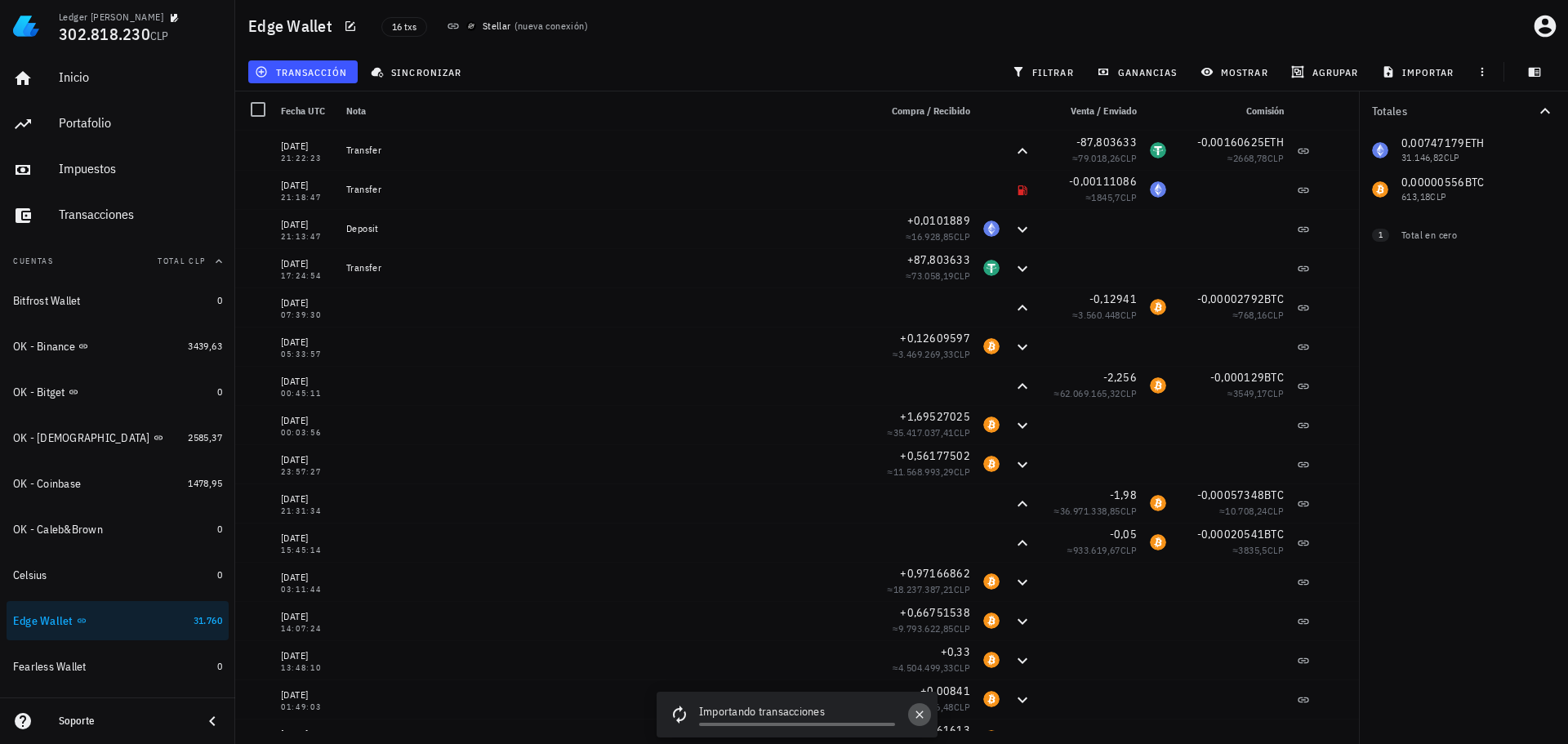
click at [922, 711] on icon "button" at bounding box center [919, 715] width 13 height 13
